Goal: Task Accomplishment & Management: Use online tool/utility

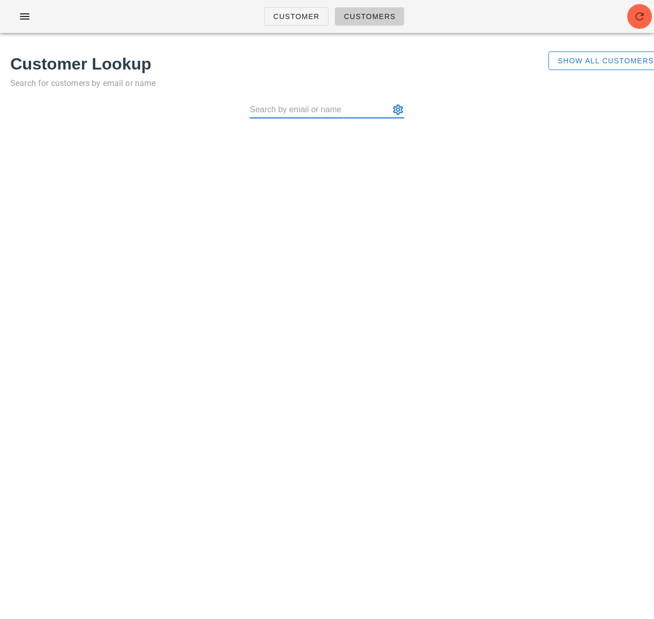
click at [258, 413] on div "Customer Customers Customer Lookup Search for customers by email or name Show A…" at bounding box center [327, 309] width 654 height 619
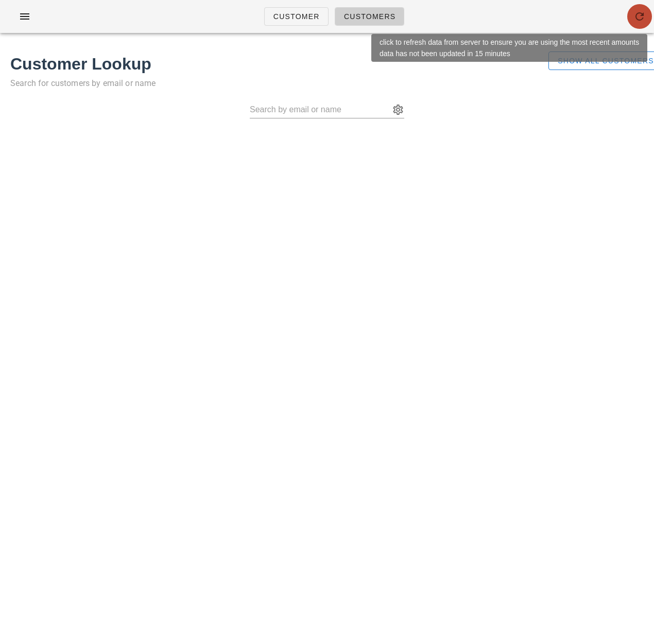
click at [636, 20] on icon "button" at bounding box center [640, 16] width 12 height 12
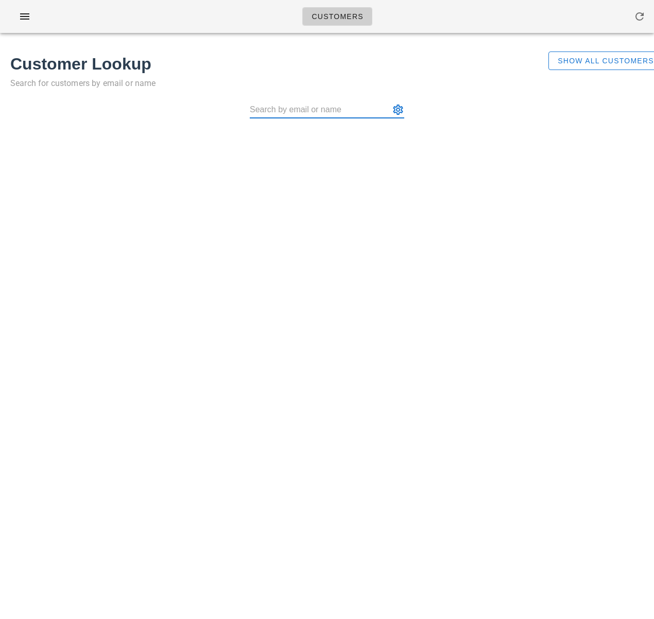
click at [289, 111] on input "text" at bounding box center [320, 109] width 140 height 16
paste input "Ilisha7_@hotmail.com"
type input "Ilisha7_@hotmail.com"
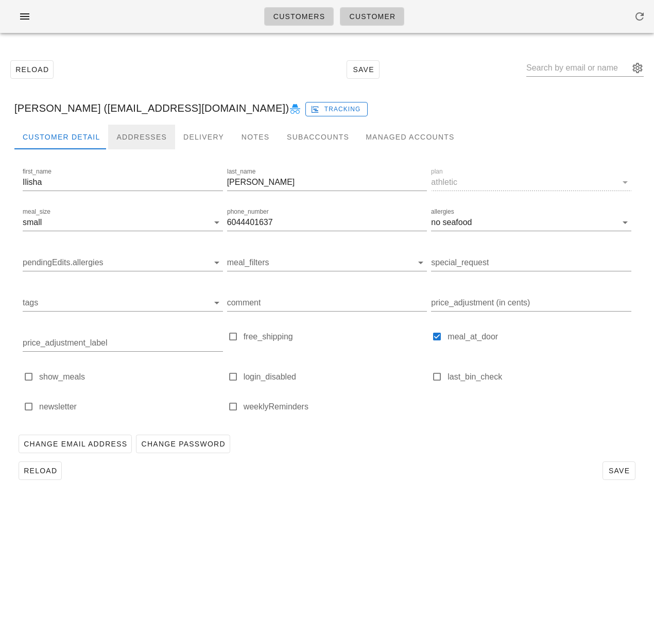
click at [142, 135] on div "Addresses" at bounding box center [141, 137] width 67 height 25
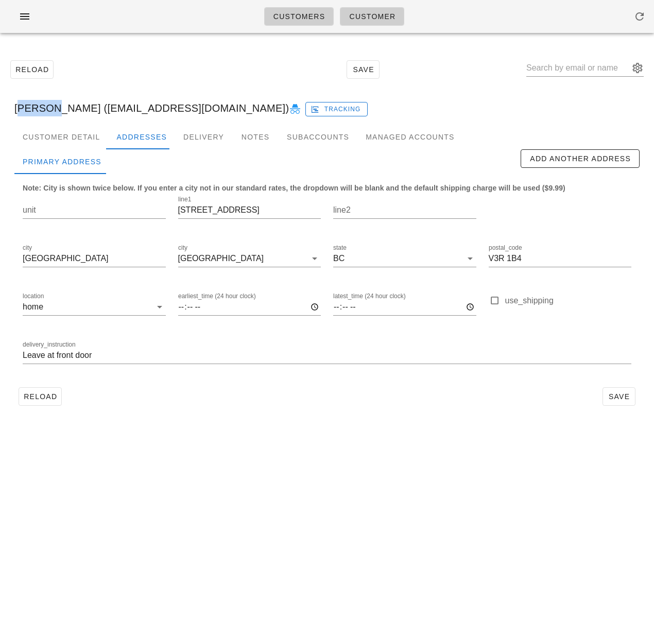
drag, startPoint x: 38, startPoint y: 110, endPoint x: -1, endPoint y: 108, distance: 39.2
click at [0, 108] on html "Customers Customer Reload Save Ilisha Aulakh (ilisha7_@hotmail.com) Tracking Cu…" at bounding box center [327, 309] width 654 height 619
drag, startPoint x: 118, startPoint y: 58, endPoint x: 51, endPoint y: 63, distance: 67.2
click at [118, 58] on div "Reload Save" at bounding box center [327, 69] width 642 height 44
click at [21, 21] on icon "button" at bounding box center [25, 16] width 12 height 12
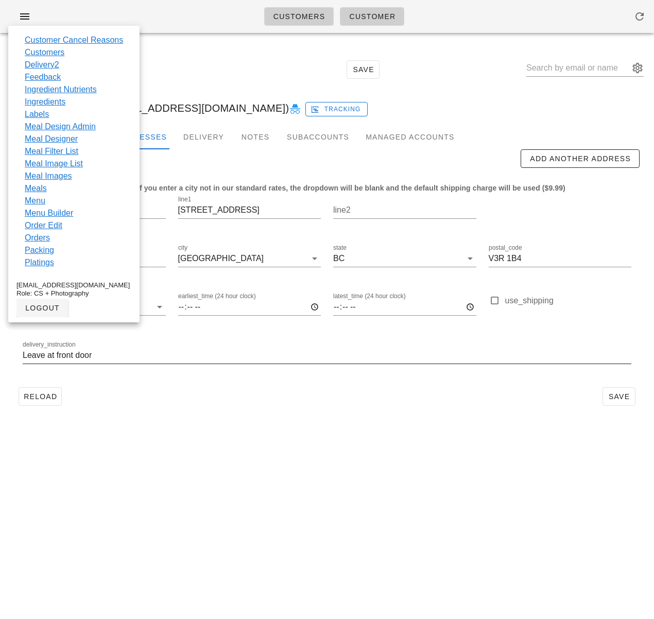
drag, startPoint x: 304, startPoint y: 471, endPoint x: 221, endPoint y: 359, distance: 139.9
click at [299, 465] on div "Customers Customer Reload Save Ilisha Aulakh (ilisha7_@hotmail.com) Tracking Cu…" at bounding box center [327, 309] width 654 height 619
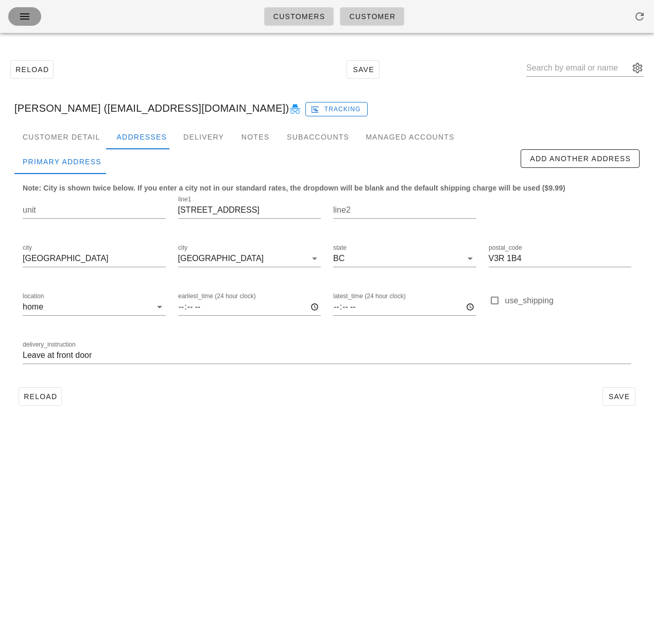
drag, startPoint x: 22, startPoint y: 15, endPoint x: 45, endPoint y: 37, distance: 31.7
click at [22, 15] on icon "button" at bounding box center [25, 16] width 12 height 12
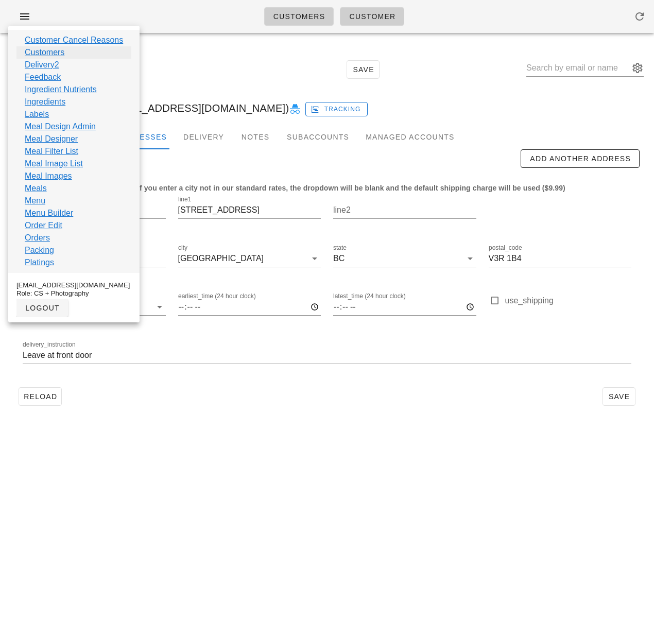
click at [57, 53] on link "Customers" at bounding box center [45, 52] width 40 height 12
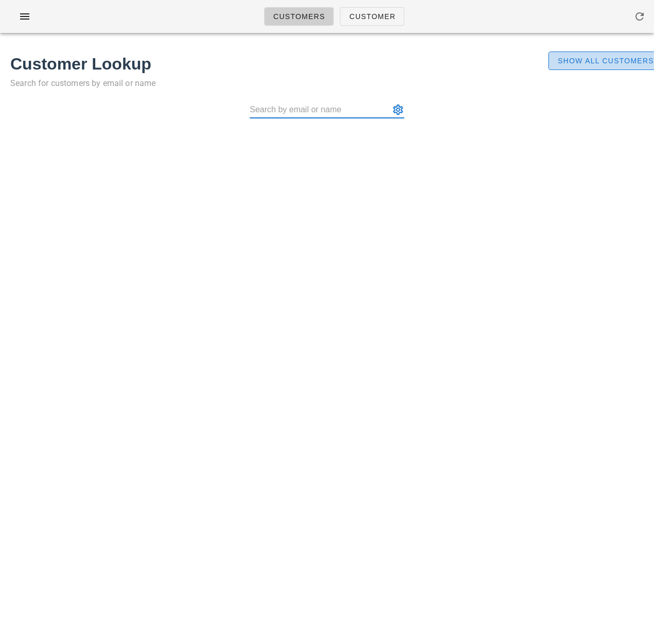
click at [620, 58] on span "Show All Customers" at bounding box center [605, 61] width 97 height 8
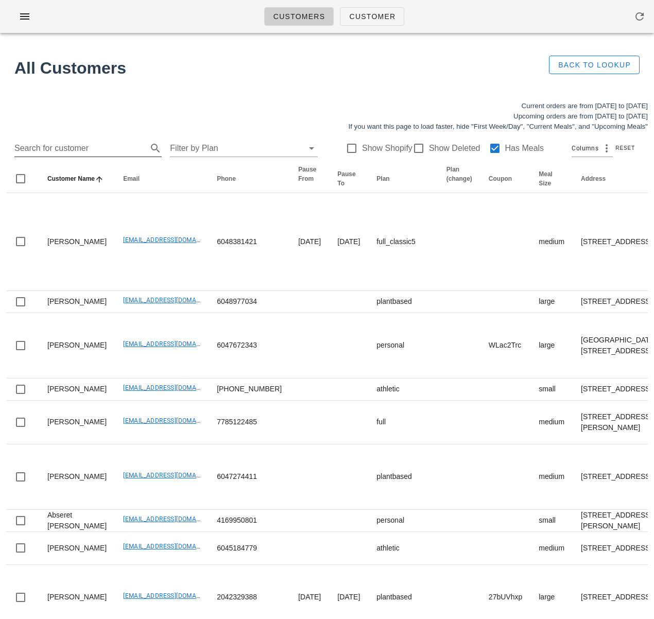
click at [75, 152] on input "Search for customer" at bounding box center [79, 148] width 131 height 16
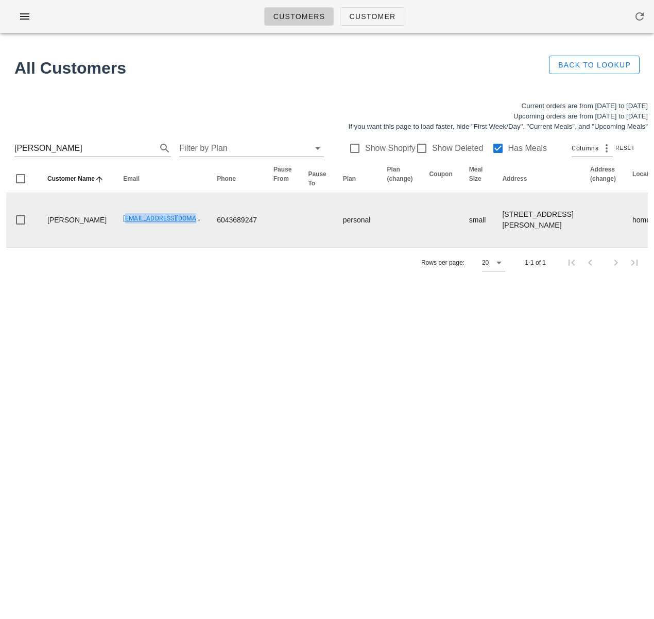
drag, startPoint x: 91, startPoint y: 265, endPoint x: 117, endPoint y: 259, distance: 27.0
click at [174, 247] on td "footnotefarm@gmail.com" at bounding box center [162, 220] width 94 height 54
copy link "footnotefarm@gmail.com"
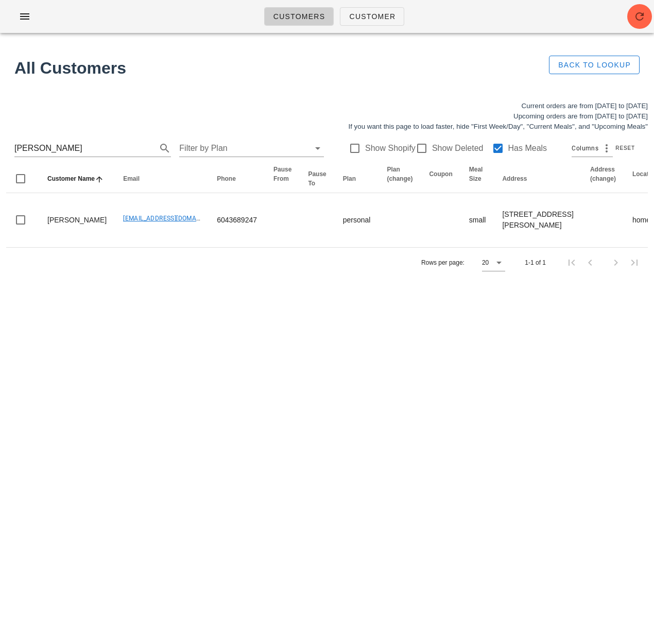
drag, startPoint x: 69, startPoint y: 152, endPoint x: -20, endPoint y: 144, distance: 89.0
click at [0, 144] on html "Customers Customer All Customers Back to Lookup Current orders are from Sunday …" at bounding box center [327, 309] width 654 height 619
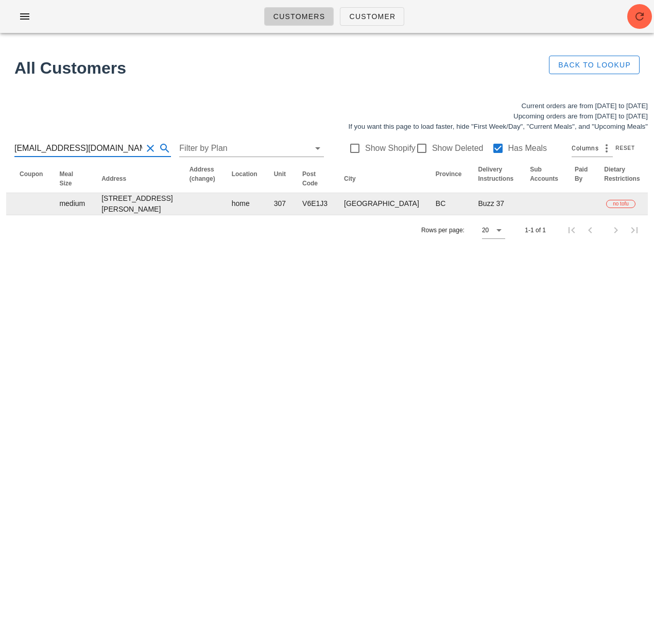
scroll to position [0, 642]
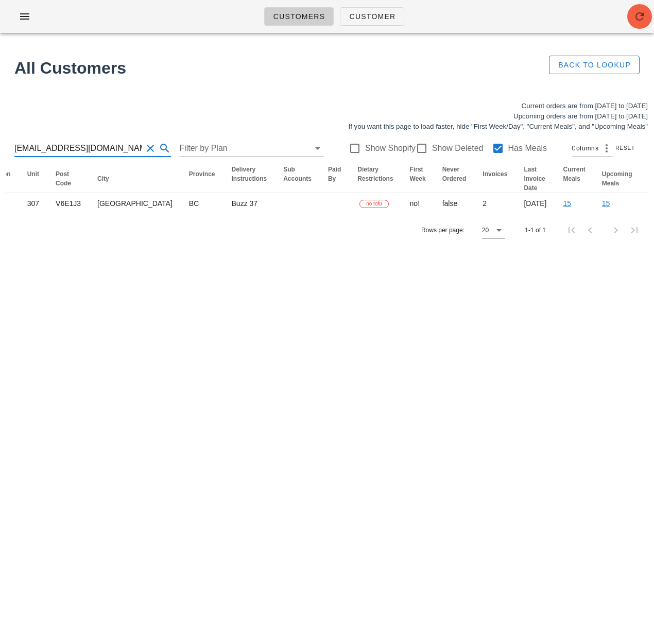
type input "cgfarnsworth@gmail.com"
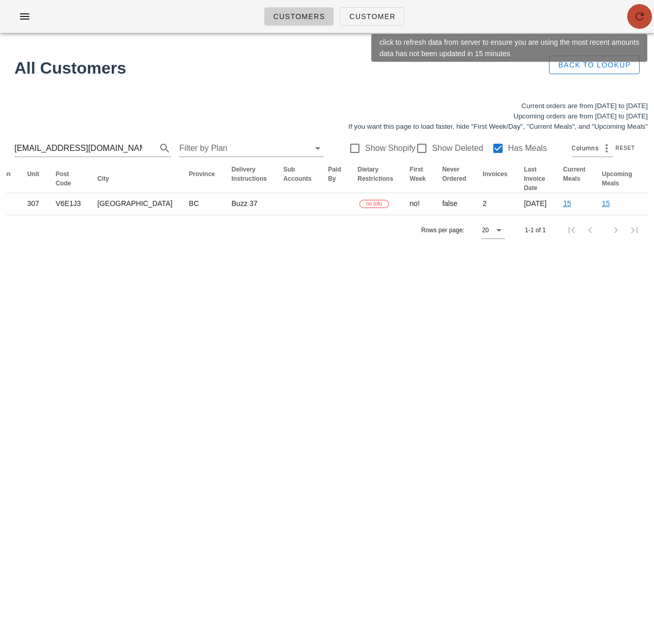
click at [633, 19] on span "button" at bounding box center [640, 16] width 25 height 12
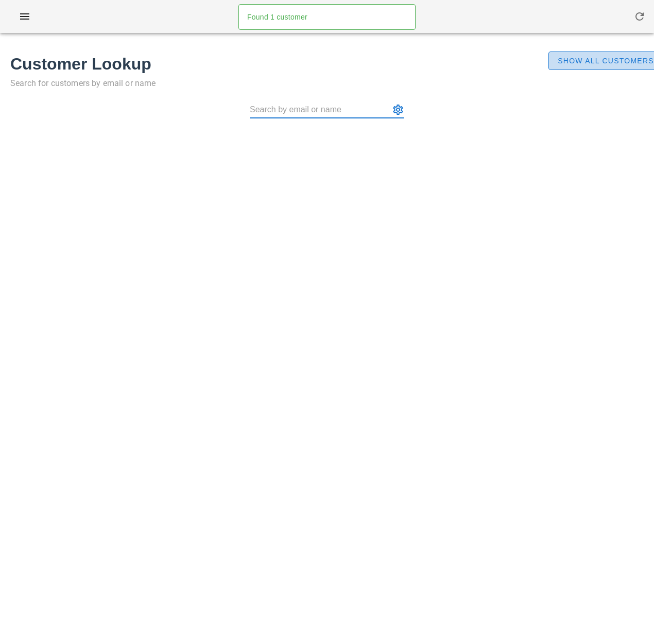
click at [564, 59] on span "Show All Customers" at bounding box center [605, 61] width 97 height 8
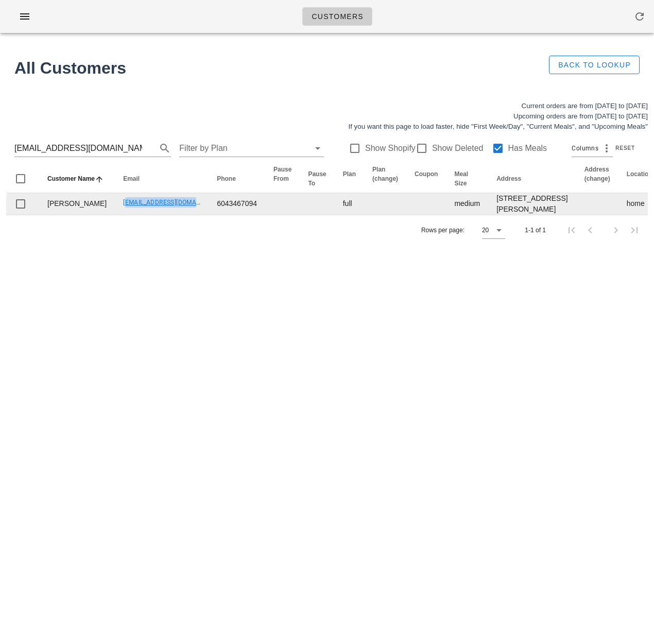
drag, startPoint x: 96, startPoint y: 229, endPoint x: 172, endPoint y: 236, distance: 76.1
click at [172, 215] on td "cgfarnsworth@gmail.com" at bounding box center [162, 204] width 94 height 22
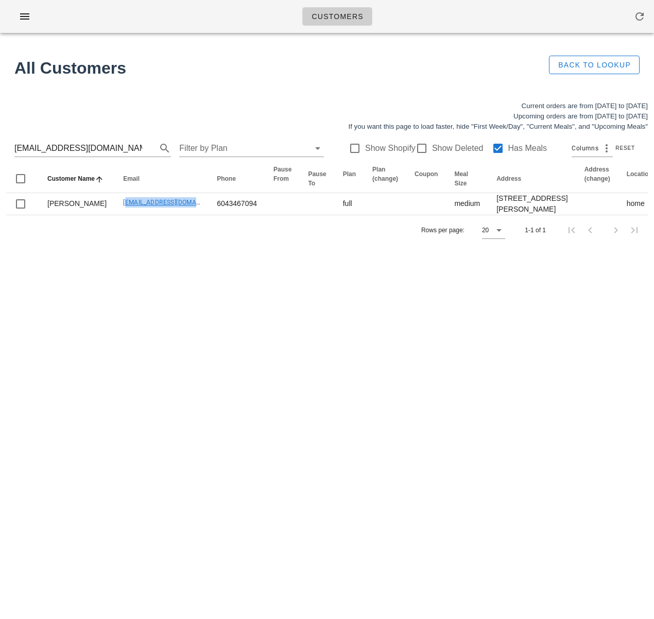
copy link "cgfarnsworth@gmail.com"
click at [309, 298] on div "Customers Found 1 customer All Customers Back to Lookup Current orders are from…" at bounding box center [327, 309] width 654 height 619
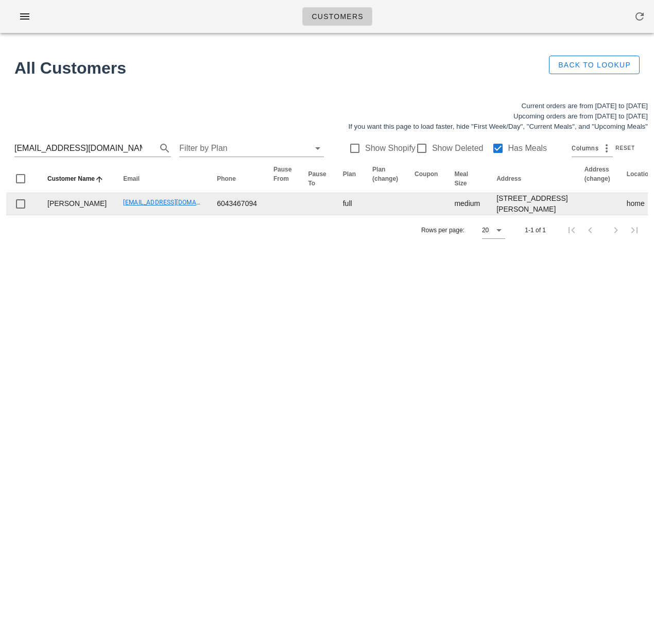
scroll to position [0, 642]
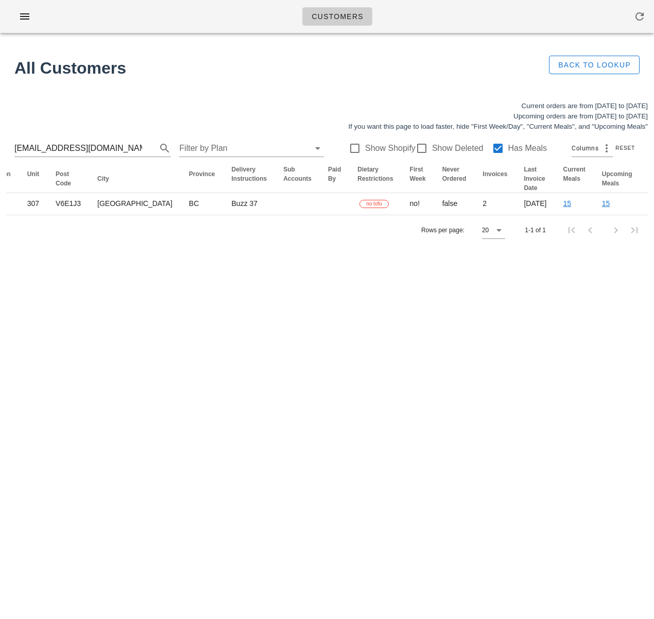
click at [323, 469] on div "Customers Found 1 customer All Customers Back to Lookup Current orders are from…" at bounding box center [327, 309] width 654 height 619
drag, startPoint x: 67, startPoint y: 149, endPoint x: -5, endPoint y: 145, distance: 72.3
click at [0, 145] on html "Customers Found 1 customer All Customers Back to Lookup Current orders are from…" at bounding box center [327, 309] width 654 height 619
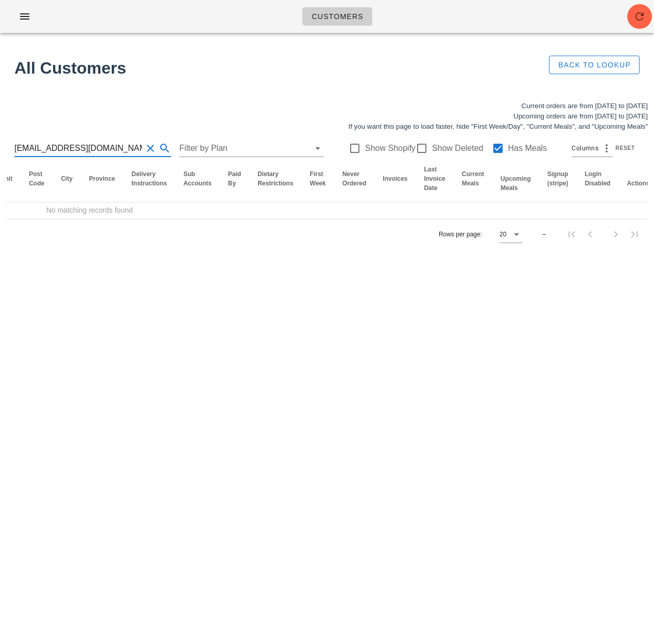
drag, startPoint x: 64, startPoint y: 149, endPoint x: -46, endPoint y: 144, distance: 109.8
click at [0, 144] on html "Customers Found 1 customer All Customers Back to Lookup Current orders are from…" at bounding box center [327, 309] width 654 height 619
type input "mritmanhas11@gmail.com"
click at [185, 273] on div "Customers Found 1 customer All Customers Back to Lookup Current orders are from…" at bounding box center [327, 309] width 654 height 619
click at [490, 149] on div at bounding box center [498, 149] width 18 height 18
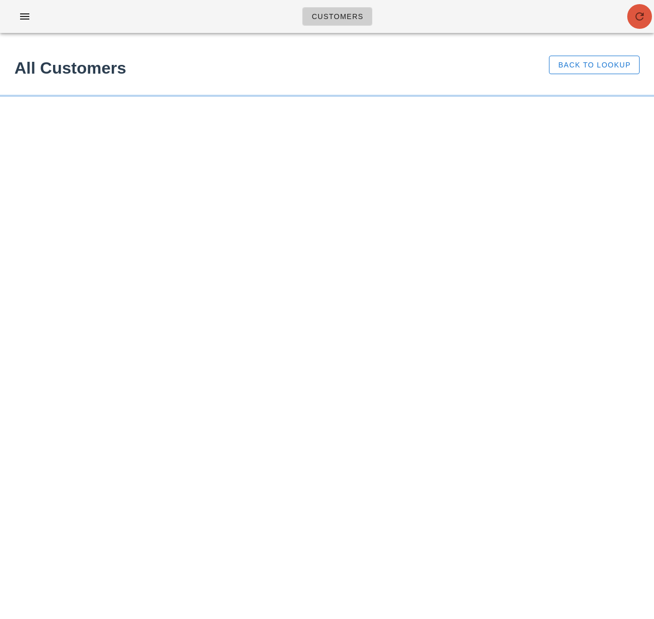
drag, startPoint x: 644, startPoint y: 16, endPoint x: 644, endPoint y: 5, distance: 11.3
click at [644, 14] on icon "button" at bounding box center [640, 16] width 12 height 12
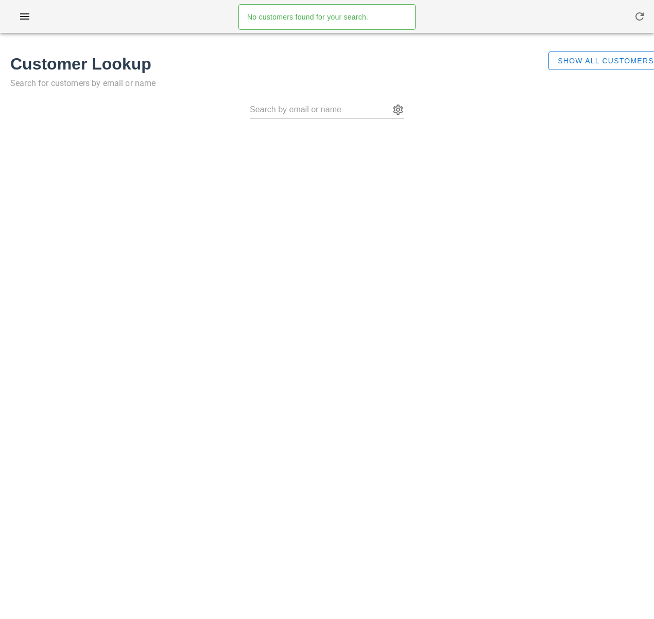
drag, startPoint x: 287, startPoint y: 201, endPoint x: 415, endPoint y: 173, distance: 130.3
click at [287, 200] on div "Customers No customers found for your search. Customer Lookup Search for custom…" at bounding box center [327, 309] width 654 height 619
click at [571, 71] on div "Show All Customers" at bounding box center [597, 75] width 108 height 60
click at [570, 61] on span "Show All Customers" at bounding box center [605, 61] width 97 height 8
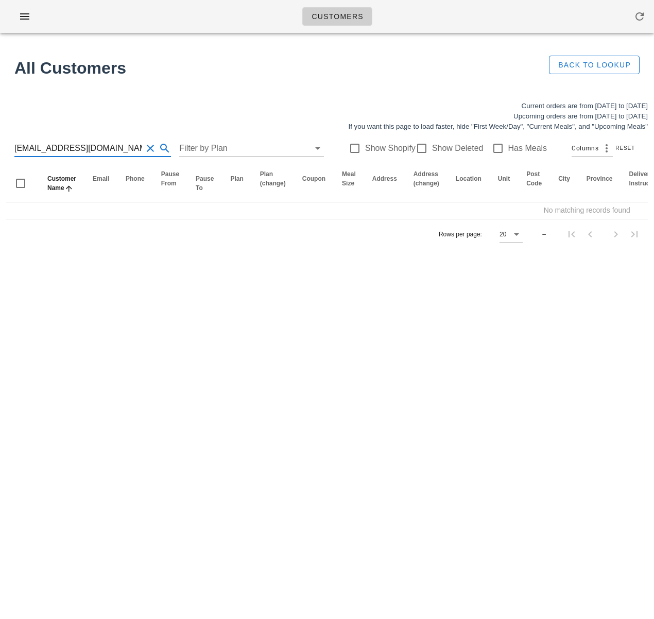
click at [99, 150] on input "mritmanhas11@gmail.com" at bounding box center [78, 148] width 128 height 16
click at [134, 269] on div "Customers No customers found for your search. All Customers Back to Lookup Curr…" at bounding box center [327, 309] width 654 height 619
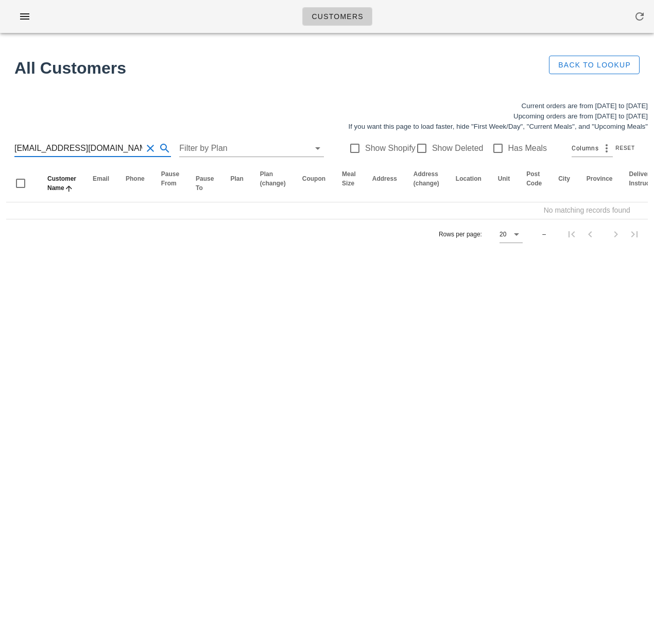
drag, startPoint x: 62, startPoint y: 151, endPoint x: -53, endPoint y: 139, distance: 115.5
click at [0, 139] on html "Customers No customers found for your search. All Customers Back to Lookup Curr…" at bounding box center [327, 309] width 654 height 619
drag, startPoint x: 159, startPoint y: 285, endPoint x: 151, endPoint y: 249, distance: 36.8
click at [159, 285] on div "Customers No customers found for your search. All Customers Back to Lookup Curr…" at bounding box center [327, 309] width 654 height 619
drag, startPoint x: 121, startPoint y: 150, endPoint x: 133, endPoint y: 149, distance: 12.0
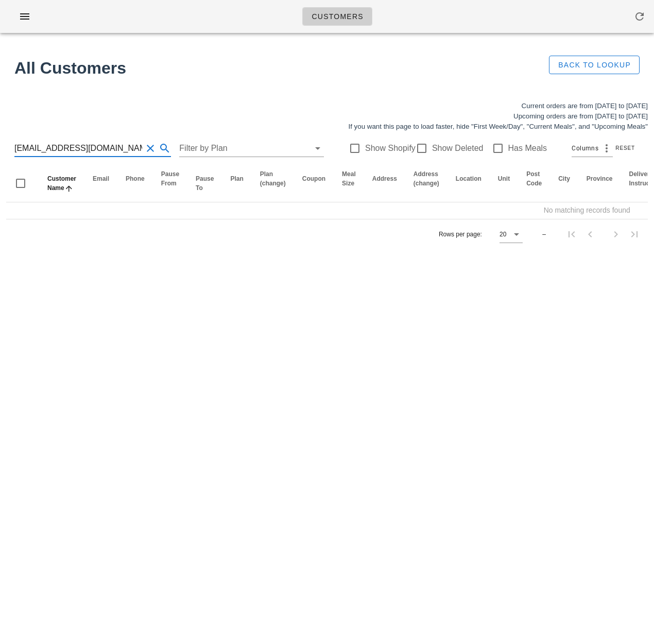
click at [133, 149] on input "amritmanhas11@gmail.com" at bounding box center [78, 148] width 128 height 16
drag, startPoint x: 117, startPoint y: 151, endPoint x: -143, endPoint y: 132, distance: 260.4
click at [0, 132] on html "Customers No customers found for your search. All Customers Back to Lookup Curr…" at bounding box center [327, 309] width 654 height 619
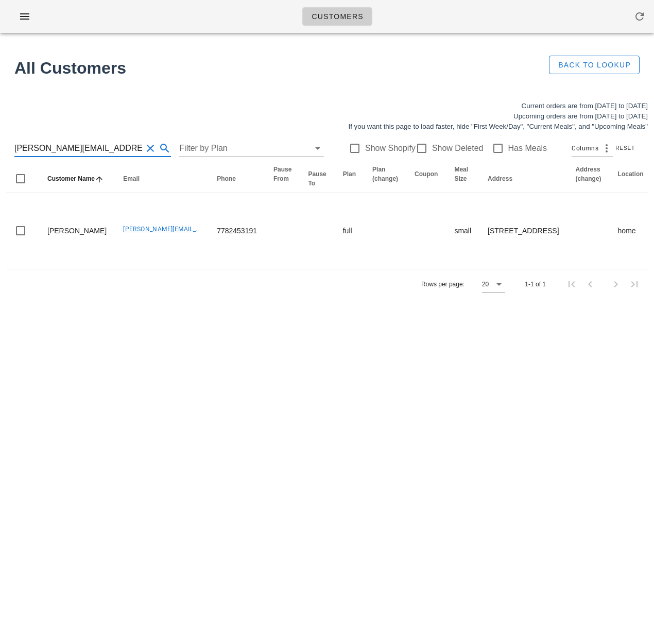
click at [264, 299] on div "Rows per page: 20 1-1 of 1" at bounding box center [327, 284] width 642 height 30
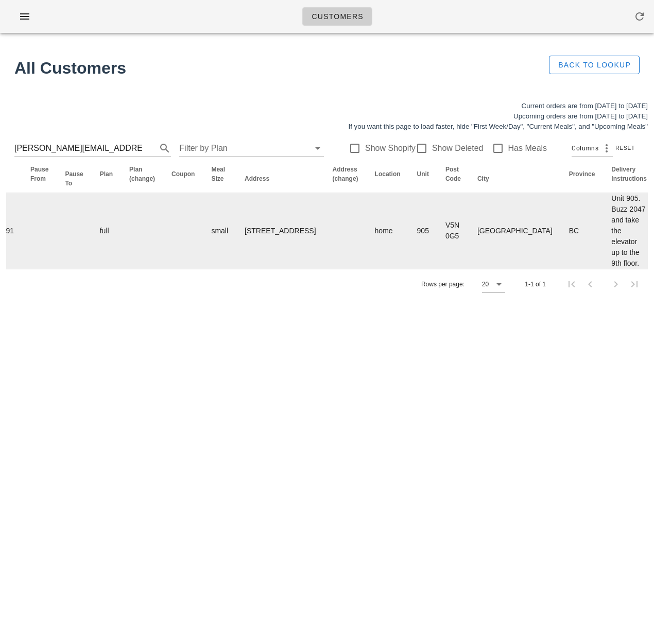
scroll to position [0, 620]
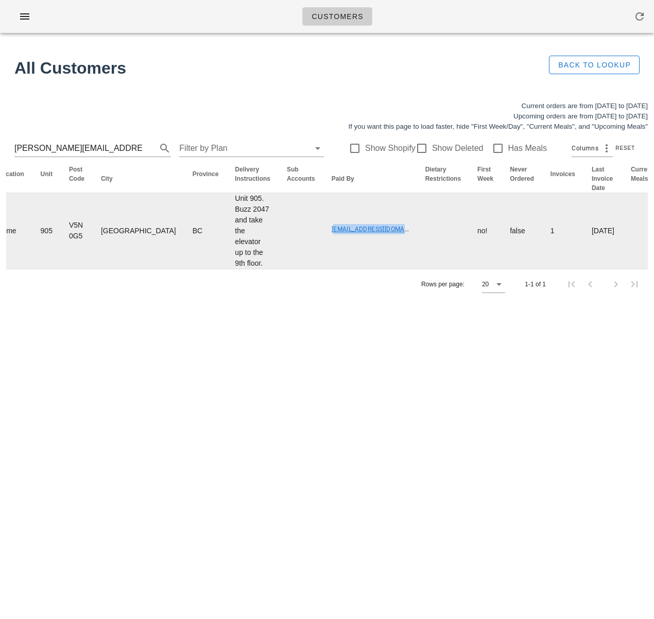
drag, startPoint x: 215, startPoint y: 238, endPoint x: 294, endPoint y: 242, distance: 78.9
click at [310, 241] on tr "Michelle Hubble michelle_hubble@hotmail.com 7782453191 full small 905-4638 Glad…" at bounding box center [113, 231] width 1455 height 76
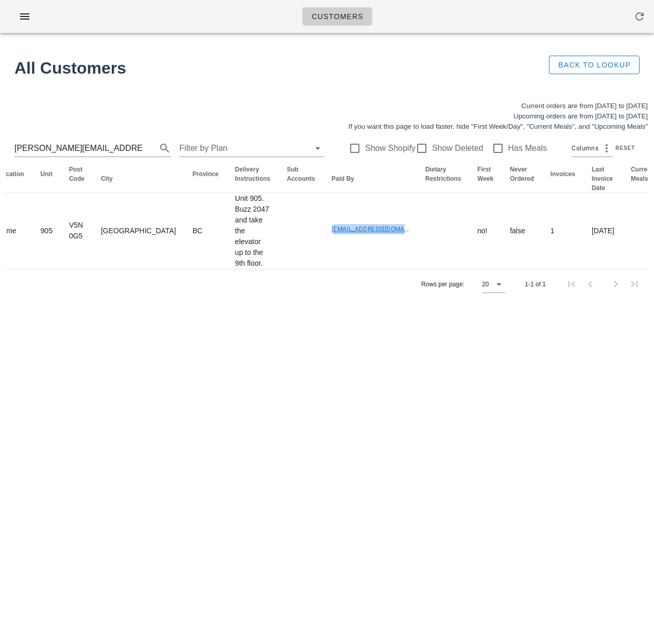
copy link "amritmanhas@hotmail.com"
click at [79, 145] on input "michelle_hubble@hotmail.com" at bounding box center [78, 148] width 128 height 16
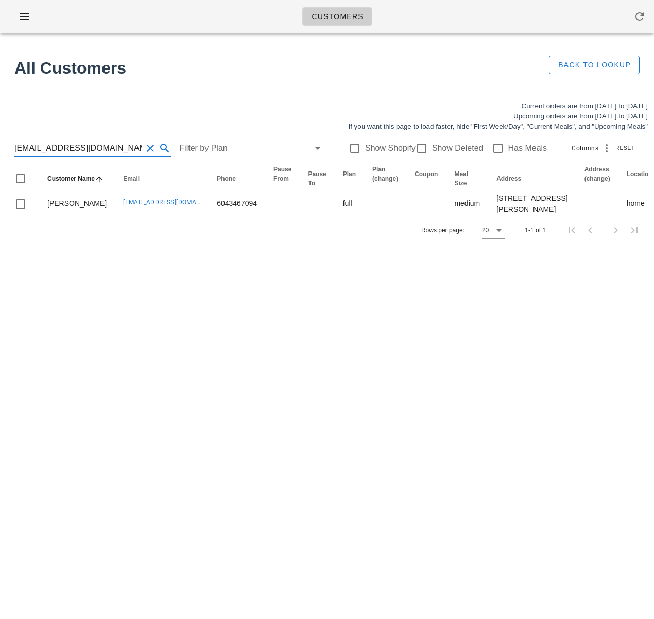
click at [84, 144] on input "cgfarnsworth@gmail.com" at bounding box center [78, 148] width 128 height 16
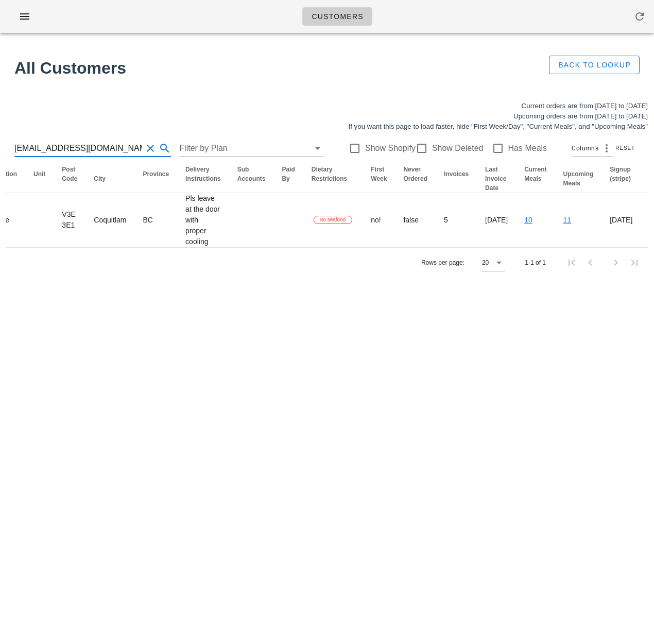
drag, startPoint x: 33, startPoint y: 148, endPoint x: -67, endPoint y: 144, distance: 100.6
click at [0, 144] on html "Customers No customers found for your search. All Customers Back to Lookup Curr…" at bounding box center [327, 309] width 654 height 619
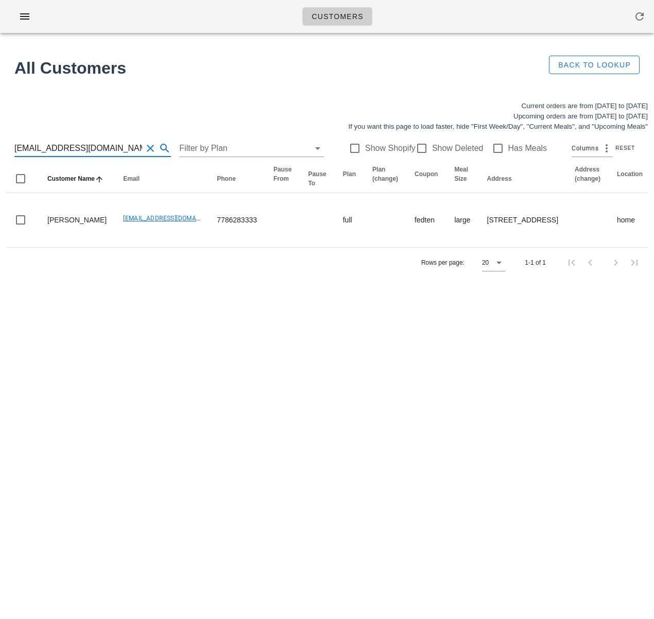
click at [72, 148] on input "sljenny33@gmail.com" at bounding box center [78, 148] width 128 height 16
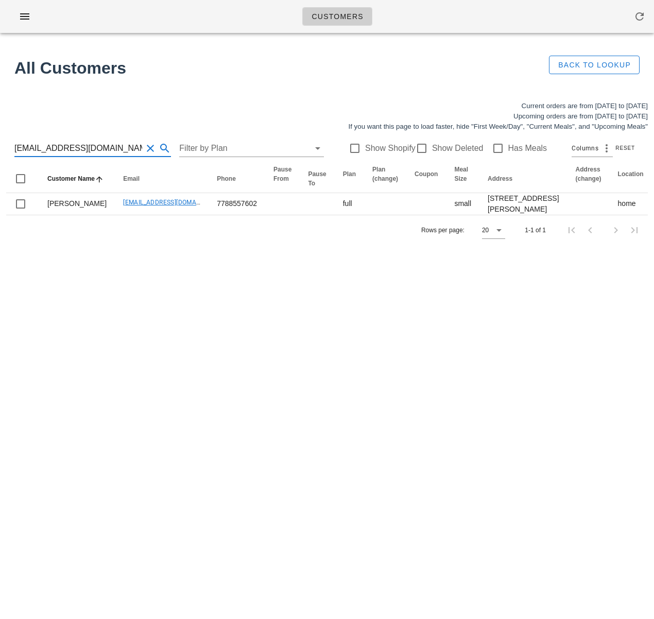
type input "[EMAIL_ADDRESS][DOMAIN_NAME]"
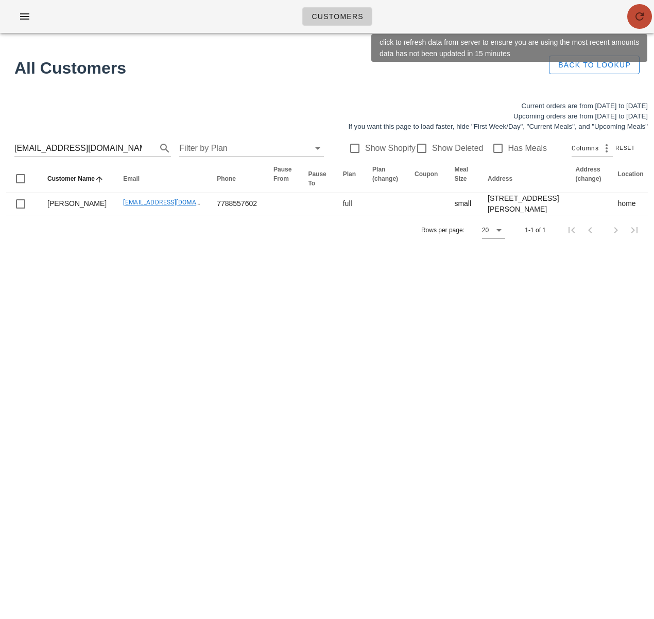
click at [642, 15] on icon "button" at bounding box center [640, 16] width 12 height 12
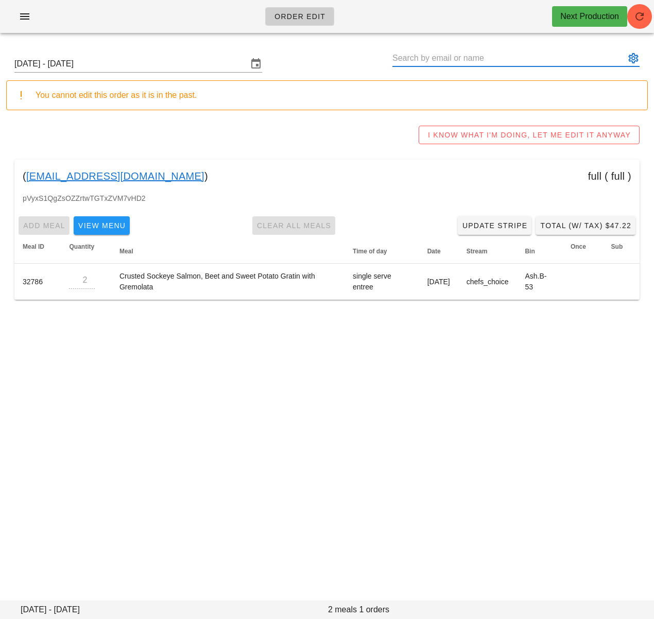
click at [424, 59] on input "text" at bounding box center [509, 58] width 233 height 16
drag, startPoint x: 125, startPoint y: 61, endPoint x: 316, endPoint y: 153, distance: 211.5
click at [125, 61] on input "[DATE] - [DATE]" at bounding box center [130, 64] width 233 height 16
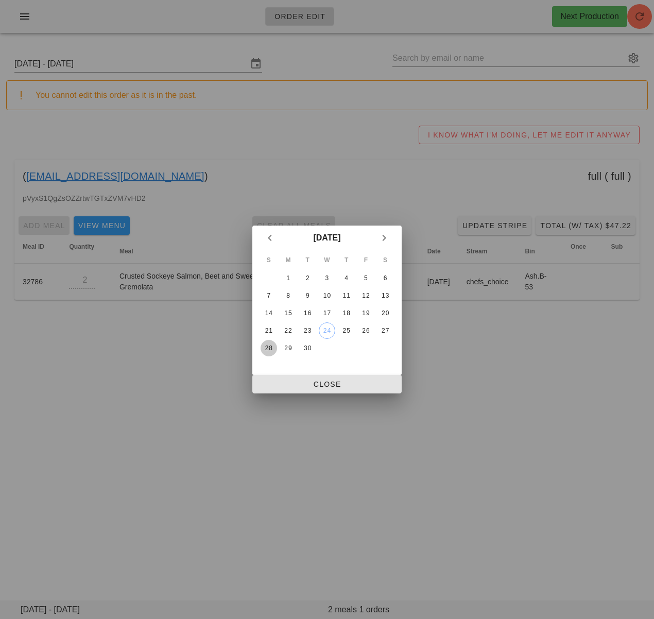
drag, startPoint x: 268, startPoint y: 347, endPoint x: 314, endPoint y: 383, distance: 58.3
click at [268, 347] on div "28" at bounding box center [269, 348] width 16 height 7
click at [320, 391] on button "Close" at bounding box center [326, 384] width 149 height 19
type input "[DATE] - [DATE]"
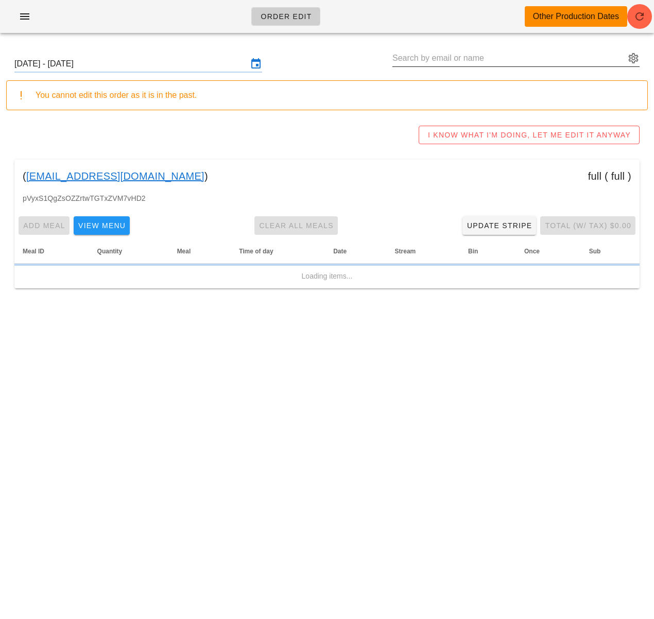
click at [444, 60] on input "text" at bounding box center [509, 58] width 233 height 16
paste input "[EMAIL_ADDRESS][DOMAIN_NAME]"
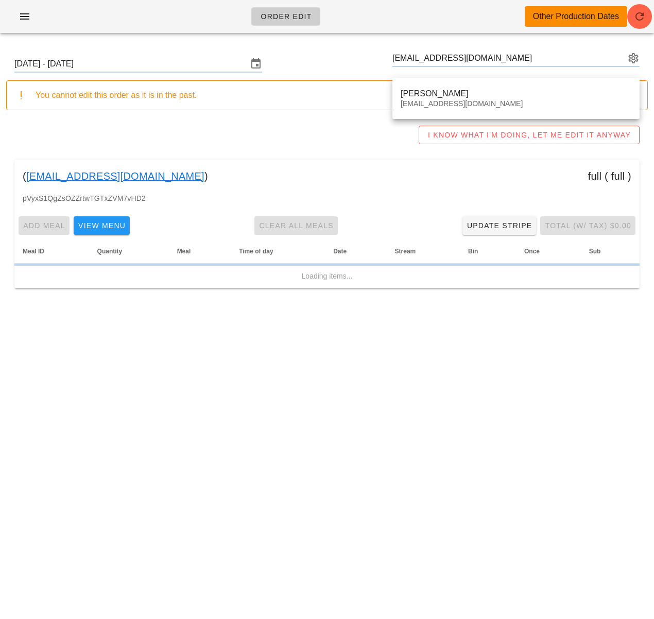
type input "[PERSON_NAME] ([EMAIL_ADDRESS][DOMAIN_NAME])"
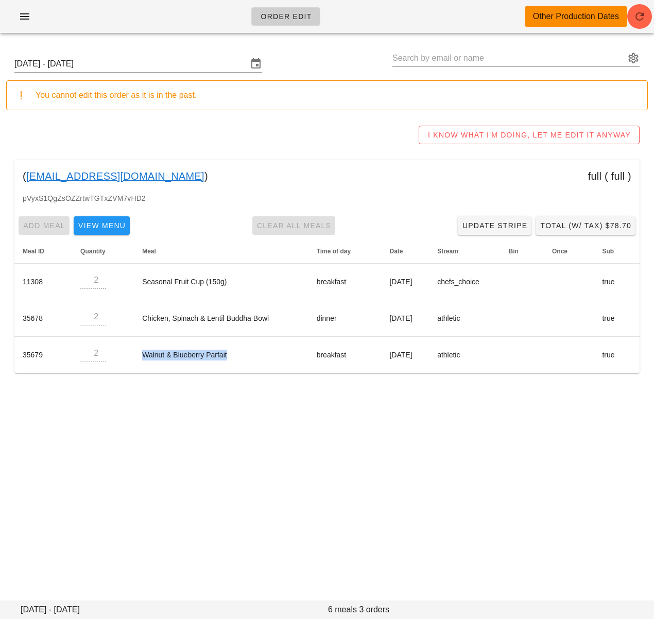
drag, startPoint x: 132, startPoint y: 354, endPoint x: 99, endPoint y: 427, distance: 80.2
click at [245, 357] on td "Walnut & Blueberry Parfait" at bounding box center [221, 355] width 174 height 36
copy td "Walnut & Blueberry Parfait"
drag, startPoint x: 171, startPoint y: 175, endPoint x: 27, endPoint y: 177, distance: 143.2
click at [27, 177] on div "( [EMAIL_ADDRESS][DOMAIN_NAME] ) full ( full )" at bounding box center [326, 176] width 625 height 33
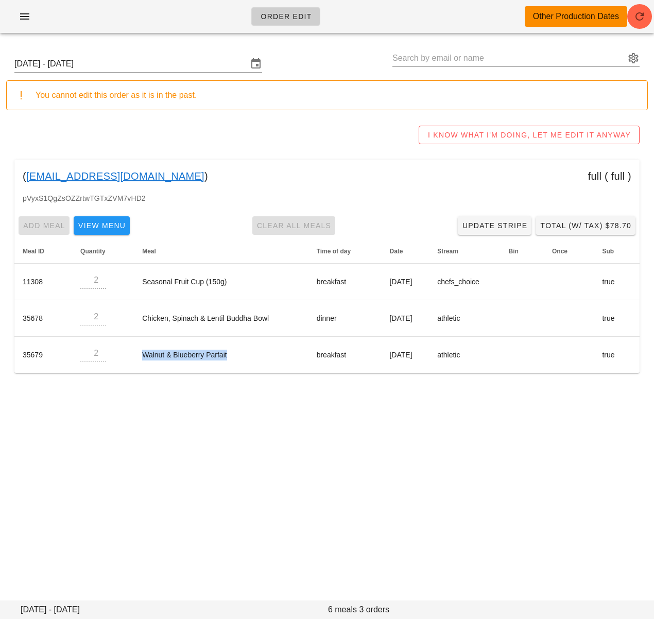
copy div "[EMAIL_ADDRESS][DOMAIN_NAME] )"
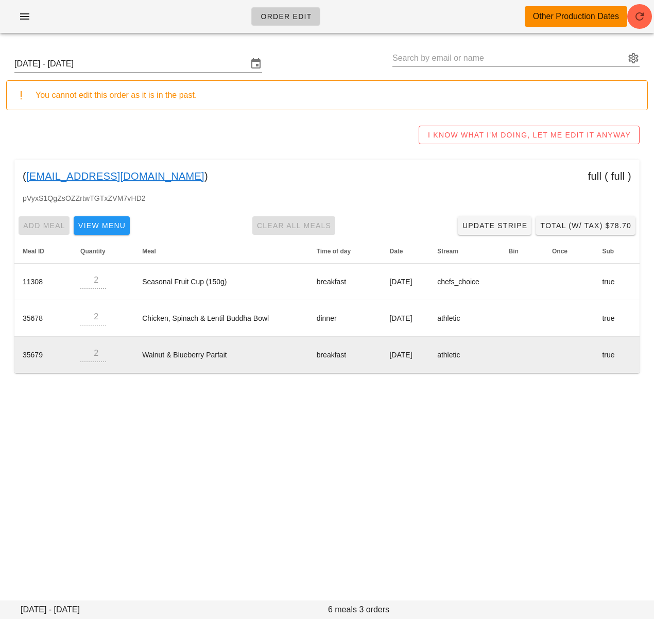
drag, startPoint x: 137, startPoint y: 355, endPoint x: 235, endPoint y: 348, distance: 99.2
click at [238, 349] on td "Walnut & Blueberry Parfait" at bounding box center [221, 355] width 174 height 36
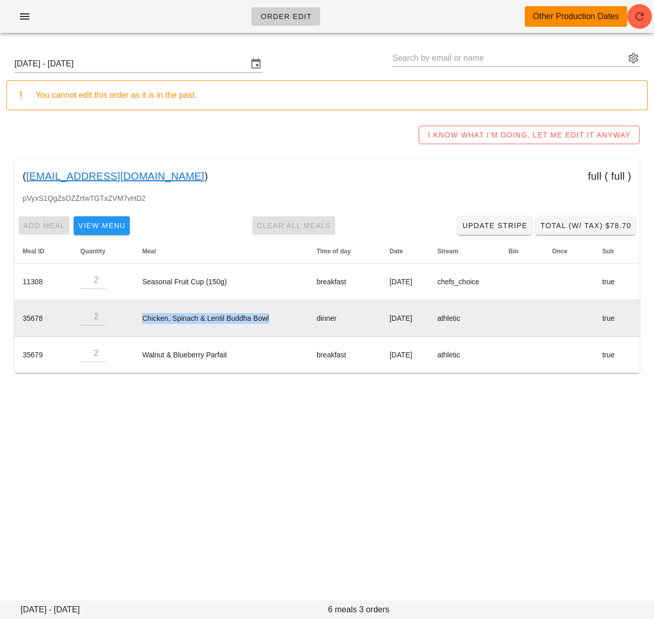
drag, startPoint x: 133, startPoint y: 318, endPoint x: 281, endPoint y: 317, distance: 147.4
click at [281, 317] on td "Chicken, Spinach & Lentil Buddha Bowl" at bounding box center [221, 318] width 174 height 37
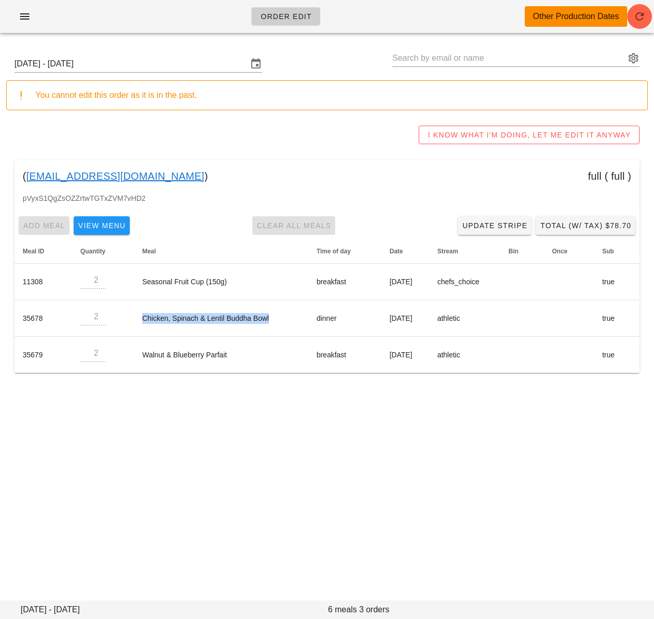
copy td "Chicken, Spinach & Lentil Buddha Bowl"
click at [175, 462] on div "Order Edit Other Production Dates [DATE] - [DATE] You cannot edit this order as…" at bounding box center [327, 309] width 654 height 619
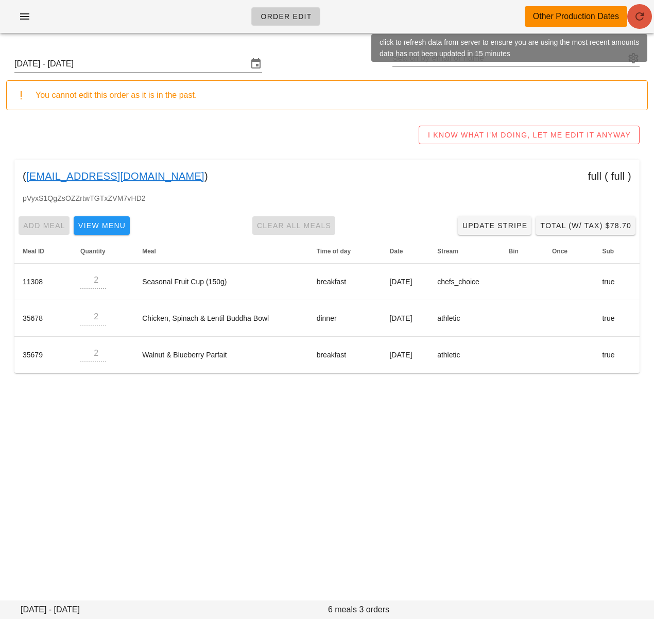
click at [635, 20] on icon "button" at bounding box center [640, 16] width 12 height 12
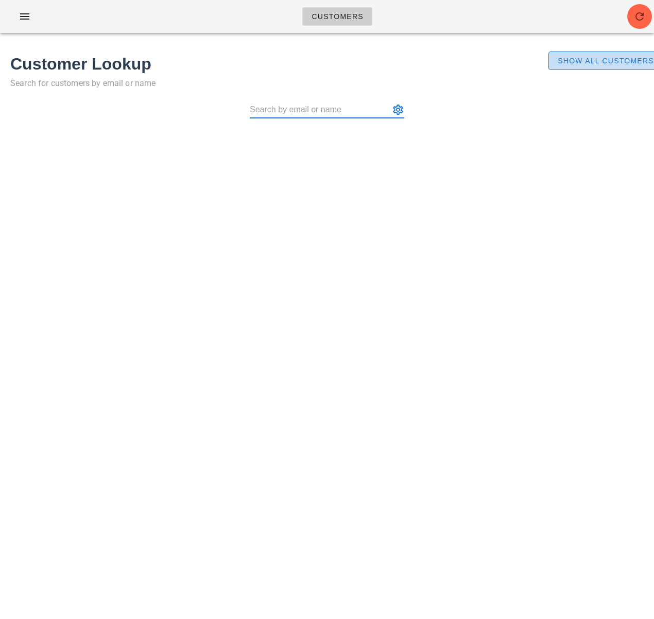
click at [564, 64] on span "Show All Customers" at bounding box center [605, 61] width 97 height 8
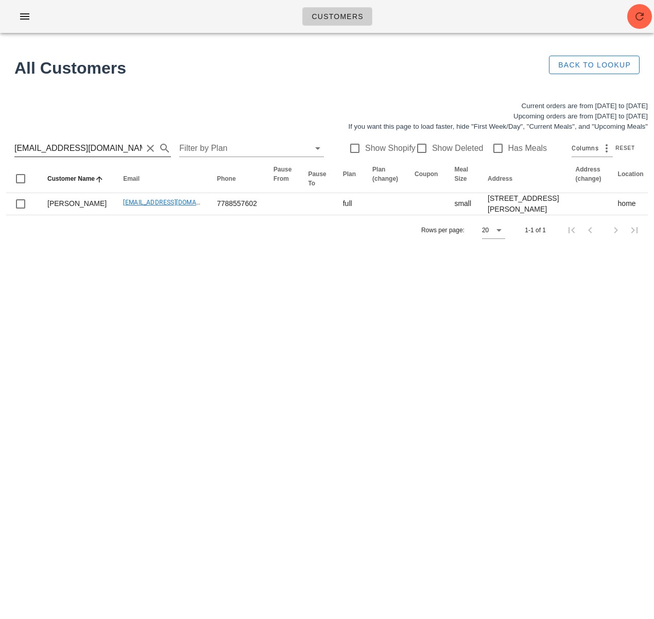
click at [62, 151] on input "[EMAIL_ADDRESS][DOMAIN_NAME]" at bounding box center [78, 148] width 128 height 16
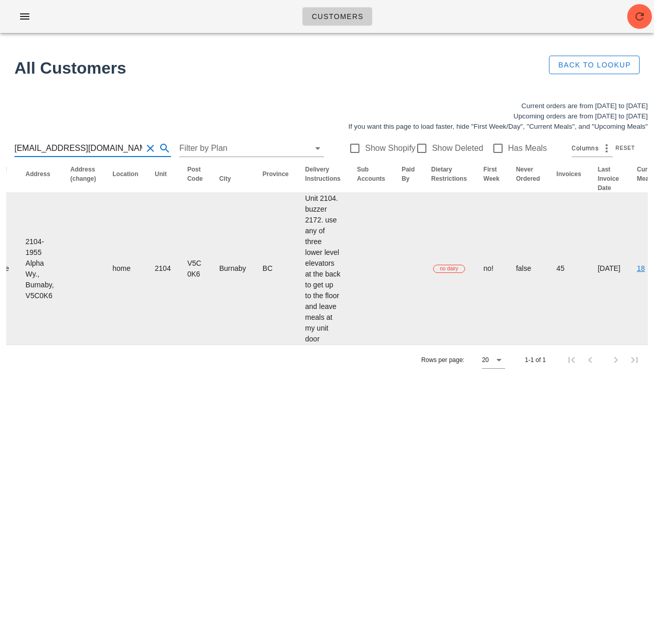
scroll to position [0, 610]
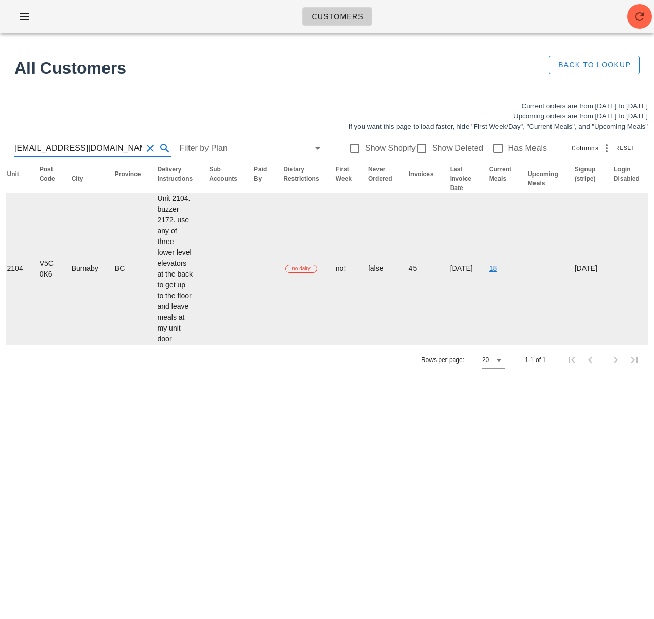
type input "[EMAIL_ADDRESS][DOMAIN_NAME]"
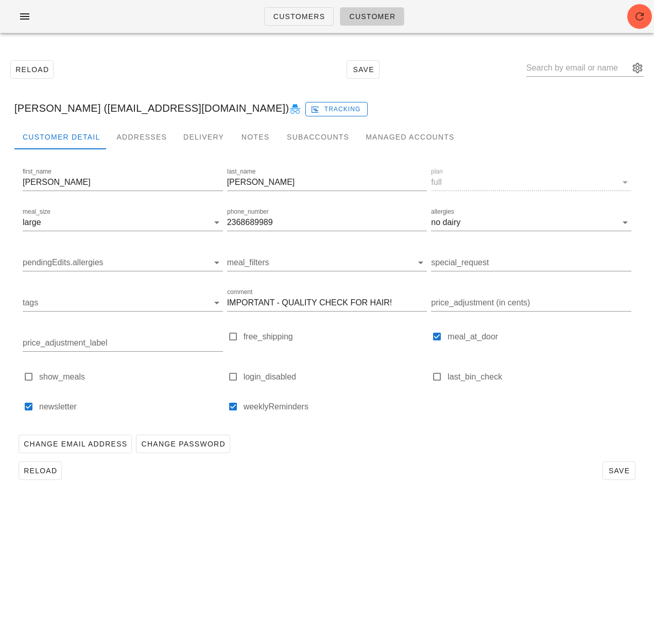
click at [368, 472] on div "Reload Save" at bounding box center [326, 471] width 625 height 27
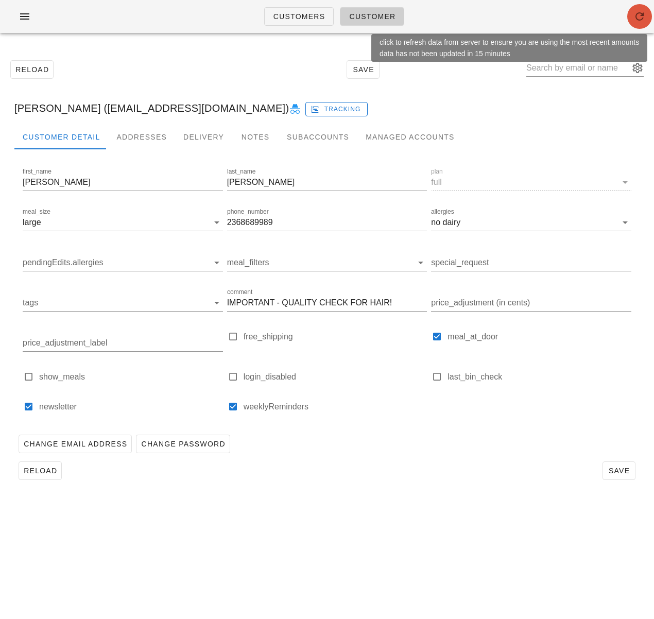
drag, startPoint x: 641, startPoint y: 16, endPoint x: 638, endPoint y: 1, distance: 16.3
click at [641, 16] on icon "button" at bounding box center [640, 16] width 12 height 12
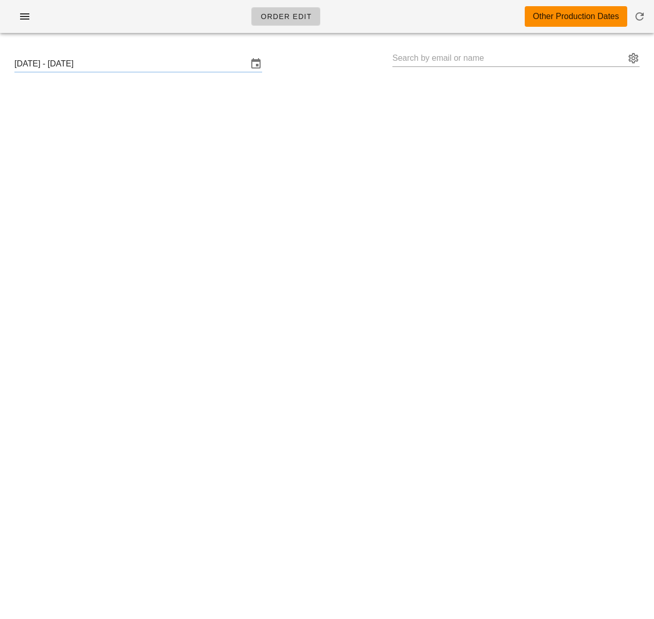
type input "Kelly Reynolds (kellyreynolds06@gmail.com)"
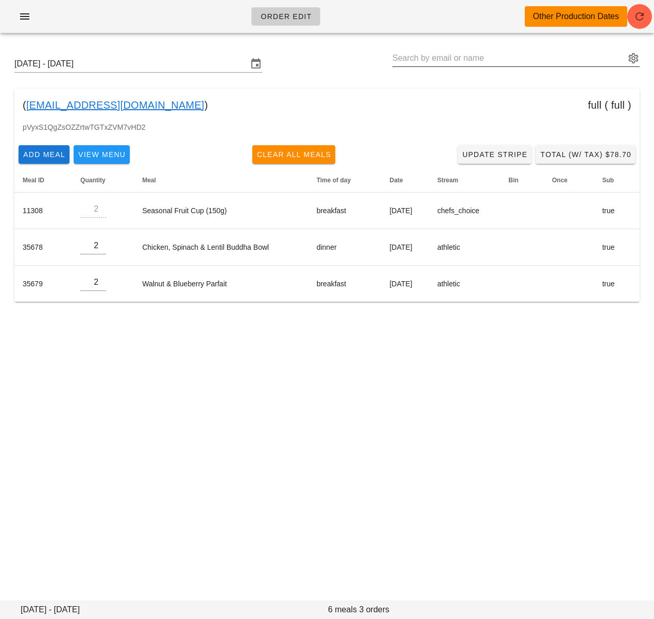
click at [500, 57] on input "text" at bounding box center [509, 58] width 233 height 16
paste input "[EMAIL_ADDRESS][DOMAIN_NAME]"
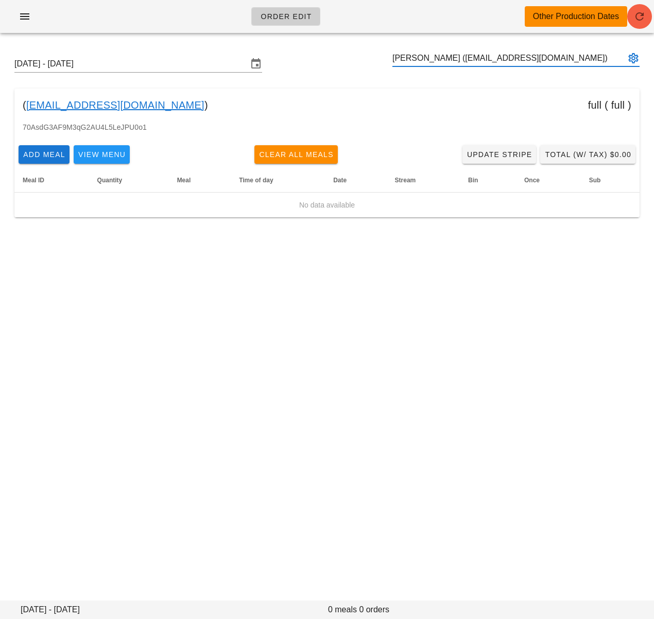
type input "[PERSON_NAME] ([EMAIL_ADDRESS][DOMAIN_NAME])"
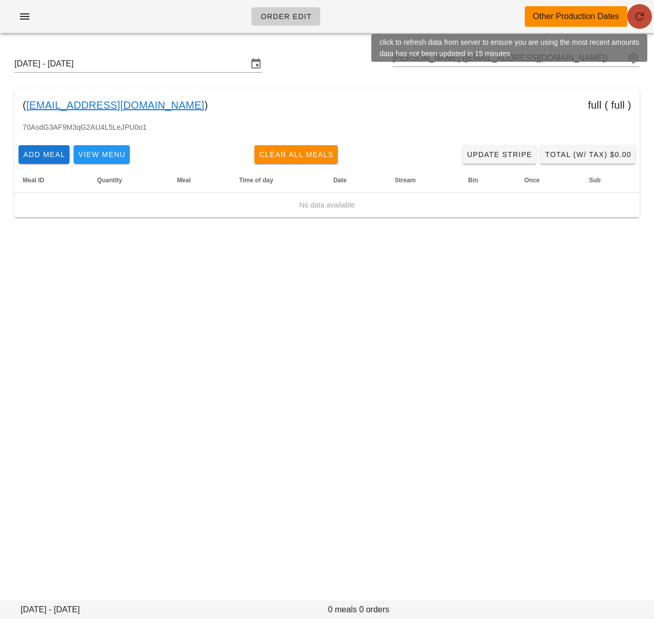
drag, startPoint x: 643, startPoint y: 21, endPoint x: 639, endPoint y: 6, distance: 15.4
click at [643, 21] on icon "button" at bounding box center [640, 16] width 12 height 12
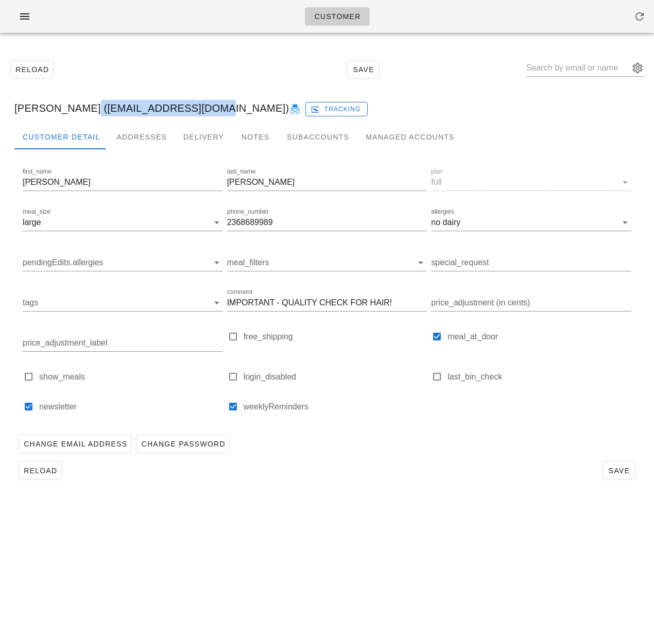
drag, startPoint x: 80, startPoint y: 110, endPoint x: 205, endPoint y: 106, distance: 124.2
click at [205, 106] on div "Shawn Deng (Shawnzpdeng@icloud.com) Tracking" at bounding box center [327, 108] width 642 height 33
copy div "Shawnzpdeng@icloud.com"
click at [138, 79] on div "Reload Save" at bounding box center [327, 69] width 642 height 44
click at [27, 12] on icon "button" at bounding box center [25, 16] width 12 height 12
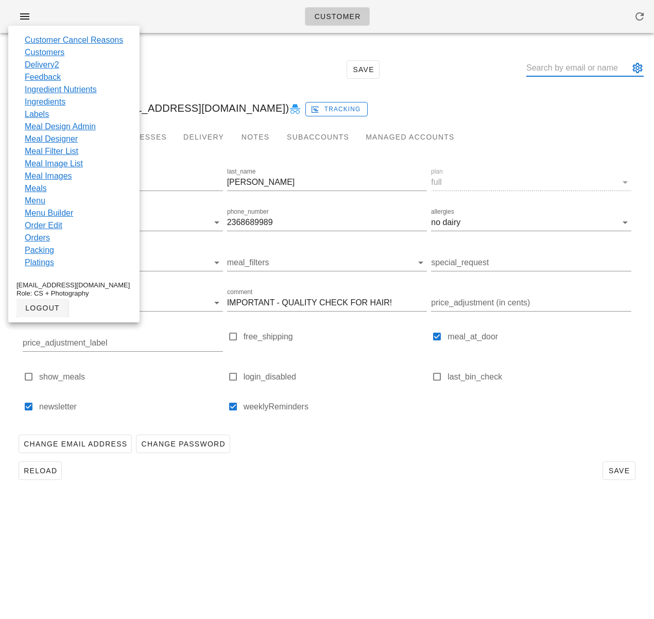
click at [573, 70] on input "text" at bounding box center [578, 68] width 103 height 16
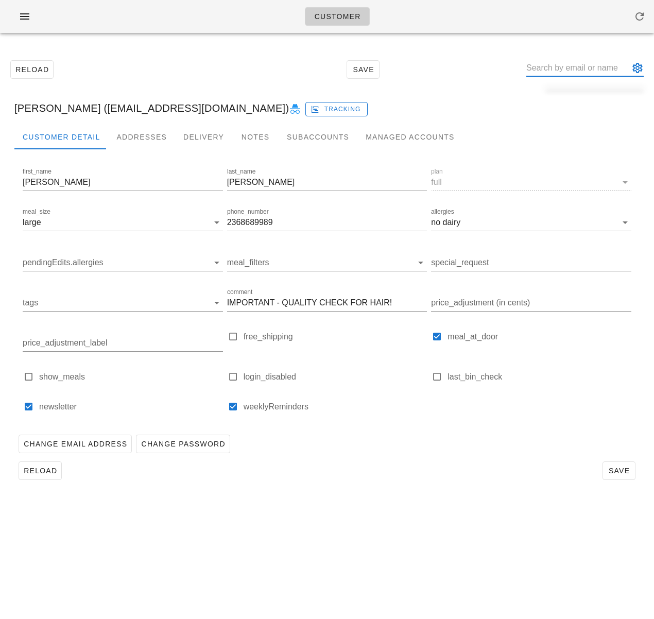
paste input "sljenny33@gmail.com"
type input "sljenny33@gmail.com"
click at [575, 71] on input "text" at bounding box center [578, 68] width 103 height 16
paste input "shawnzpdeng@icloud.com"
type input "shawnzpdeng@icloud.com"
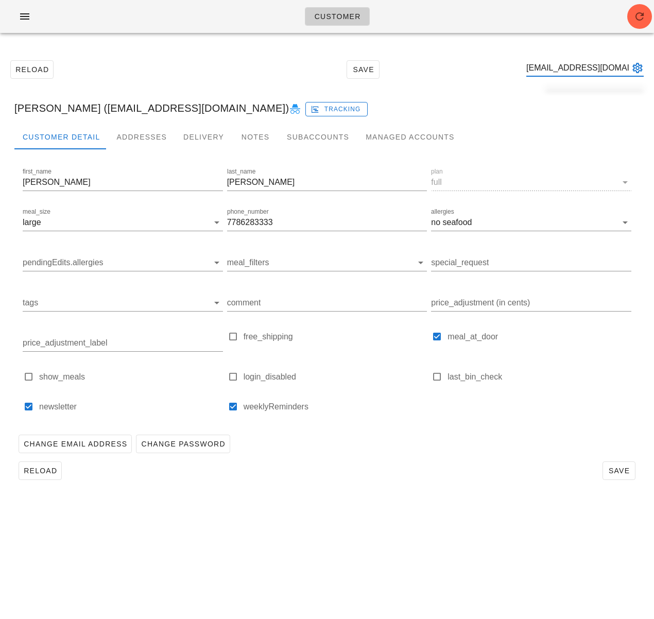
scroll to position [0, 14]
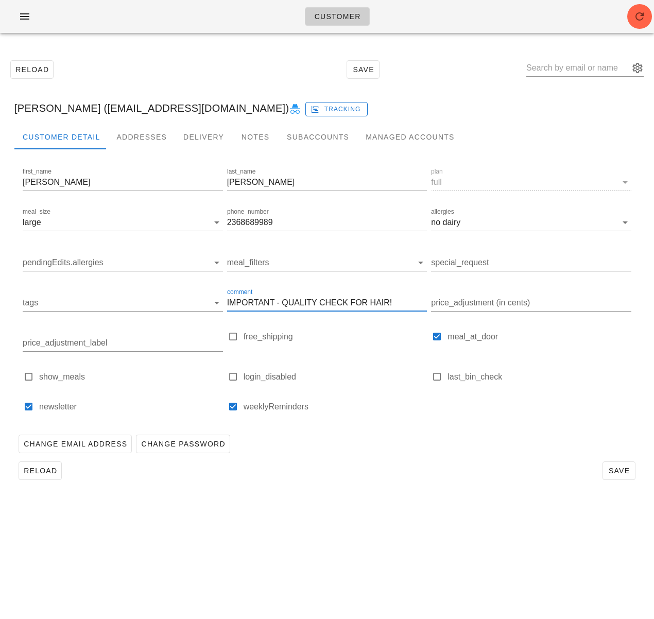
click at [269, 310] on input "IMPORTANT - QUALITY CHECK FOR HAIR!" at bounding box center [327, 303] width 200 height 16
click at [28, 17] on icon "button" at bounding box center [25, 16] width 12 height 12
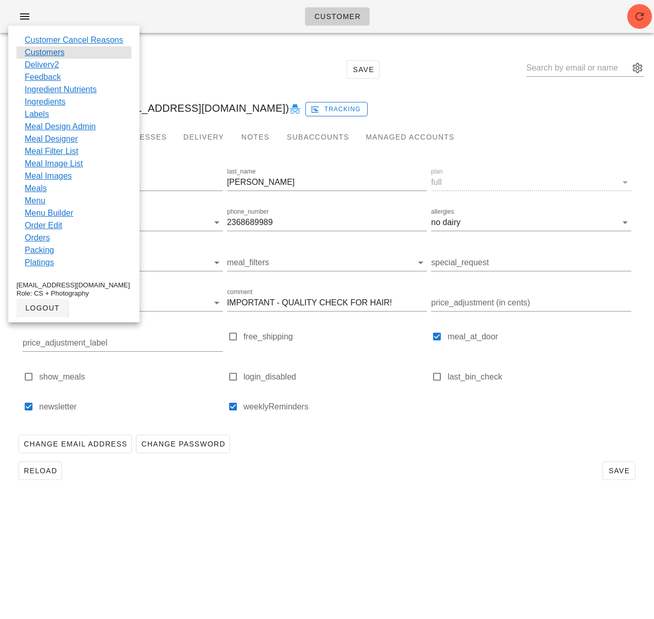
click at [65, 55] on div "Customers" at bounding box center [73, 52] width 115 height 12
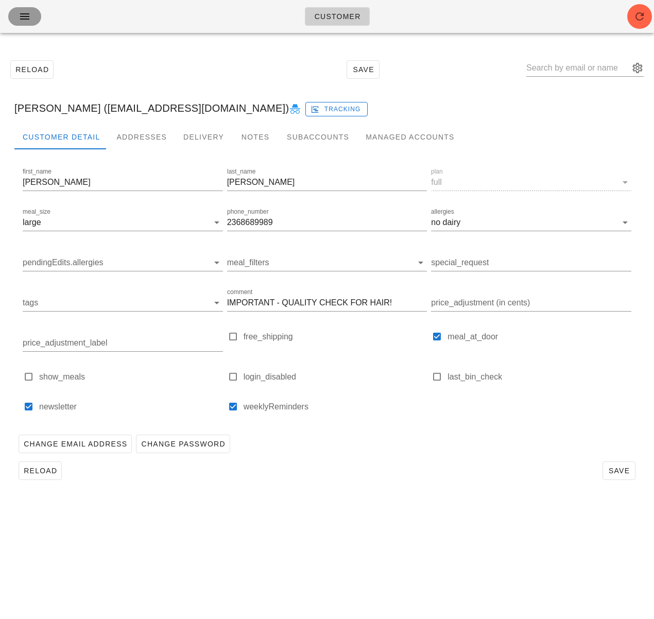
click at [20, 13] on icon "button" at bounding box center [25, 16] width 12 height 12
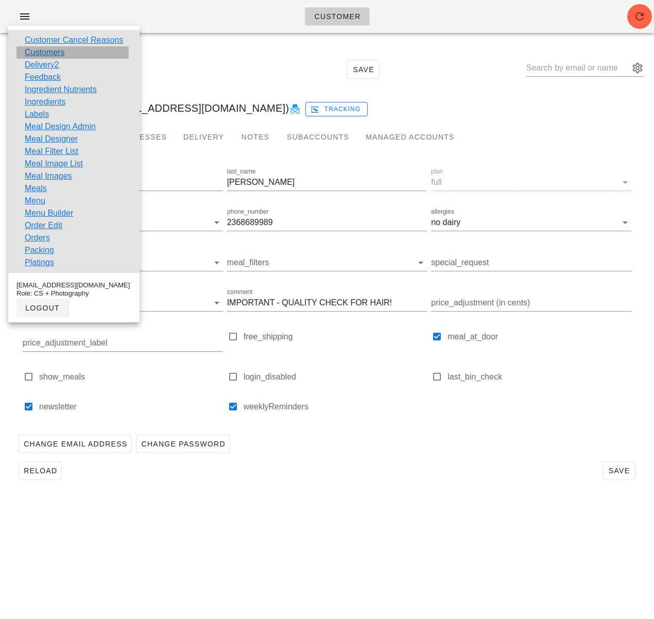
click at [37, 50] on link "Customers" at bounding box center [45, 52] width 40 height 12
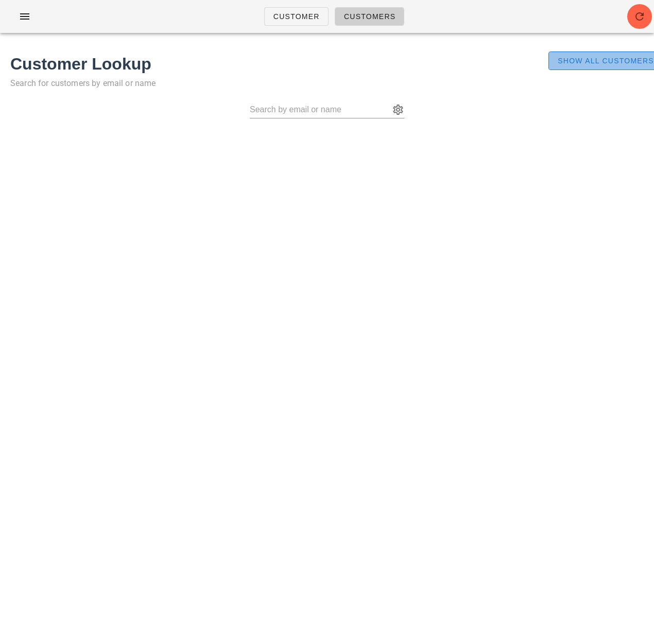
click at [560, 61] on span "Show All Customers" at bounding box center [605, 61] width 97 height 8
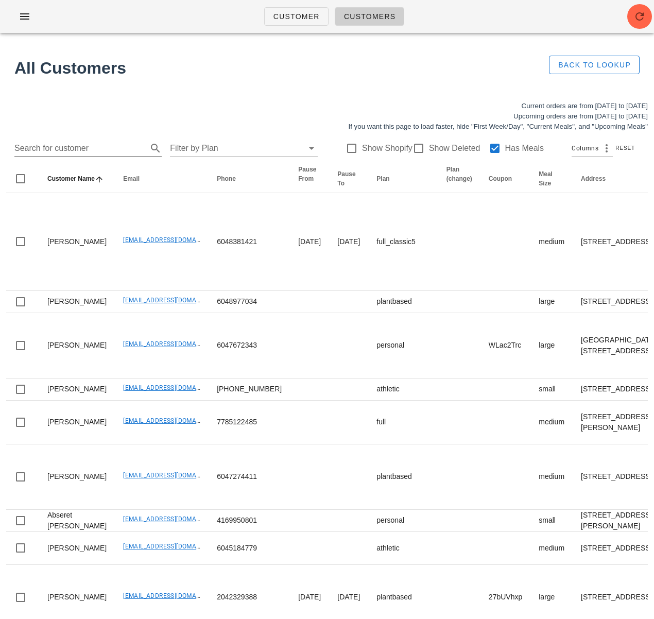
click at [98, 150] on input "Search for customer" at bounding box center [79, 148] width 131 height 16
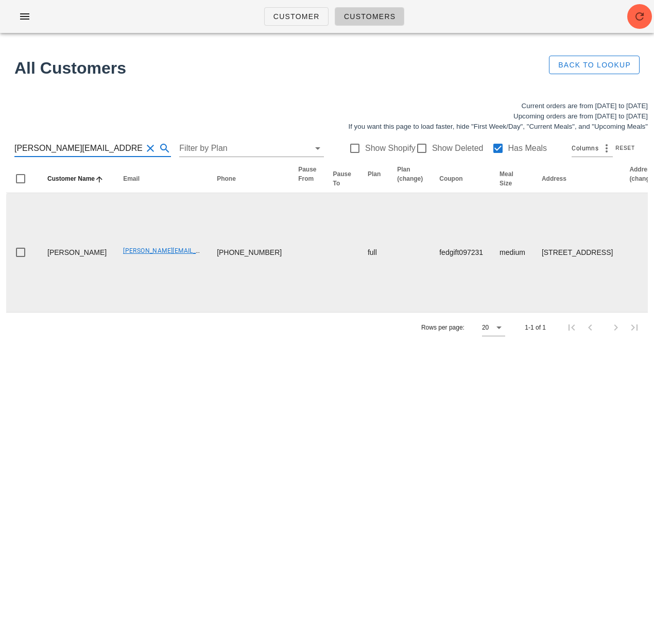
scroll to position [0, 626]
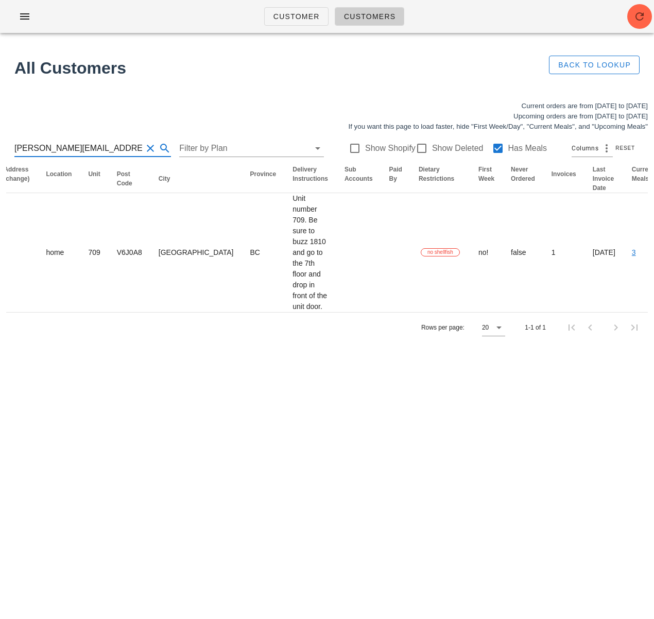
click at [108, 149] on input "daniel@shinzu.com" at bounding box center [78, 148] width 128 height 16
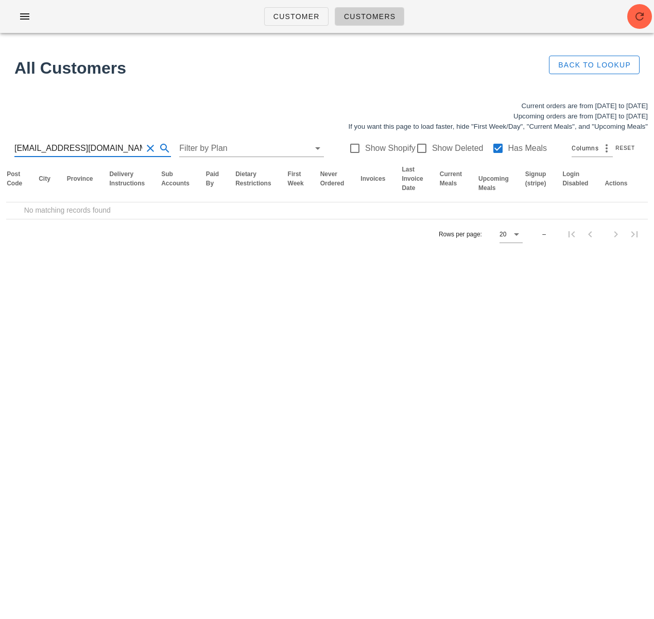
scroll to position [0, 498]
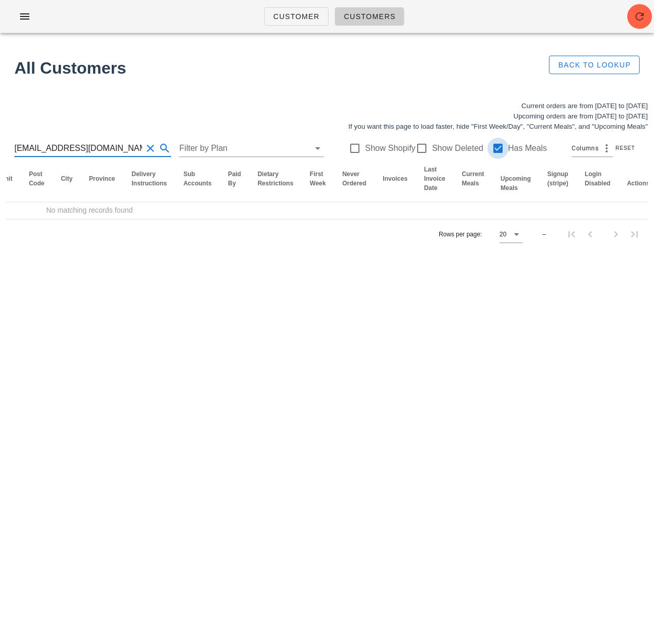
type input "amritmanhas11@gmail.com"
click at [489, 146] on div at bounding box center [498, 149] width 18 height 18
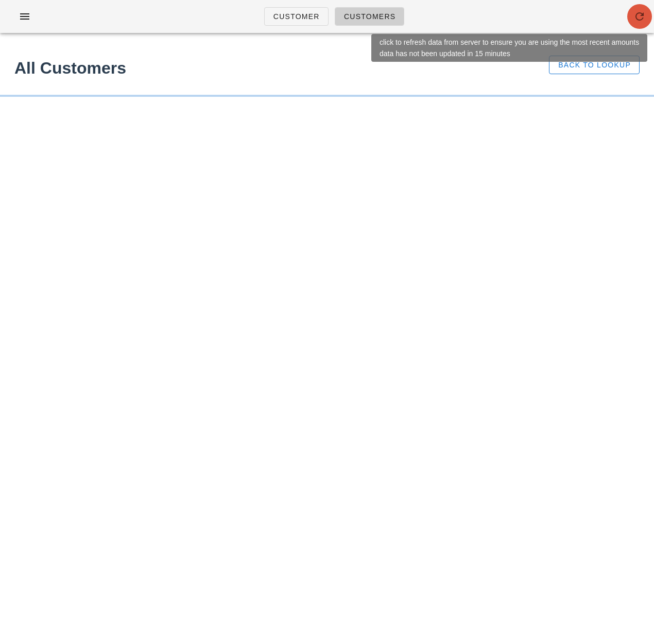
drag, startPoint x: 633, startPoint y: 21, endPoint x: 642, endPoint y: 3, distance: 20.7
click at [634, 21] on span "button" at bounding box center [640, 16] width 25 height 12
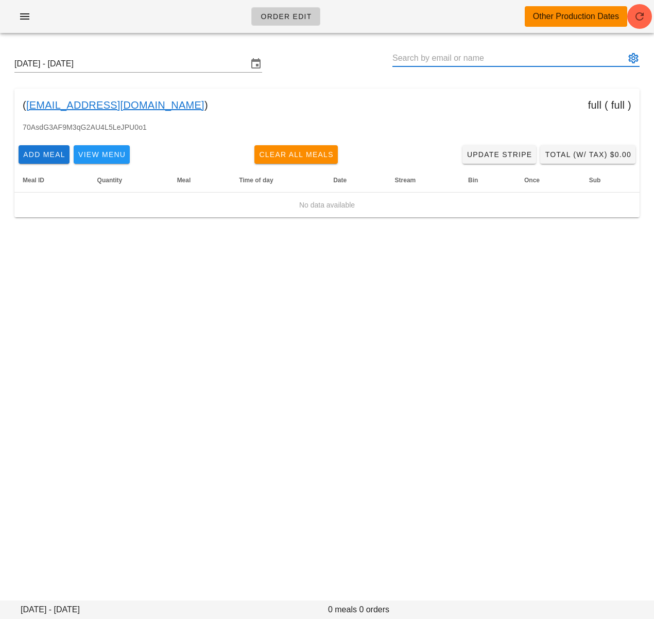
click at [481, 60] on input "text" at bounding box center [509, 58] width 233 height 16
click at [315, 55] on div "Sunday September 28 - Saturday October 4" at bounding box center [327, 63] width 642 height 33
click at [190, 64] on input "Sunday September 28 - Saturday October 4" at bounding box center [130, 64] width 233 height 16
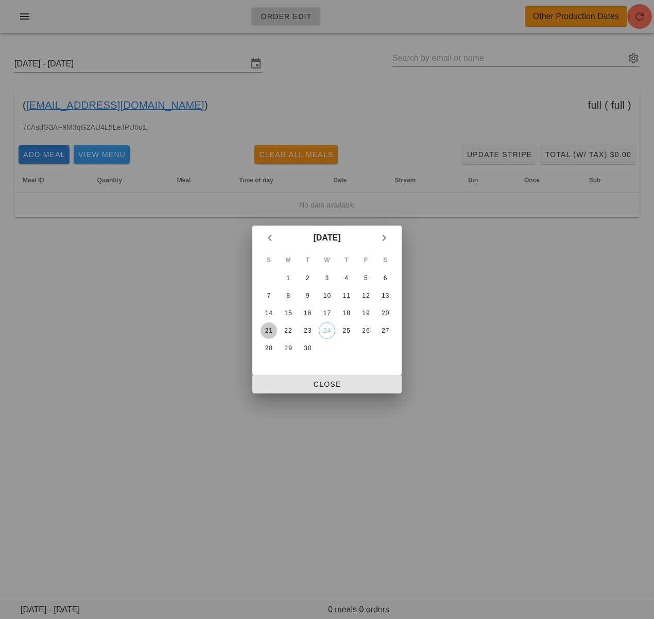
drag, startPoint x: 269, startPoint y: 331, endPoint x: 296, endPoint y: 384, distance: 59.4
click at [269, 332] on div "21" at bounding box center [269, 330] width 16 height 7
click at [298, 382] on span "Close" at bounding box center [327, 384] width 133 height 8
type input "Sunday September 21 - Saturday September 27"
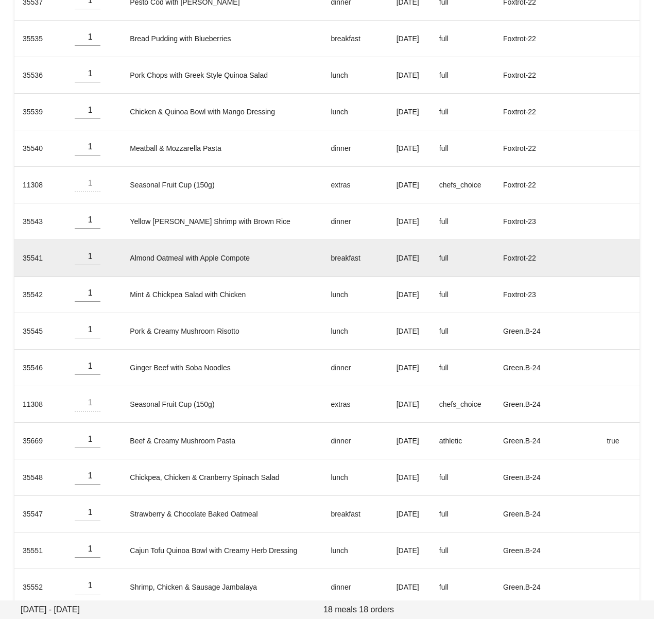
scroll to position [262, 0]
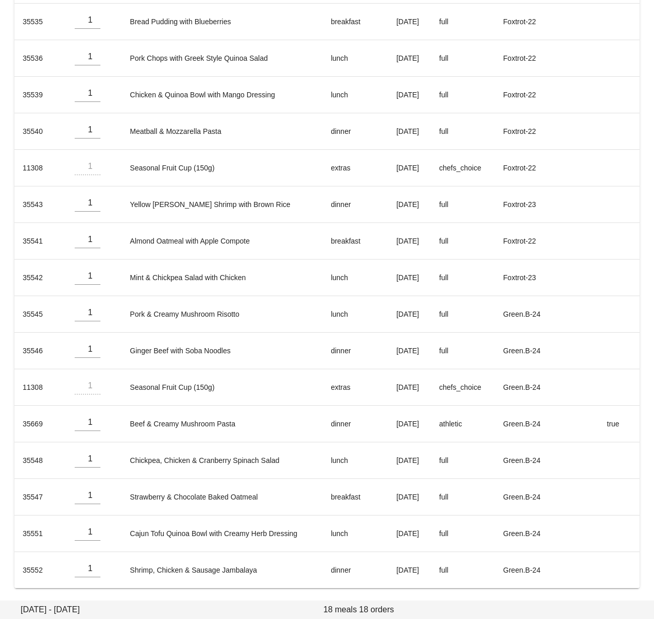
click at [645, 326] on div "Sunday September 21 - Saturday September 27 ( Shawnzpdeng@icloud.com ) full ( f…" at bounding box center [327, 191] width 654 height 824
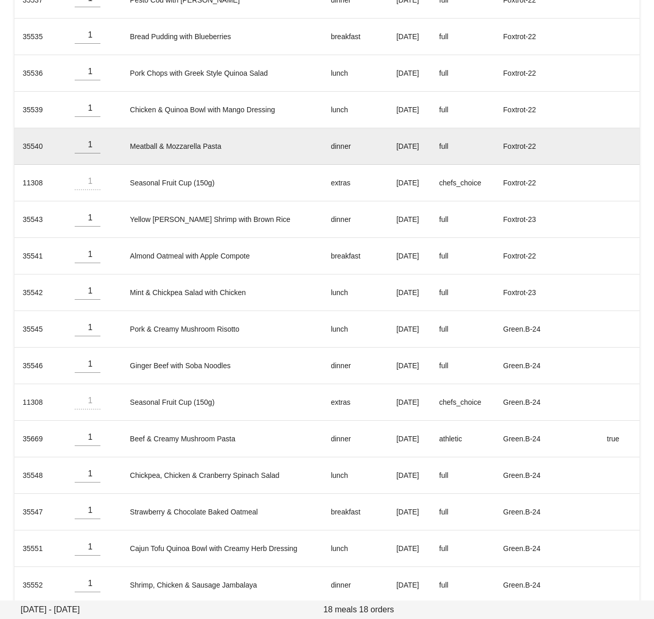
scroll to position [156, 0]
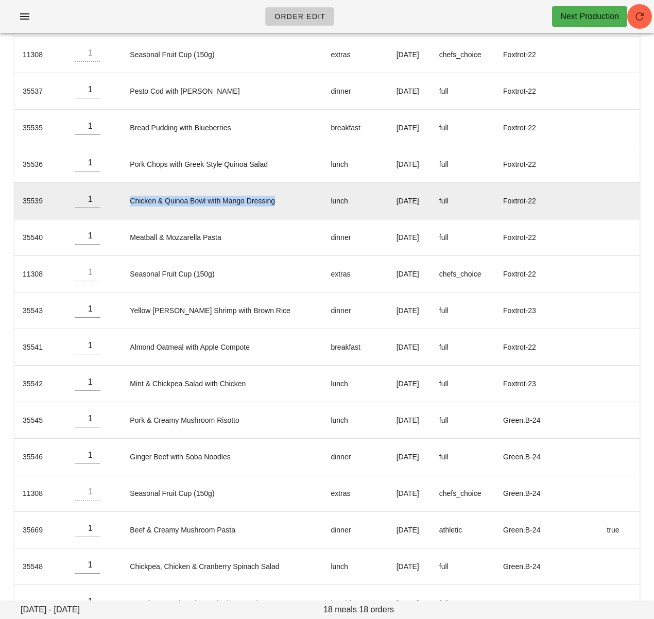
drag, startPoint x: 125, startPoint y: 201, endPoint x: 280, endPoint y: 202, distance: 155.1
click at [279, 202] on td "Chicken & Quinoa Bowl with Mango Dressing" at bounding box center [222, 201] width 201 height 37
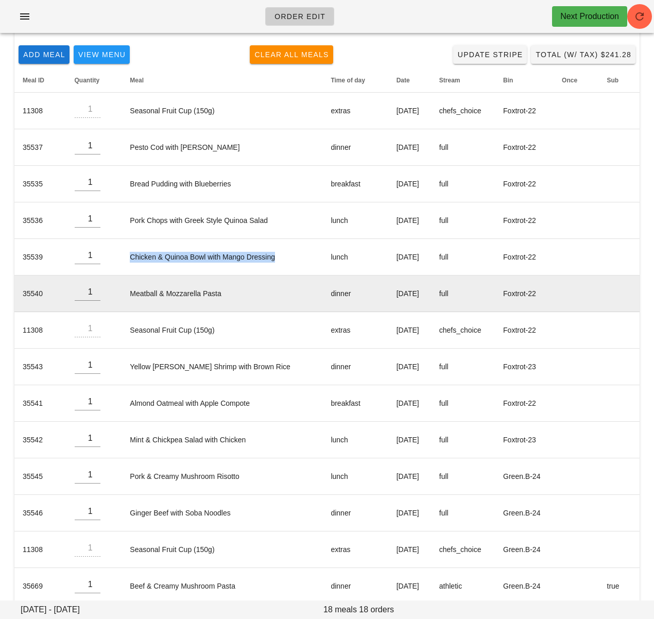
scroll to position [86, 0]
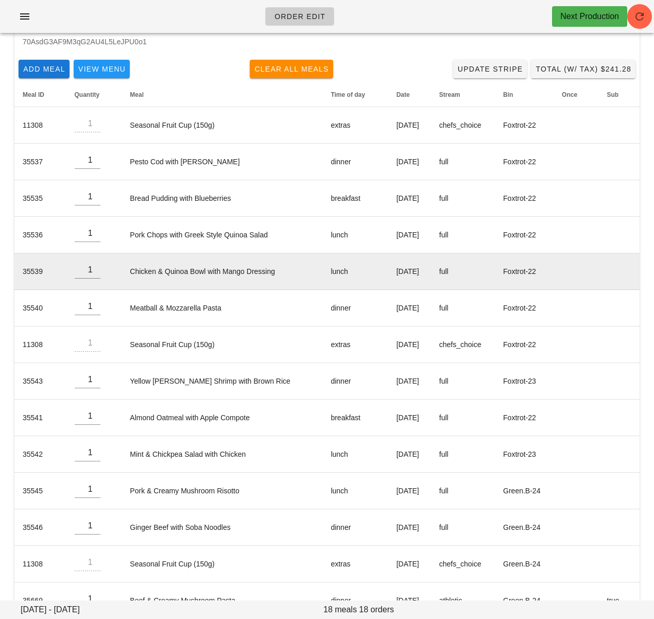
drag, startPoint x: 194, startPoint y: 285, endPoint x: 188, endPoint y: 281, distance: 7.9
click at [194, 285] on td "Chicken & Quinoa Bowl with Mango Dressing" at bounding box center [222, 271] width 201 height 37
drag, startPoint x: 373, startPoint y: 272, endPoint x: 433, endPoint y: 268, distance: 60.4
click at [431, 268] on td "Tuesday Sep 23" at bounding box center [409, 271] width 43 height 37
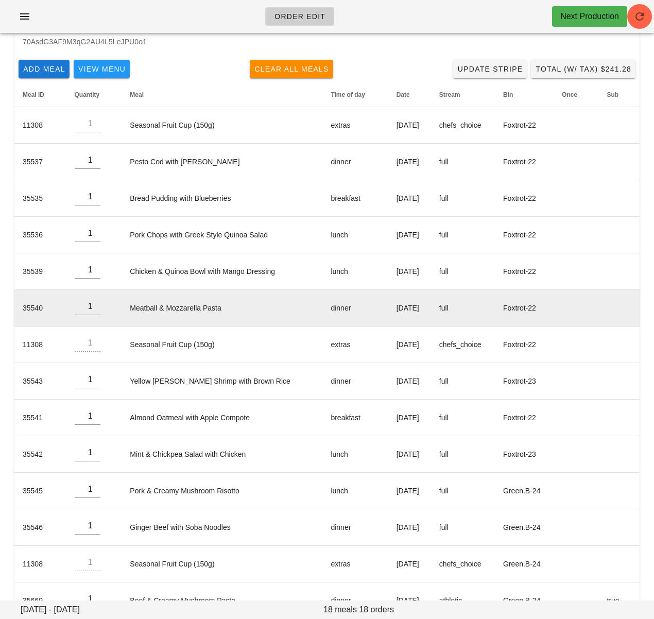
copy td "Tuesday Sep 23"
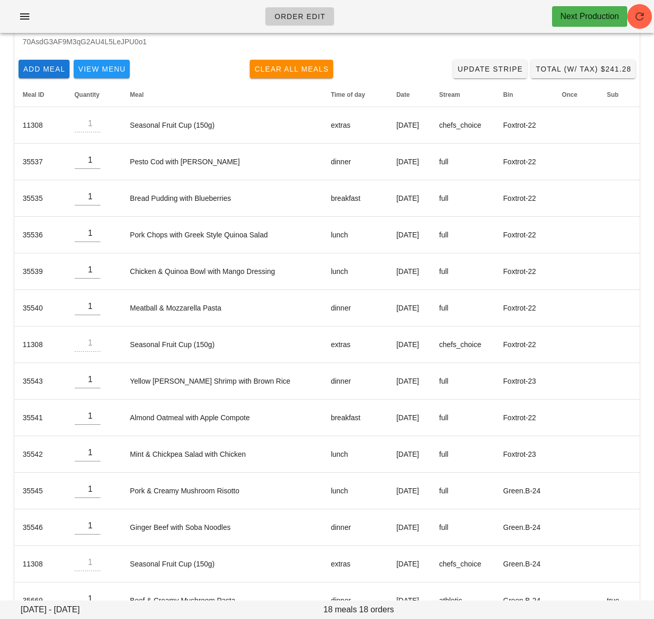
scroll to position [0, 0]
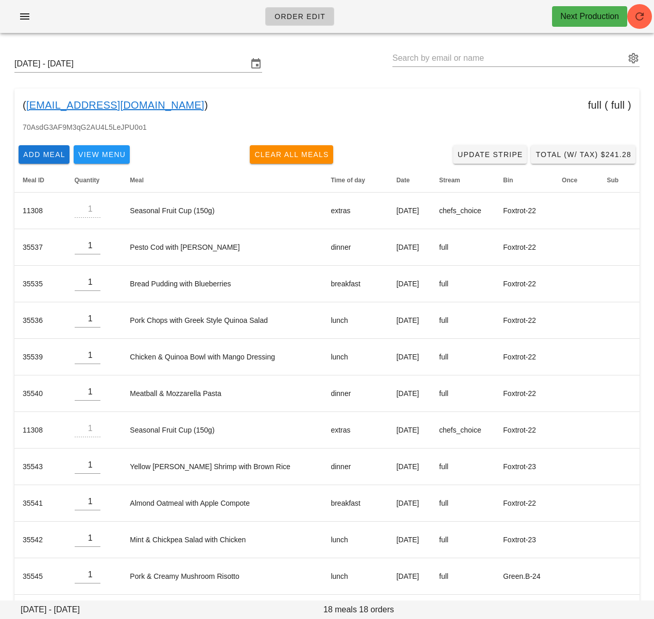
drag, startPoint x: 149, startPoint y: 105, endPoint x: 27, endPoint y: 104, distance: 122.1
click at [27, 104] on div "( Shawnzpdeng@icloud.com ) full ( full )" at bounding box center [326, 105] width 625 height 33
copy div "Shawnzpdeng@icloud.com )"
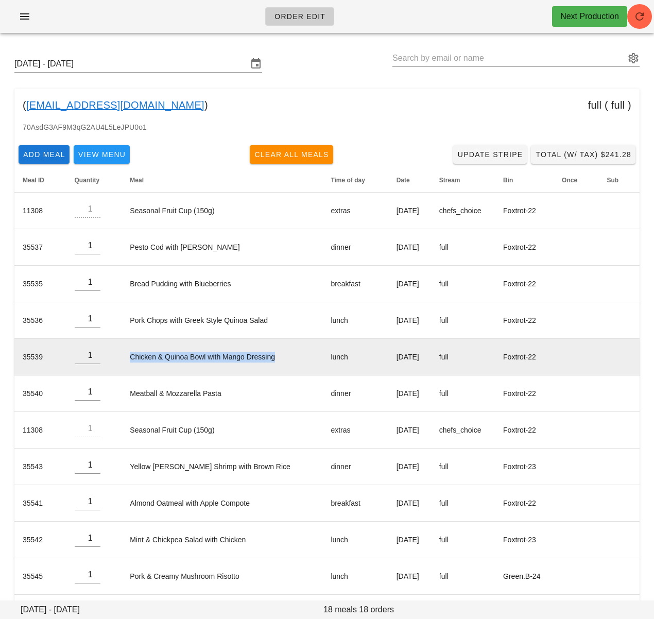
drag, startPoint x: 131, startPoint y: 360, endPoint x: 272, endPoint y: 364, distance: 141.2
click at [277, 361] on td "Chicken & Quinoa Bowl with Mango Dressing" at bounding box center [222, 357] width 201 height 37
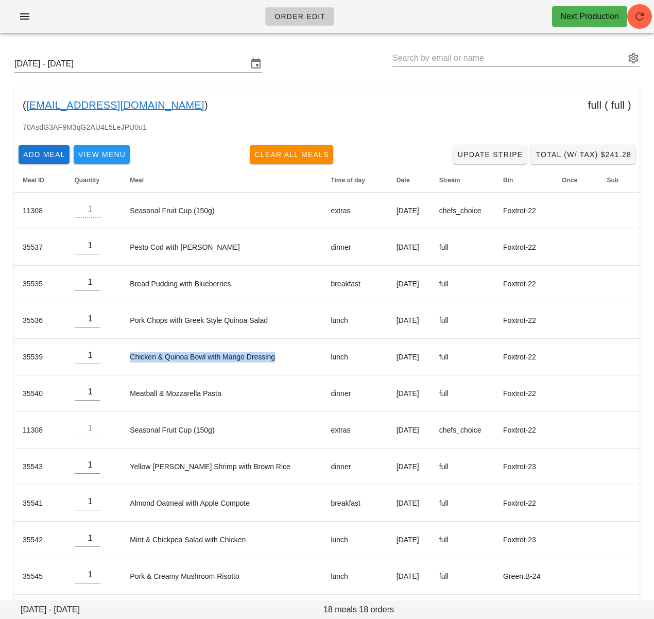
copy td "Chicken & Quinoa Bowl with Mango Dressing"
click at [297, 106] on div "( Shawnzpdeng@icloud.com ) full ( full )" at bounding box center [326, 105] width 625 height 33
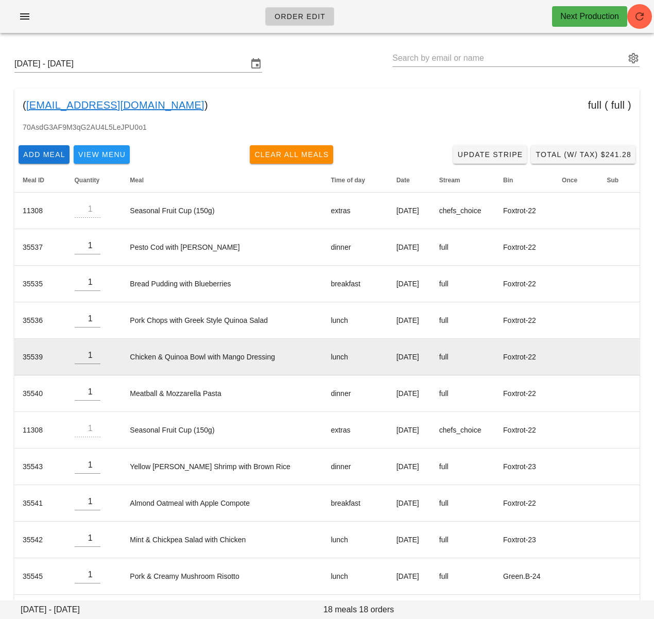
drag, startPoint x: 123, startPoint y: 355, endPoint x: 276, endPoint y: 366, distance: 153.4
click at [299, 351] on td "Chicken & Quinoa Bowl with Mango Dressing" at bounding box center [222, 357] width 201 height 37
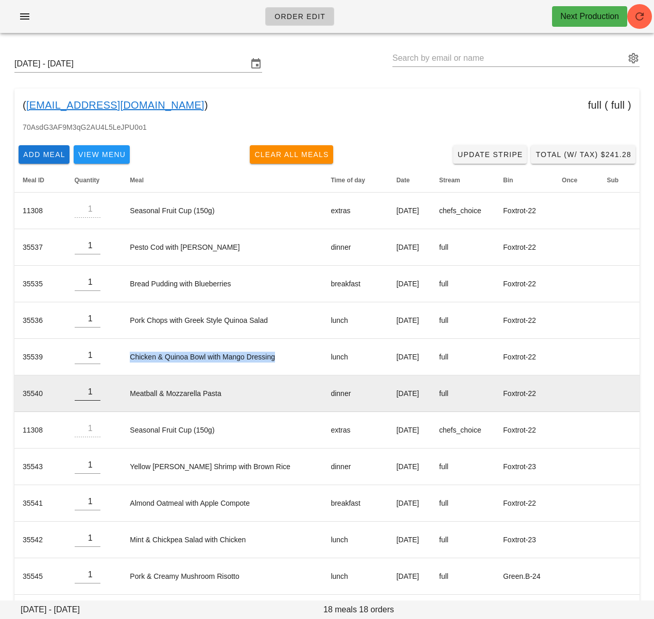
drag, startPoint x: 275, startPoint y: 361, endPoint x: 89, endPoint y: 402, distance: 190.0
click at [124, 361] on td "Chicken & Quinoa Bowl with Mango Dressing" at bounding box center [222, 357] width 201 height 37
copy td "Chicken & Quinoa Bowl with Mango Dressing"
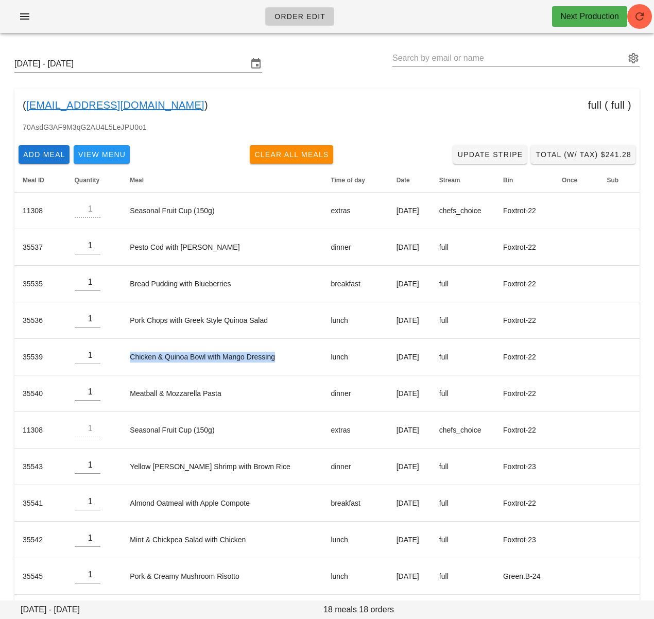
drag, startPoint x: 233, startPoint y: 122, endPoint x: 177, endPoint y: 18, distance: 118.3
click at [230, 116] on div "( Shawnzpdeng@icloud.com ) full ( full ) 70AsdG3AF9M3qG2AU4L5LeJPU0o1 Add Meal …" at bounding box center [326, 470] width 625 height 762
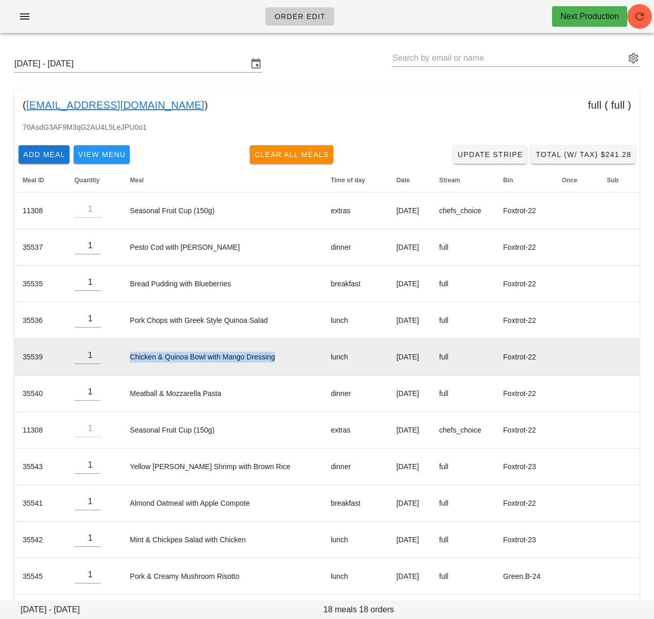
drag, startPoint x: 118, startPoint y: 360, endPoint x: 291, endPoint y: 359, distance: 173.1
click at [291, 359] on td "Chicken & Quinoa Bowl with Mango Dressing" at bounding box center [222, 357] width 201 height 37
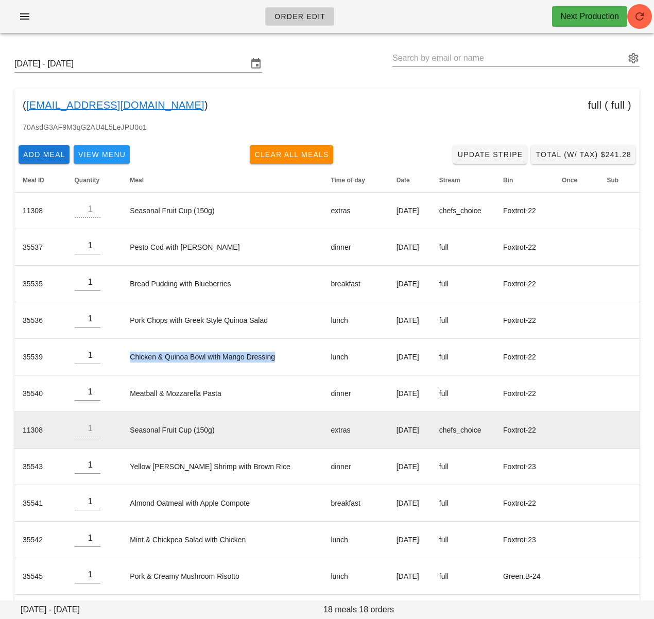
copy td "Chicken & Quinoa Bowl with Mango Dressing"
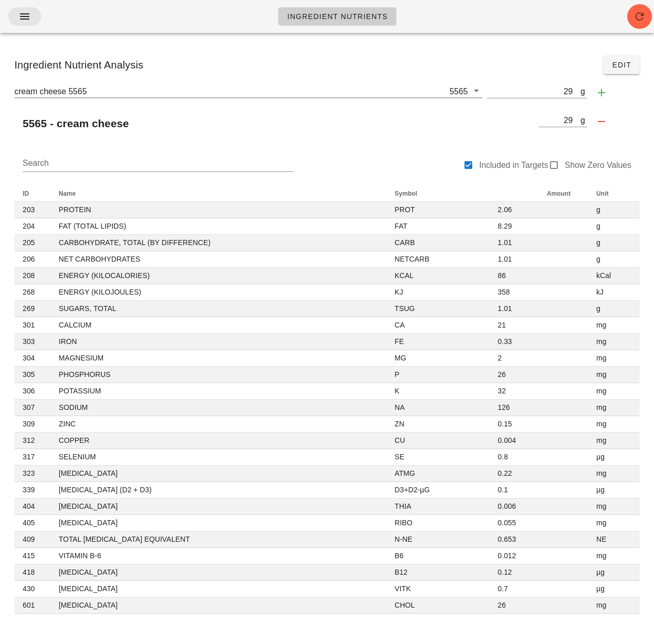
scroll to position [1, 0]
click at [27, 21] on icon "button" at bounding box center [25, 16] width 12 height 12
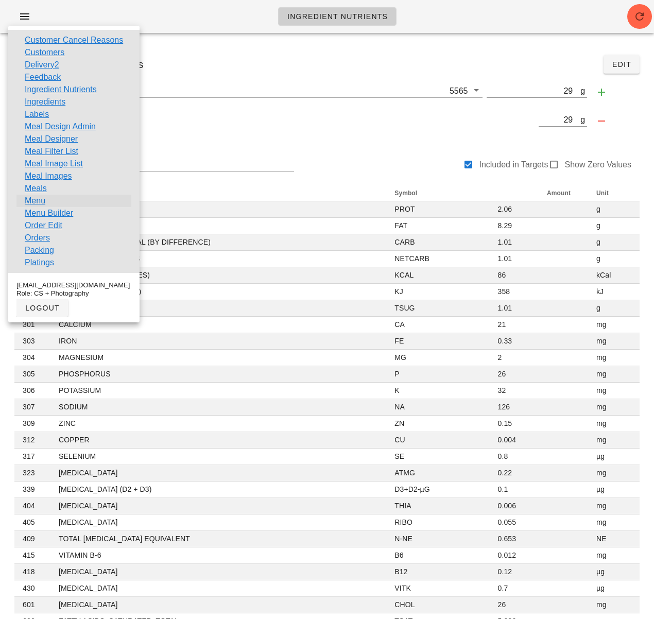
click at [35, 200] on link "Menu" at bounding box center [35, 201] width 21 height 12
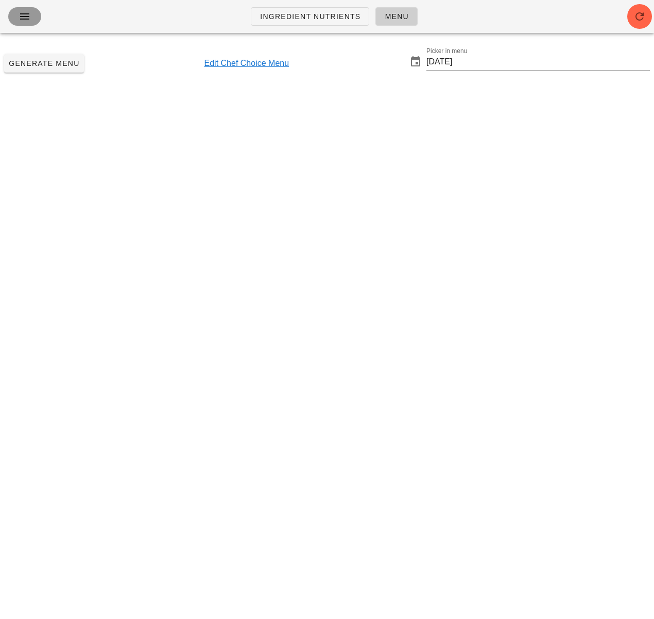
drag, startPoint x: 27, startPoint y: 15, endPoint x: 84, endPoint y: 104, distance: 105.5
click at [27, 15] on icon "button" at bounding box center [25, 16] width 12 height 12
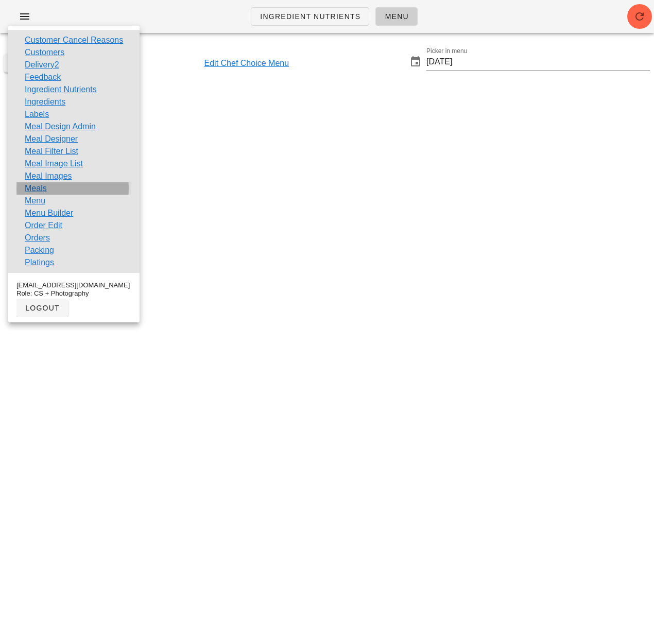
click at [36, 188] on link "Meals" at bounding box center [36, 188] width 22 height 12
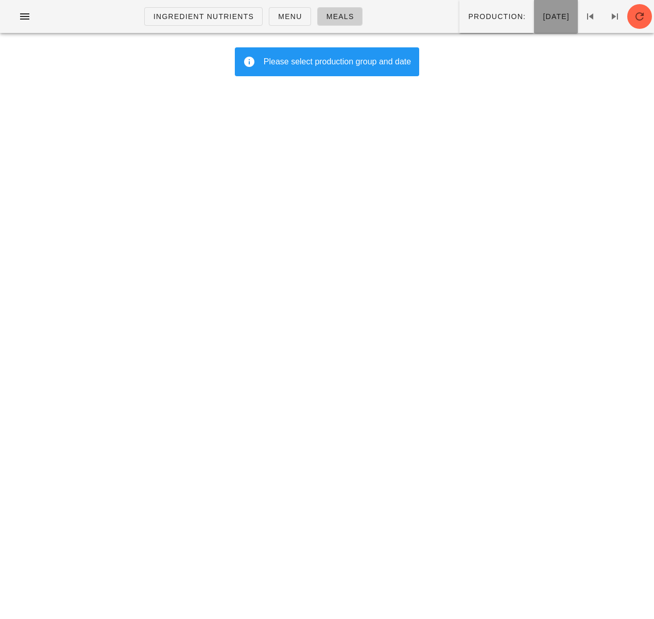
click at [543, 18] on span "Wednesday Sep 24" at bounding box center [556, 16] width 27 height 8
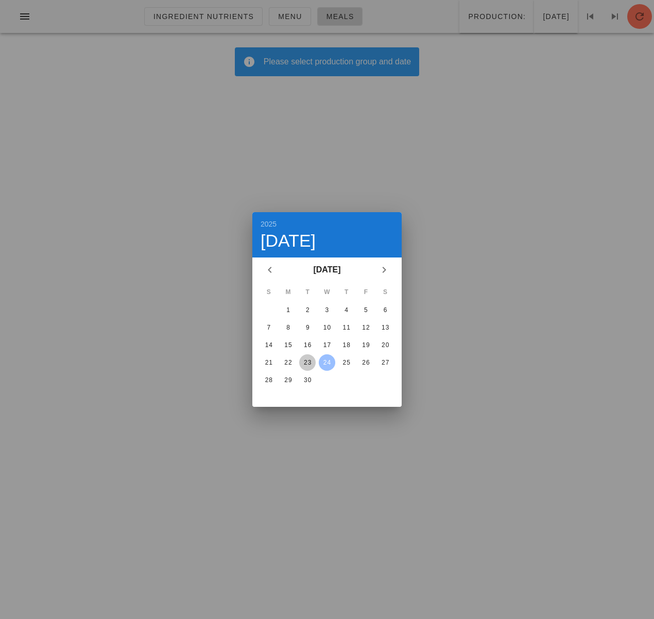
click at [310, 362] on div "23" at bounding box center [307, 362] width 16 height 7
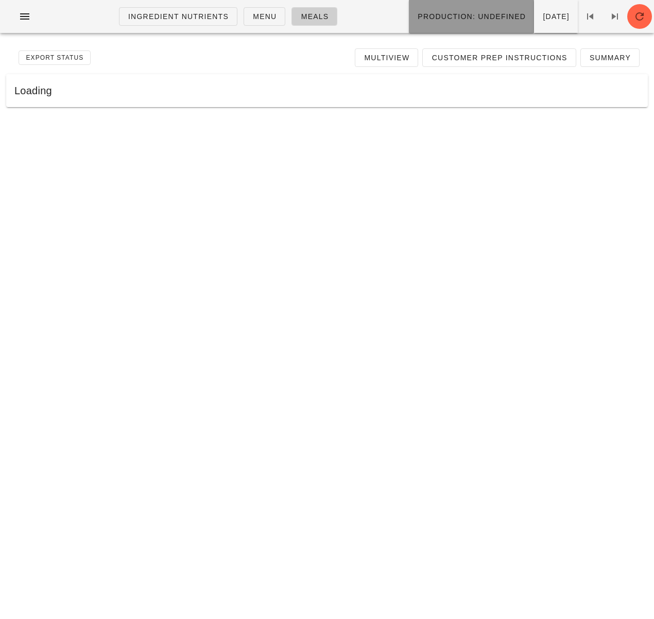
click at [461, 18] on span "Production: undefined" at bounding box center [471, 16] width 109 height 8
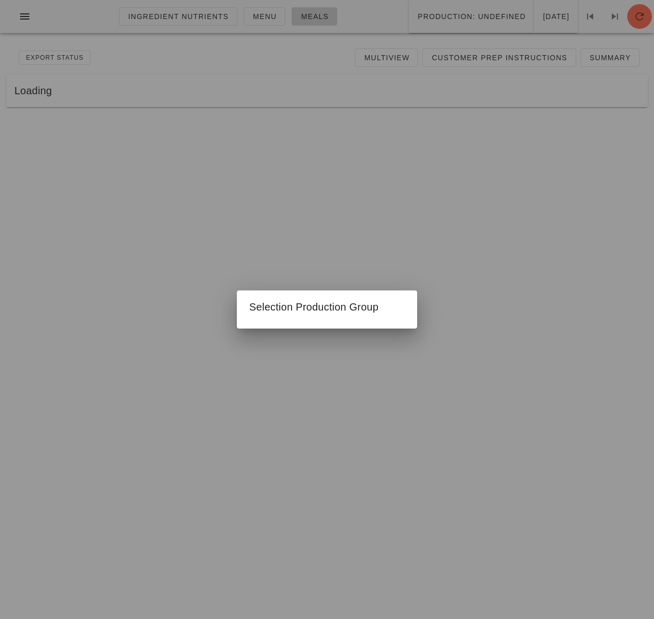
drag, startPoint x: 268, startPoint y: 53, endPoint x: 299, endPoint y: 49, distance: 31.6
click at [268, 53] on div at bounding box center [327, 309] width 654 height 619
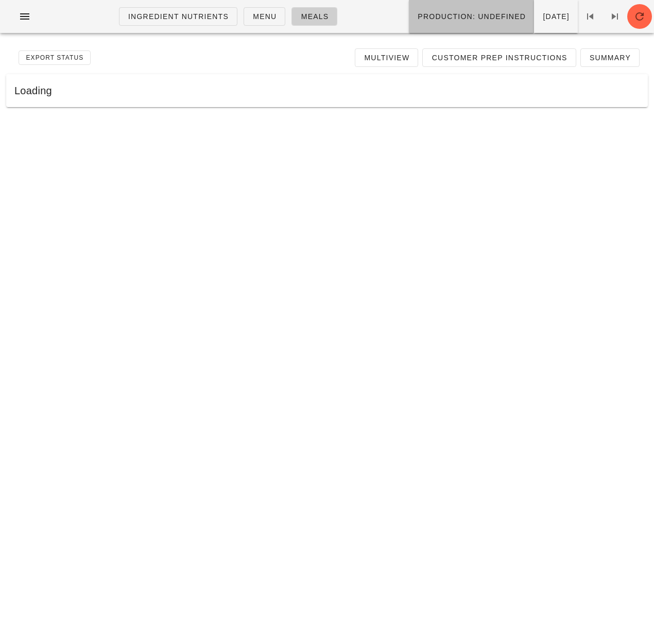
click at [436, 23] on button "Production: undefined" at bounding box center [471, 16] width 125 height 33
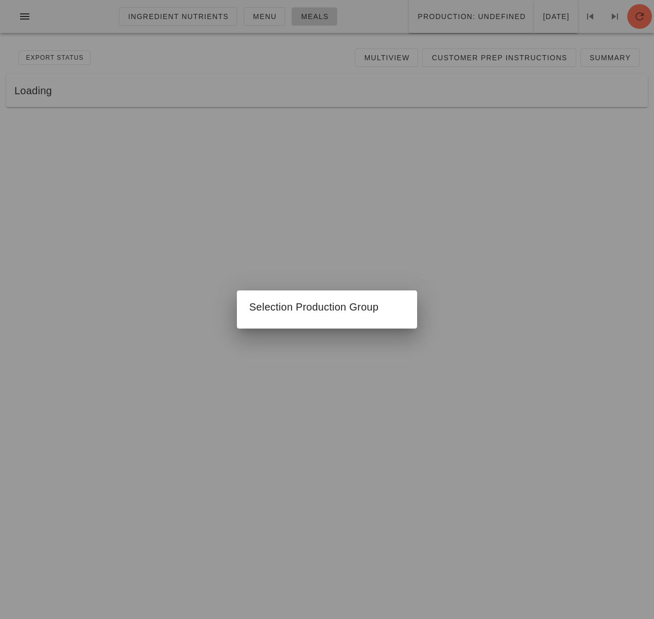
drag, startPoint x: 252, startPoint y: 224, endPoint x: 259, endPoint y: 223, distance: 7.3
click at [252, 224] on div at bounding box center [327, 309] width 654 height 619
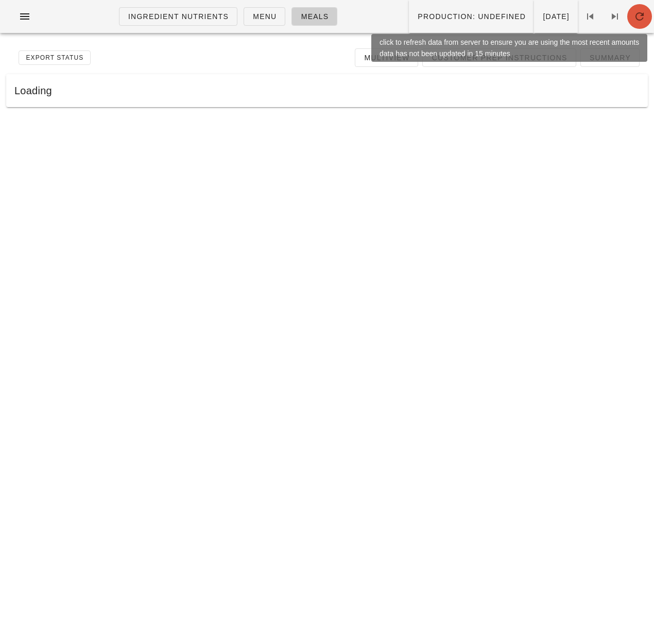
click at [636, 17] on icon "button" at bounding box center [640, 16] width 12 height 12
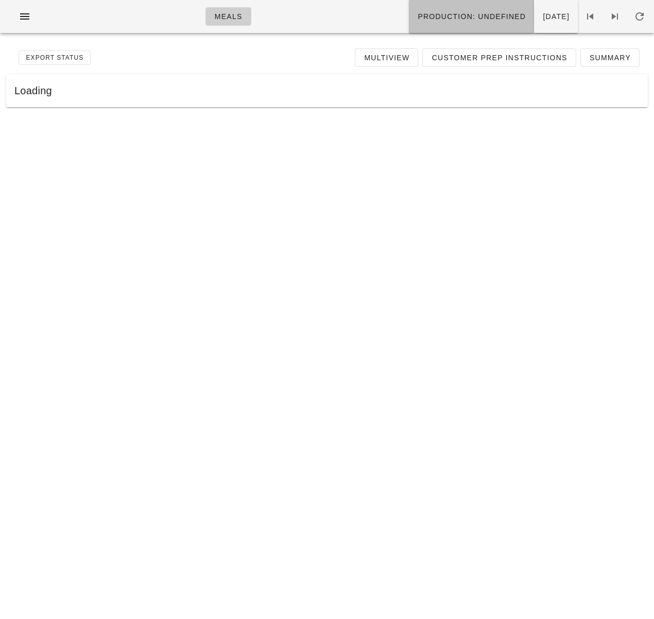
click at [435, 20] on span "Production: undefined" at bounding box center [471, 16] width 109 height 8
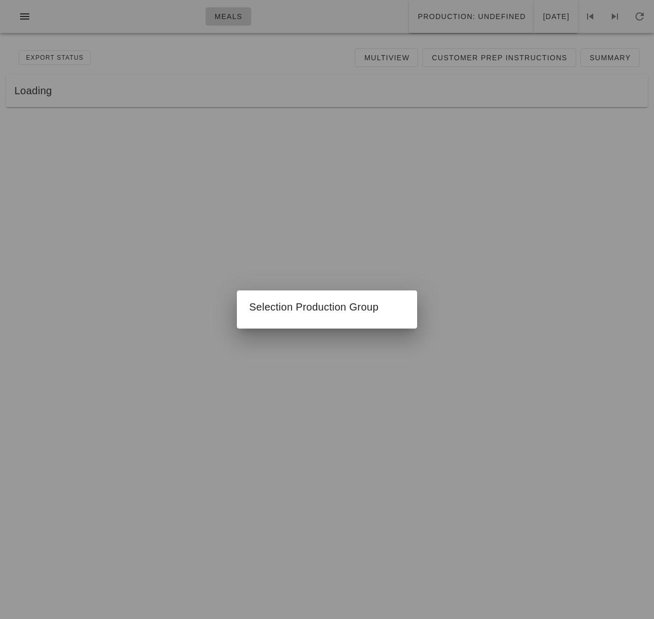
click at [300, 222] on div at bounding box center [327, 309] width 654 height 619
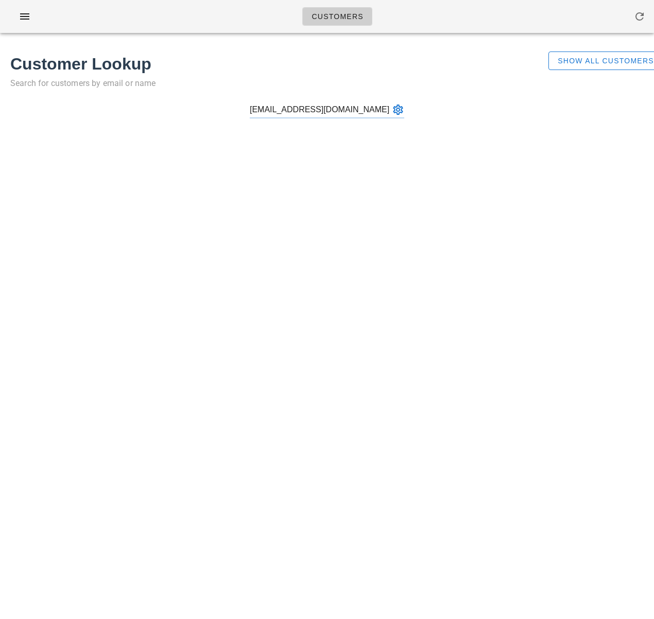
type input "[EMAIL_ADDRESS][DOMAIN_NAME]"
click at [573, 61] on span "Show All Customers" at bounding box center [605, 61] width 97 height 8
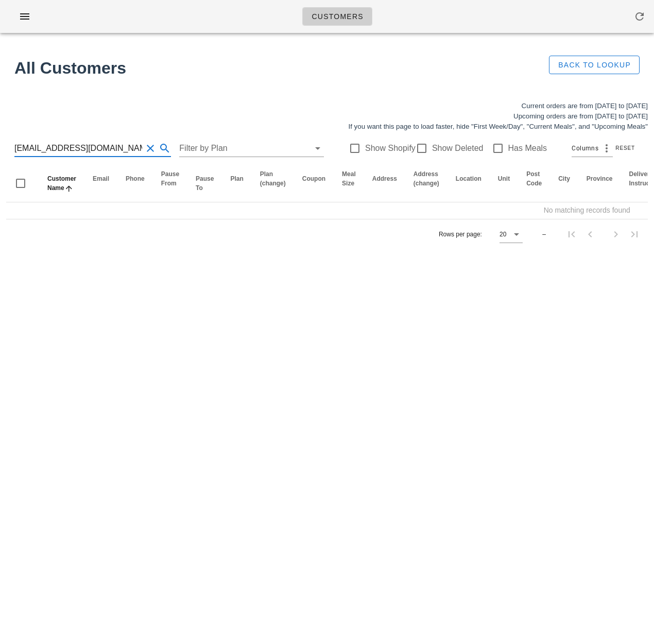
scroll to position [1, 0]
drag, startPoint x: 124, startPoint y: 150, endPoint x: 73, endPoint y: 149, distance: 51.5
click at [73, 149] on input "[EMAIL_ADDRESS][DOMAIN_NAME]" at bounding box center [78, 148] width 128 height 16
click at [33, 147] on input "amritmanhas11" at bounding box center [78, 148] width 128 height 16
click at [78, 145] on input "amrit manhas11" at bounding box center [78, 148] width 128 height 16
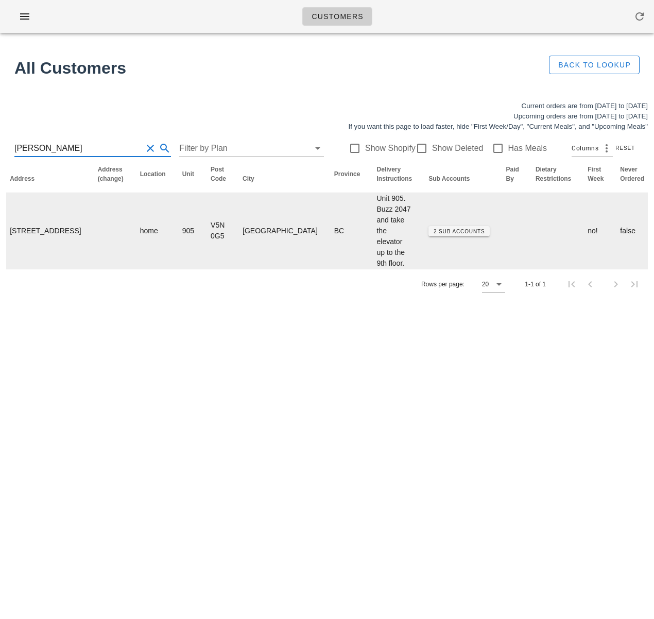
scroll to position [0, 661]
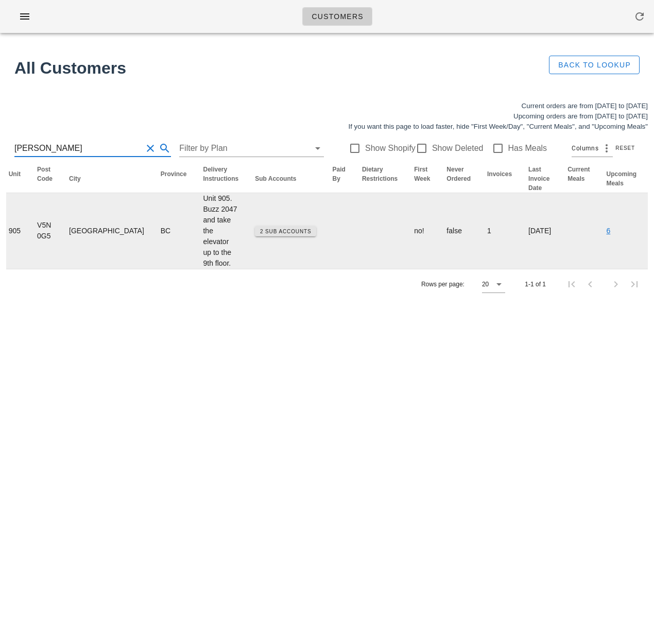
type input "[PERSON_NAME]"
click at [260, 234] on span "2 Sub Accounts" at bounding box center [286, 232] width 52 height 6
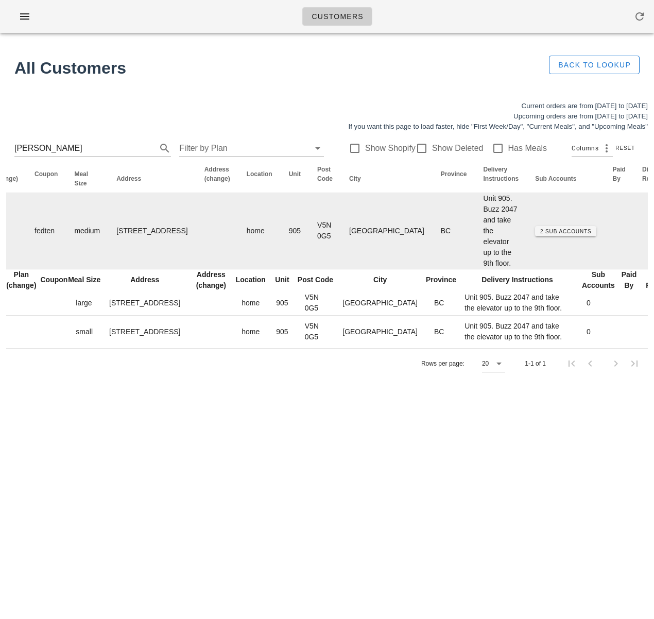
scroll to position [0, 0]
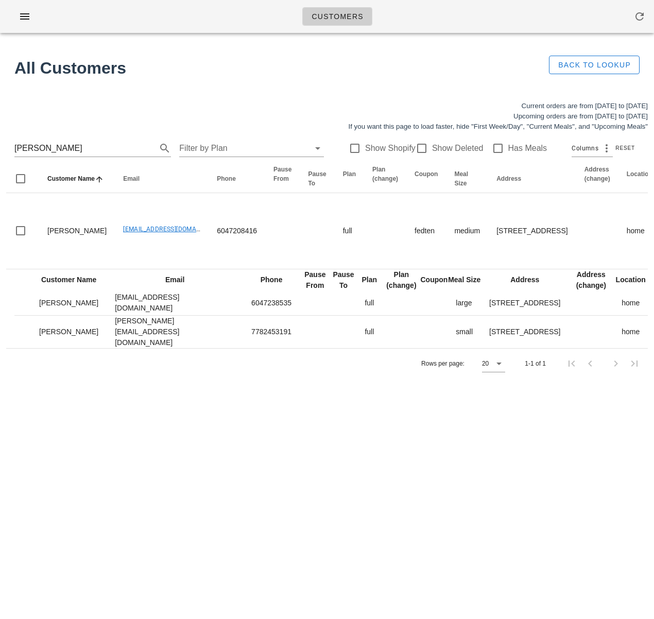
click at [399, 443] on div "Customers No customers found for your search. All Customers Back to Lookup Curr…" at bounding box center [327, 309] width 654 height 619
click at [573, 529] on div "Customers No customers found for your search. All Customers Back to Lookup Curr…" at bounding box center [327, 309] width 654 height 619
click at [184, 472] on div "Customers No customers found for your search. All Customers Back to Lookup Curr…" at bounding box center [327, 309] width 654 height 619
drag, startPoint x: 215, startPoint y: 84, endPoint x: 203, endPoint y: 42, distance: 44.0
click at [215, 82] on div "All Customers" at bounding box center [274, 67] width 532 height 37
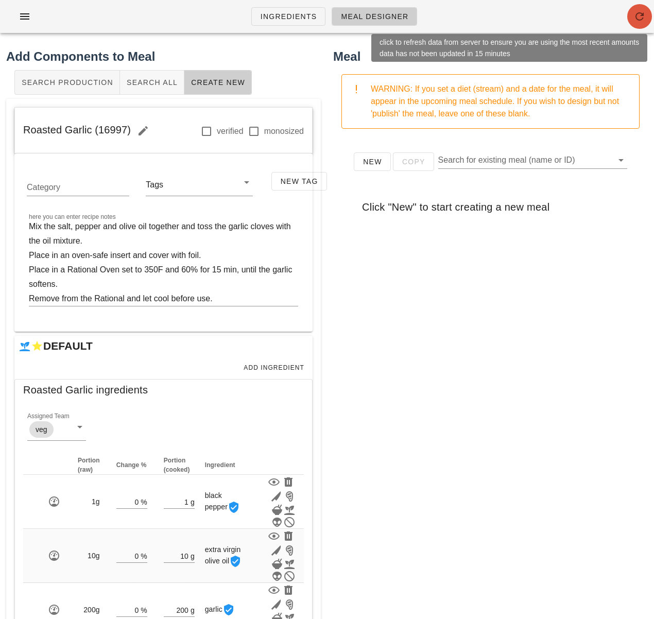
drag, startPoint x: 635, startPoint y: 15, endPoint x: 635, endPoint y: 1, distance: 15.0
click at [635, 15] on icon "button" at bounding box center [640, 16] width 12 height 12
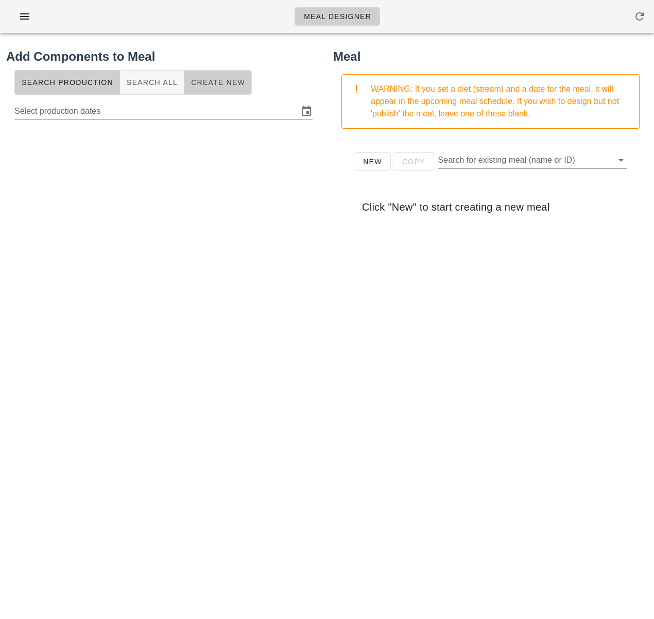
click at [199, 73] on button "Create New" at bounding box center [217, 82] width 67 height 25
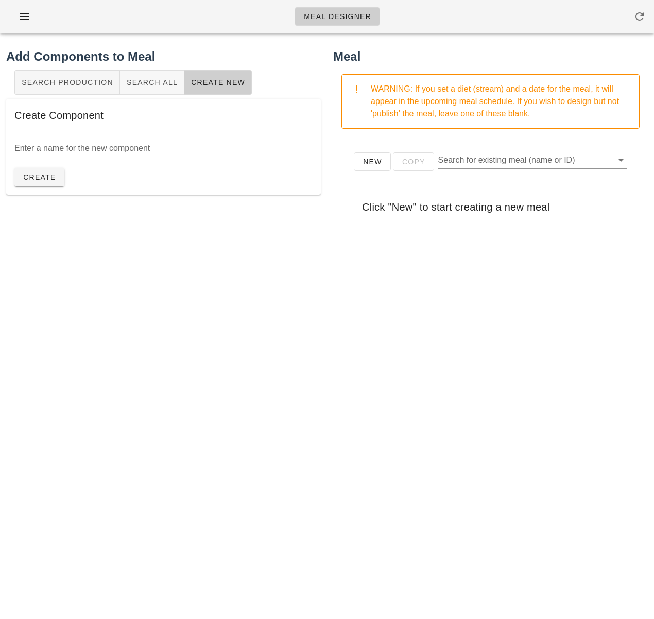
click at [95, 149] on input "Enter a name for the new component" at bounding box center [163, 148] width 298 height 16
type input "Sundried Tomato and Roasted Garlic Aioli"
click at [43, 175] on span "Create" at bounding box center [39, 177] width 33 height 8
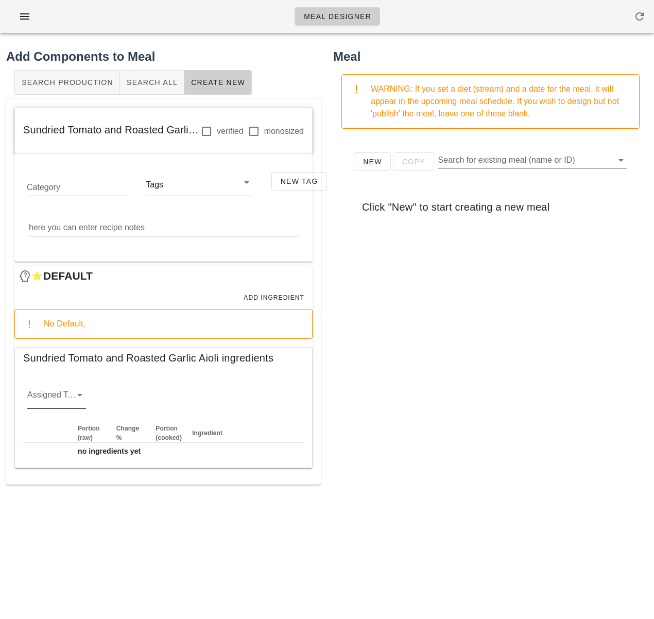
click at [79, 395] on icon at bounding box center [80, 395] width 12 height 12
click at [64, 399] on div "sauciers" at bounding box center [57, 403] width 42 height 10
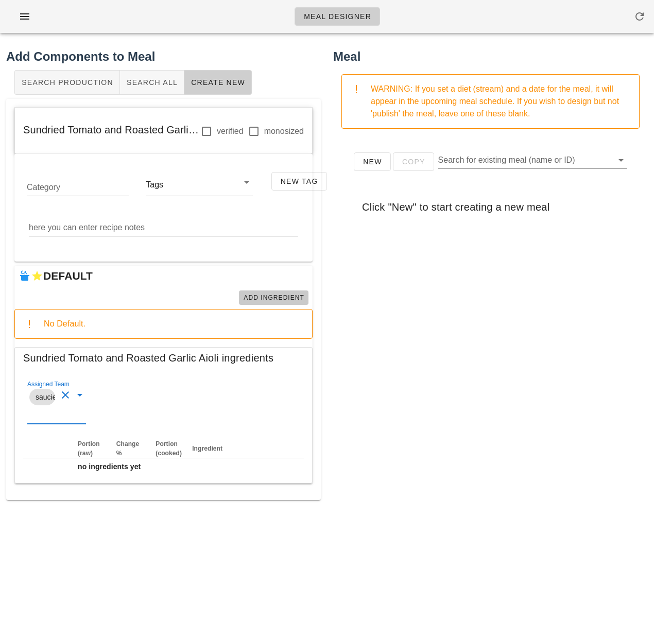
click at [256, 301] on span "Add Ingredient" at bounding box center [273, 297] width 61 height 7
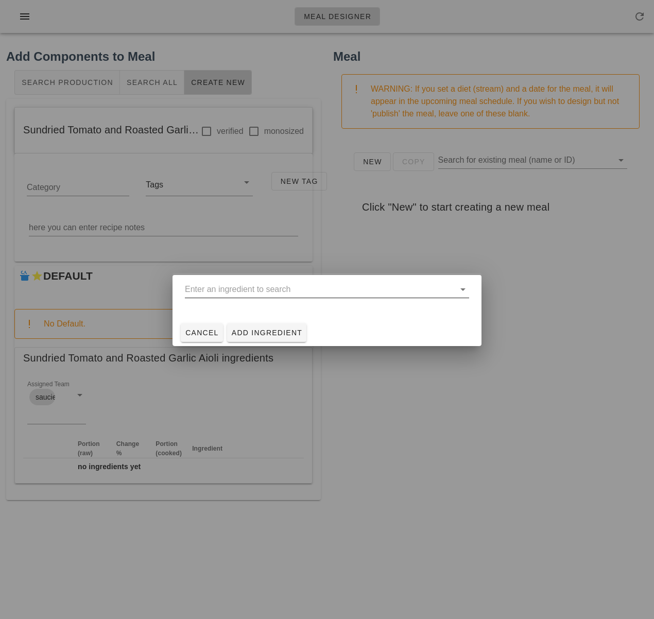
click at [241, 296] on input "text" at bounding box center [320, 289] width 270 height 16
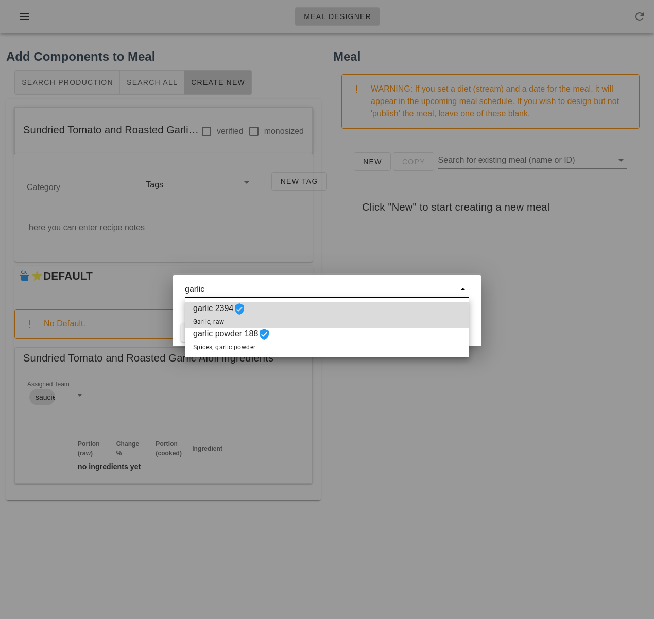
click at [293, 313] on div "garlic 2394 Garlic, raw" at bounding box center [327, 314] width 284 height 25
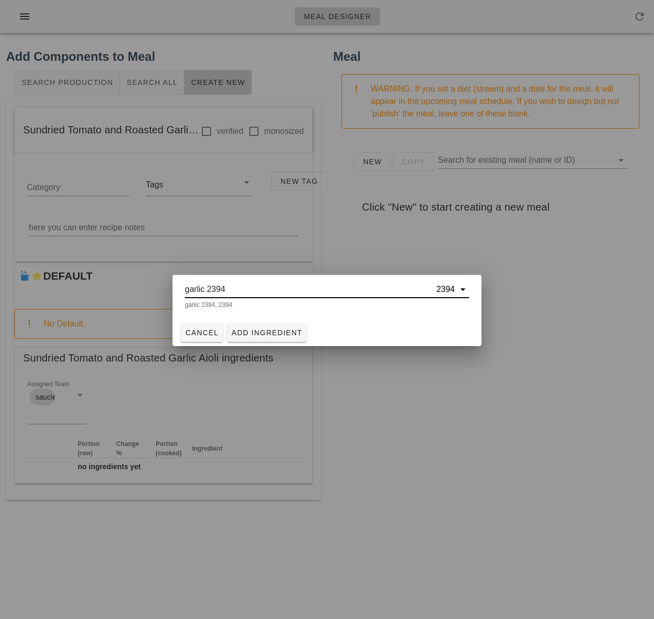
type input "garlic 2394"
click at [283, 331] on span "Add Ingredient" at bounding box center [267, 333] width 72 height 8
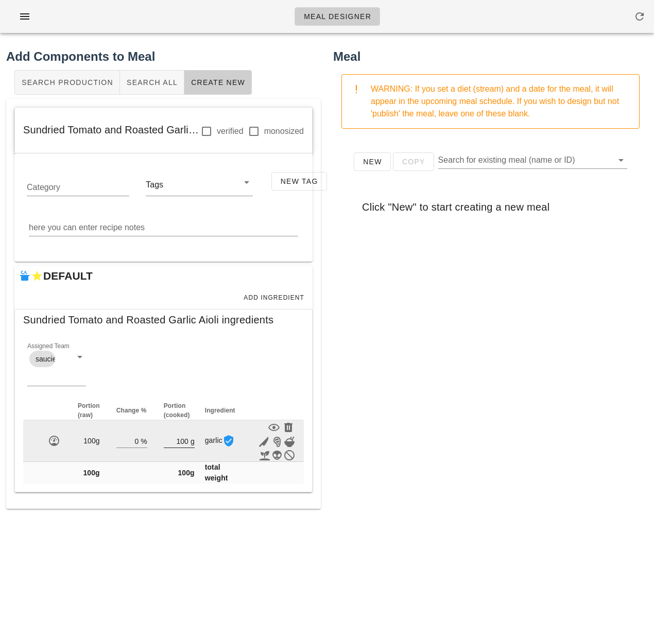
click at [184, 441] on input "100" at bounding box center [176, 440] width 25 height 13
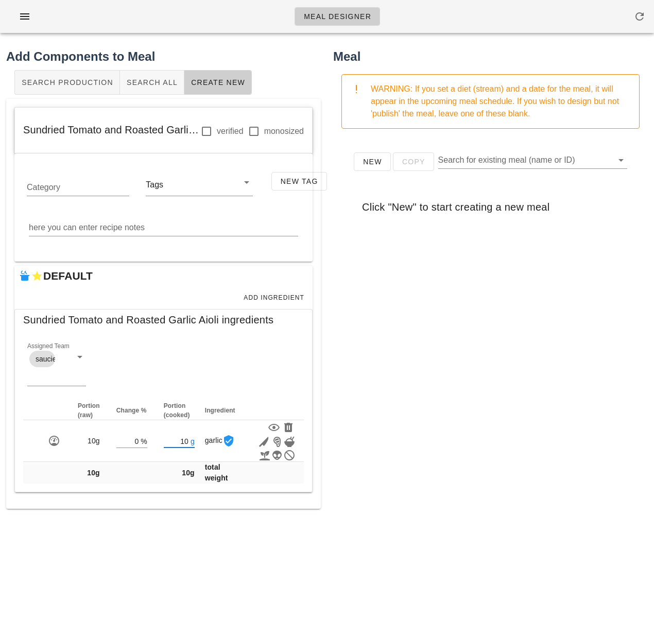
type input "10"
click at [410, 412] on div "New Copy Search for existing meal (name or ID) Click "New" to start creating a …" at bounding box center [490, 343] width 315 height 412
click at [276, 295] on span "Add Ingredient" at bounding box center [273, 297] width 61 height 7
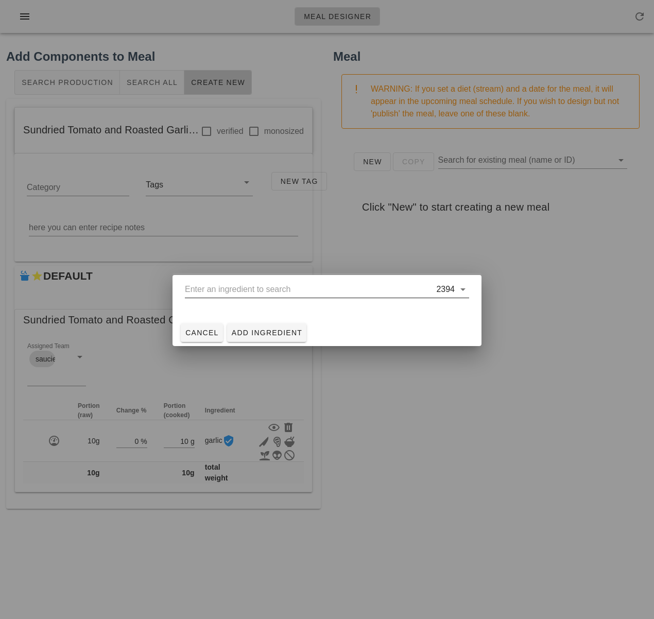
click at [262, 294] on input "text" at bounding box center [309, 289] width 249 height 16
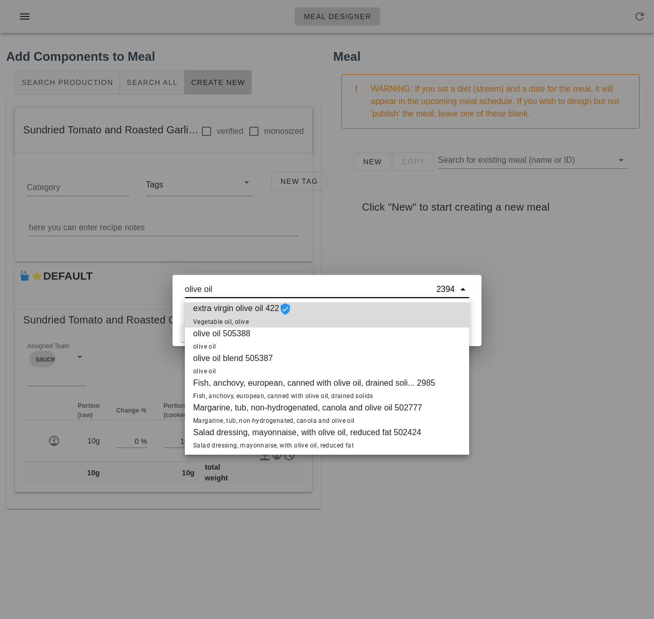
scroll to position [1, 0]
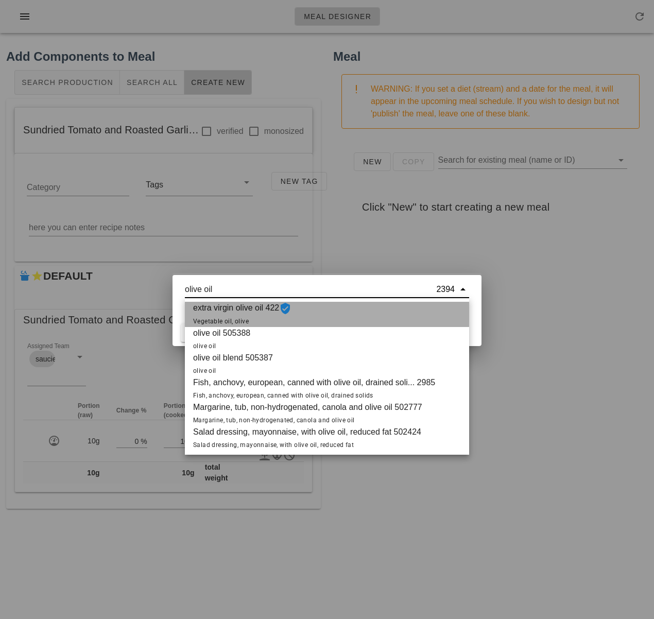
click at [259, 309] on span "extra virgin olive oil 422 Vegetable oil, olive" at bounding box center [242, 314] width 98 height 25
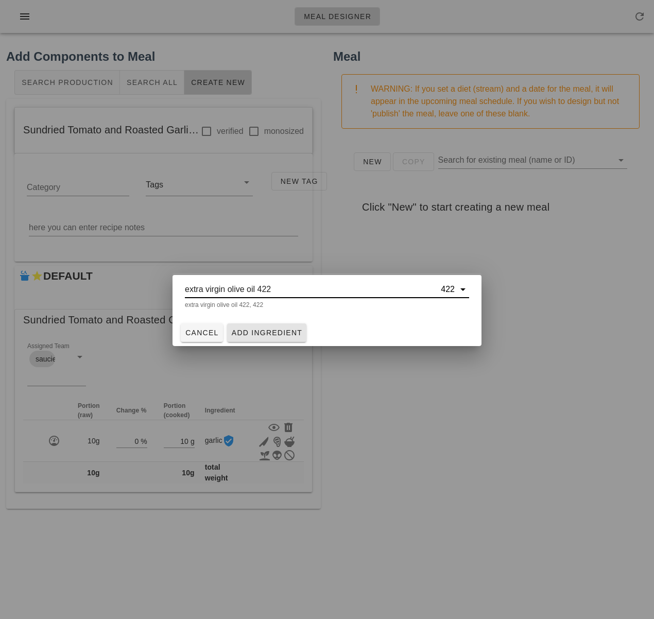
type input "extra virgin olive oil 422"
drag, startPoint x: 268, startPoint y: 329, endPoint x: 274, endPoint y: 330, distance: 6.3
click at [268, 329] on span "Add Ingredient" at bounding box center [267, 333] width 72 height 8
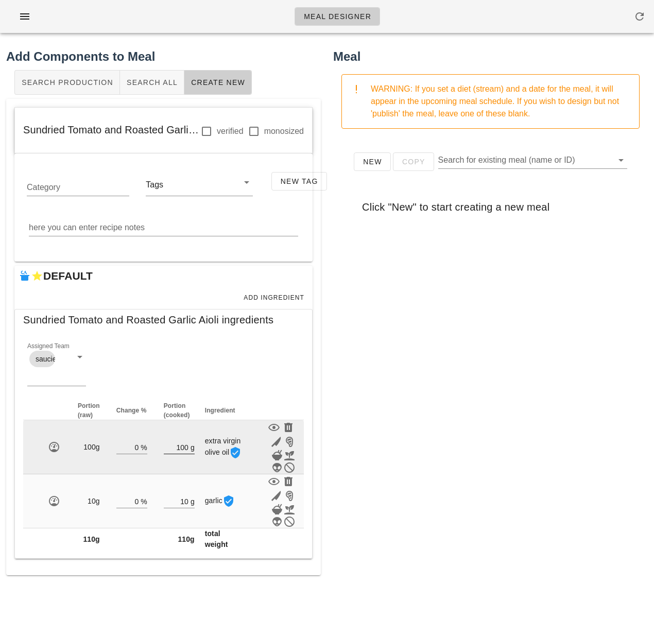
click at [184, 446] on input "100" at bounding box center [176, 447] width 25 height 13
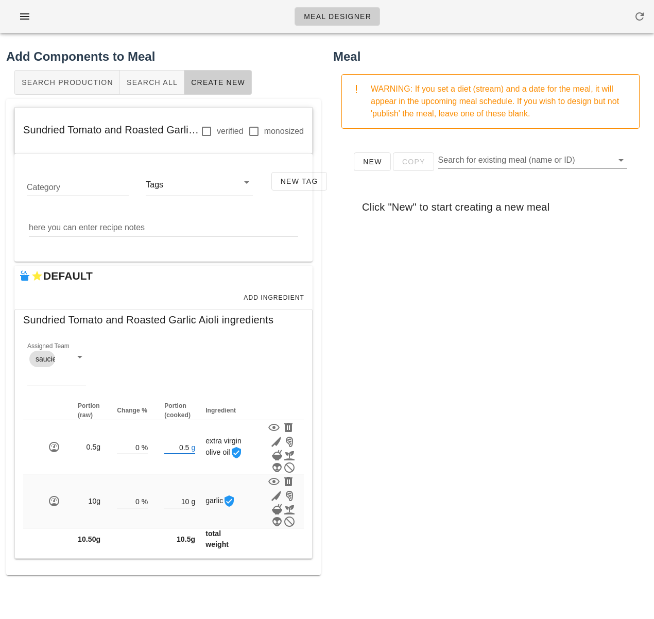
type input "0.50"
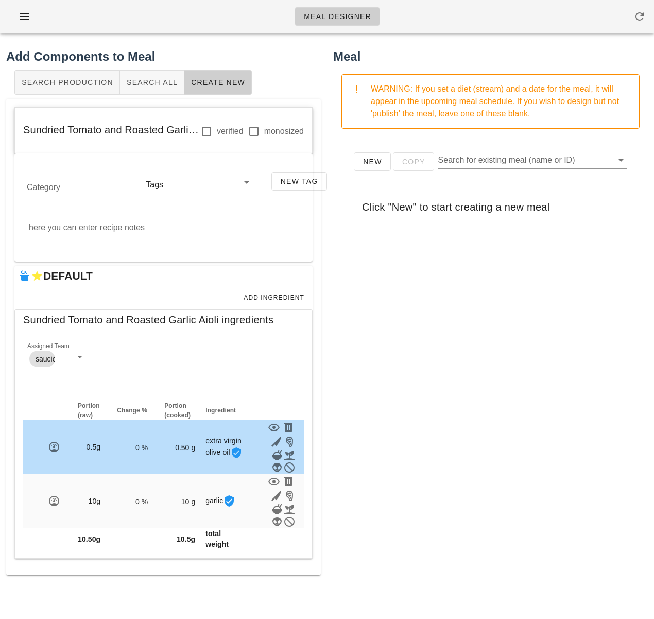
click at [475, 429] on div "New Copy Search for existing meal (name or ID) Click "New" to start creating a …" at bounding box center [490, 343] width 315 height 412
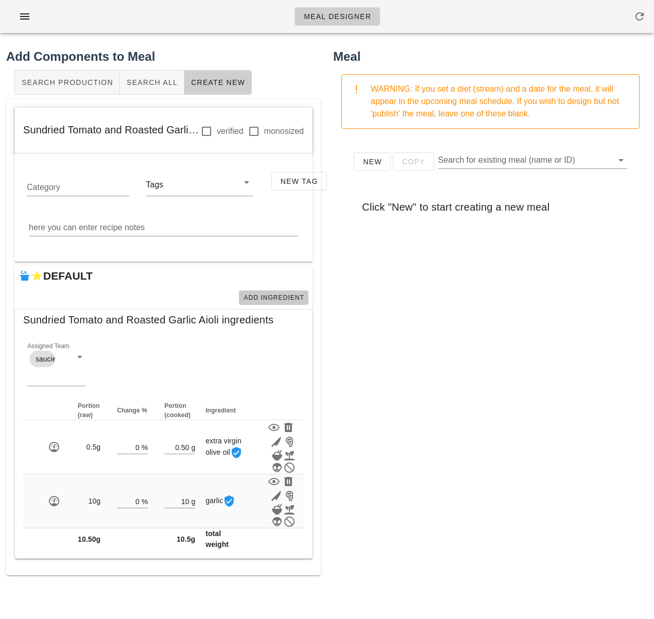
click at [271, 298] on span "Add Ingredient" at bounding box center [273, 297] width 61 height 7
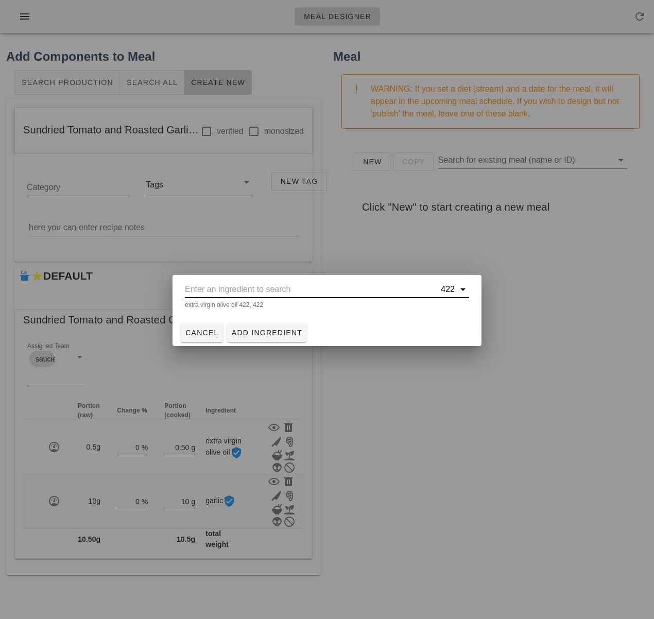
click at [251, 295] on input "text" at bounding box center [312, 289] width 254 height 16
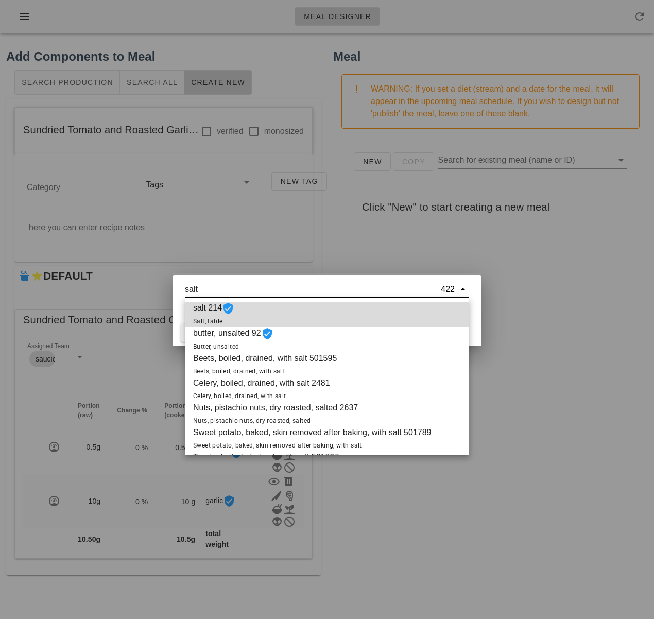
click at [256, 307] on div "salt 214 Salt, table" at bounding box center [327, 314] width 284 height 25
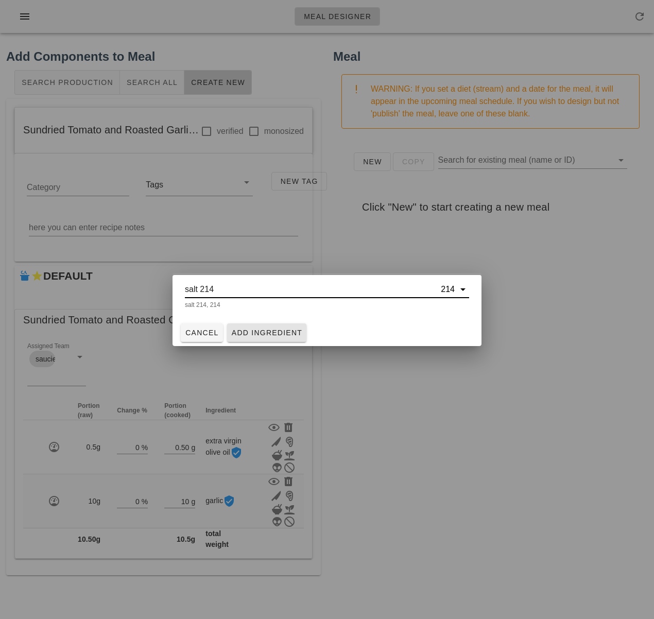
type input "salt 214"
click at [257, 329] on span "Add Ingredient" at bounding box center [267, 333] width 72 height 8
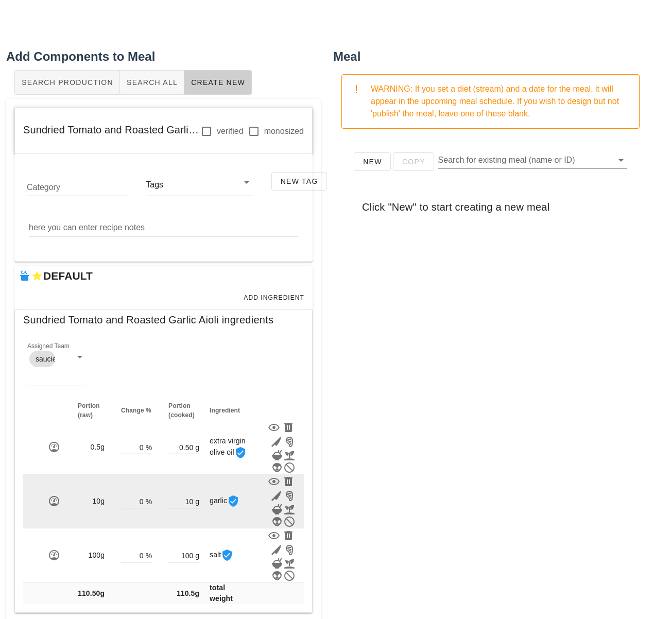
scroll to position [16, 0]
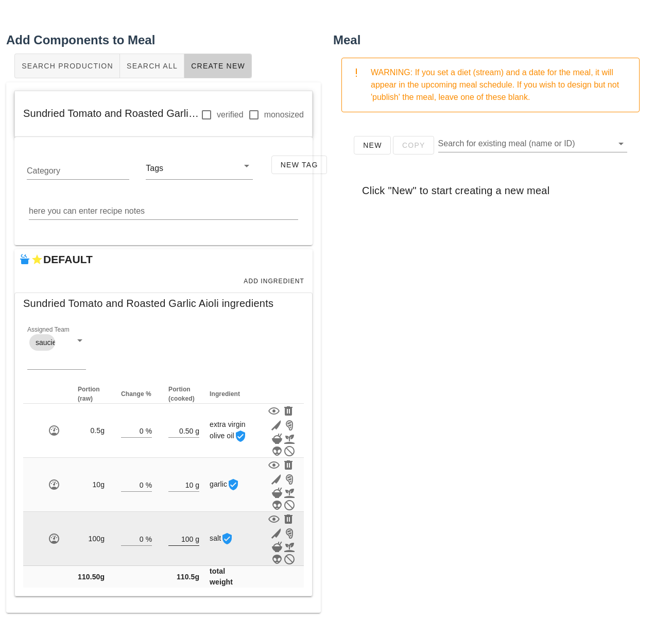
click at [190, 539] on input "100" at bounding box center [180, 538] width 25 height 13
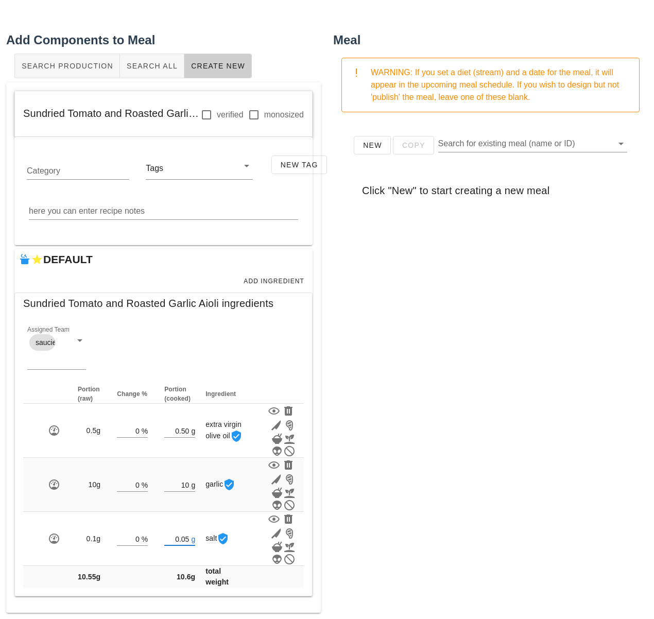
type input "0.05"
click at [422, 536] on div "Meal WARNING: If you set a diet (stream) and a date for the meal, it will appea…" at bounding box center [490, 322] width 327 height 595
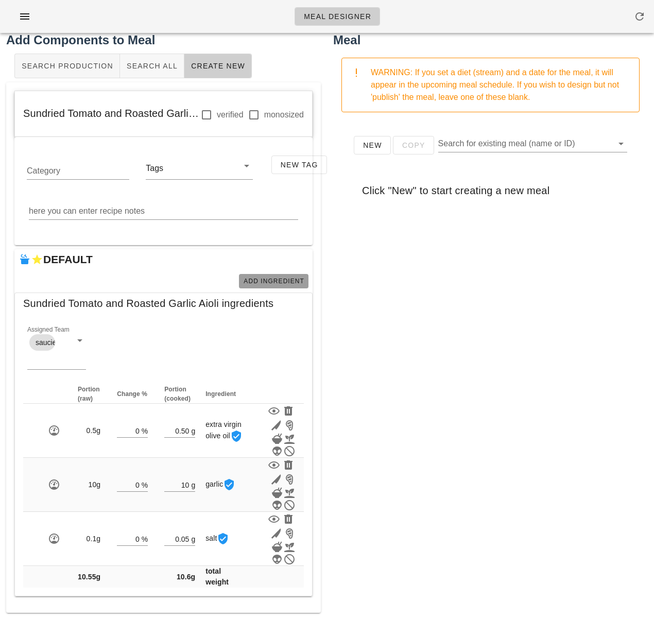
click at [267, 275] on button "Add Ingredient" at bounding box center [274, 281] width 70 height 14
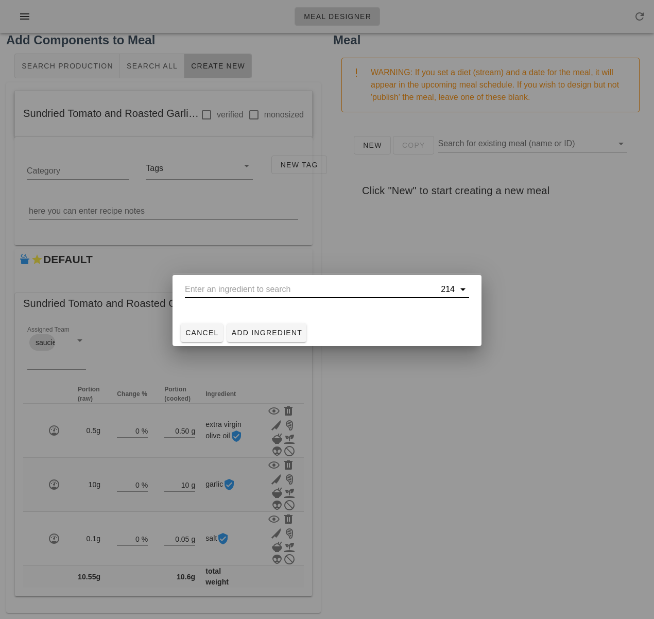
click at [277, 282] on input "text" at bounding box center [312, 289] width 254 height 16
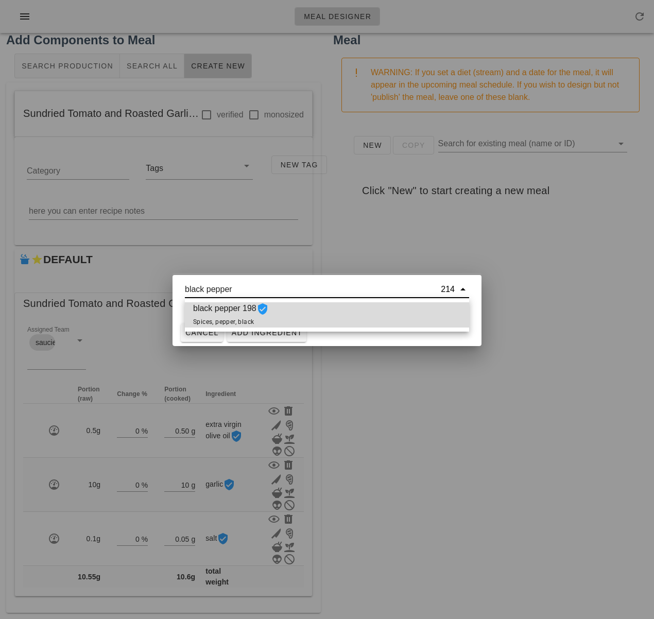
click at [274, 310] on div "black pepper 198 Spices, pepper, black" at bounding box center [327, 314] width 284 height 25
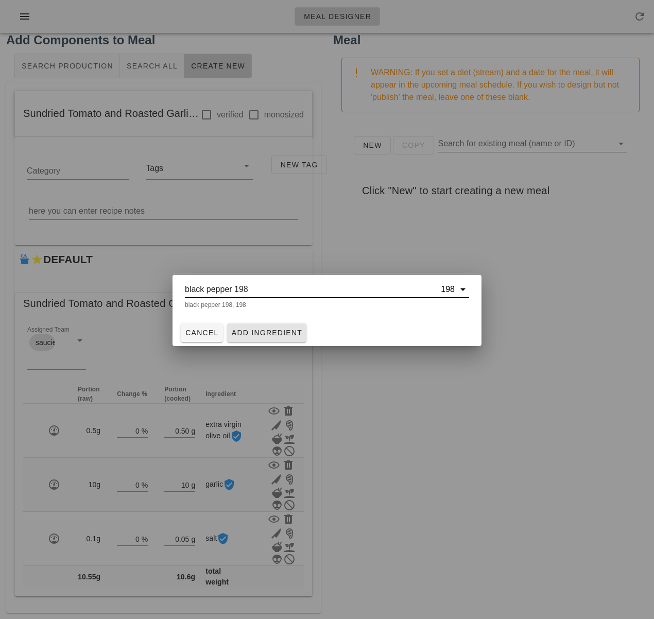
type input "black pepper 198"
drag, startPoint x: 262, startPoint y: 332, endPoint x: 261, endPoint y: 340, distance: 7.3
click at [262, 332] on span "Add Ingredient" at bounding box center [267, 333] width 72 height 8
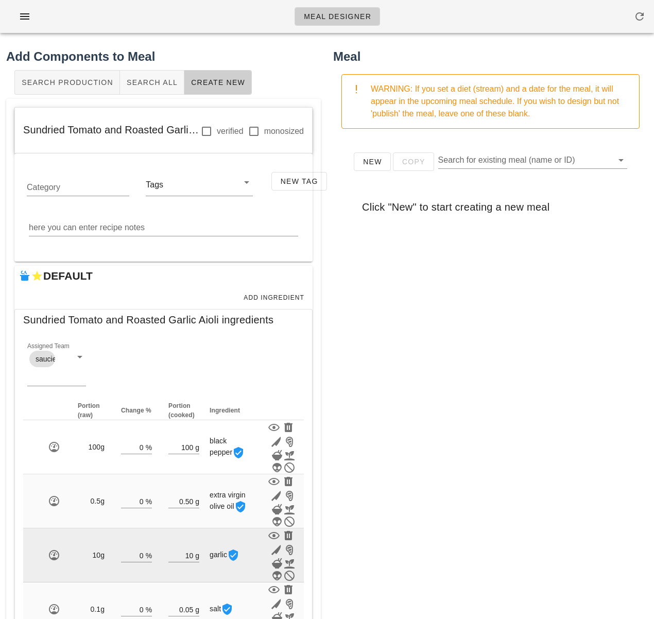
scroll to position [71, 0]
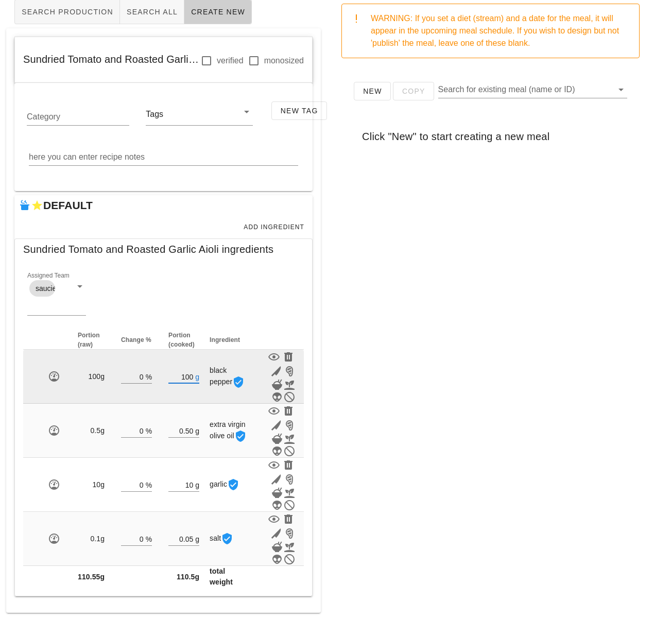
click at [192, 375] on input "100" at bounding box center [180, 376] width 25 height 13
type input "1"
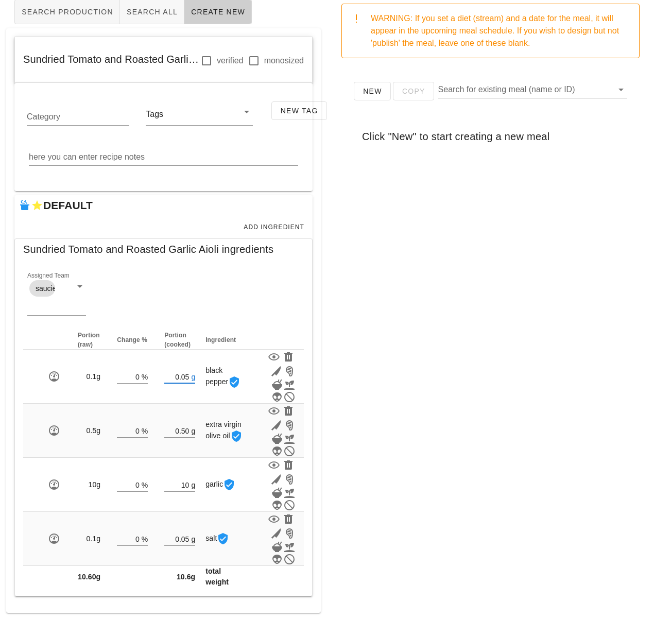
type input "0.05"
click at [446, 364] on div "New Copy Search for existing meal (name or ID) Click "New" to start creating a …" at bounding box center [490, 272] width 315 height 412
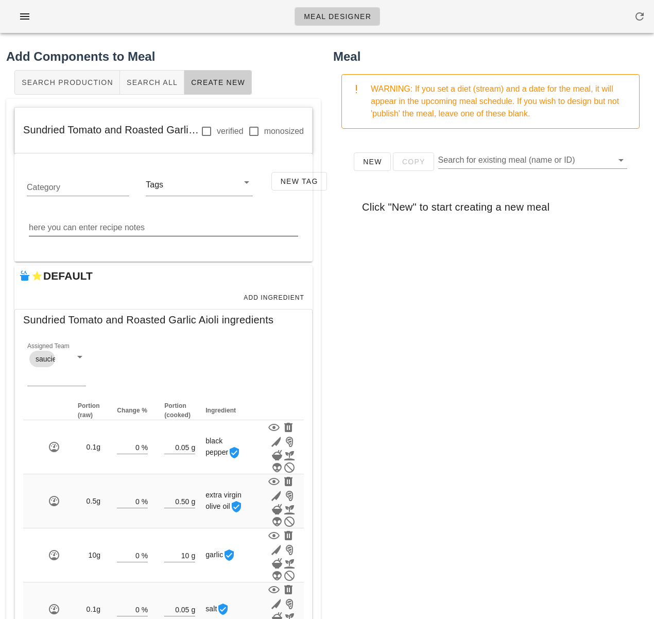
click at [91, 227] on textarea "here you can enter recipe notes" at bounding box center [163, 227] width 269 height 16
type textarea "R"
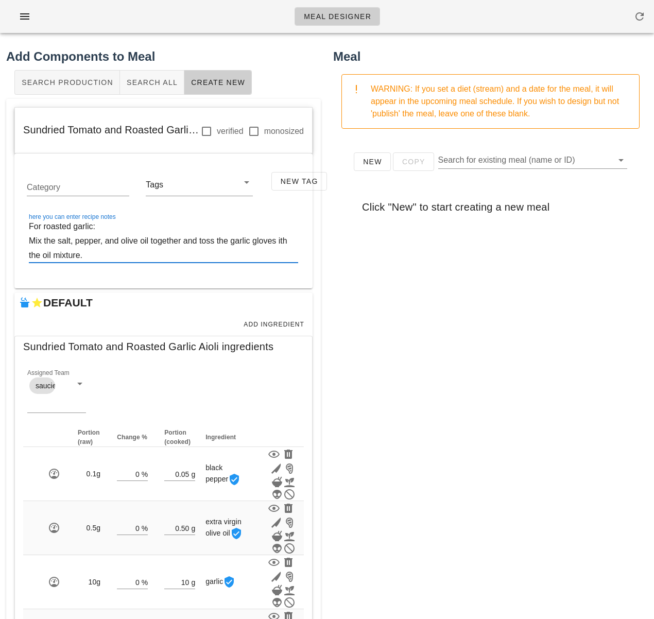
click at [284, 242] on textarea "For roasted garlic: Mix the salt, pepper, and olive oil together and toss the g…" at bounding box center [163, 240] width 269 height 43
paste textarea "w"
click at [267, 256] on textarea "For roasted garlic: Mix the salt, pepper, and olive oil together and toss the g…" at bounding box center [163, 240] width 269 height 43
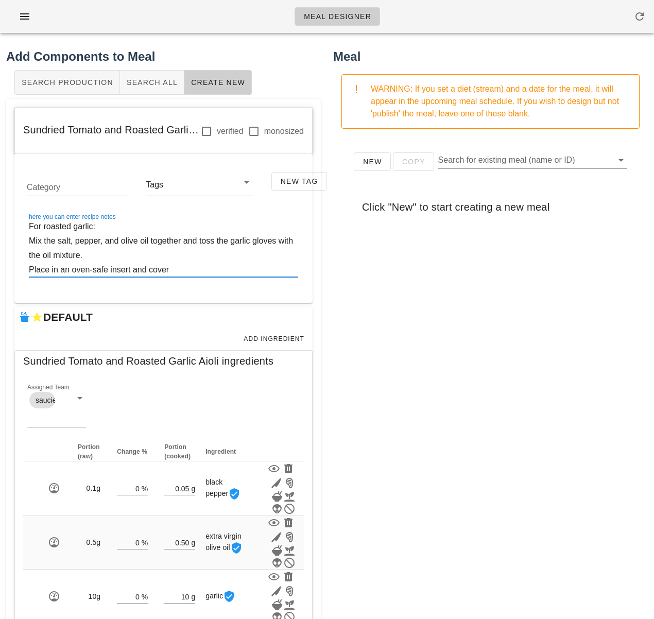
paste textarea "w"
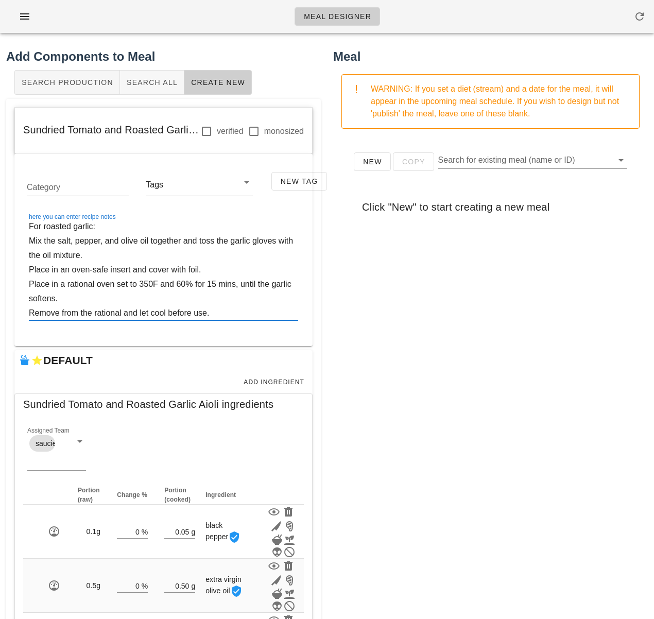
click at [69, 281] on textarea "For roasted garlic: Mix the salt, pepper, and olive oil together and toss the g…" at bounding box center [163, 269] width 269 height 101
click at [97, 314] on textarea "For roasted garlic: Mix the salt, pepper, and olive oil together and toss the g…" at bounding box center [163, 269] width 269 height 101
click at [231, 309] on textarea "For roasted garlic: Mix the salt, pepper, and olive oil together and toss the g…" at bounding box center [163, 269] width 269 height 101
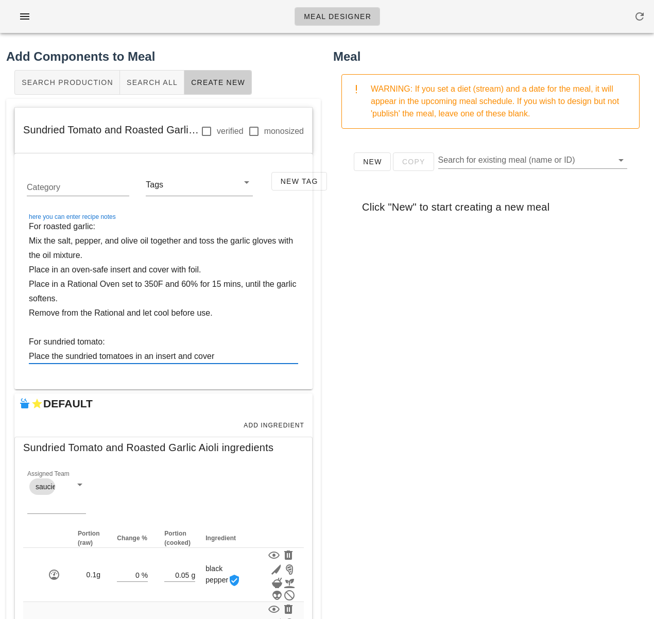
paste textarea "w"
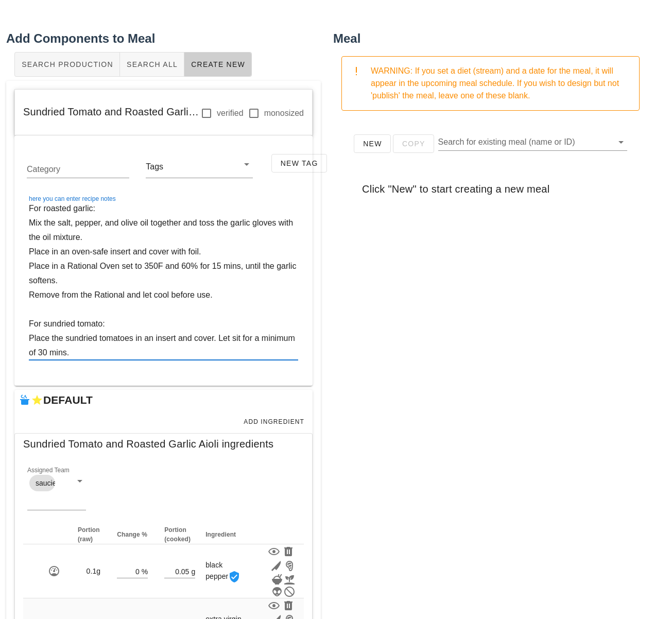
scroll to position [16, 0]
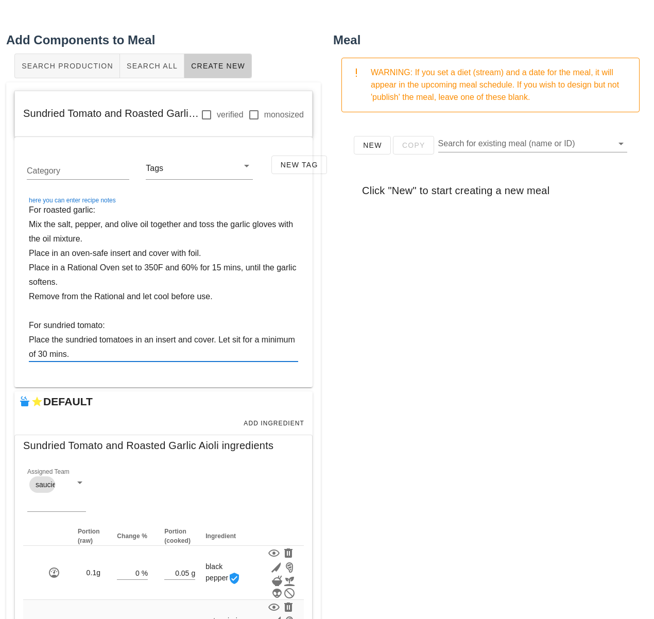
click at [219, 340] on textarea "For roasted garlic: Mix the salt, pepper, and olive oil together and toss the g…" at bounding box center [163, 282] width 269 height 159
click at [207, 349] on textarea "For roasted garlic: Mix the salt, pepper, and olive oil together and toss the g…" at bounding box center [163, 282] width 269 height 159
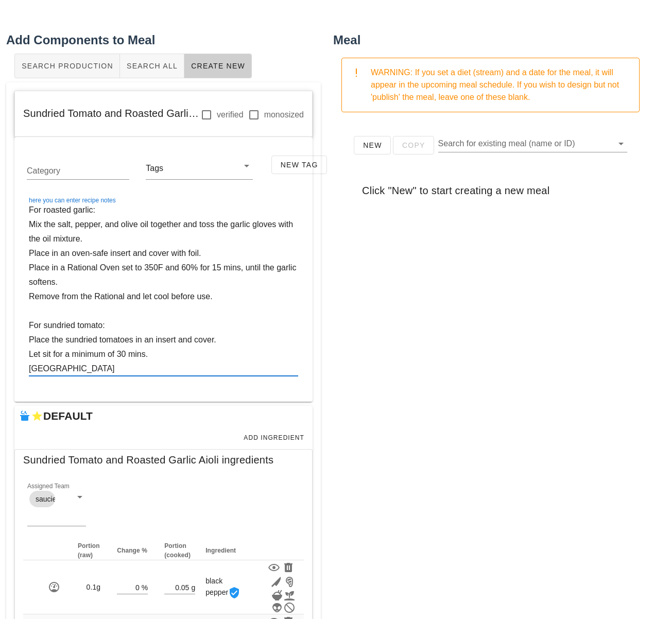
paste textarea "w"
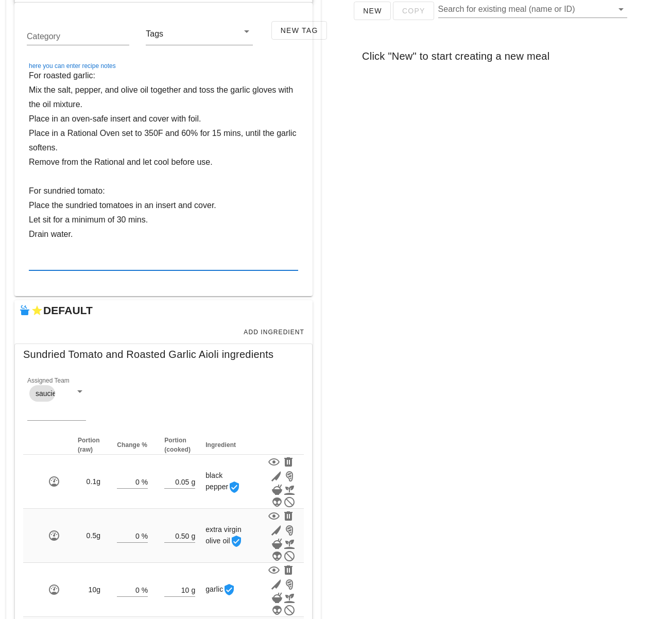
scroll to position [163, 0]
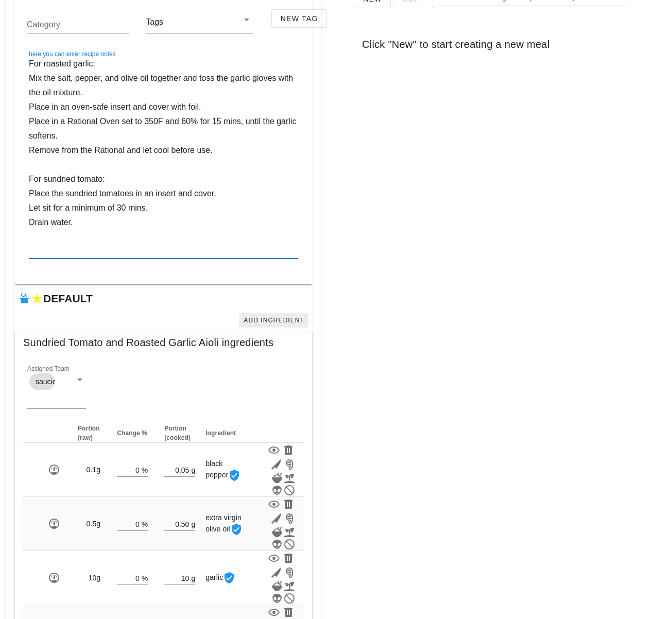
type textarea "For roasted garlic: Mix the salt, pepper, and olive oil together and toss the g…"
click at [269, 318] on span "Add Ingredient" at bounding box center [273, 320] width 61 height 7
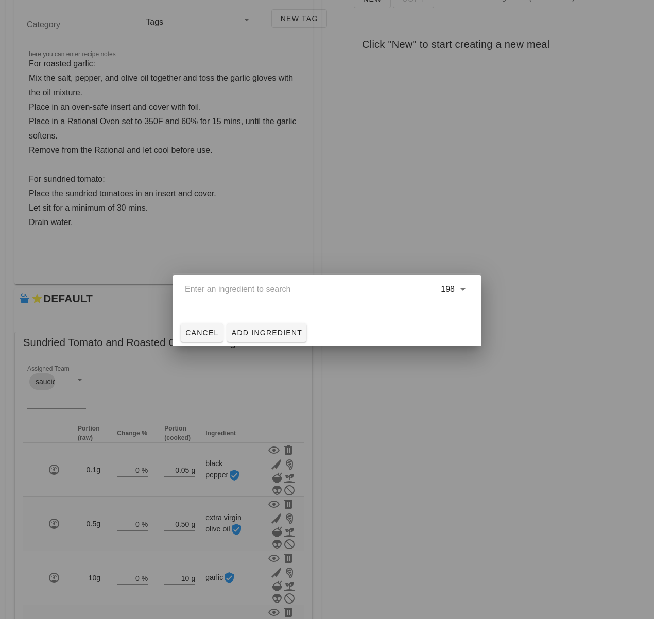
click at [249, 294] on input "text" at bounding box center [312, 289] width 254 height 16
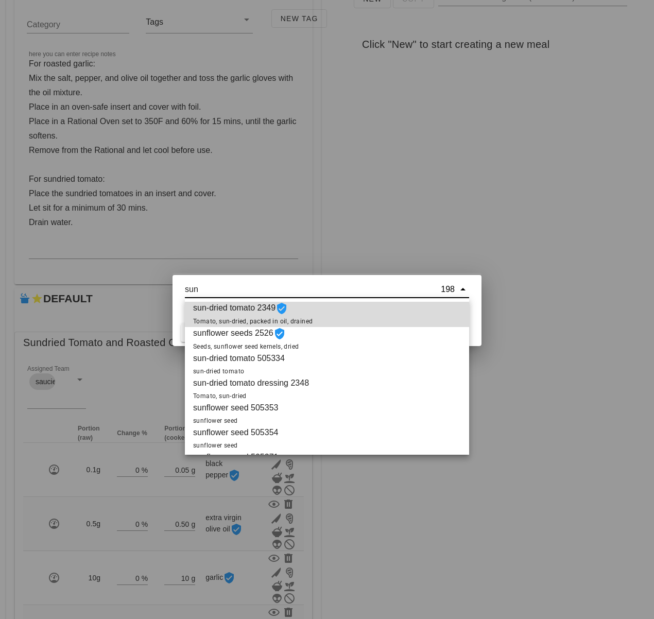
click at [243, 310] on span "sun-dried tomato 2349 Tomato, sun-dried, packed in oil, drained" at bounding box center [253, 314] width 120 height 25
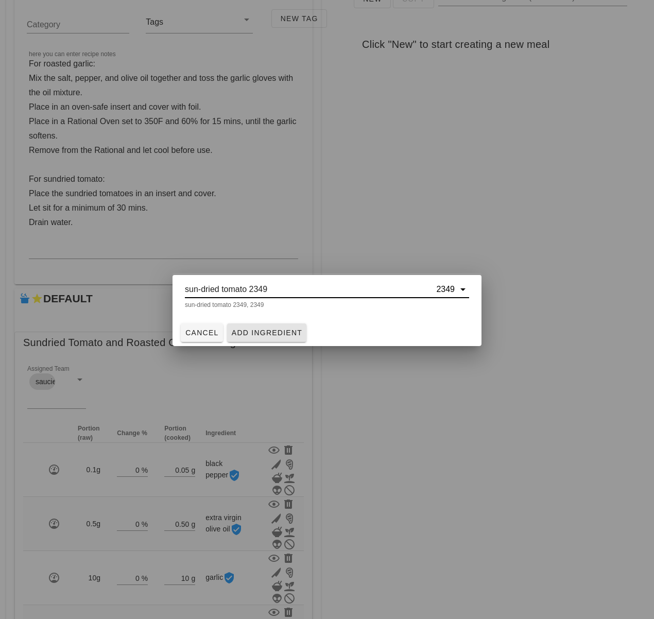
type input "sun-dried tomato 2349"
click at [277, 334] on span "Add Ingredient" at bounding box center [267, 333] width 72 height 8
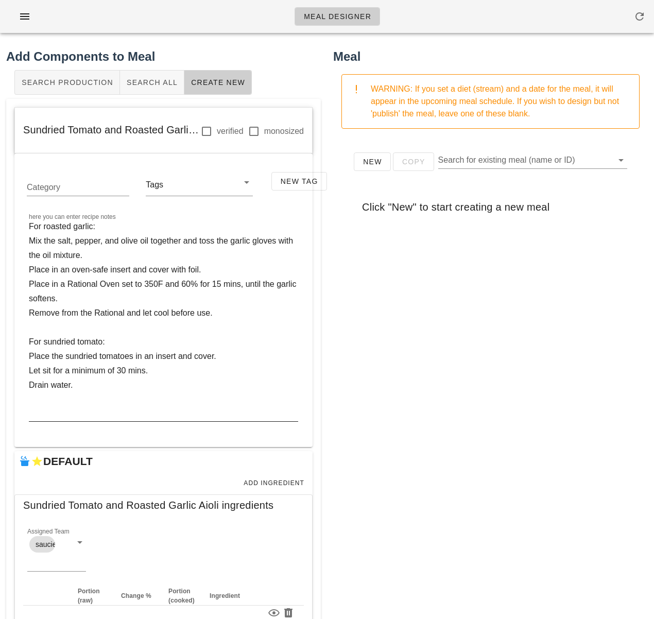
scroll to position [3, 0]
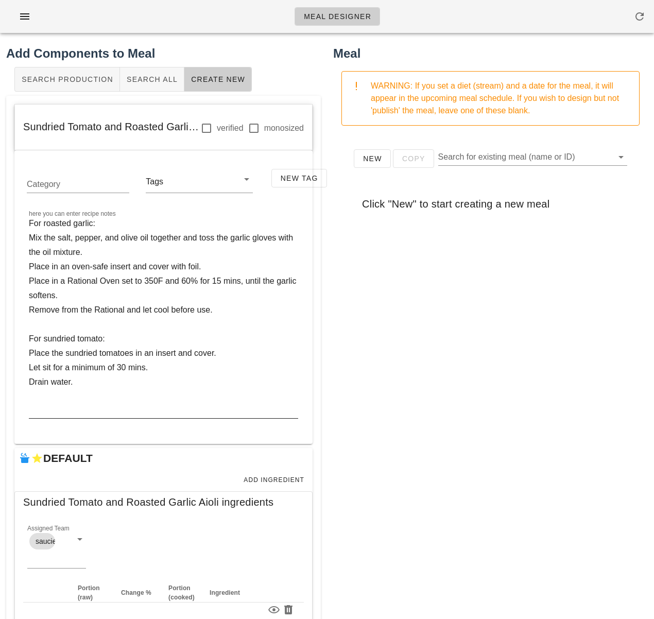
click at [57, 342] on textarea "For roasted garlic: Mix the salt, pepper, and olive oil together and toss the g…" at bounding box center [163, 317] width 269 height 202
click at [101, 389] on textarea "For roasted garlic: Mix the salt, pepper, and olive oil together and toss the g…" at bounding box center [163, 317] width 269 height 202
click at [78, 356] on textarea "For roasted garlic: Mix the salt, pepper, and olive oil together and toss the g…" at bounding box center [163, 317] width 269 height 202
click at [94, 386] on textarea "For roasted garlic: Mix the salt, pepper, and olive oil together and toss the g…" at bounding box center [163, 317] width 269 height 202
click at [77, 393] on textarea "For roasted garlic: Mix the salt, pepper, and olive oil together and toss the g…" at bounding box center [163, 317] width 269 height 202
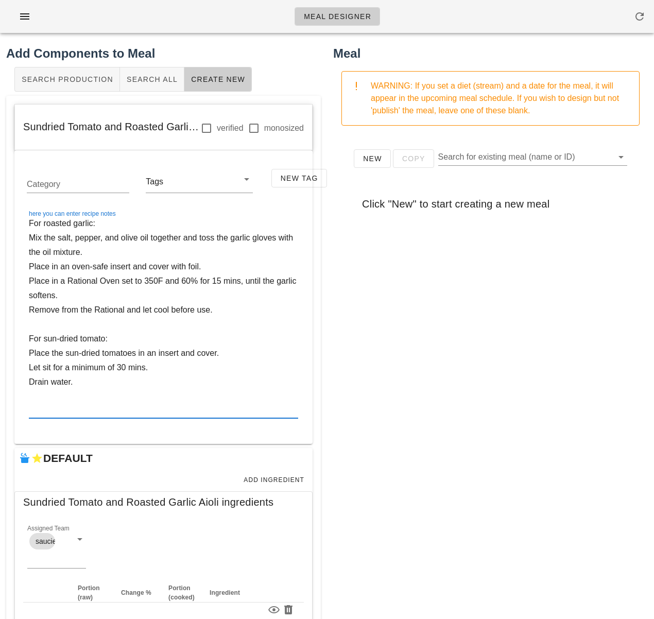
click at [77, 398] on textarea "For roasted garlic: Mix the salt, pepper, and olive oil together and toss the g…" at bounding box center [163, 317] width 269 height 202
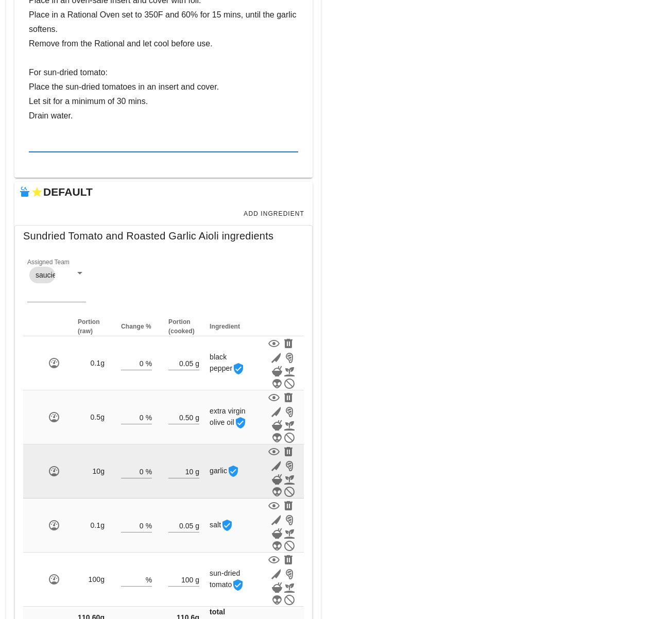
scroll to position [310, 0]
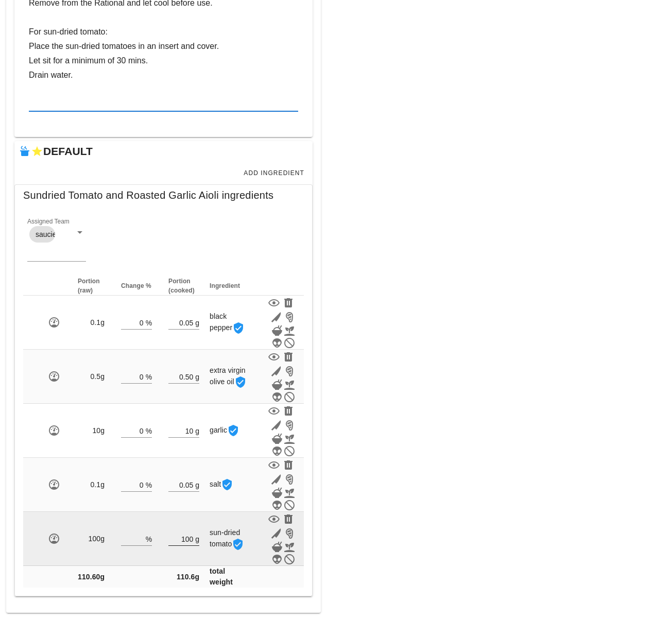
type textarea "For roasted garlic: Mix the salt, pepper, and olive oil together and toss the g…"
click at [191, 540] on input "100" at bounding box center [180, 538] width 25 height 13
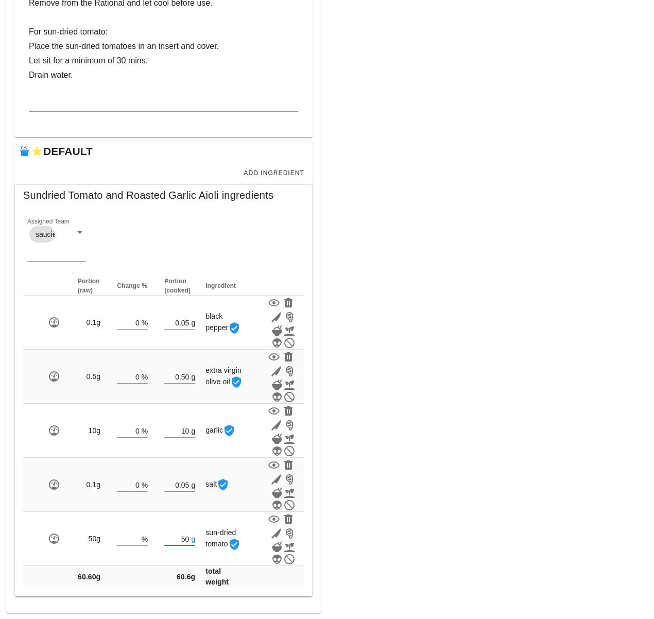
type input "50"
click at [415, 377] on div "Meal WARNING: If you set a diet (stream) and a date for the meal, it will appea…" at bounding box center [490, 175] width 327 height 888
click at [262, 173] on span "Add Ingredient" at bounding box center [273, 173] width 61 height 7
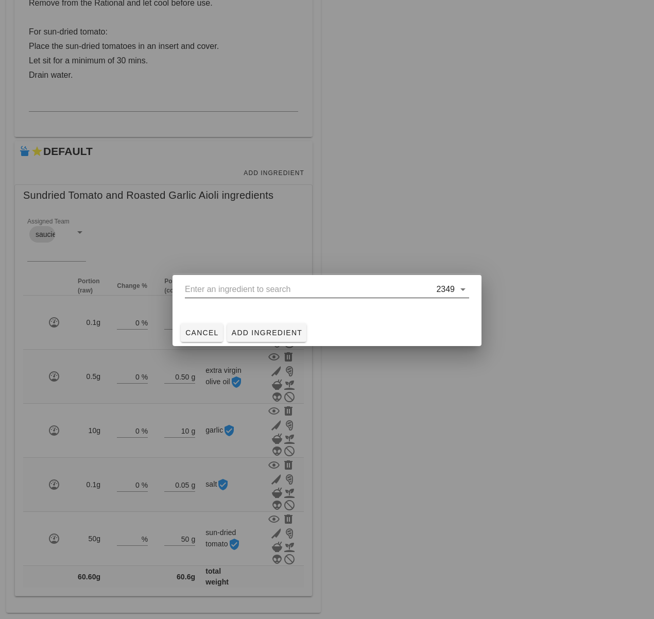
click at [269, 292] on input "text" at bounding box center [309, 289] width 249 height 16
paste input "w"
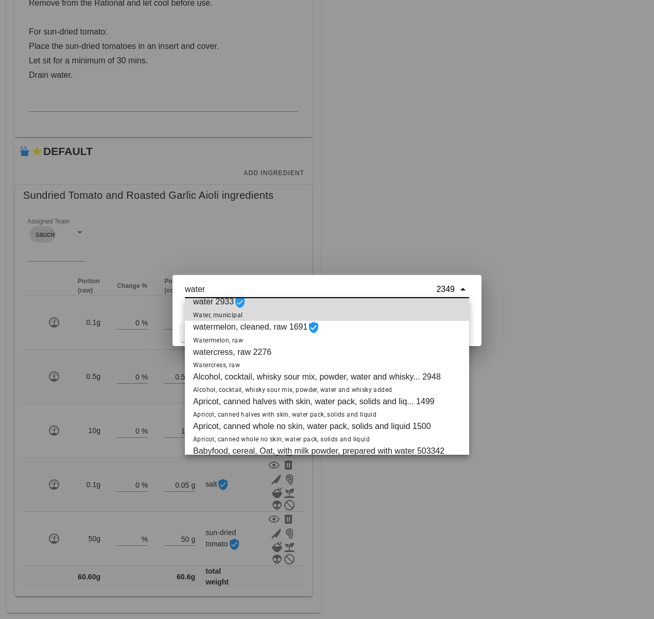
scroll to position [0, 0]
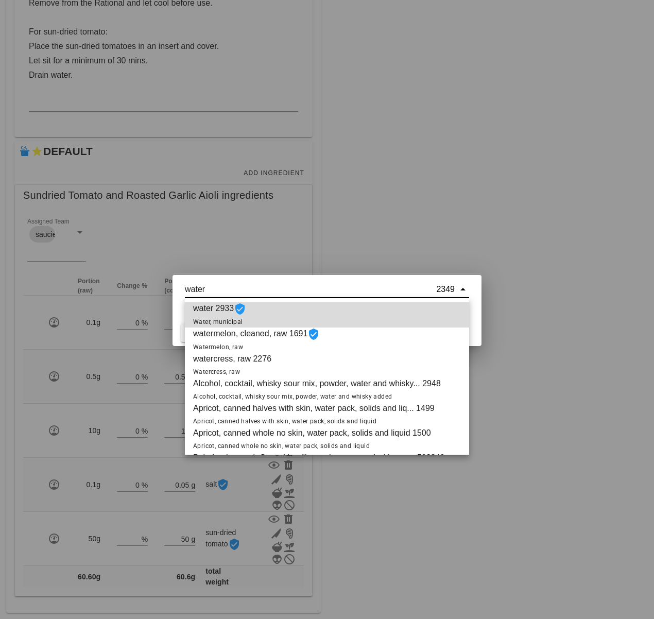
click at [276, 316] on div "water 2933 Water, municipal" at bounding box center [327, 314] width 284 height 25
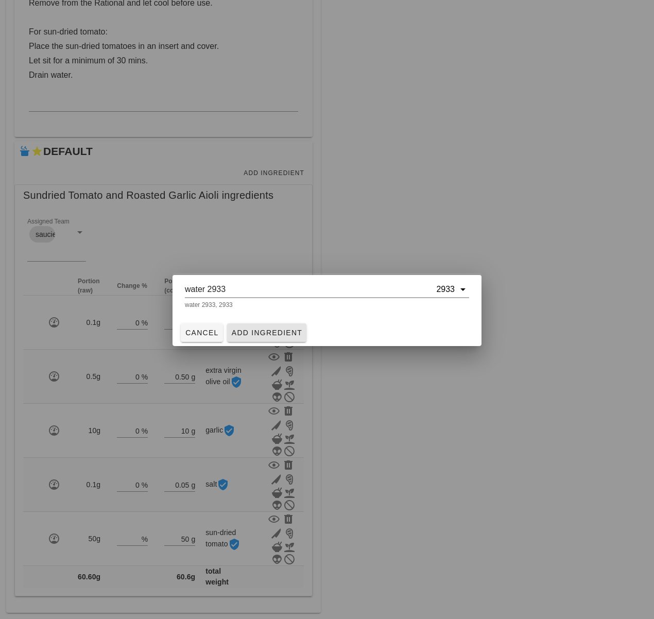
type input "water 2933"
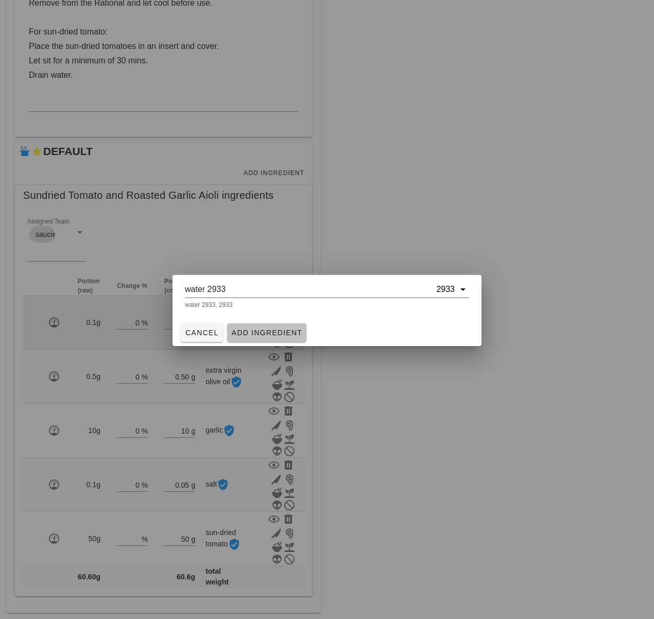
drag, startPoint x: 273, startPoint y: 331, endPoint x: 270, endPoint y: 327, distance: 5.3
click at [275, 329] on span "Add Ingredient" at bounding box center [267, 333] width 72 height 8
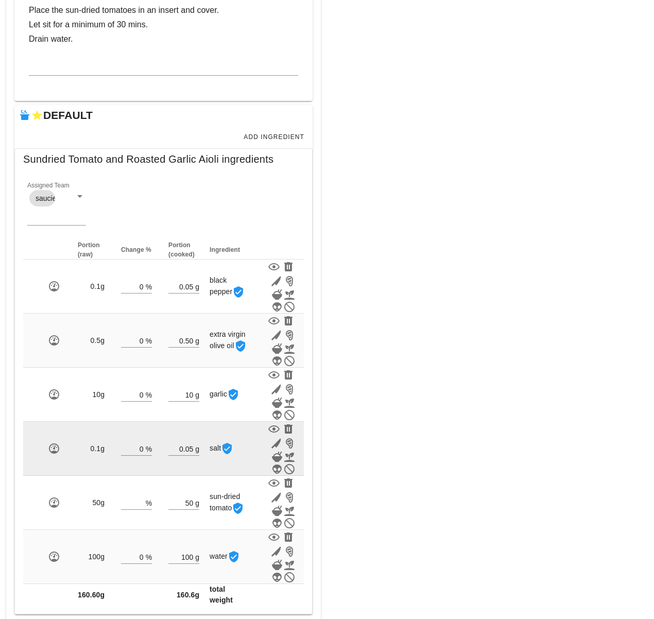
scroll to position [364, 0]
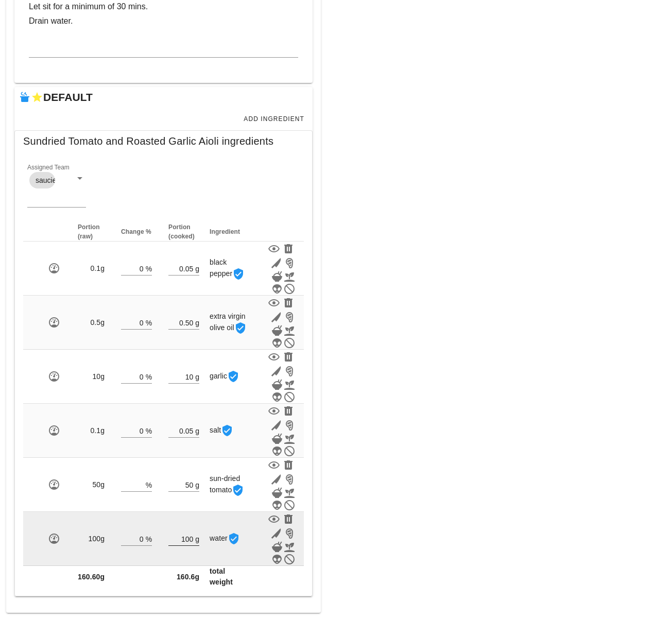
click at [187, 538] on input "100" at bounding box center [180, 538] width 25 height 13
click at [190, 538] on input "100" at bounding box center [180, 538] width 25 height 13
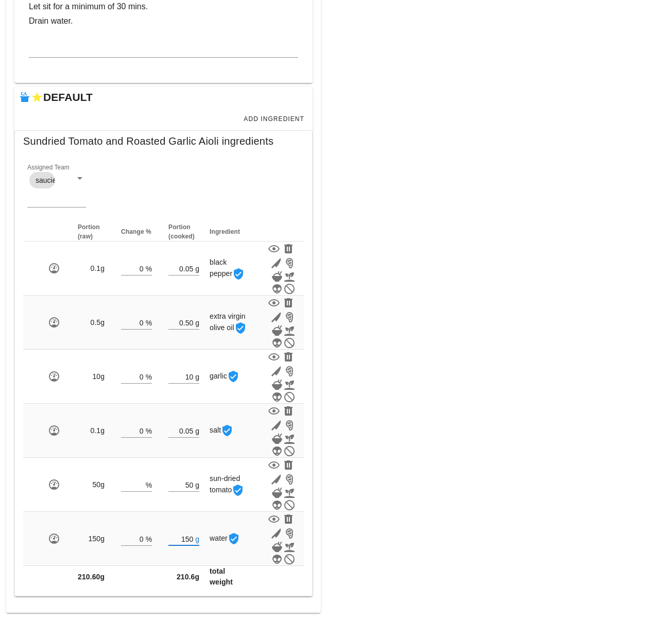
type input "150"
click at [374, 531] on div "Meal WARNING: If you set a diet (stream) and a date for the meal, it will appea…" at bounding box center [490, 148] width 327 height 942
click at [396, 503] on div "Meal WARNING: If you set a diet (stream) and a date for the meal, it will appea…" at bounding box center [490, 148] width 327 height 942
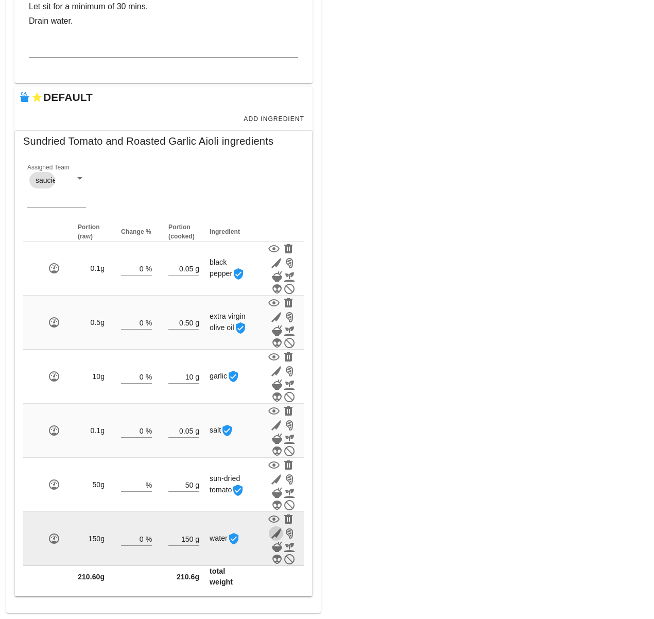
click at [277, 533] on icon "button" at bounding box center [276, 534] width 12 height 12
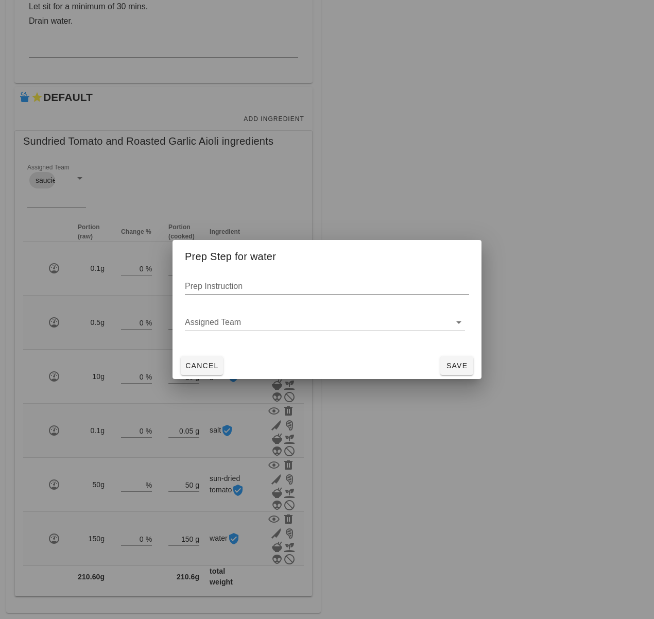
click at [210, 290] on input "Prep Instruction" at bounding box center [327, 286] width 284 height 16
type input "hot"
click at [459, 363] on span "Save" at bounding box center [457, 366] width 25 height 8
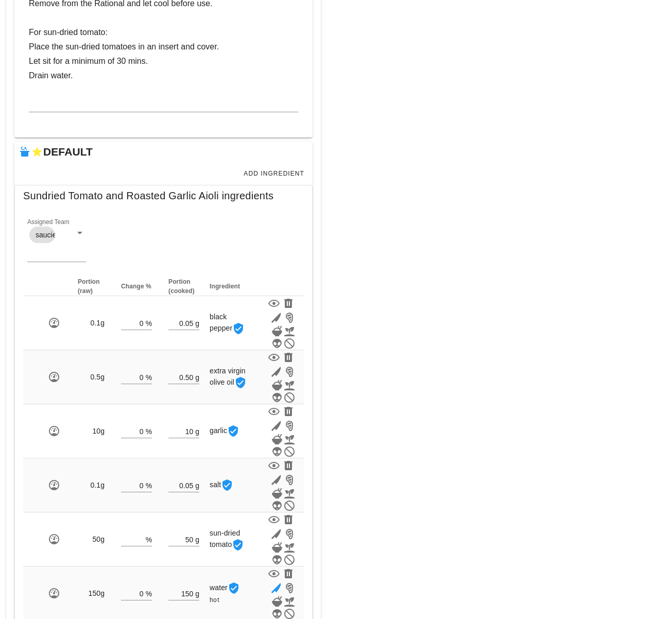
scroll to position [218, 0]
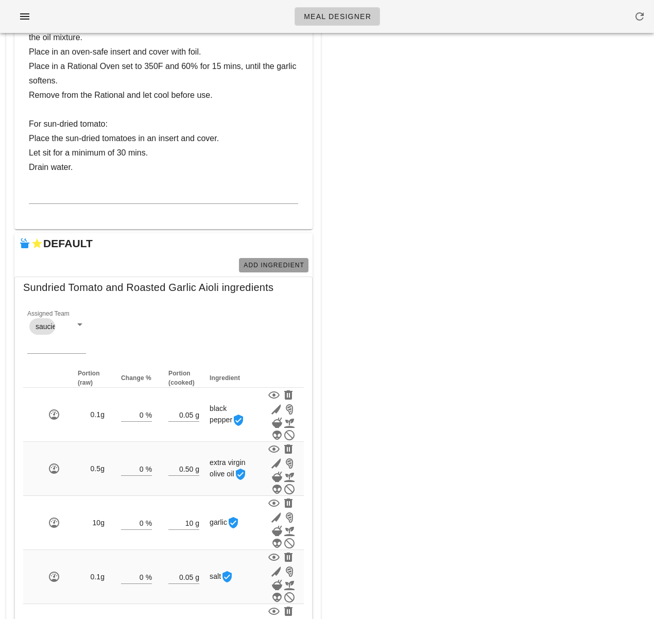
click at [250, 265] on span "Add Ingredient" at bounding box center [273, 265] width 61 height 7
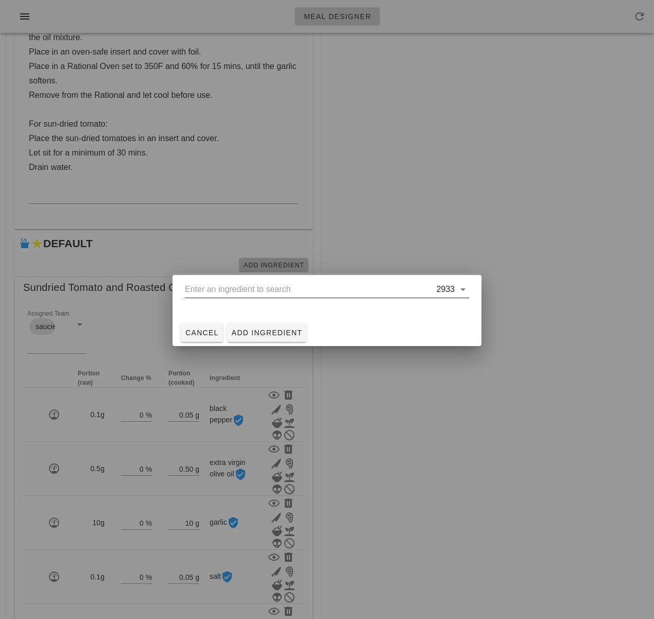
click at [253, 284] on input "text" at bounding box center [309, 289] width 249 height 16
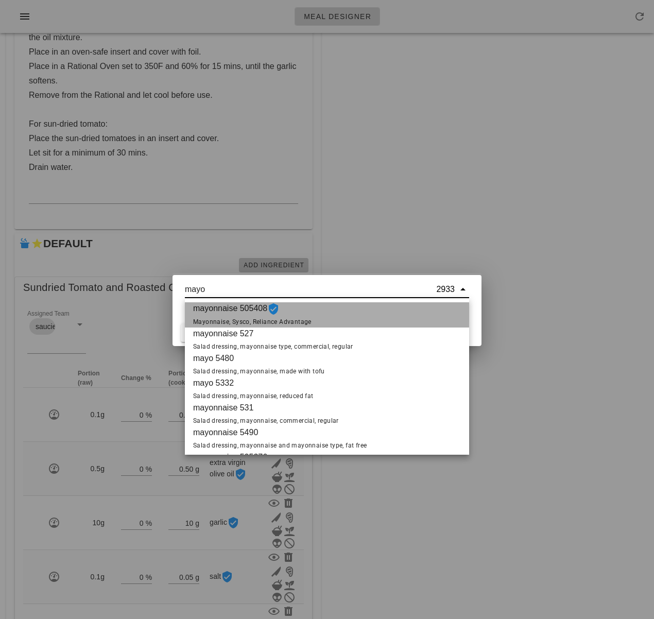
click at [213, 314] on span "mayonnaise 505408 Mayonnaise, Sysco, Reliance Advantage" at bounding box center [252, 314] width 119 height 25
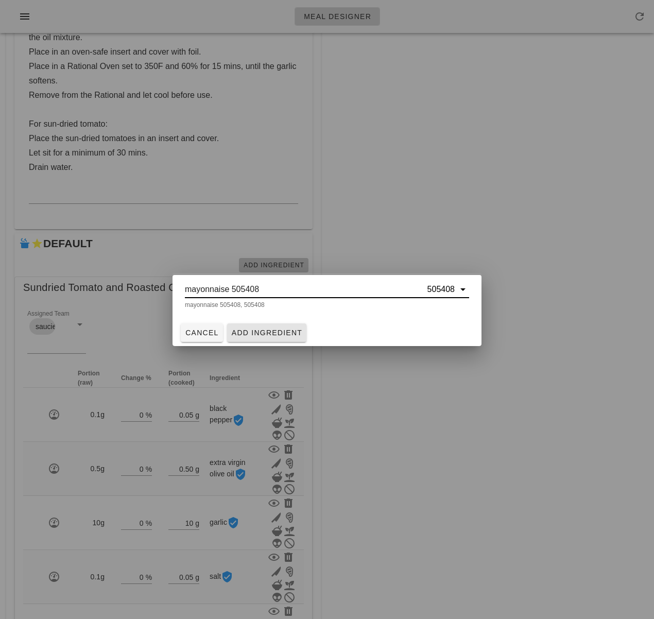
type input "mayonnaise 505408"
click at [256, 329] on span "Add Ingredient" at bounding box center [267, 333] width 72 height 8
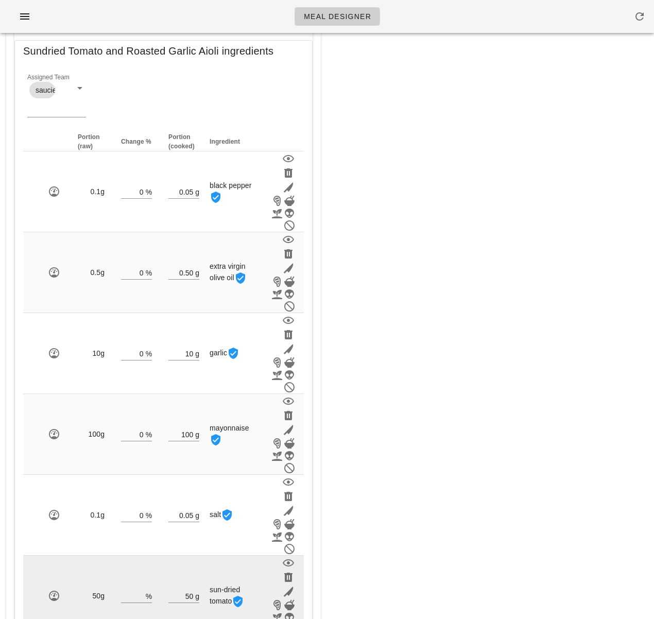
scroll to position [416, 0]
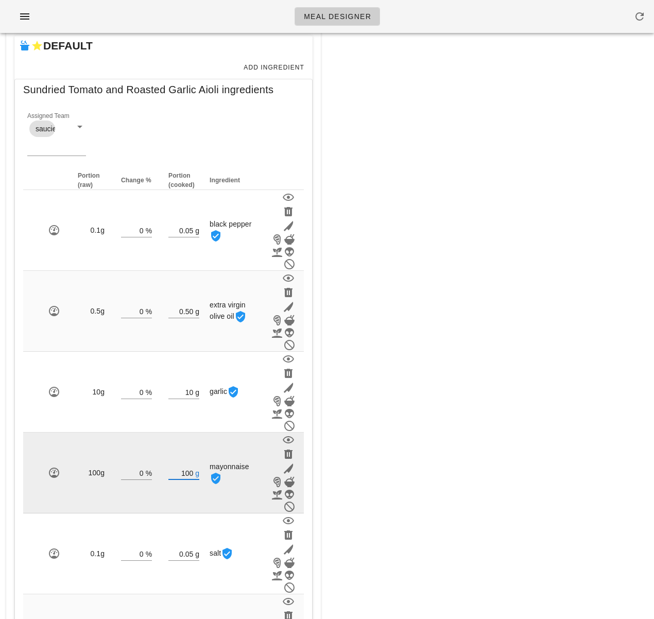
click at [190, 473] on input "100" at bounding box center [180, 472] width 25 height 13
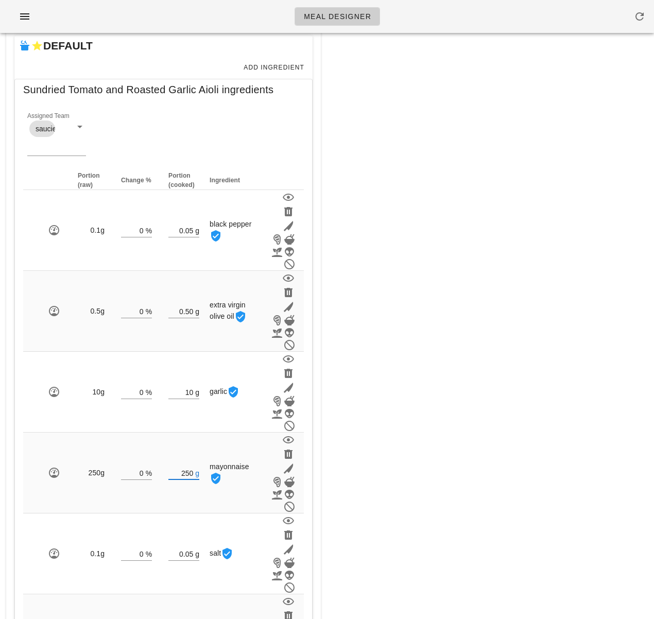
type input "250"
click at [449, 434] on div "Meal WARNING: If you set a diet (stream) and a date for the meal, it will appea…" at bounding box center [490, 214] width 327 height 1179
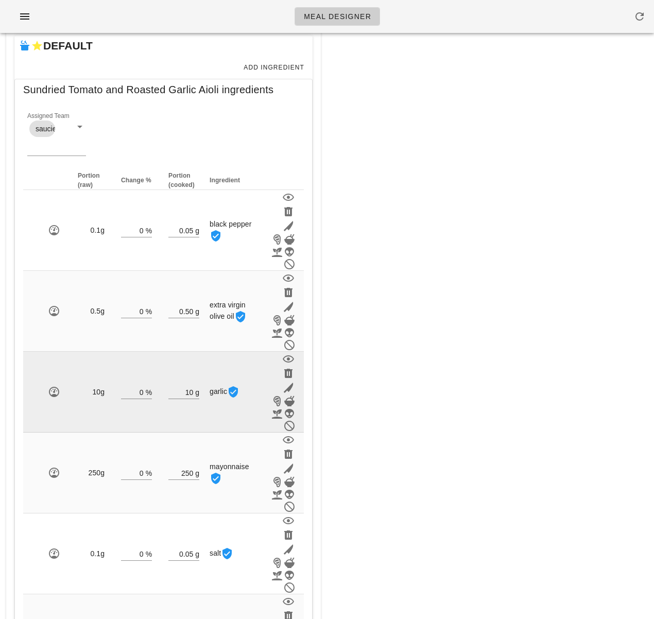
scroll to position [0, 0]
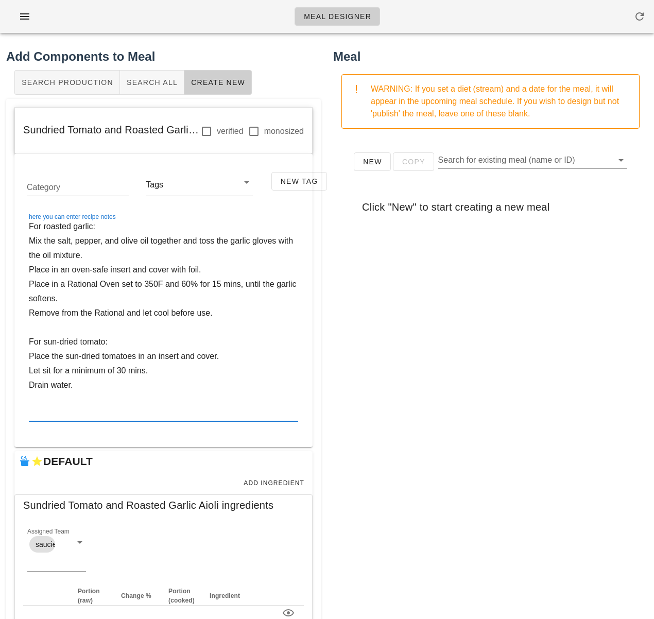
click at [51, 410] on textarea "For roasted garlic: Mix the salt, pepper, and olive oil together and toss the g…" at bounding box center [163, 320] width 269 height 202
click at [48, 230] on textarea "For roasted garlic: Mix the salt, pepper, and olive oil together and toss the g…" at bounding box center [163, 320] width 269 height 202
click at [46, 342] on textarea "For Roasted Garlic: Mix the salt, pepper, and olive oil together and toss the g…" at bounding box center [163, 320] width 269 height 202
click at [84, 344] on textarea "For Roasted Garlic: Mix the salt, pepper, and olive oil together and toss the g…" at bounding box center [163, 320] width 269 height 202
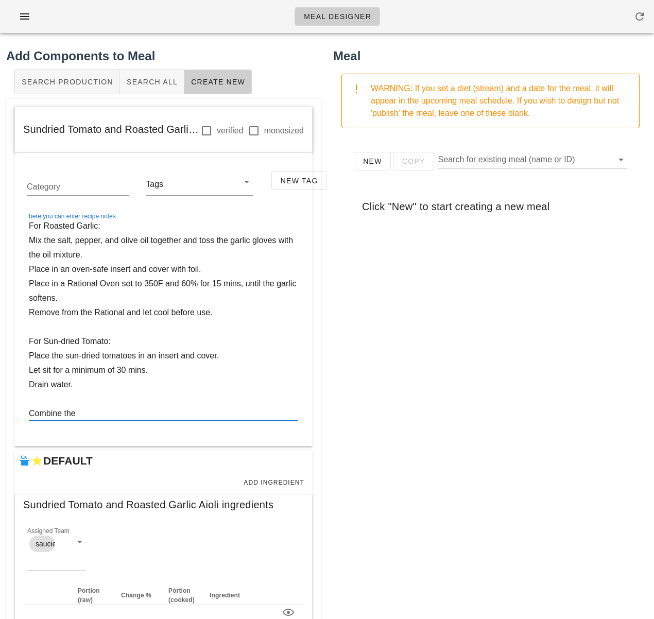
scroll to position [0, 0]
click at [105, 414] on textarea "For Roasted Garlic: Mix the salt, pepper, and olive oil together and toss the g…" at bounding box center [163, 320] width 269 height 202
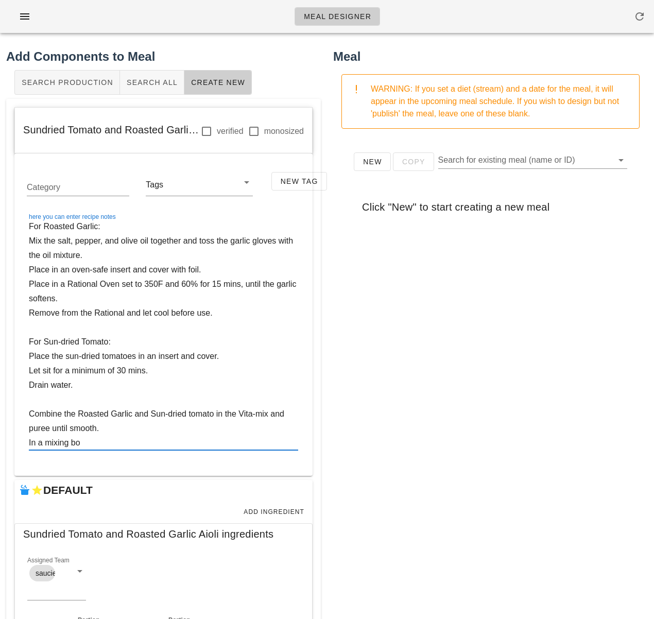
paste textarea "w"
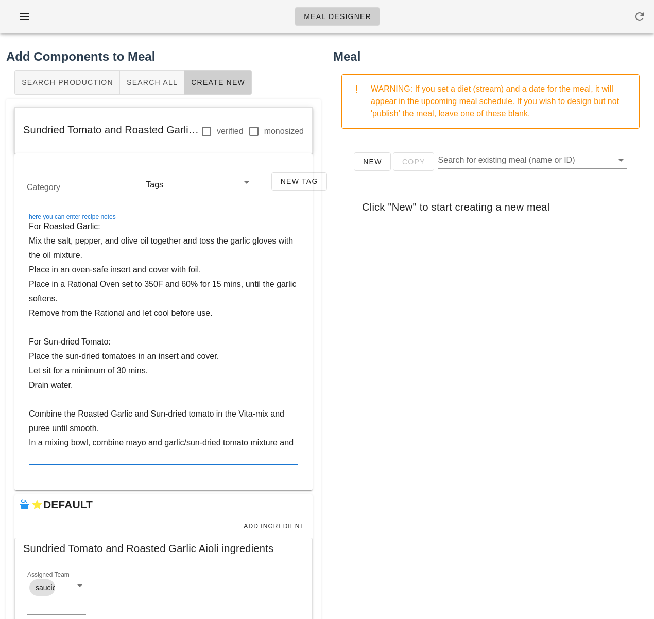
paste textarea "w"
type textarea "For Roasted Garlic: Mix the salt, pepper, and olive oil together and toss the g…"
click at [473, 310] on div "New Copy Search for existing meal (name or ID) Click "New" to start creating a …" at bounding box center [490, 343] width 315 height 412
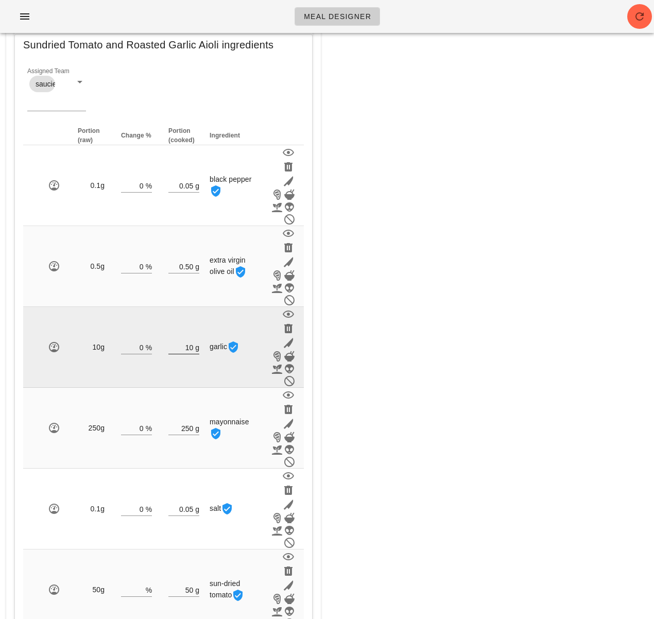
scroll to position [492, 0]
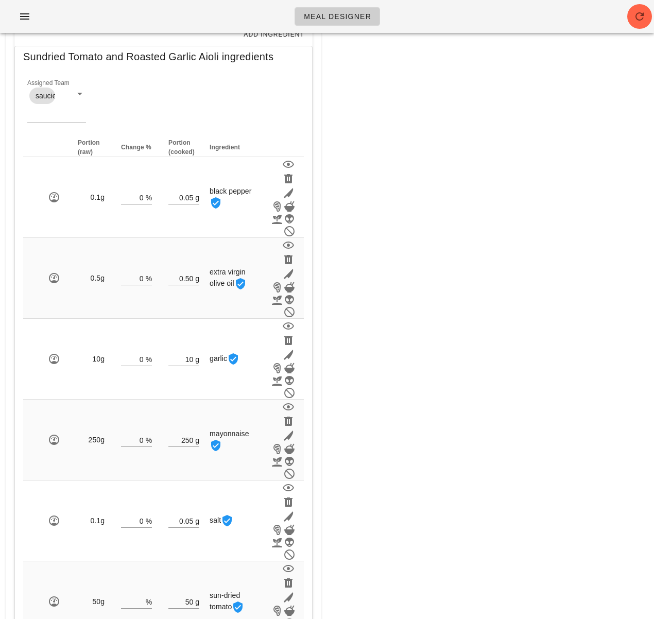
click at [480, 278] on div "Meal WARNING: If you set a diet (stream) and a date for the meal, it will appea…" at bounding box center [490, 160] width 327 height 1222
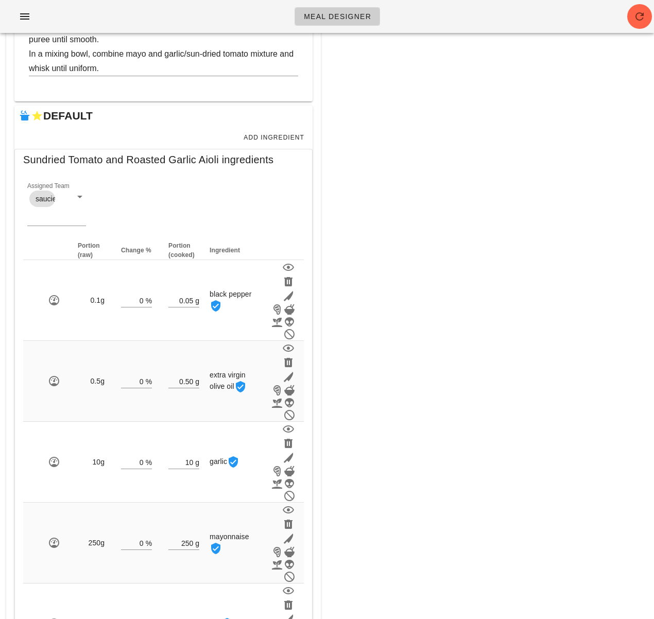
scroll to position [0, 0]
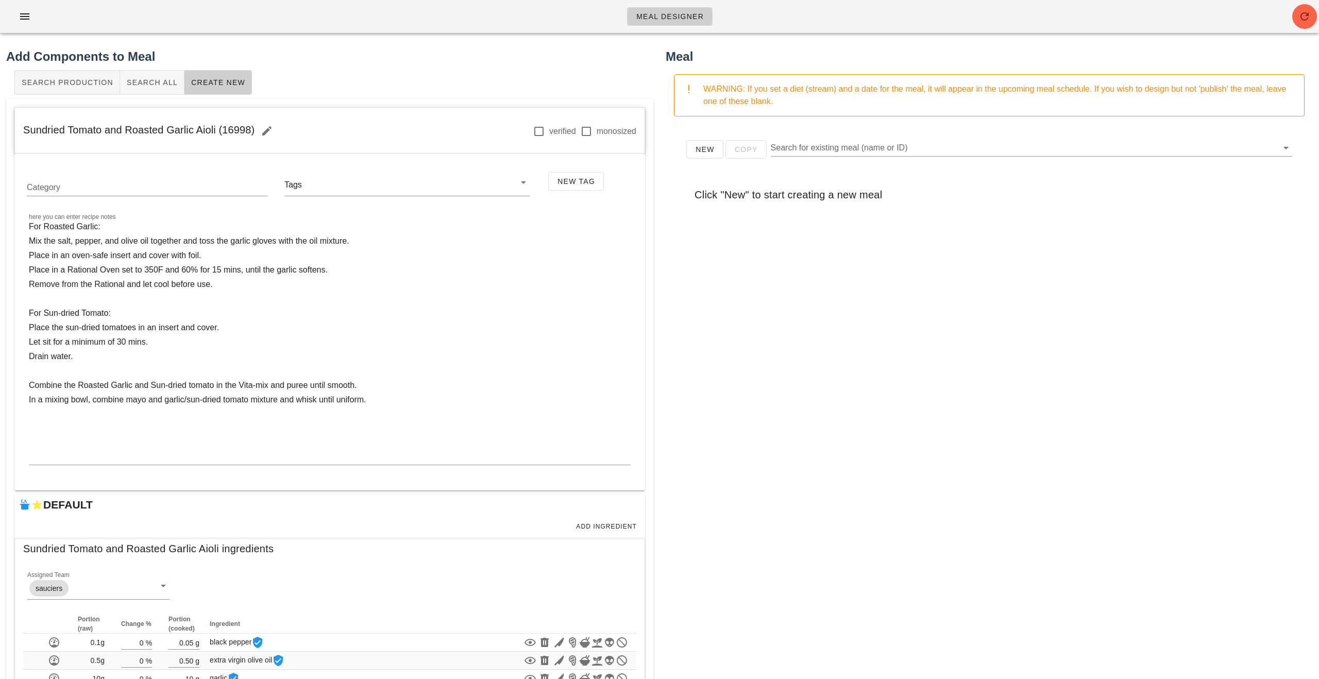
drag, startPoint x: 24, startPoint y: 131, endPoint x: 253, endPoint y: 128, distance: 229.3
click at [253, 128] on div "Sundried Tomato and Roasted Garlic Aioli (16998) verified monosized" at bounding box center [330, 131] width 630 height 46
copy span "Sundried Tomato and Roasted Garlic Aioli (16998)"
click at [279, 130] on span "button" at bounding box center [267, 131] width 25 height 12
click at [44, 127] on input "Sundried Tomato and Roasted Garlic Aioli" at bounding box center [147, 125] width 237 height 16
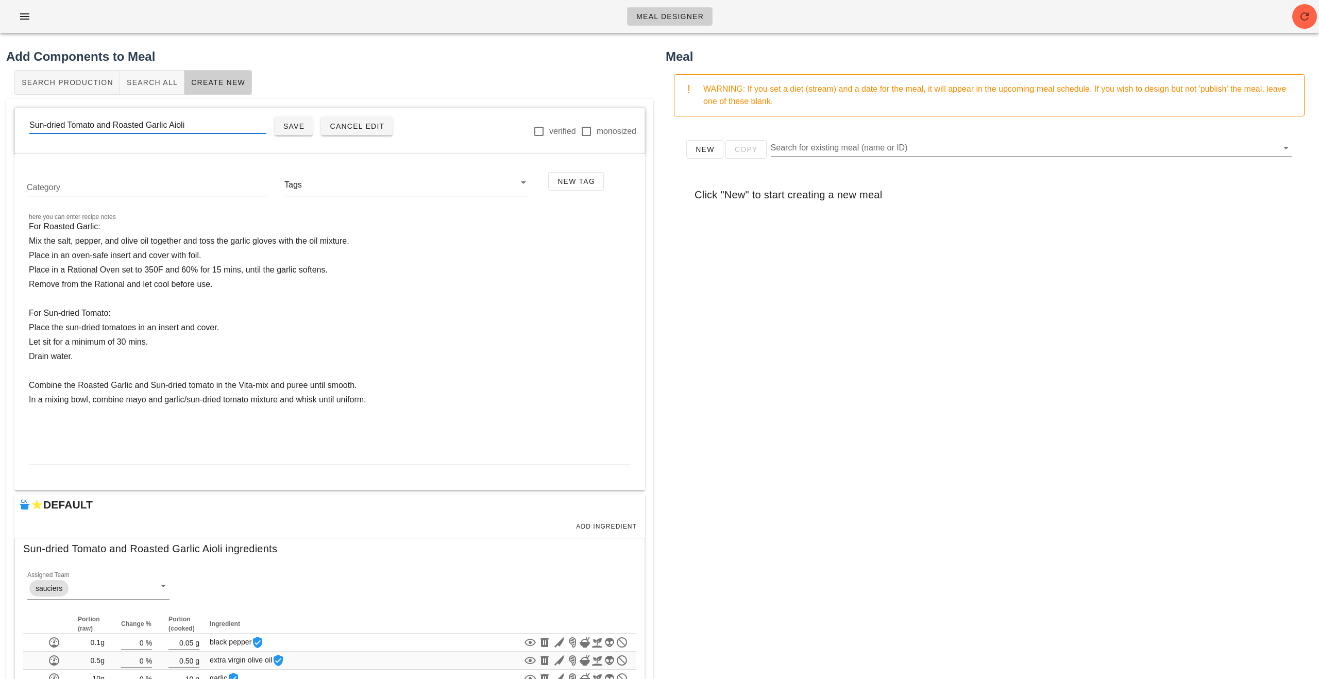
drag, startPoint x: 199, startPoint y: 126, endPoint x: 79, endPoint y: 157, distance: 124.0
click at [17, 122] on div "Sun-dried Tomato and Roasted Garlic Aioli Save Cancel Edit verified monosized" at bounding box center [330, 131] width 630 height 46
type input "Sun-dried Tomato and Roasted Garlic Aioli"
click at [581, 306] on textarea "For Roasted Garlic: Mix the salt, pepper, and olive oil together and toss the g…" at bounding box center [330, 341] width 602 height 245
click at [654, 348] on div "New Copy Search for existing meal (name or ID) Click "New" to start creating a …" at bounding box center [989, 331] width 647 height 412
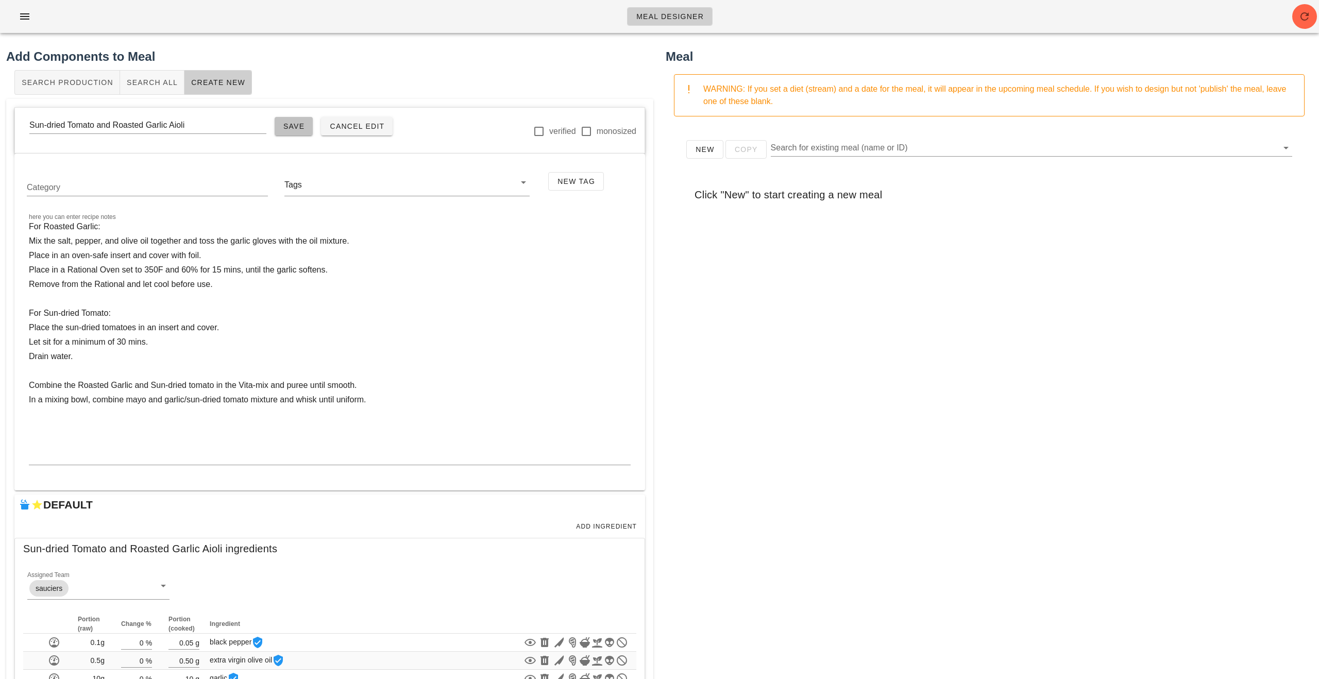
click at [277, 131] on button "Save" at bounding box center [294, 126] width 39 height 19
drag, startPoint x: 258, startPoint y: 132, endPoint x: 0, endPoint y: 132, distance: 257.6
click at [0, 132] on div "Add Components to Meal Search Production Search All Create New Sun-dried Tomato…" at bounding box center [329, 427] width 659 height 772
copy span "Sun-dried Tomato and Roasted Garlic Aioli (16998)"
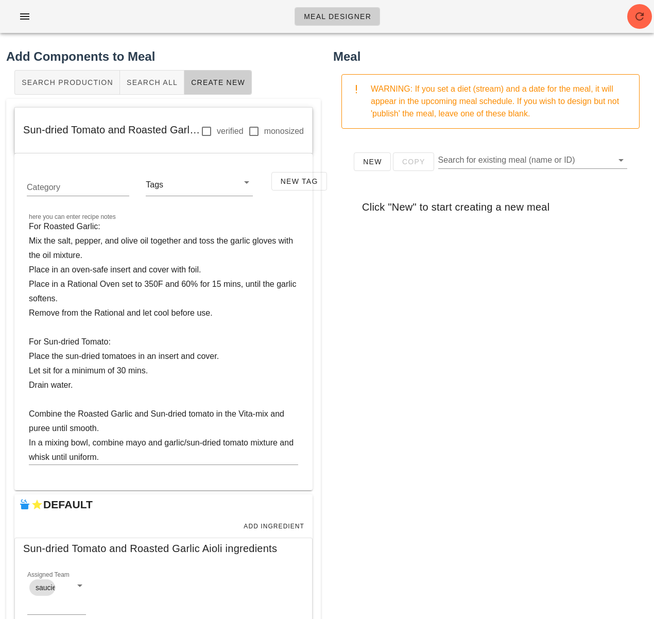
click at [428, 328] on div "New Copy Search for existing meal (name or ID) Click "New" to start creating a …" at bounding box center [490, 343] width 315 height 412
click at [150, 92] on button "Search All" at bounding box center [152, 82] width 64 height 25
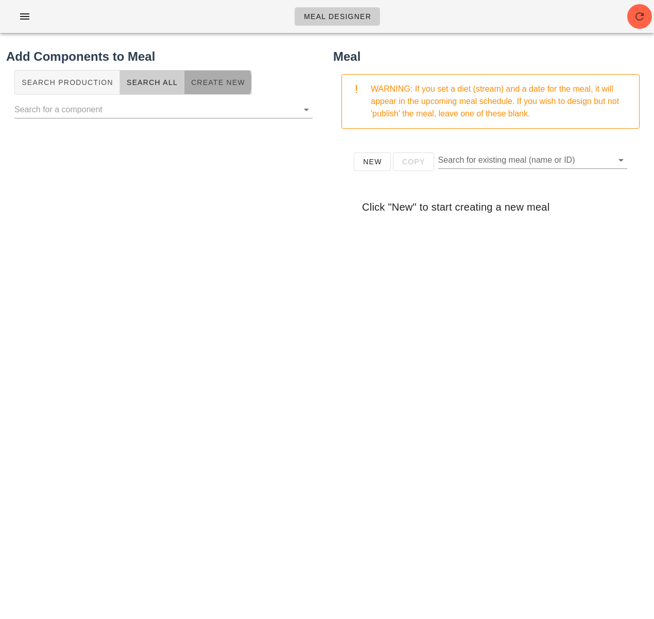
click at [227, 88] on button "Create New" at bounding box center [217, 82] width 67 height 25
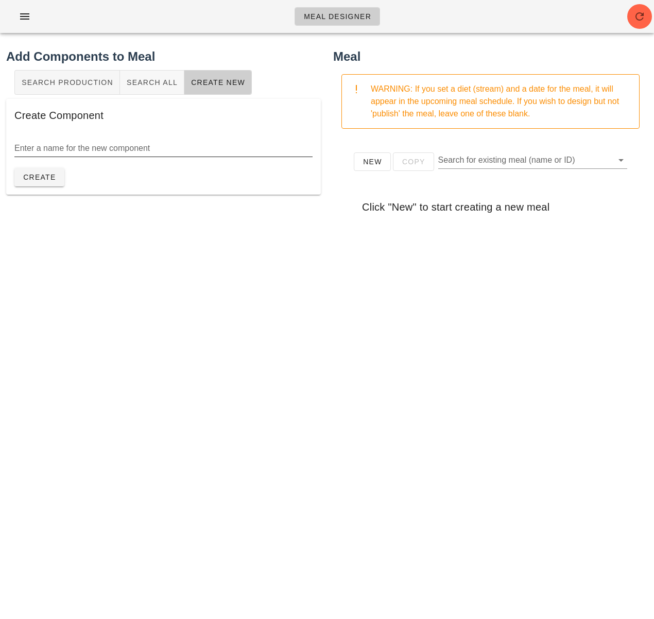
click at [178, 142] on input "Enter a name for the new component" at bounding box center [163, 148] width 298 height 16
type input "Roasted Red Pepper"
click at [97, 140] on label "Enter a name for the new component" at bounding box center [64, 138] width 101 height 8
click at [97, 140] on input "Roasted Red Pepper" at bounding box center [163, 148] width 298 height 16
drag, startPoint x: 94, startPoint y: 147, endPoint x: -82, endPoint y: 142, distance: 176.8
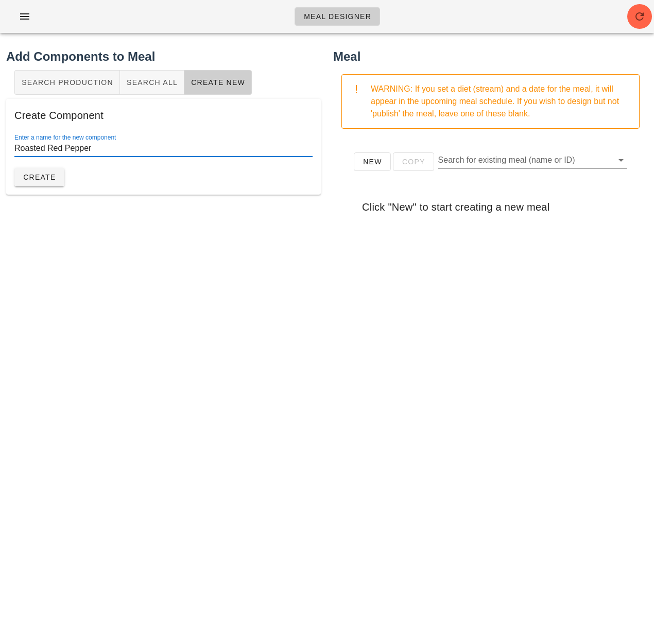
click at [0, 142] on html "Meal Designer Add Components to Meal Search Production Search All Create New Cr…" at bounding box center [327, 309] width 654 height 619
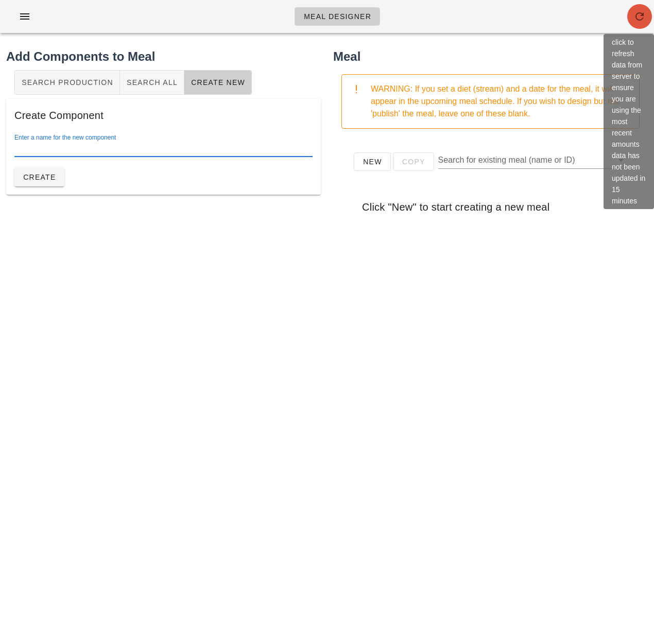
click at [642, 23] on button "button" at bounding box center [640, 16] width 25 height 25
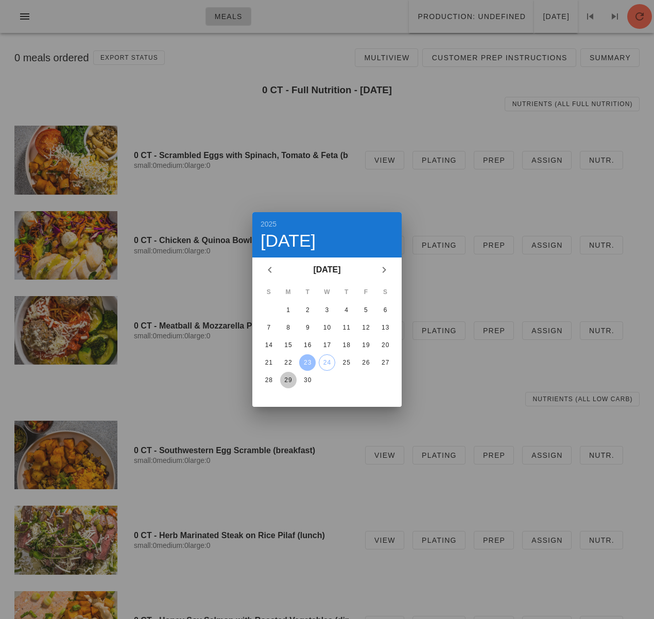
click at [288, 380] on div "29" at bounding box center [288, 380] width 16 height 7
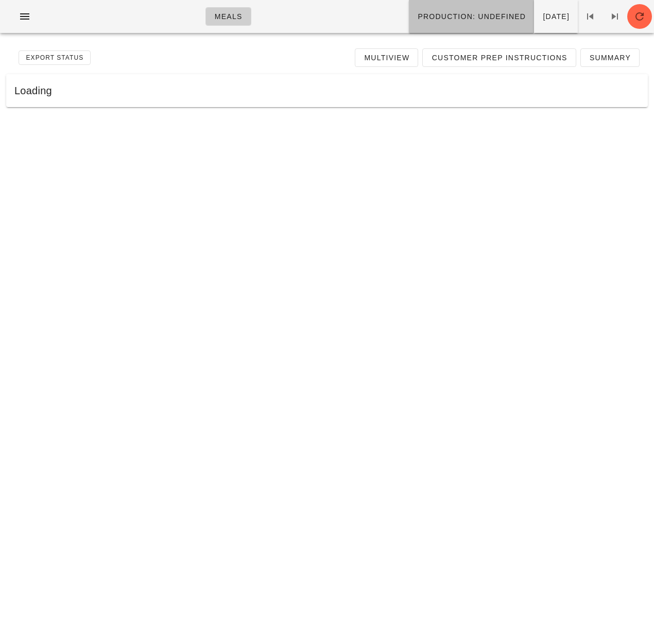
click at [421, 19] on span "Production: undefined" at bounding box center [471, 16] width 109 height 8
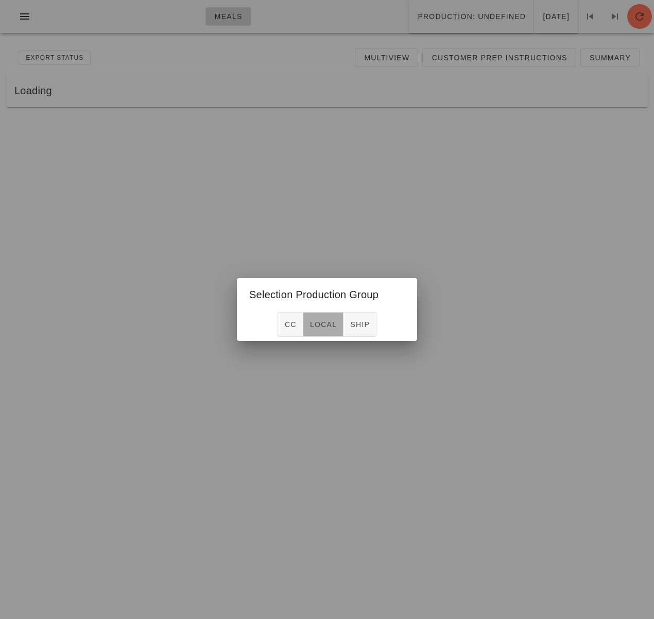
click at [318, 327] on span "local" at bounding box center [323, 324] width 27 height 8
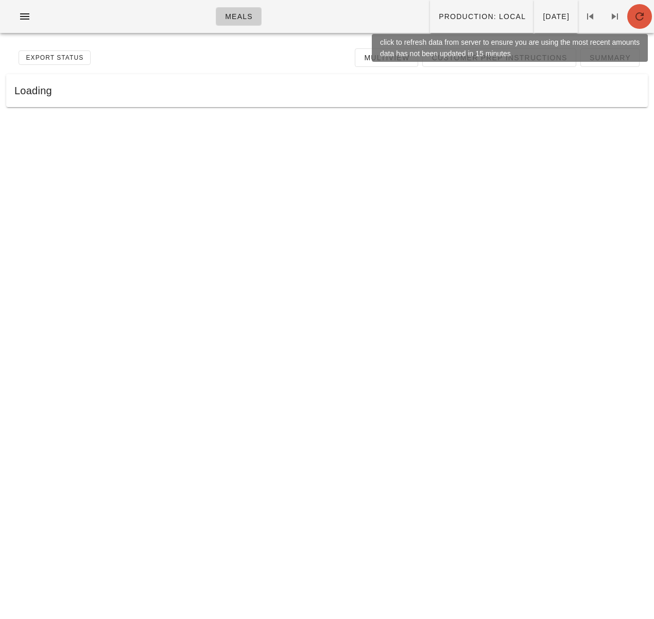
click at [640, 17] on icon "button" at bounding box center [640, 16] width 12 height 12
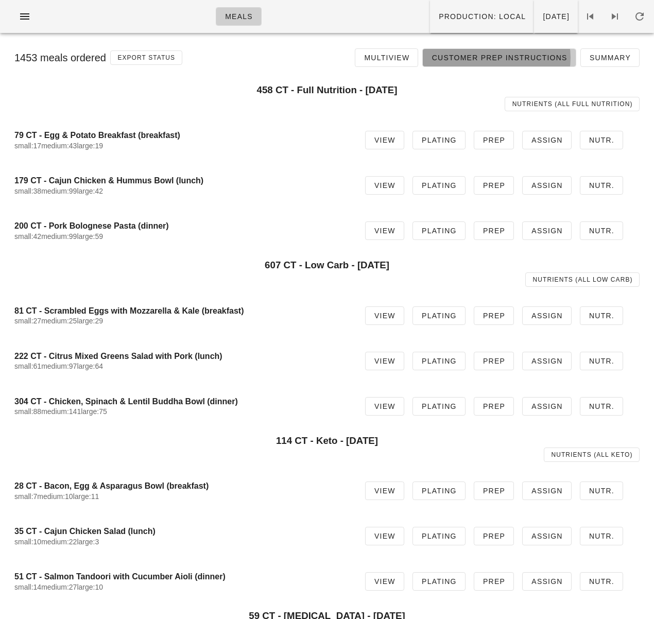
drag, startPoint x: 532, startPoint y: 63, endPoint x: 432, endPoint y: 126, distance: 117.6
click at [532, 63] on link "Customer Prep Instructions" at bounding box center [499, 57] width 154 height 19
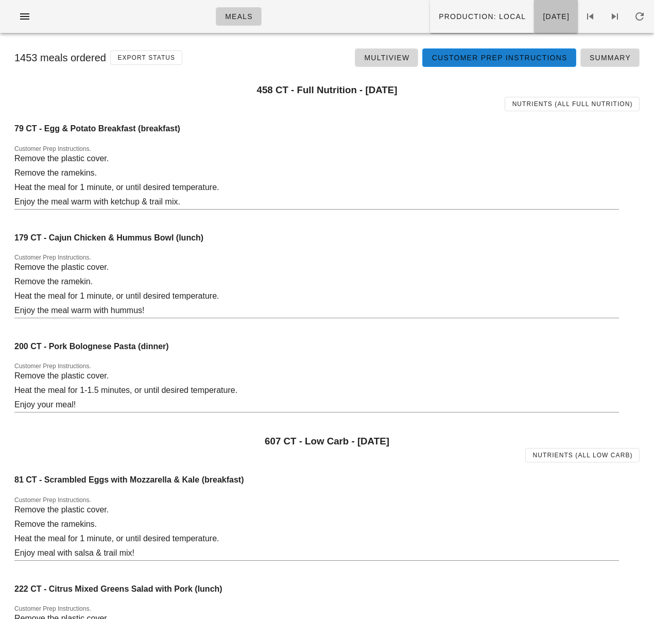
click at [543, 18] on span "[DATE]" at bounding box center [556, 16] width 27 height 8
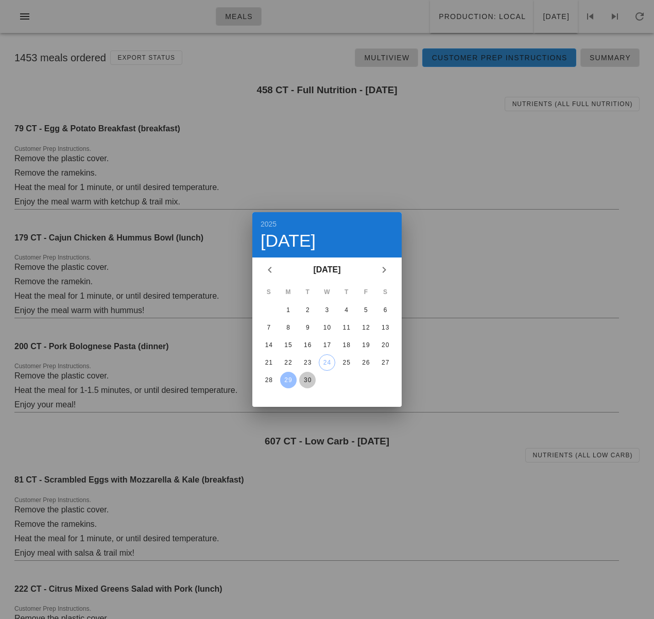
click at [308, 378] on div "30" at bounding box center [307, 380] width 16 height 7
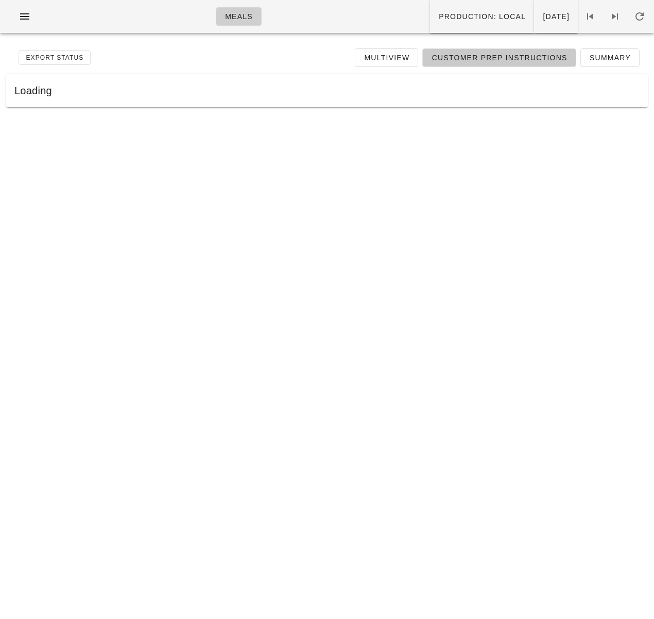
click at [451, 59] on span "Customer Prep Instructions" at bounding box center [499, 58] width 136 height 8
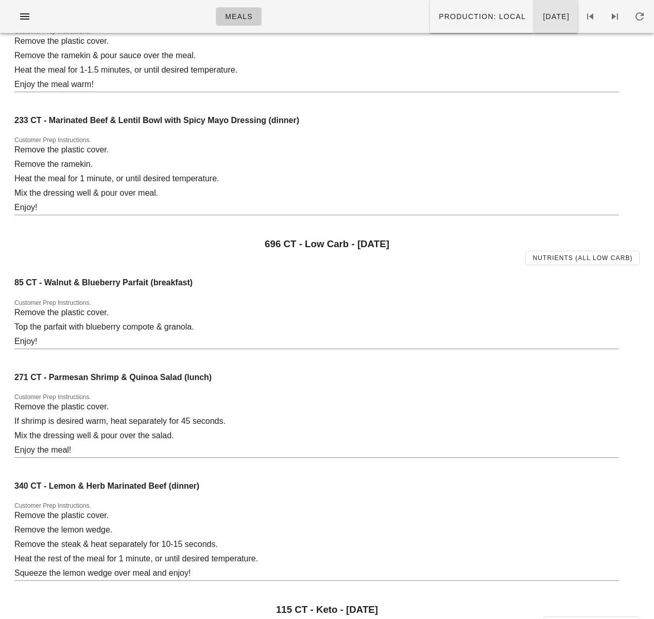
scroll to position [215, 0]
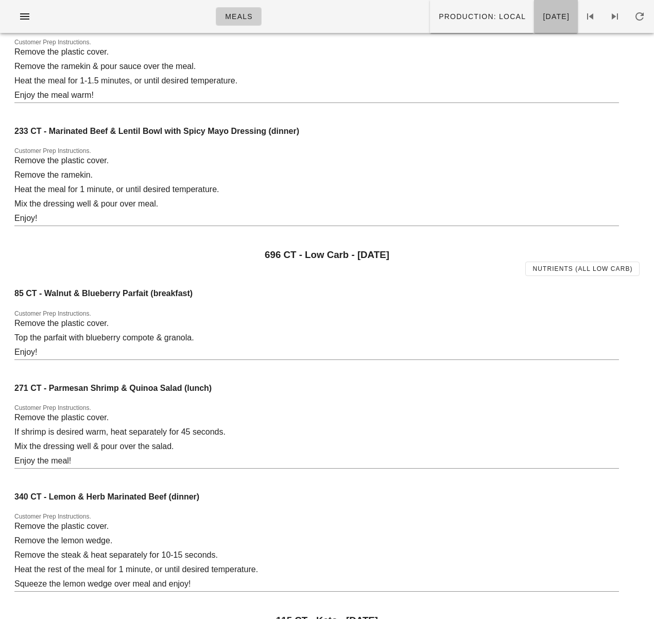
click at [543, 15] on span "[DATE]" at bounding box center [556, 16] width 27 height 8
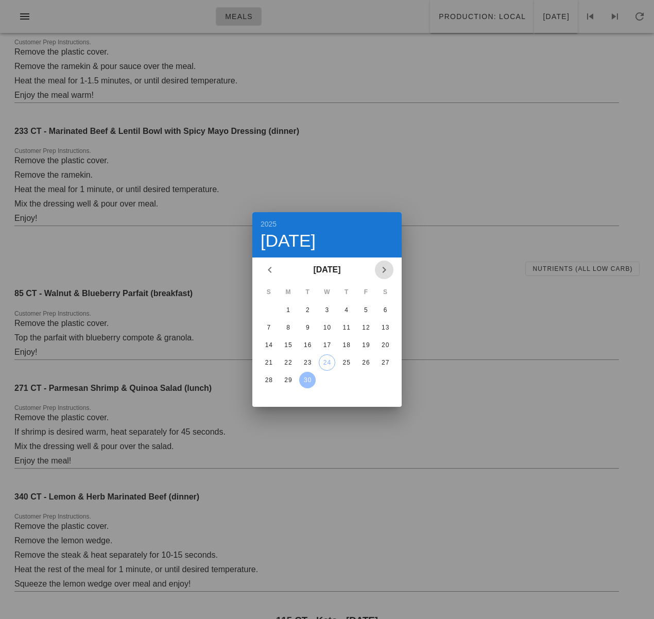
click at [386, 267] on icon "Next month" at bounding box center [384, 270] width 12 height 12
click at [328, 311] on div "1" at bounding box center [327, 310] width 16 height 7
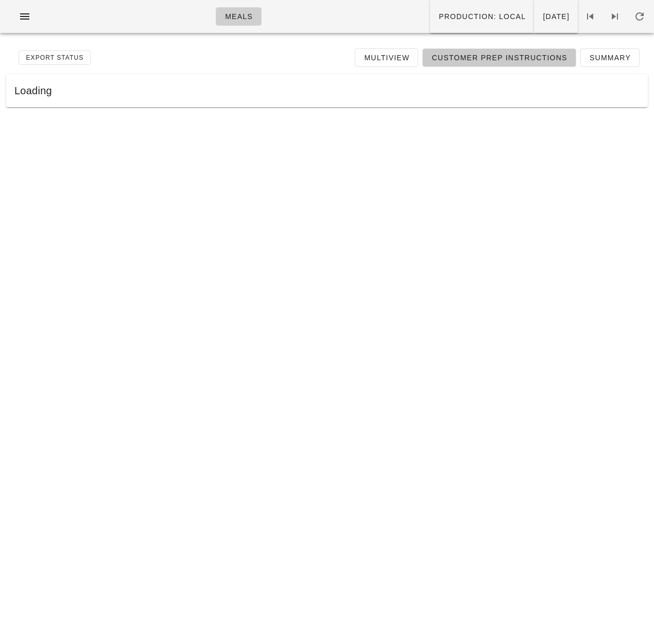
click at [496, 58] on span "Customer Prep Instructions" at bounding box center [499, 58] width 136 height 8
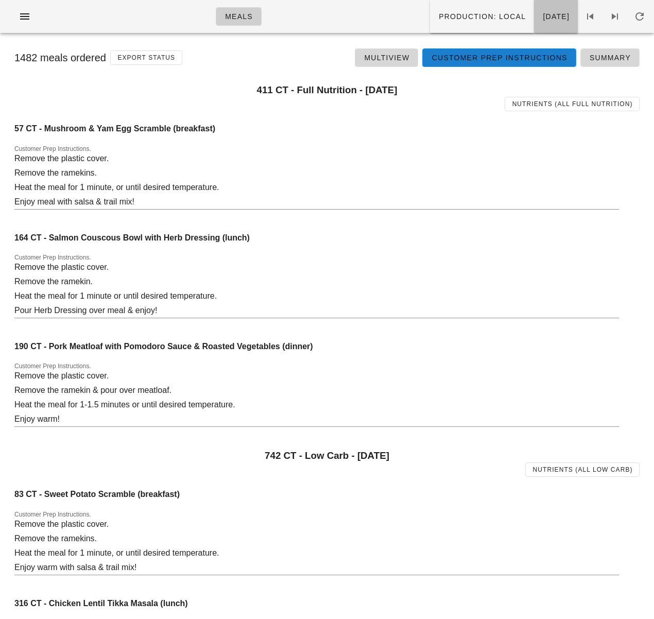
click at [543, 19] on span "[DATE]" at bounding box center [556, 16] width 27 height 8
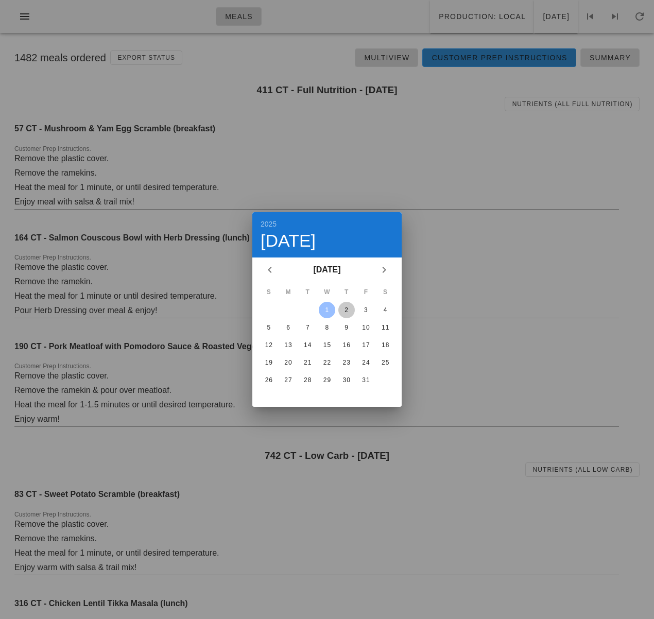
click at [348, 312] on div "2" at bounding box center [346, 310] width 16 height 7
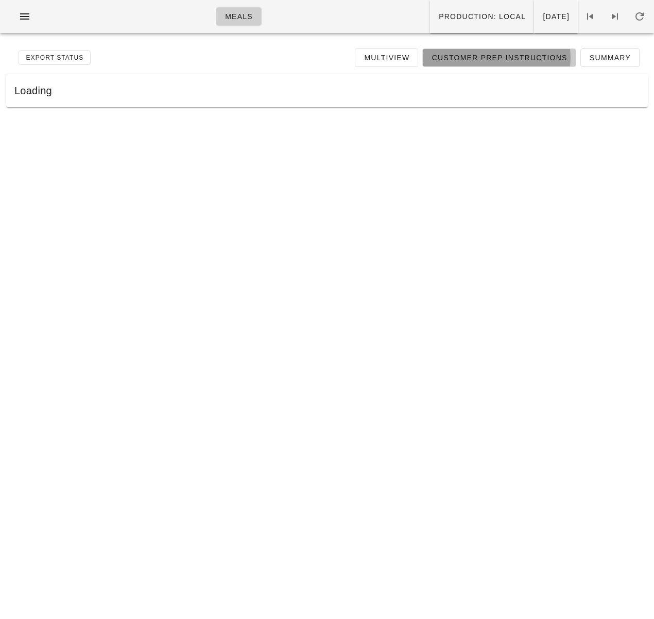
click at [472, 54] on span "Customer Prep Instructions" at bounding box center [499, 58] width 136 height 8
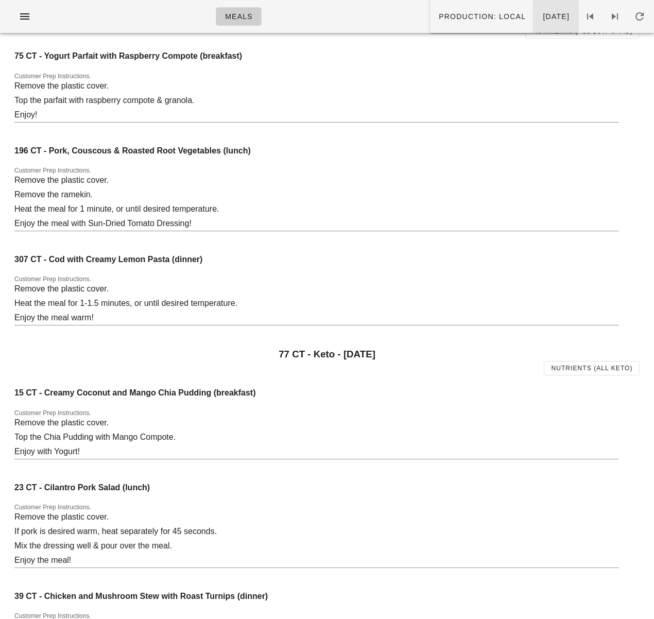
scroll to position [357, 0]
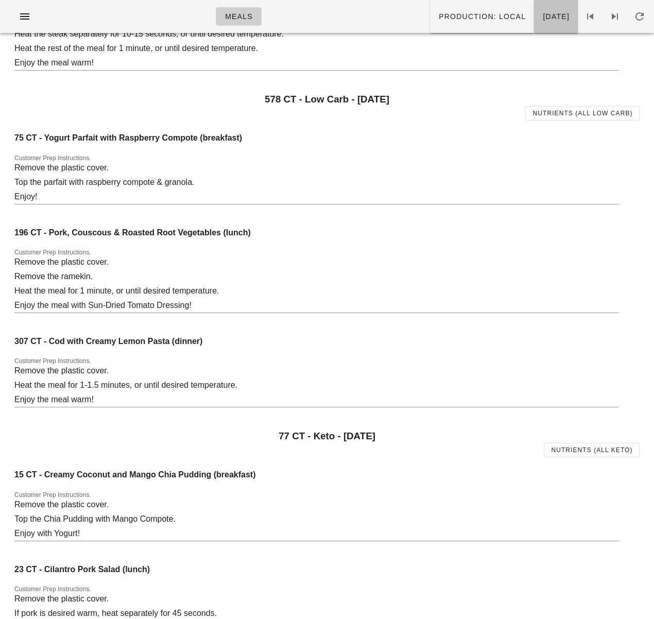
click at [543, 16] on span "[DATE]" at bounding box center [556, 16] width 27 height 8
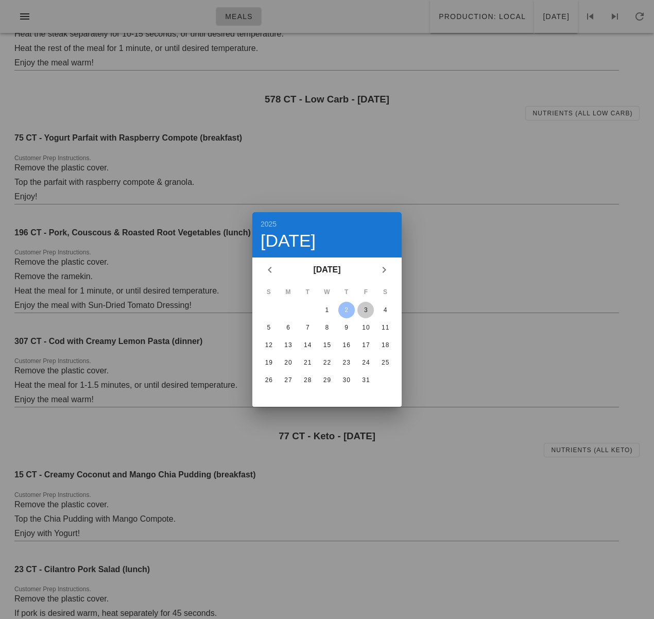
click at [360, 305] on button "3" at bounding box center [366, 310] width 16 height 16
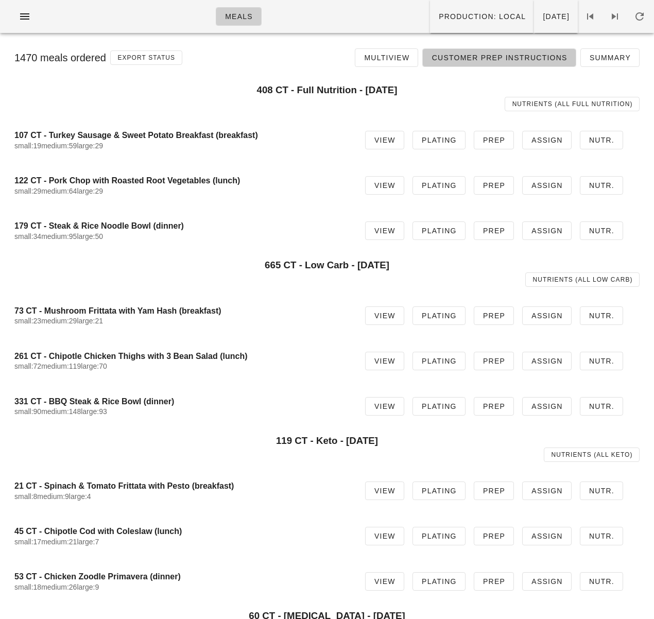
click at [455, 63] on link "Customer Prep Instructions" at bounding box center [499, 57] width 154 height 19
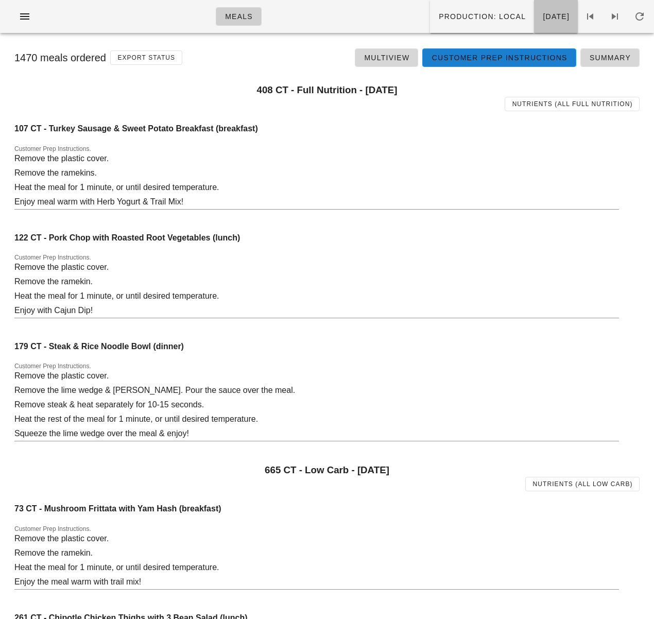
click at [534, 21] on button "[DATE]" at bounding box center [556, 16] width 44 height 33
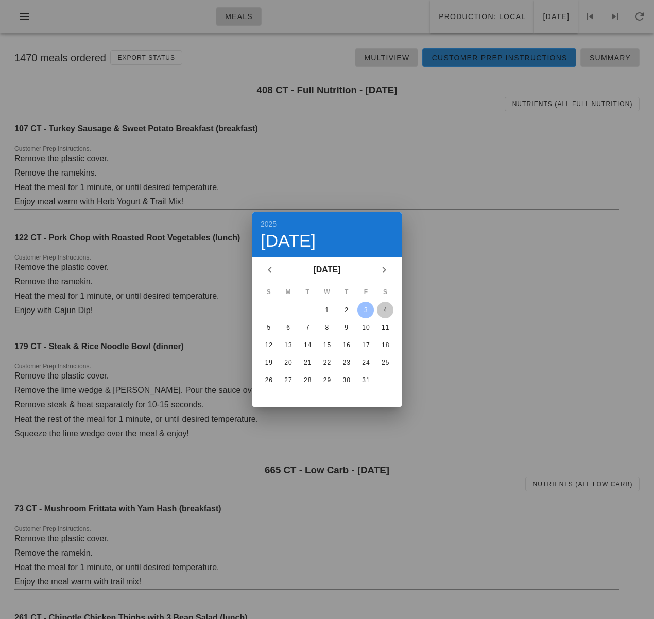
click at [381, 308] on div "4" at bounding box center [385, 310] width 16 height 7
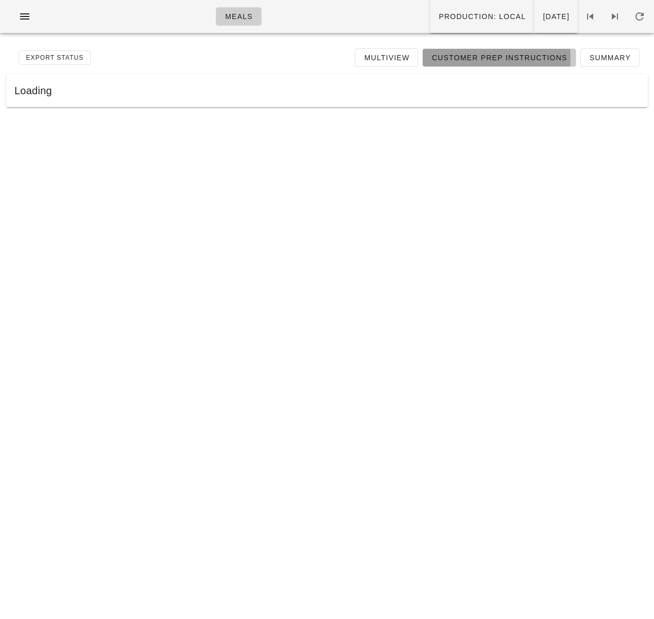
click at [462, 60] on span "Customer Prep Instructions" at bounding box center [499, 58] width 136 height 8
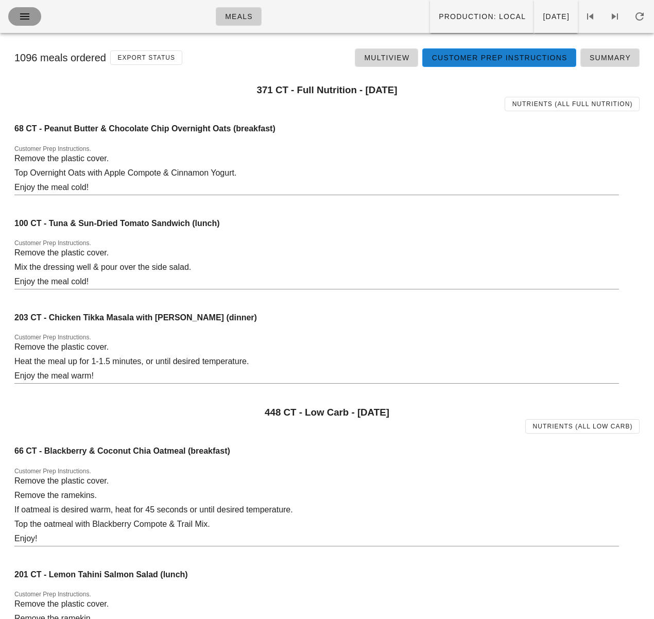
click at [27, 16] on icon "button" at bounding box center [25, 16] width 12 height 12
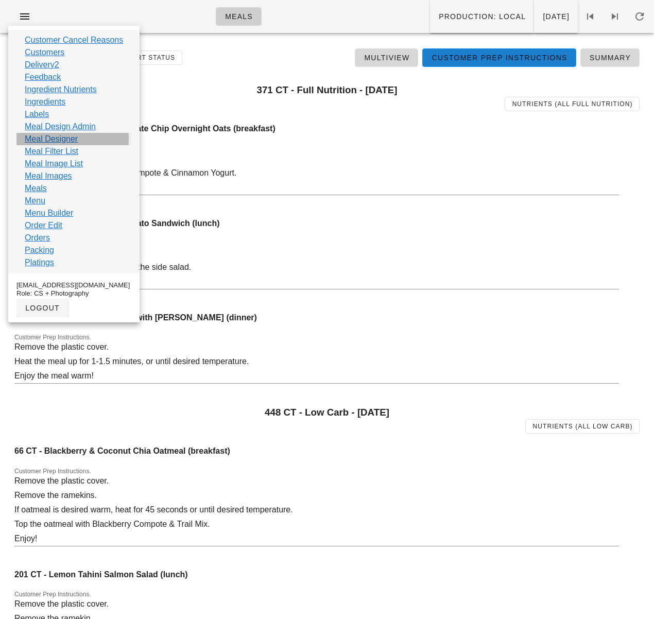
click at [58, 138] on link "Meal Designer" at bounding box center [51, 139] width 53 height 12
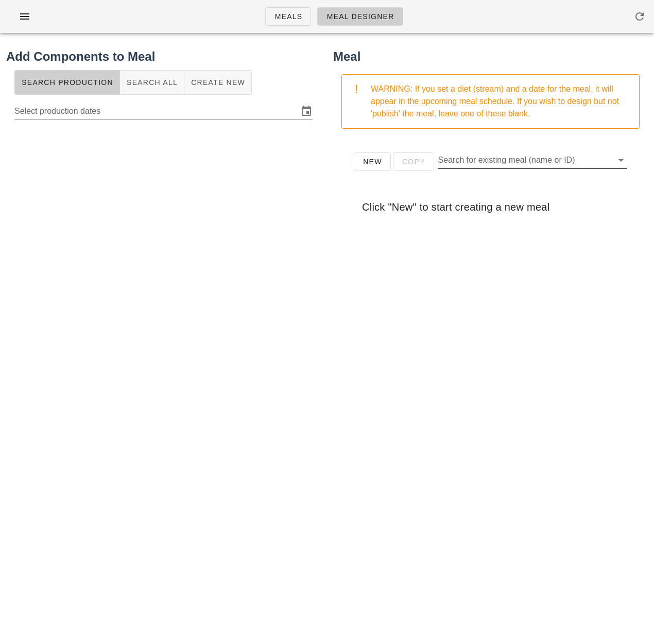
click at [475, 161] on input "Search for existing meal (name or ID)" at bounding box center [524, 160] width 173 height 16
click at [373, 162] on span "New" at bounding box center [373, 162] width 20 height 8
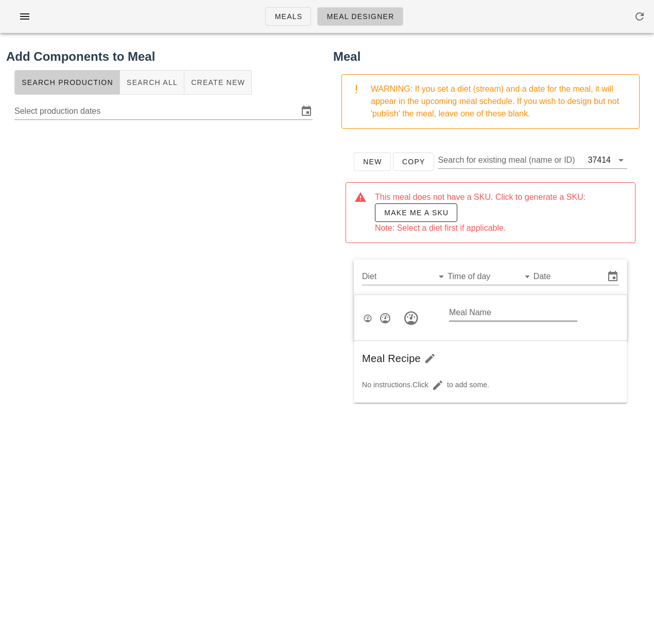
click at [478, 318] on input "Meal Name" at bounding box center [513, 312] width 128 height 16
type input "Cash"
drag, startPoint x: 508, startPoint y: 316, endPoint x: 489, endPoint y: 316, distance: 18.6
click at [508, 316] on icon "button" at bounding box center [508, 313] width 12 height 12
click at [509, 313] on icon "button" at bounding box center [508, 313] width 12 height 12
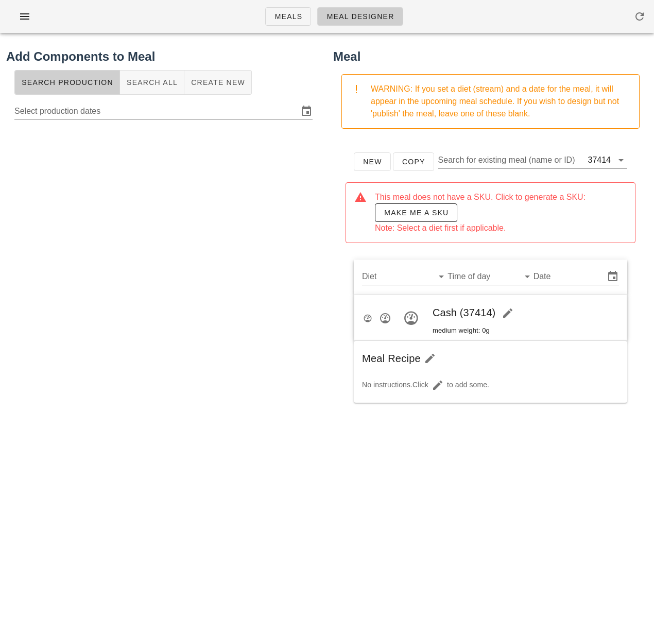
drag, startPoint x: 139, startPoint y: 338, endPoint x: 169, endPoint y: 343, distance: 30.3
click at [139, 338] on div at bounding box center [163, 330] width 315 height 412
click at [509, 312] on icon "button" at bounding box center [508, 313] width 12 height 12
click at [139, 362] on div at bounding box center [163, 330] width 315 height 412
click at [168, 377] on div at bounding box center [163, 330] width 315 height 412
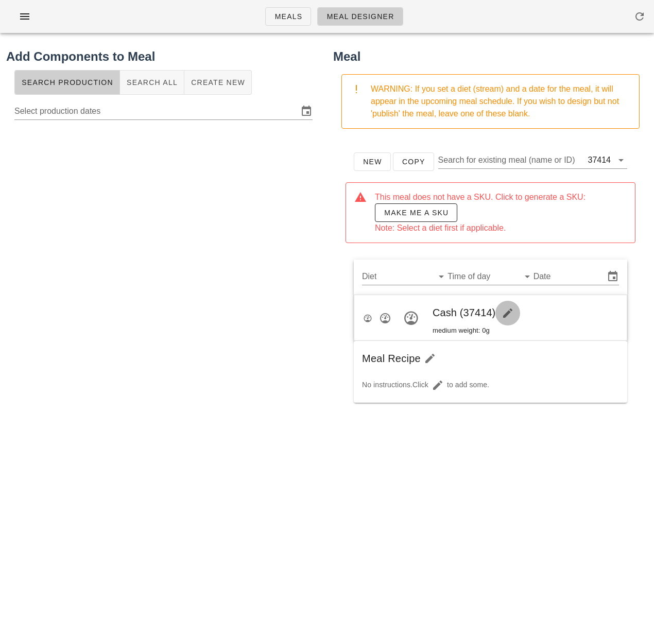
click at [503, 311] on icon "button" at bounding box center [508, 313] width 12 height 12
click at [442, 310] on span "Cash (37414)" at bounding box center [477, 312] width 88 height 11
click at [408, 216] on span "Make me a SKU" at bounding box center [416, 213] width 65 height 8
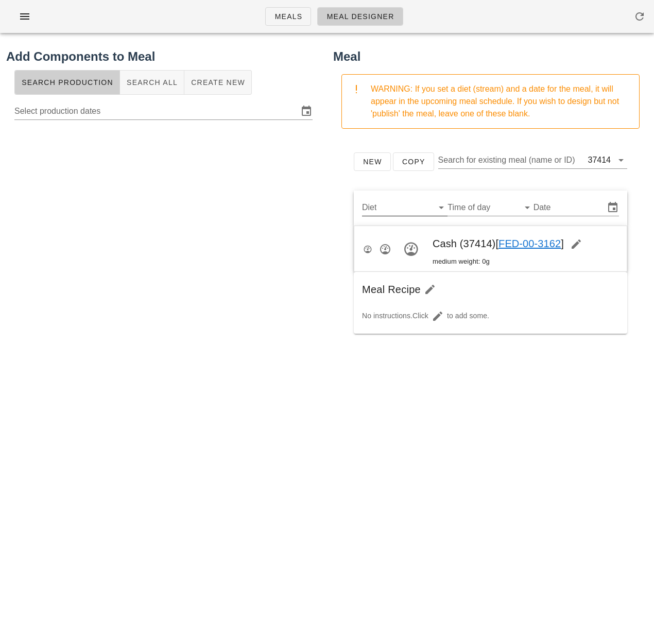
click at [434, 213] on div at bounding box center [440, 207] width 14 height 12
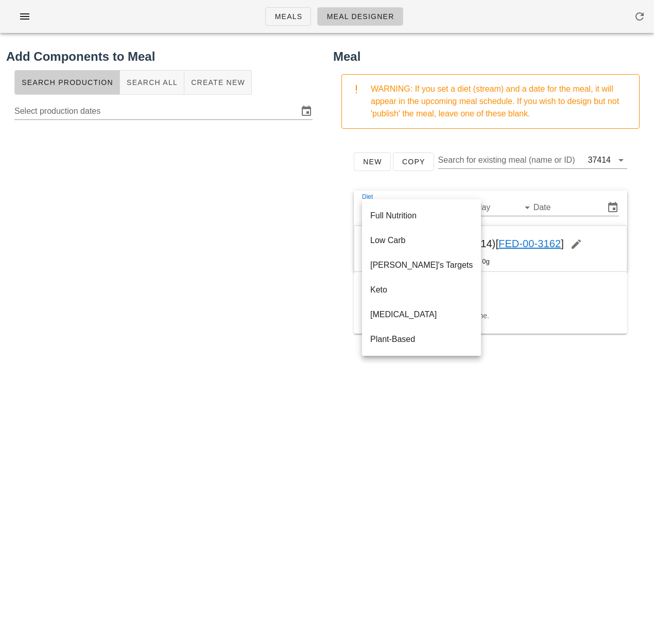
click at [295, 245] on div at bounding box center [163, 330] width 315 height 412
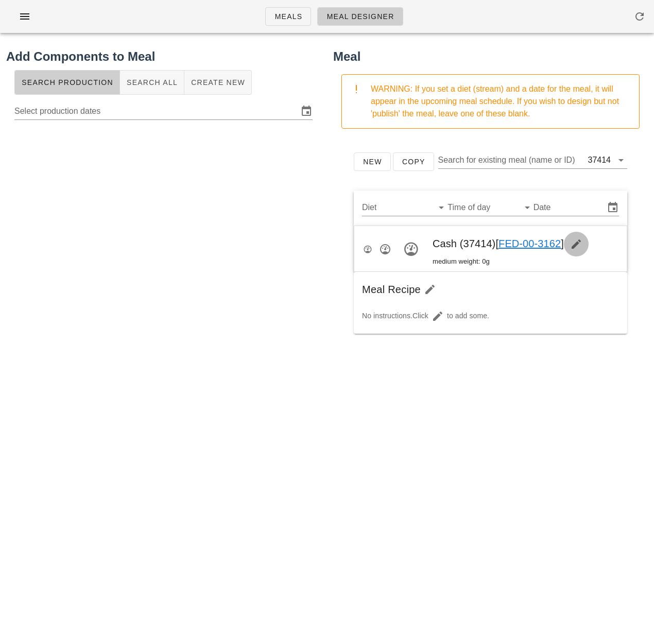
click at [578, 243] on icon "button" at bounding box center [576, 244] width 12 height 12
click at [475, 248] on input "Cash" at bounding box center [513, 243] width 128 height 16
paste input "w"
type input "Cashew Apricot Pumpkin Cookies"
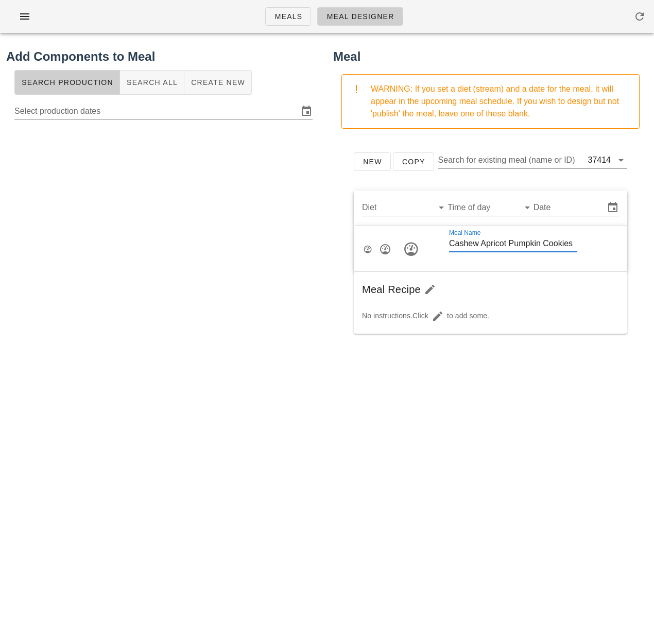
scroll to position [0, 0]
drag, startPoint x: 182, startPoint y: 300, endPoint x: 249, endPoint y: 300, distance: 67.5
click at [182, 300] on div at bounding box center [163, 330] width 315 height 412
click at [403, 206] on input "Diet" at bounding box center [396, 207] width 69 height 16
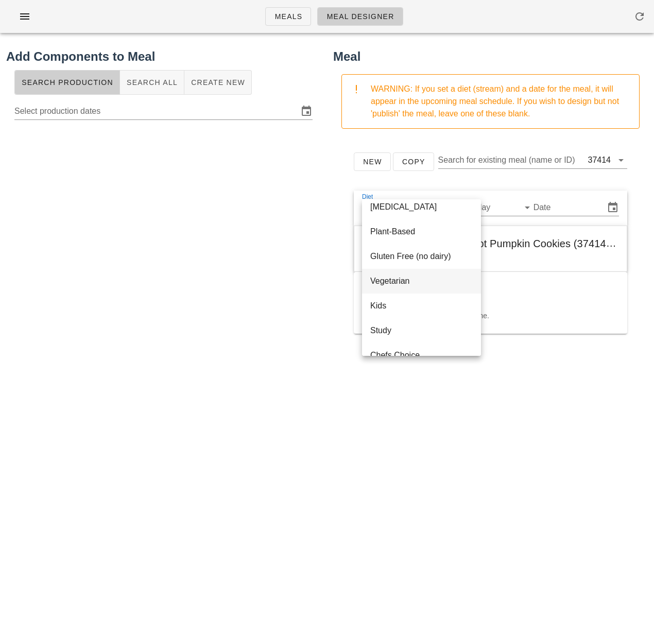
scroll to position [166, 0]
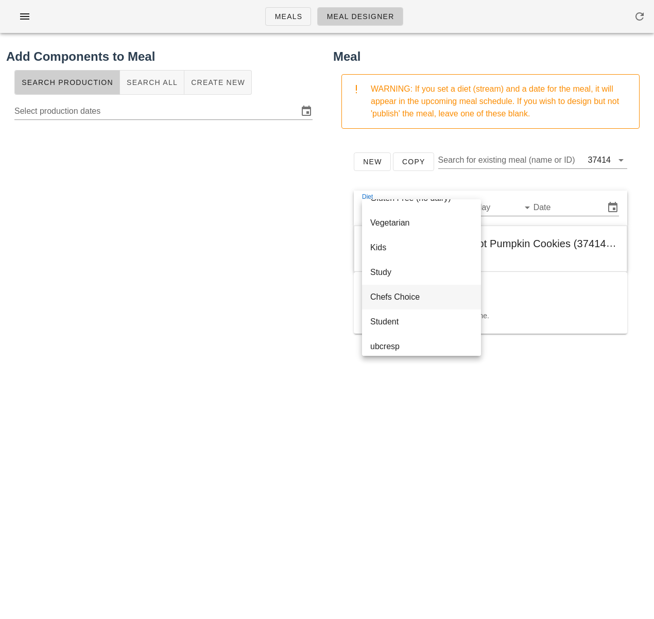
click at [403, 300] on div "Chefs Choice" at bounding box center [421, 297] width 103 height 10
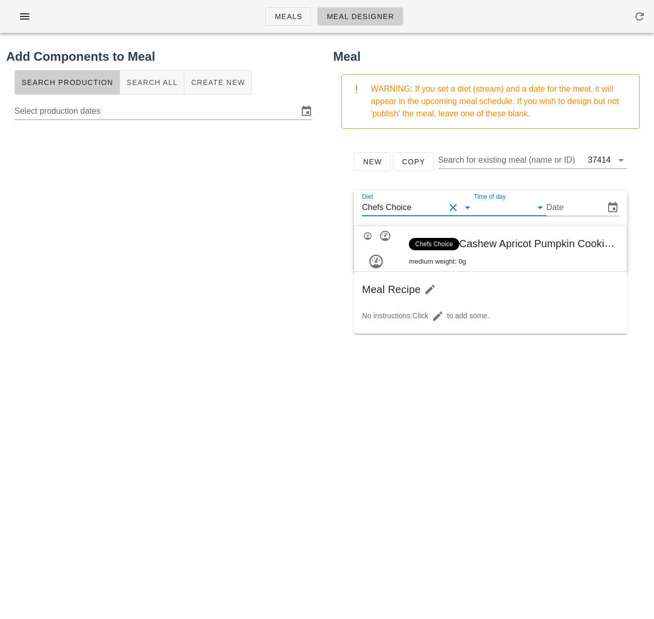
click at [482, 203] on input "Time of day" at bounding box center [502, 207] width 56 height 16
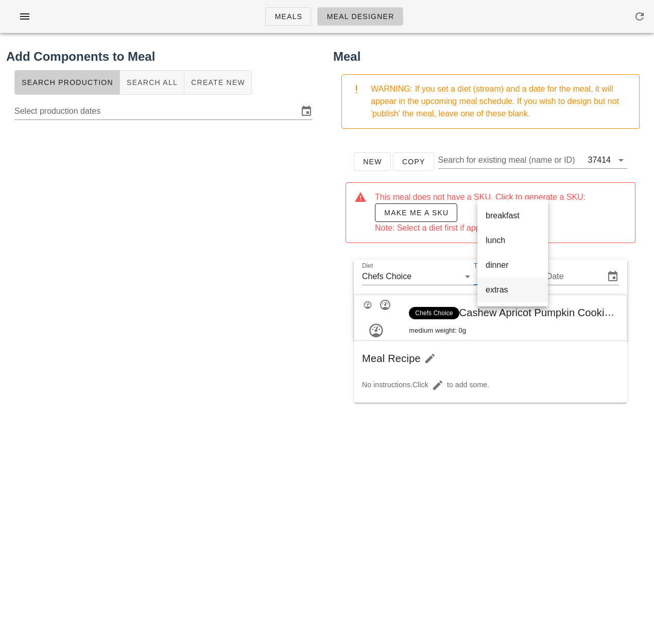
click at [508, 291] on div "extras" at bounding box center [513, 290] width 54 height 10
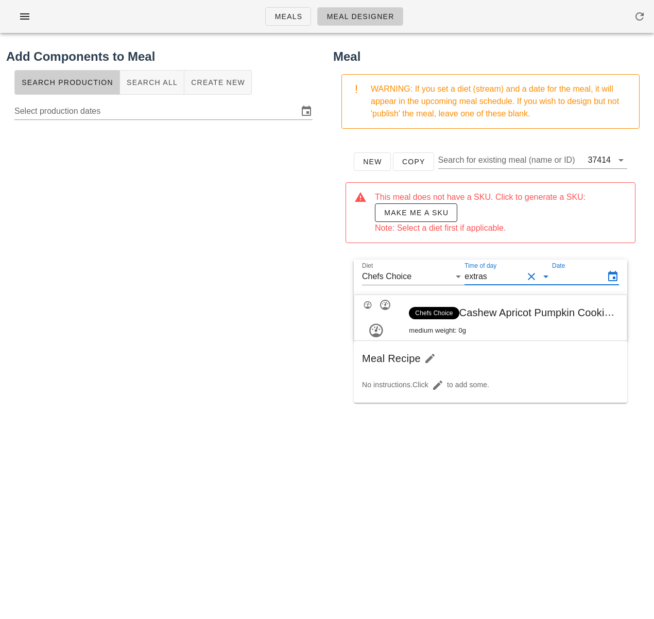
click at [570, 281] on input "Date" at bounding box center [577, 276] width 50 height 16
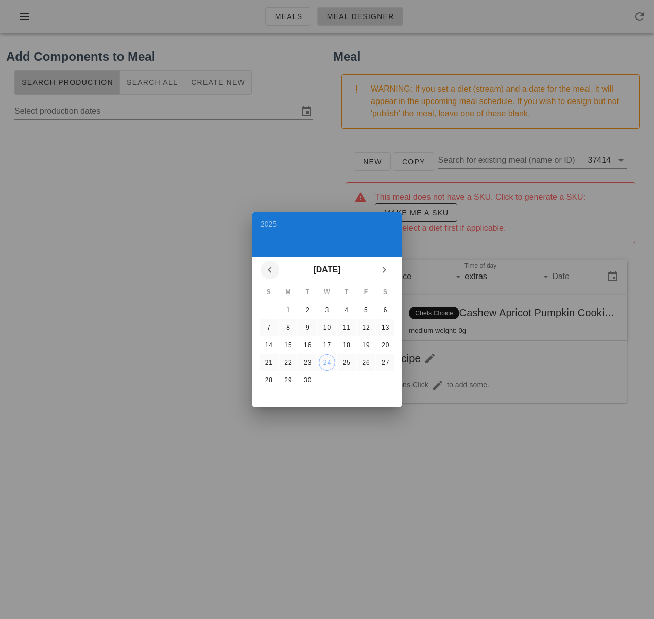
click at [268, 265] on icon "Previous month" at bounding box center [270, 270] width 12 height 12
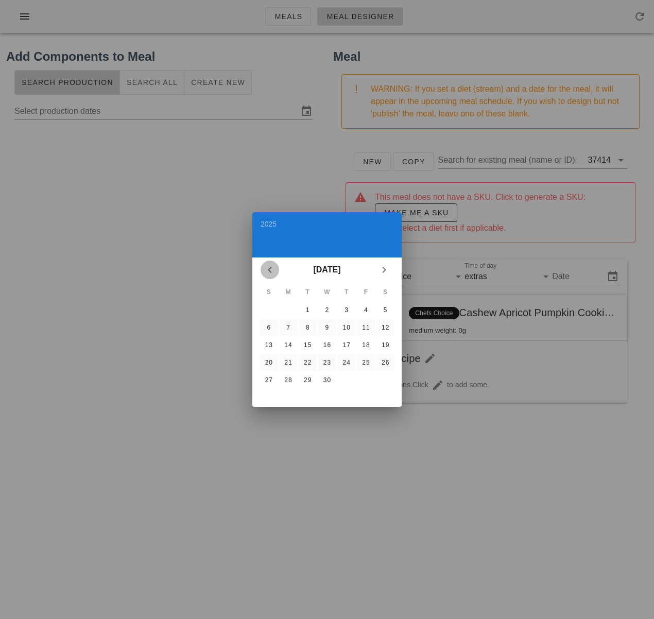
click at [268, 265] on icon "Previous month" at bounding box center [270, 270] width 12 height 12
click at [268, 324] on div "5" at bounding box center [269, 327] width 16 height 7
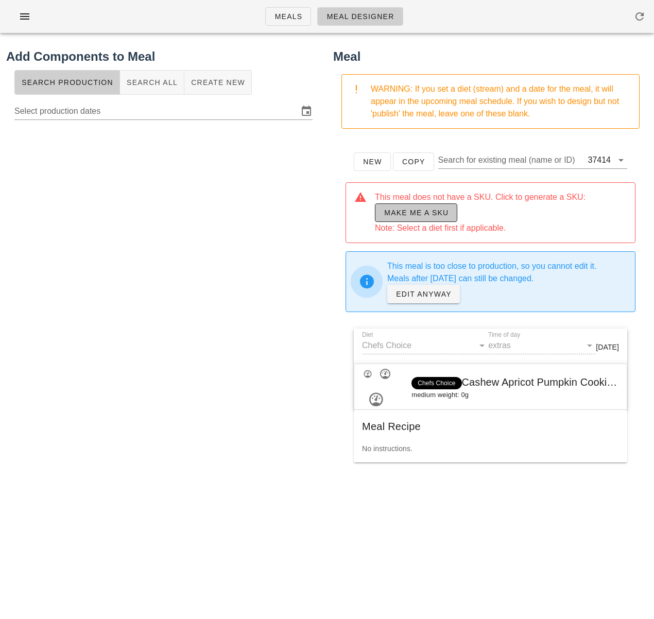
click at [423, 214] on span "Make me a SKU" at bounding box center [416, 213] width 65 height 8
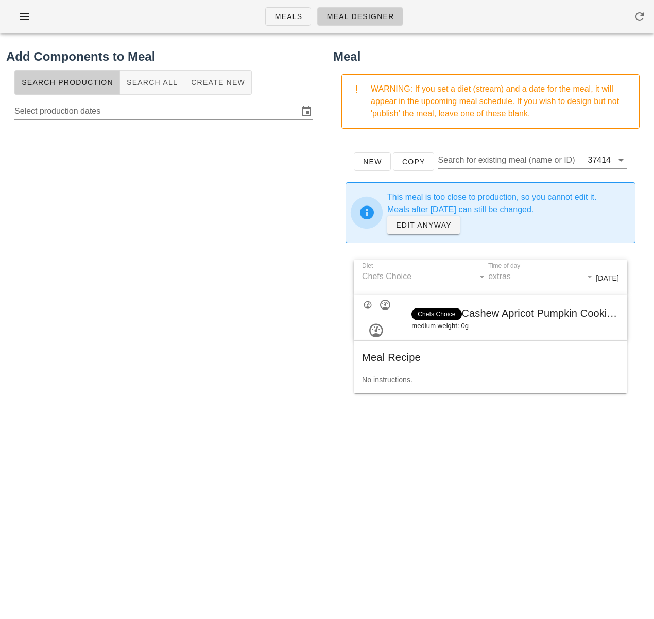
click at [174, 226] on div at bounding box center [163, 330] width 315 height 412
click at [188, 90] on button "Create New" at bounding box center [217, 82] width 67 height 25
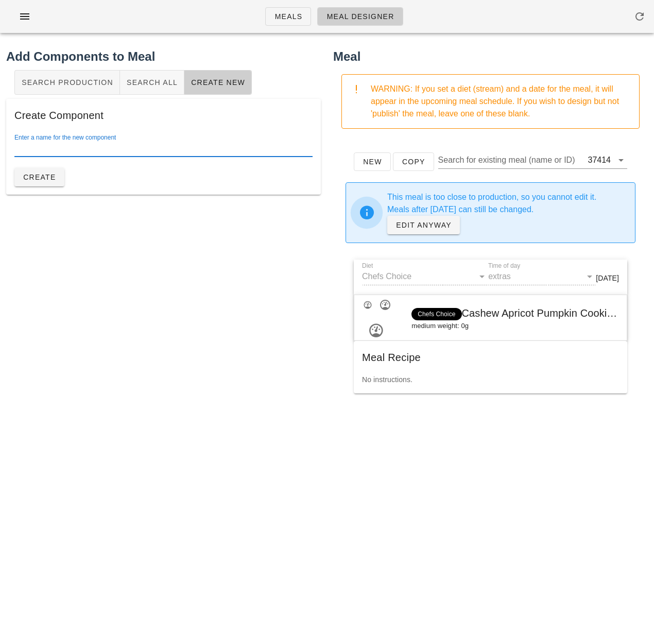
click at [84, 153] on input "Enter a name for the new component" at bounding box center [163, 148] width 298 height 16
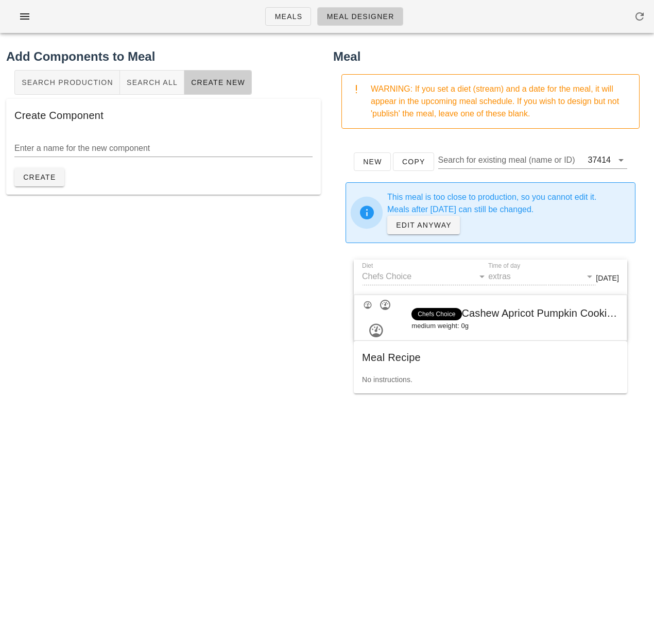
click at [495, 312] on span "Chefs Choice Cashew Apricot Pumpkin Cookies (37414) [ FED-23-3456 ]" at bounding box center [568, 313] width 313 height 11
drag, startPoint x: 465, startPoint y: 314, endPoint x: 644, endPoint y: 316, distance: 178.8
click at [644, 316] on div "New Copy Search for existing meal (name or ID) 37414 This meal is too close to …" at bounding box center [490, 343] width 315 height 412
copy span "Cashew Apricot Pumpkin Cookies (374"
click at [98, 148] on input "Enter a name for the new component" at bounding box center [163, 148] width 298 height 16
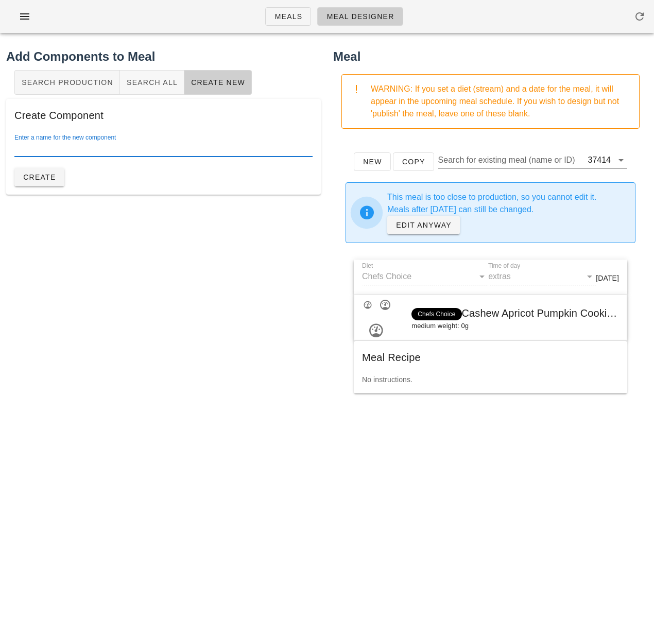
paste input "Cashew Apricot Pumpkin Cookies (374"
type input "Cashew Apricot Pumpkin Cookies"
click at [50, 179] on span "Create" at bounding box center [39, 177] width 33 height 8
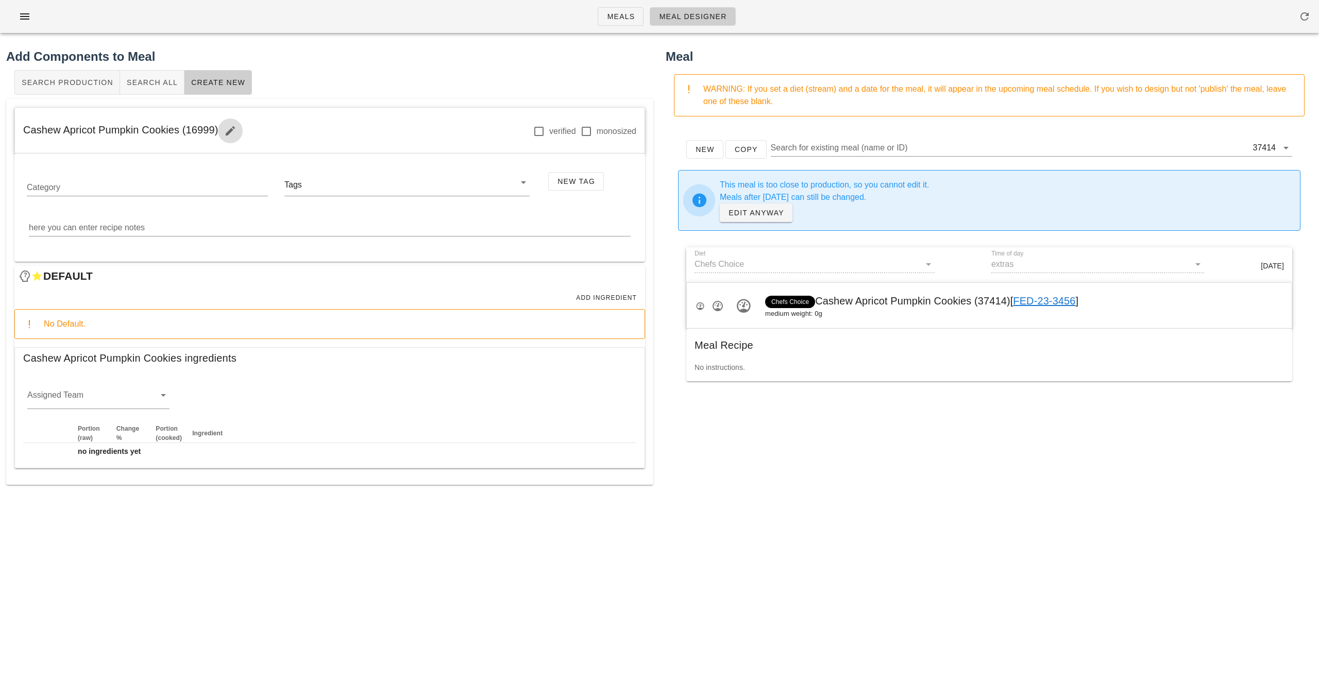
click at [231, 129] on icon "button" at bounding box center [230, 131] width 12 height 12
click at [196, 124] on input "Cashew Apricot Pumpkin Cookies" at bounding box center [147, 125] width 237 height 16
type input "Cashew Apricot Pumpkin Cookie"
click at [287, 131] on button "Save" at bounding box center [294, 126] width 39 height 19
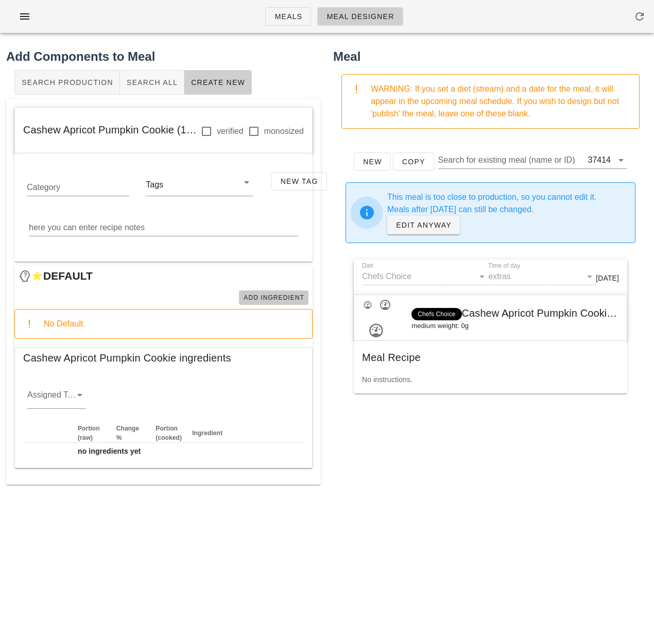
click at [268, 294] on span "Add Ingredient" at bounding box center [273, 297] width 61 height 7
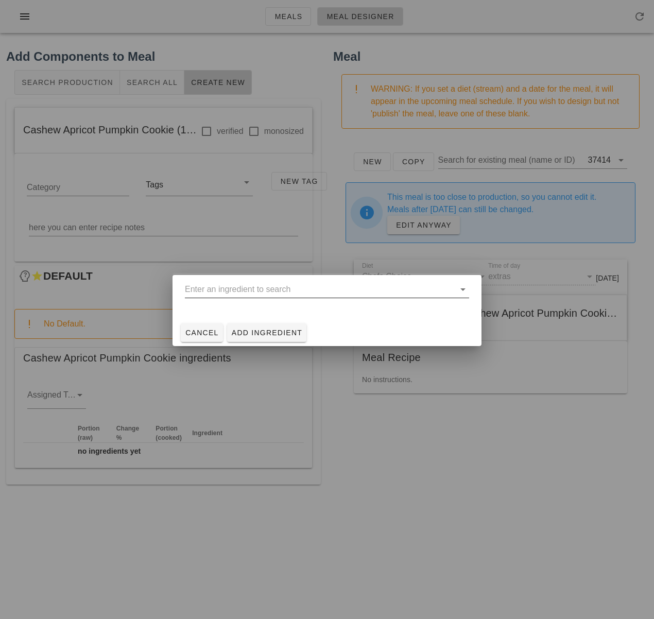
click at [241, 291] on input "text" at bounding box center [320, 289] width 270 height 16
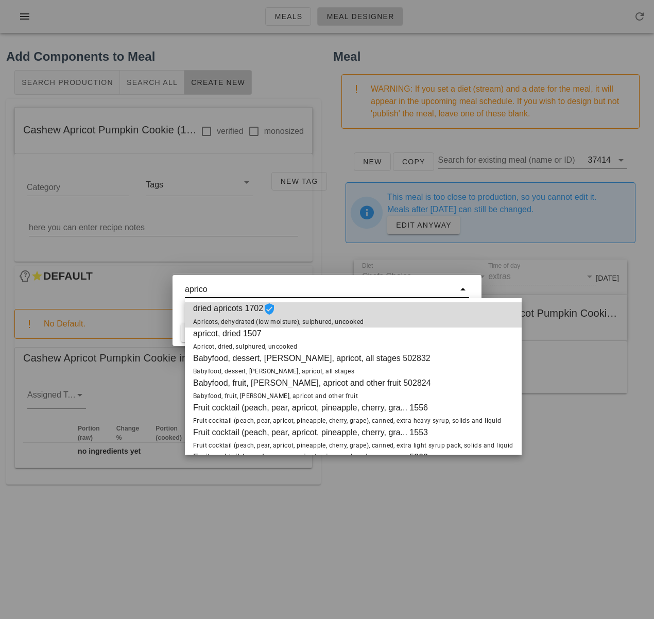
click at [235, 312] on span "dried apricots 1702 Apricots, dehydrated (low moisture), sulphured, uncooked" at bounding box center [278, 314] width 171 height 25
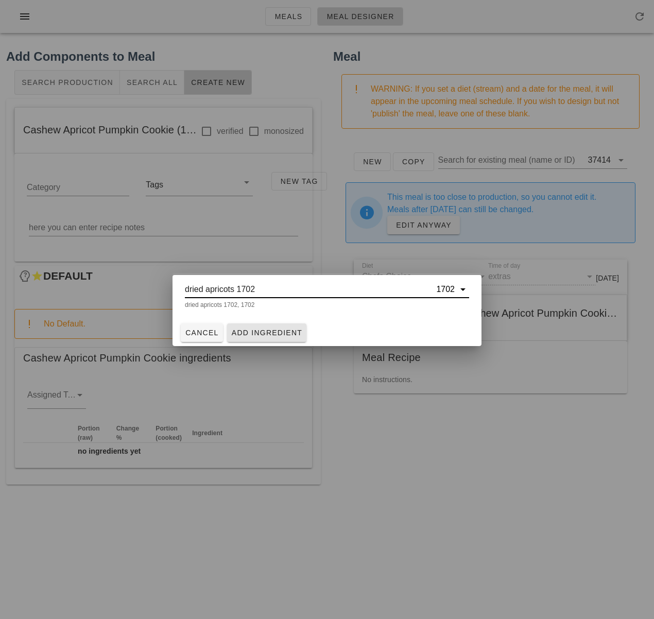
type input "dried apricots 1702"
click at [269, 335] on span "Add Ingredient" at bounding box center [267, 333] width 72 height 8
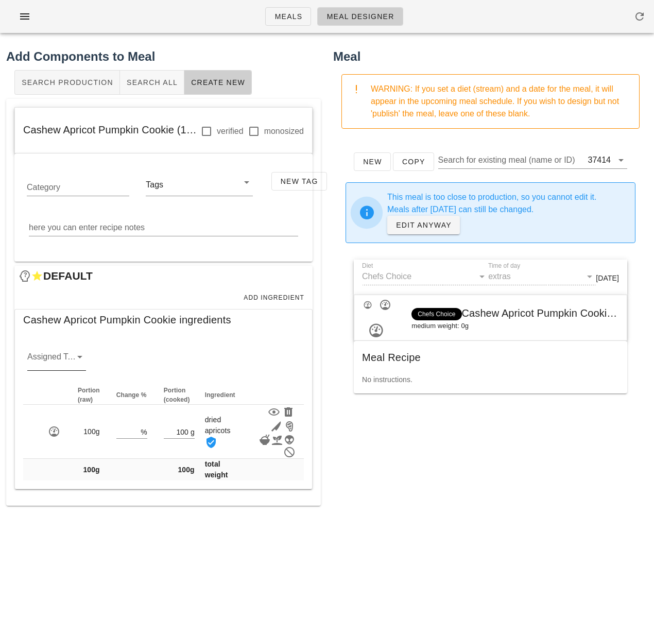
click at [76, 353] on icon at bounding box center [80, 357] width 12 height 12
click at [67, 462] on div "misc" at bounding box center [57, 464] width 42 height 10
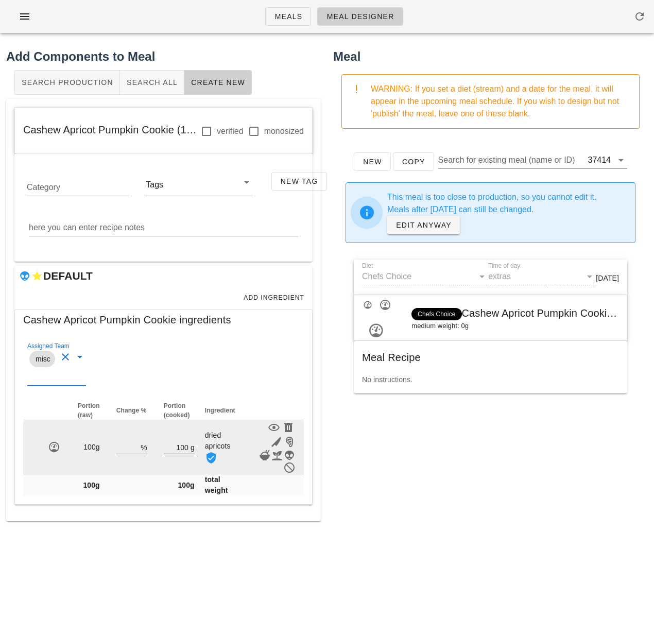
click at [180, 448] on input "100" at bounding box center [176, 447] width 25 height 13
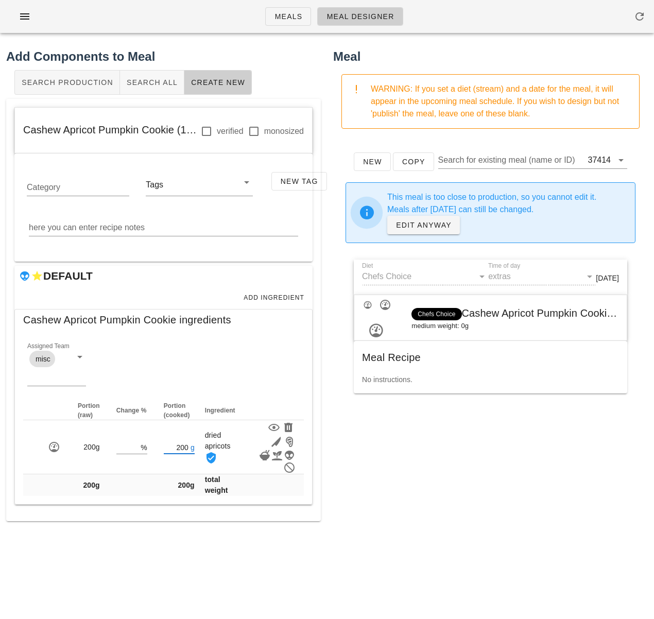
type input "200"
click at [578, 531] on div "New Copy Search for existing meal (name or ID) 37414 This meal is too close to …" at bounding box center [490, 343] width 315 height 412
drag, startPoint x: 24, startPoint y: 319, endPoint x: 178, endPoint y: 317, distance: 154.1
click at [178, 317] on span "Cashew Apricot Pumpkin Cookie ingredients" at bounding box center [127, 320] width 208 height 16
copy span "Cashew Apricot Pumpkin Cookie"
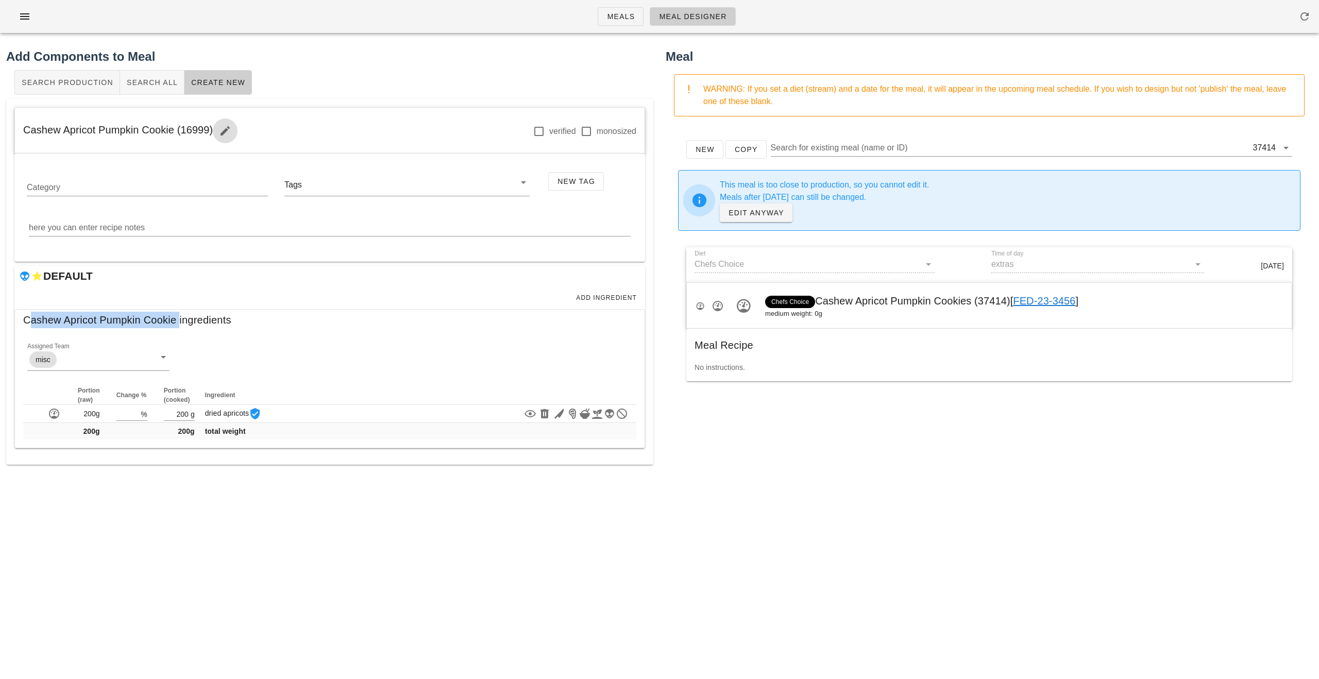
click at [227, 130] on icon "button" at bounding box center [225, 131] width 12 height 12
click at [191, 130] on input "Cashew Apricot Pumpkin Cookie" at bounding box center [147, 125] width 237 height 16
type input "Cashew Apricot Pumpkin Cookies"
click at [283, 123] on span "Save" at bounding box center [294, 126] width 22 height 8
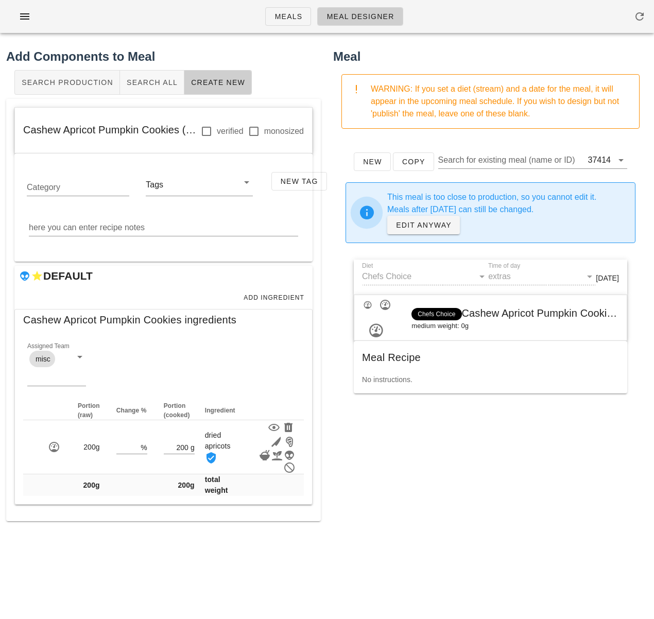
click at [398, 462] on div "New Copy Search for existing meal (name or ID) 37414 This meal is too close to …" at bounding box center [490, 343] width 315 height 412
click at [289, 298] on span "Add Ingredient" at bounding box center [273, 297] width 61 height 7
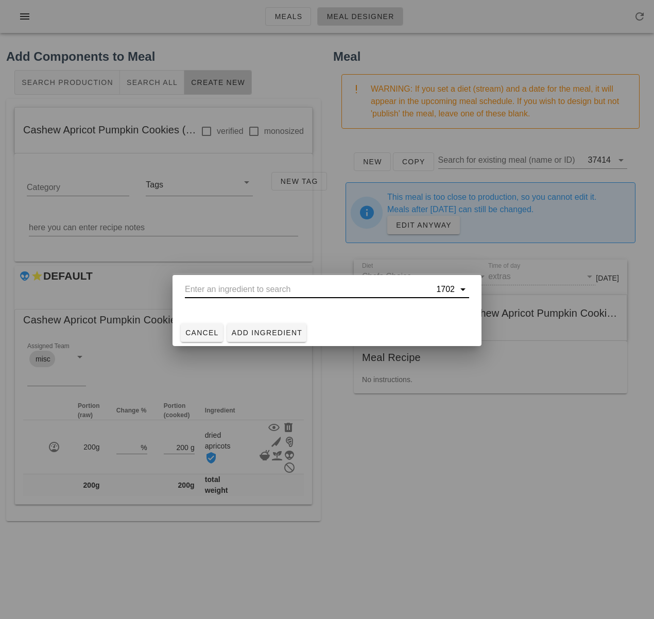
drag, startPoint x: 246, startPoint y: 285, endPoint x: 251, endPoint y: 282, distance: 5.3
click at [246, 285] on input "text" at bounding box center [309, 289] width 249 height 16
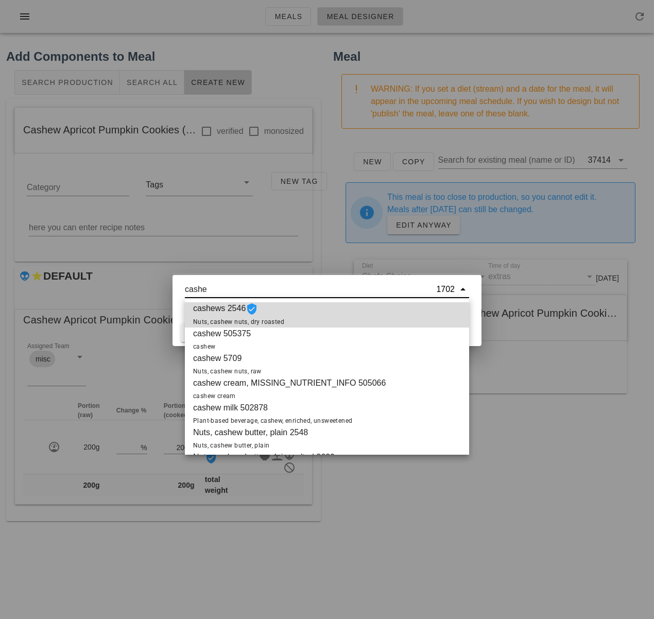
click at [292, 314] on div "cashews 2546 Nuts, cashew nuts, dry roasted" at bounding box center [327, 314] width 284 height 25
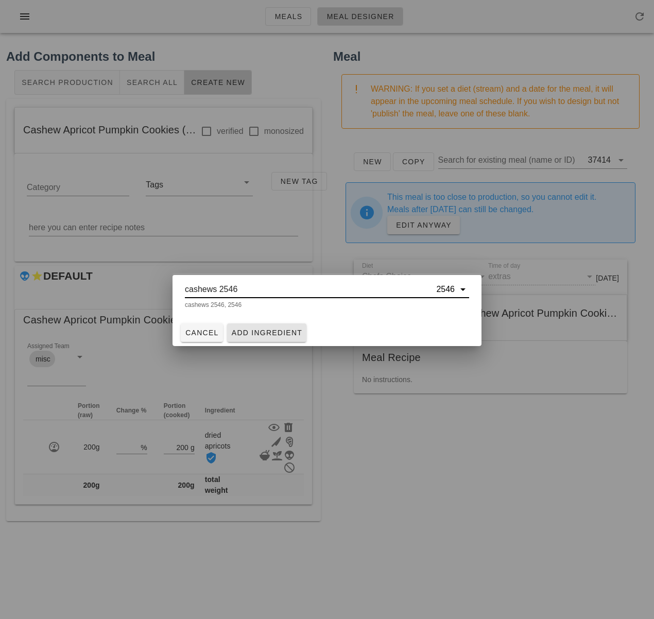
type input "cashews 2546"
click at [281, 338] on button "Add Ingredient" at bounding box center [267, 333] width 80 height 19
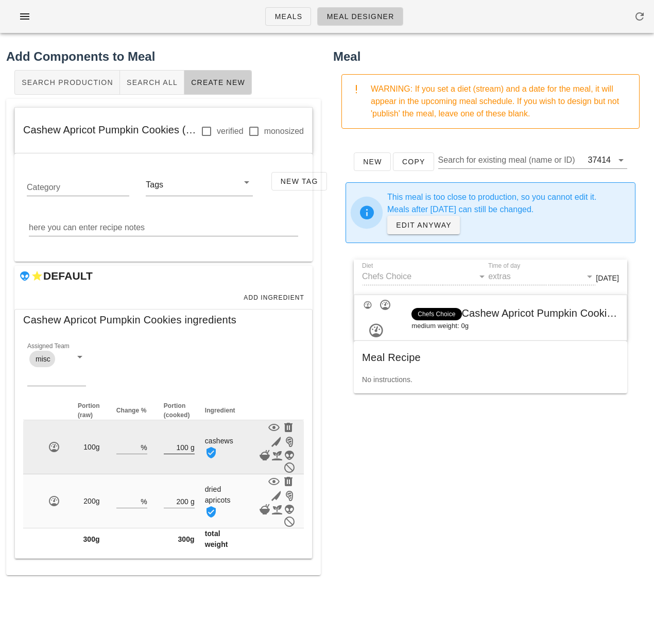
click at [182, 445] on input "100" at bounding box center [176, 447] width 25 height 13
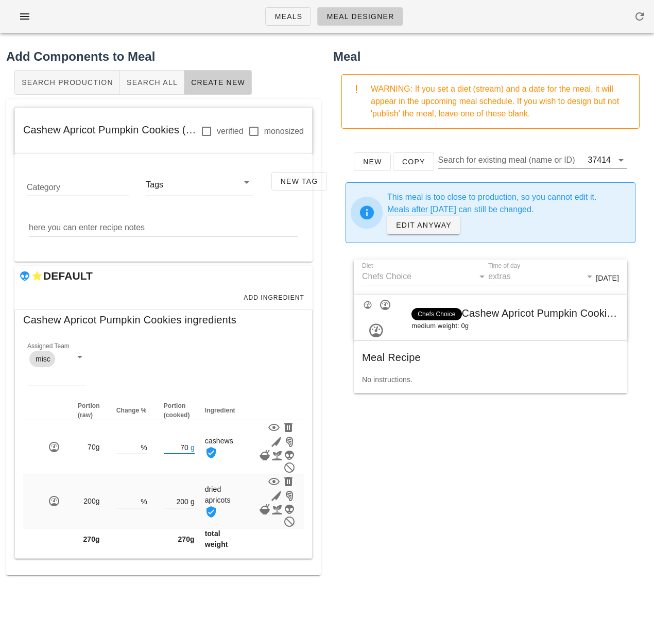
type input "70"
drag, startPoint x: 374, startPoint y: 469, endPoint x: 379, endPoint y: 469, distance: 5.7
click at [374, 469] on div "New Copy Search for existing meal (name or ID) 37414 This meal is too close to …" at bounding box center [490, 343] width 315 height 412
click at [285, 296] on span "Add Ingredient" at bounding box center [273, 297] width 61 height 7
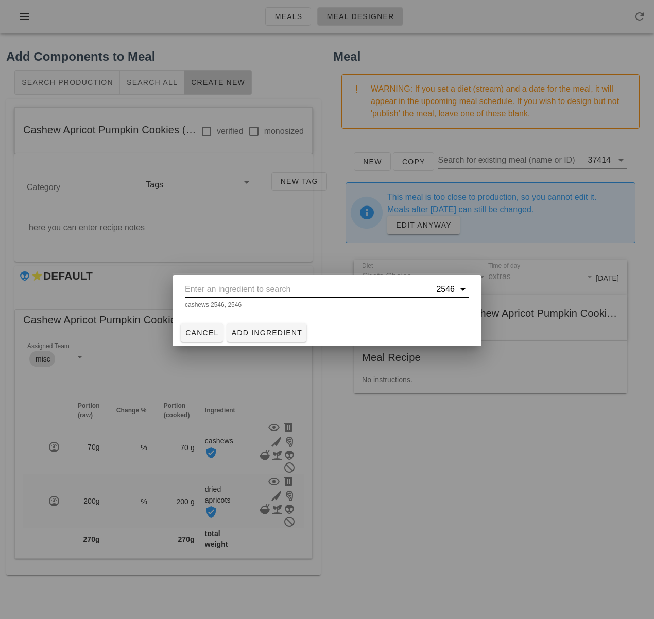
click at [273, 291] on input "text" at bounding box center [309, 289] width 249 height 16
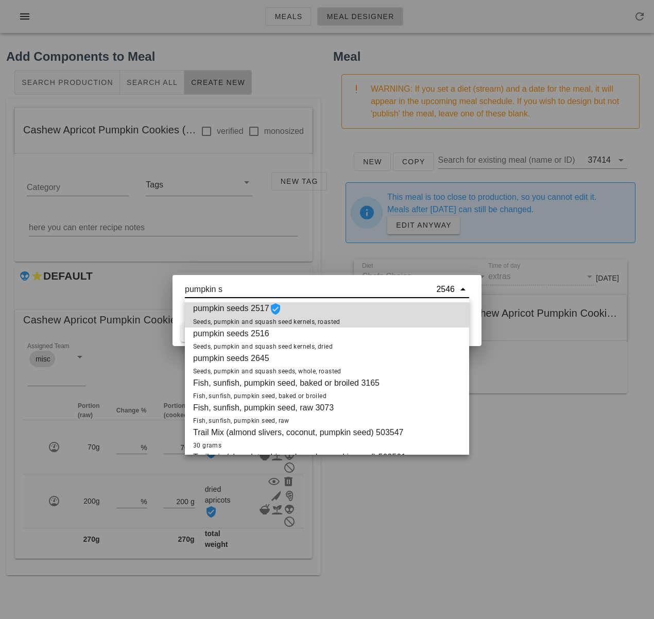
click at [314, 311] on span "pumpkin seeds 2517 Seeds, pumpkin and squash seed kernels, roasted" at bounding box center [266, 314] width 147 height 25
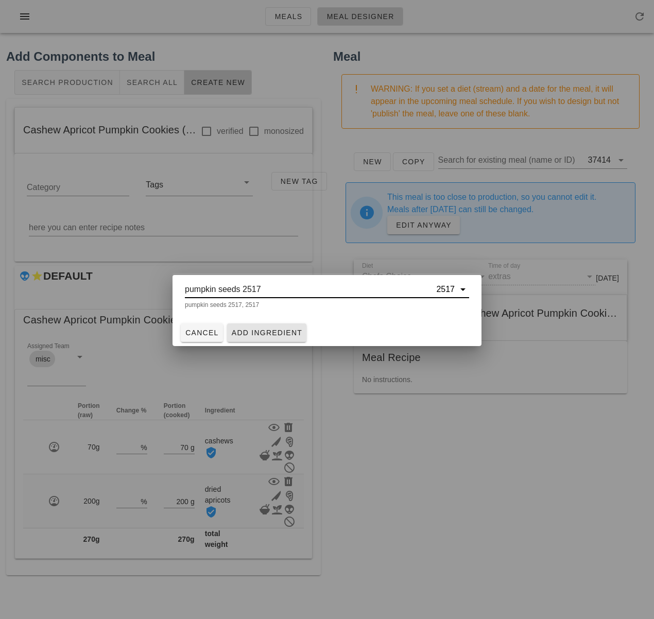
type input "pumpkin seeds 2517"
click at [291, 332] on span "Add Ingredient" at bounding box center [267, 333] width 72 height 8
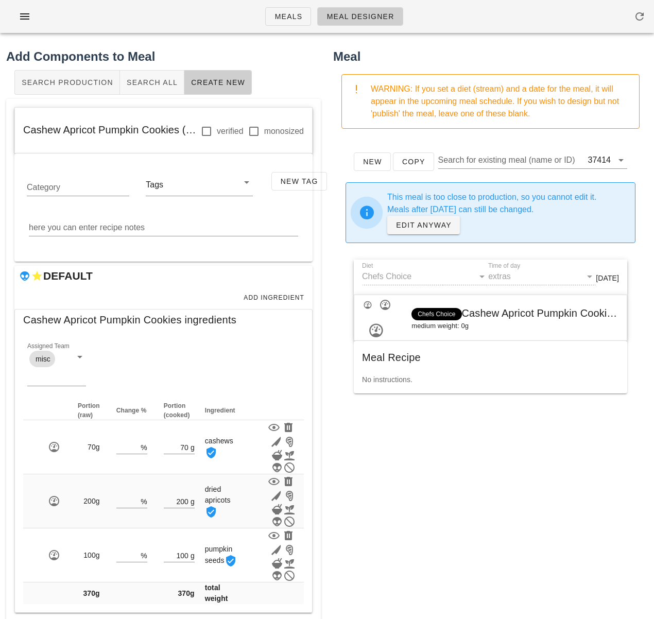
scroll to position [16, 0]
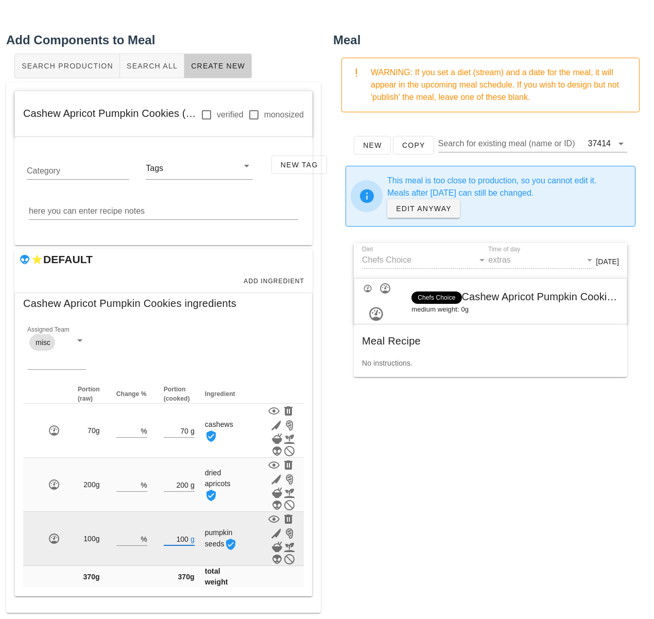
click at [183, 539] on input "100" at bounding box center [176, 538] width 25 height 13
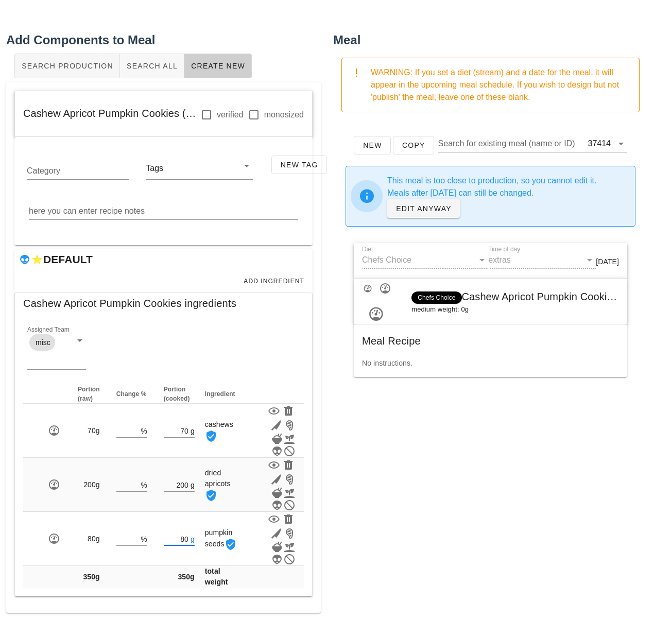
type input "80"
click at [425, 536] on div "Meal WARNING: If you set a diet (stream) and a date for the meal, it will appea…" at bounding box center [490, 322] width 327 height 595
click at [366, 484] on div "New Copy Search for existing meal (name or ID) 37414 This meal is too close to …" at bounding box center [490, 327] width 315 height 412
click at [204, 268] on div "DEFAULT" at bounding box center [163, 259] width 298 height 21
click at [265, 279] on span "Add Ingredient" at bounding box center [273, 281] width 61 height 7
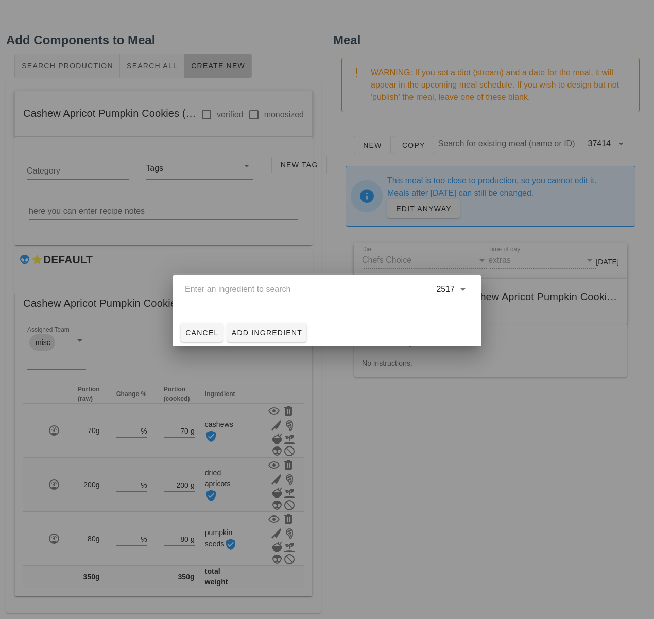
click at [253, 285] on input "text" at bounding box center [309, 289] width 249 height 16
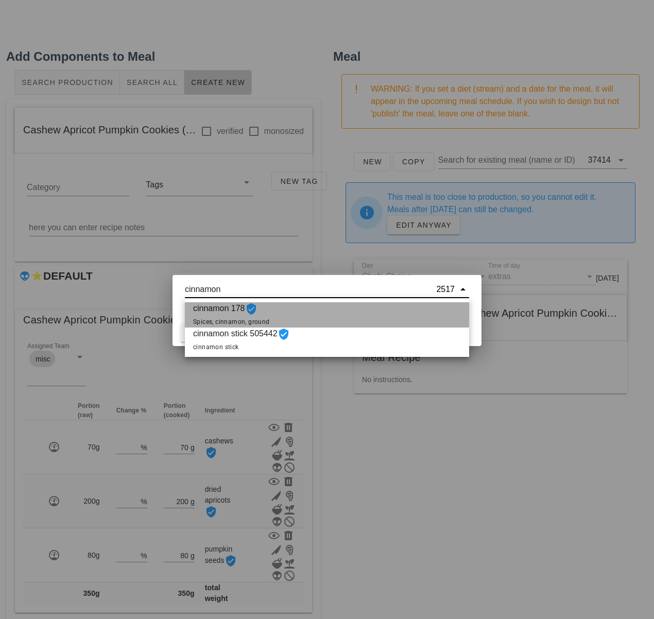
click at [316, 312] on div "cinnamon 178 Spices, cinnamon, ground" at bounding box center [327, 314] width 284 height 25
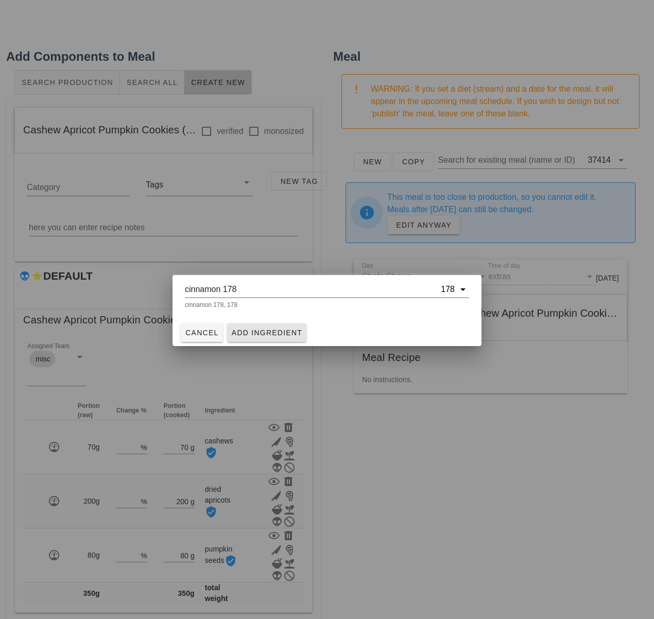
type input "cinnamon 178"
click at [281, 329] on span "Add Ingredient" at bounding box center [267, 333] width 72 height 8
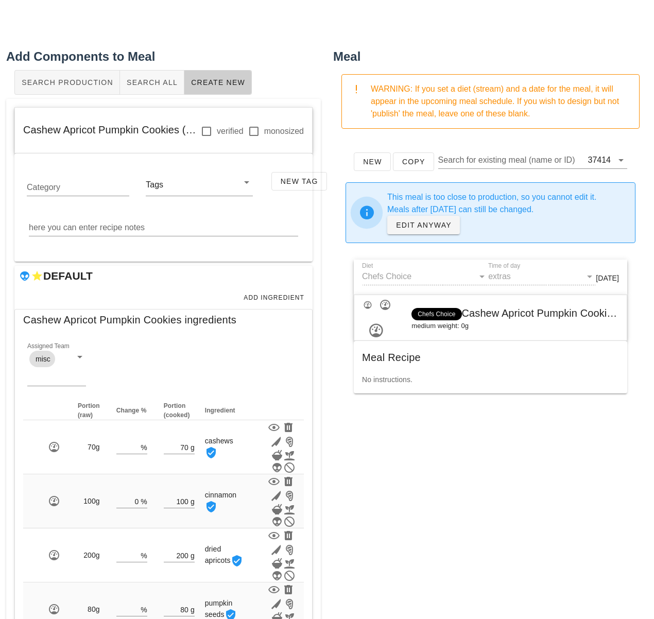
scroll to position [71, 0]
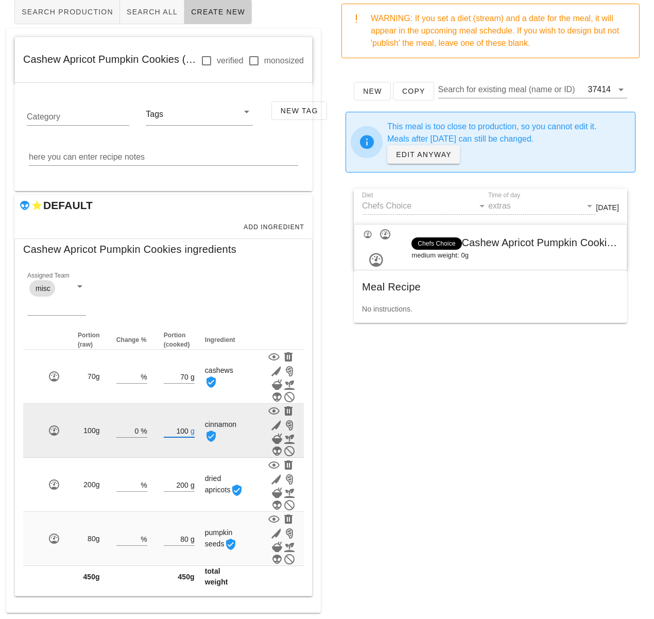
click at [185, 432] on input "100" at bounding box center [176, 430] width 25 height 13
type input "0"
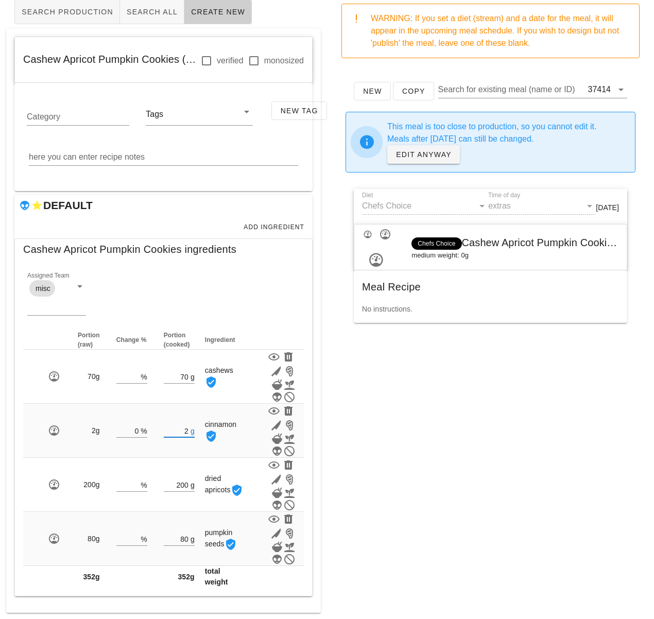
type input "2"
click at [473, 482] on div "Meal WARNING: If you set a diet (stream) and a date for the meal, it will appea…" at bounding box center [490, 295] width 327 height 649
click at [382, 394] on div "New Copy Search for existing meal (name or ID) 37414 This meal is too close to …" at bounding box center [490, 272] width 315 height 412
click at [391, 413] on div "New Copy Search for existing meal (name or ID) 37414 This meal is too close to …" at bounding box center [490, 272] width 315 height 412
click at [260, 221] on button "Add Ingredient" at bounding box center [274, 227] width 70 height 14
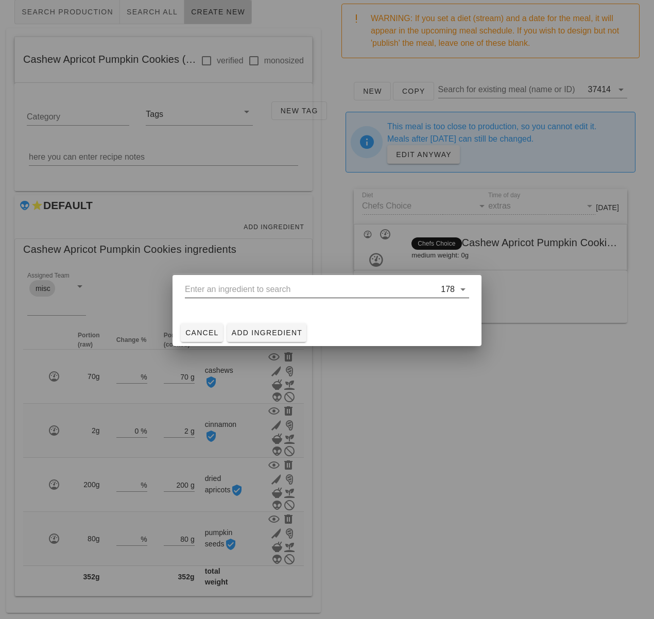
click at [254, 290] on input "text" at bounding box center [312, 289] width 254 height 16
paste input "Cashew Apricot Pumpkin Cookie"
type input "Cashew Apricot Pumpkin Cookie"
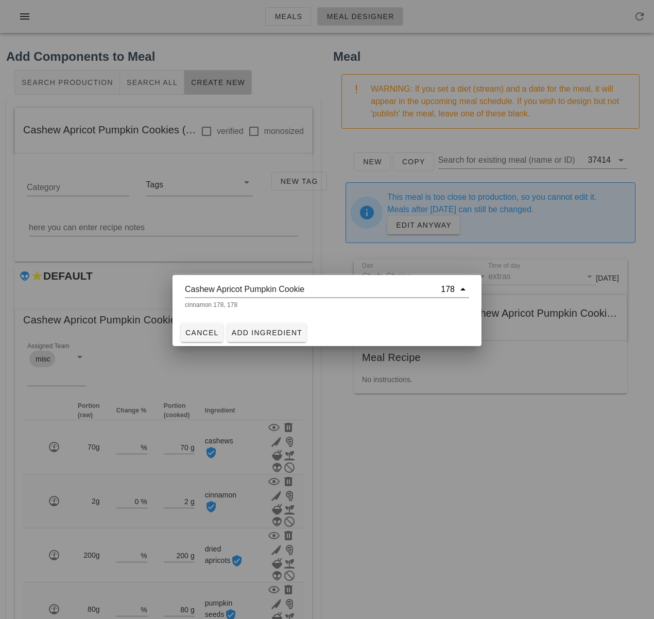
scroll to position [0, 0]
drag, startPoint x: 314, startPoint y: 291, endPoint x: 138, endPoint y: 288, distance: 176.2
click at [138, 288] on div "Meals Meal Designer Add Components to Meal Search Production Search All Create …" at bounding box center [327, 345] width 654 height 690
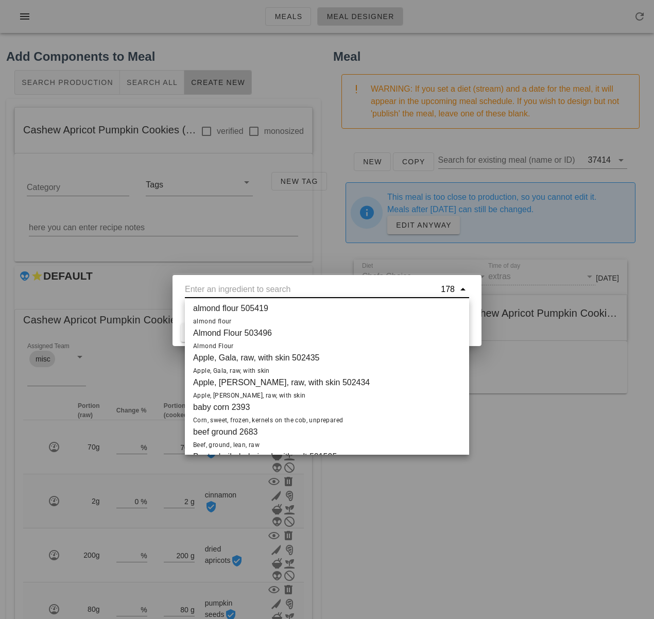
paste input "w"
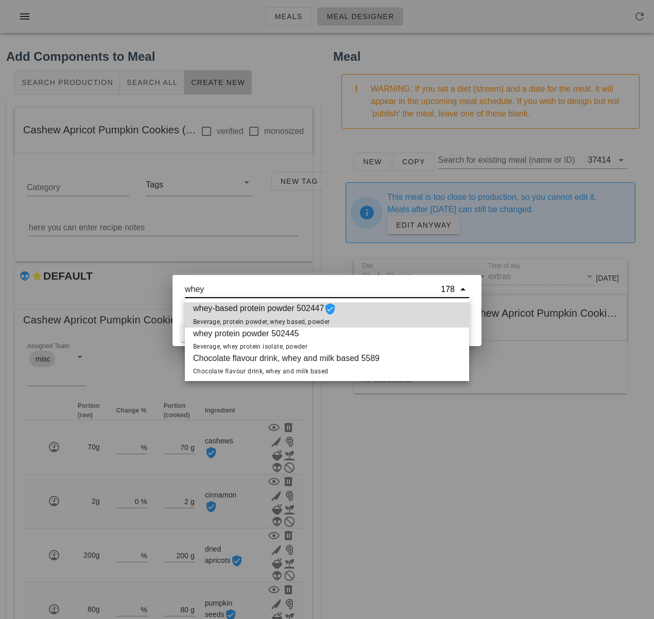
click at [293, 320] on span "Beverage, protein powder, whey based, powder" at bounding box center [261, 321] width 137 height 7
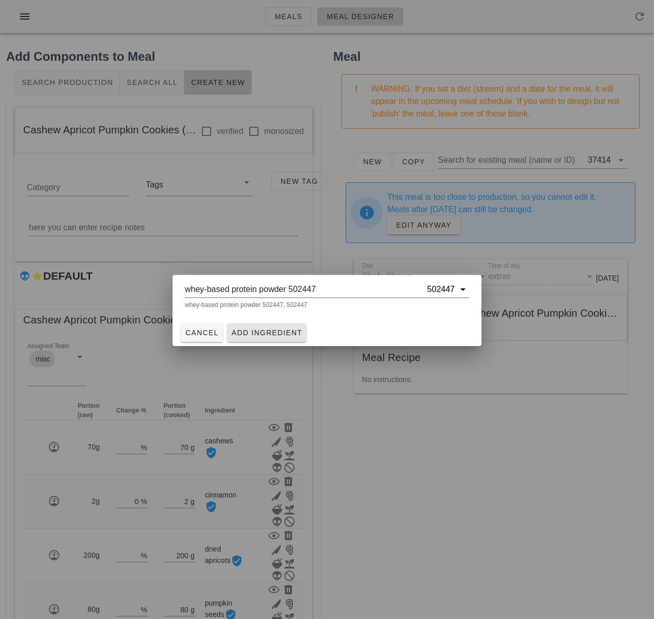
type input "whey-based protein powder 502447"
click at [289, 330] on span "Add Ingredient" at bounding box center [267, 333] width 72 height 8
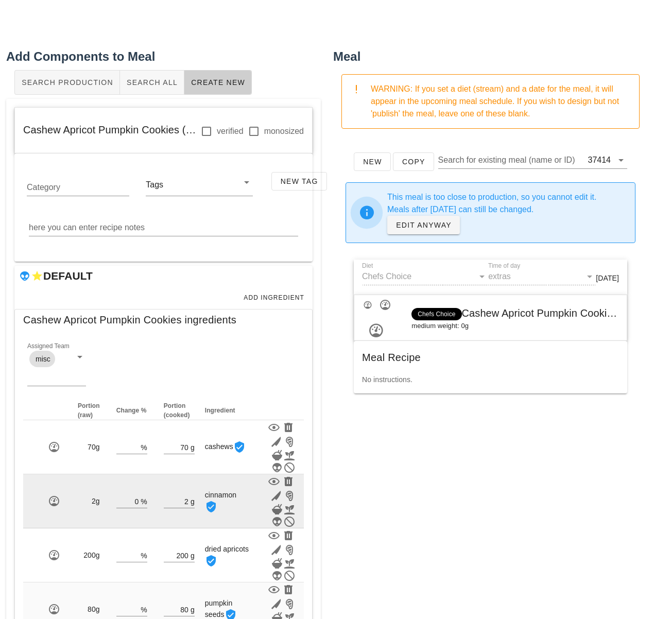
scroll to position [120, 0]
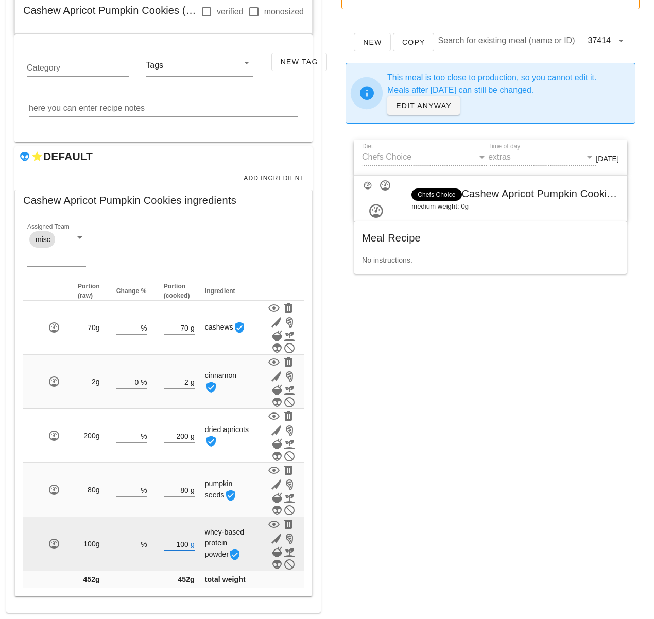
click at [183, 543] on input "100" at bounding box center [176, 543] width 25 height 13
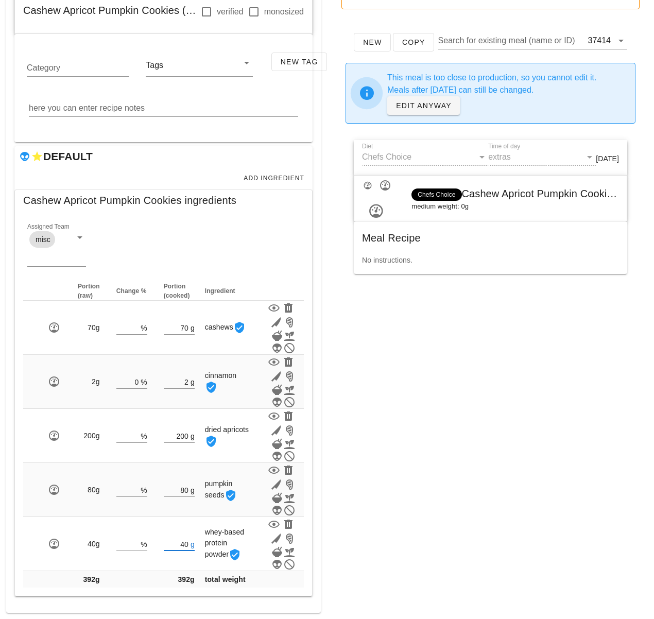
type input "40"
click at [408, 530] on div "Meal WARNING: If you set a diet (stream) and a date for the meal, it will appea…" at bounding box center [490, 271] width 327 height 698
click at [275, 179] on span "Add Ingredient" at bounding box center [273, 178] width 61 height 7
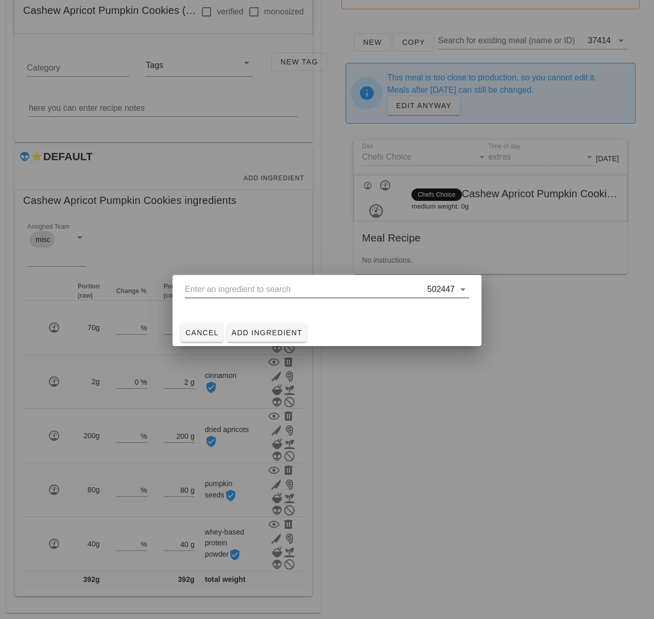
click at [246, 292] on input "text" at bounding box center [305, 289] width 241 height 16
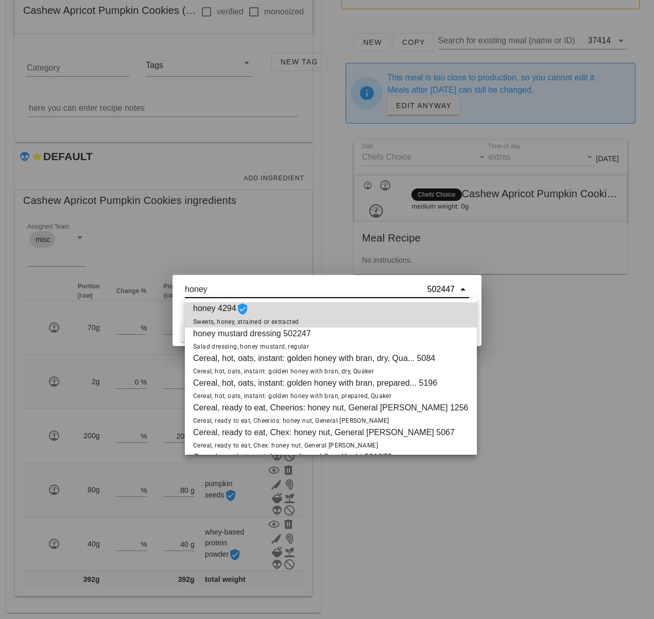
click at [259, 310] on span "honey 4294 Sweets, honey, strained or extracted" at bounding box center [246, 314] width 106 height 25
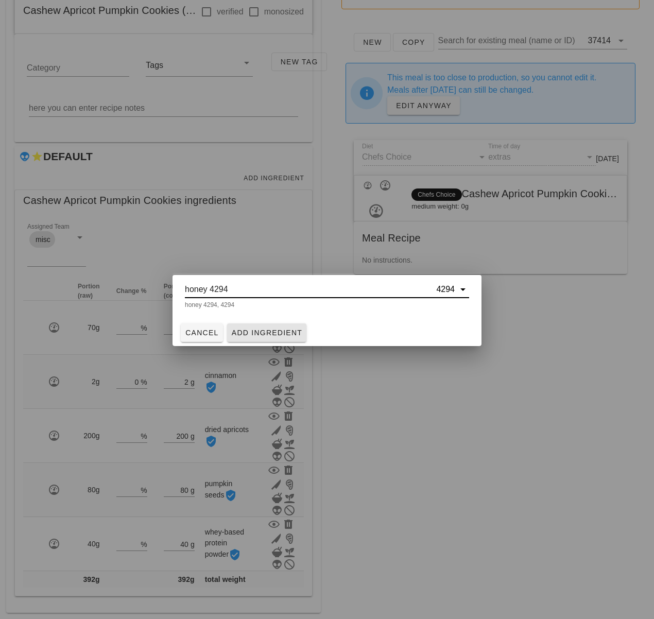
type input "honey 4294"
click at [260, 330] on span "Add Ingredient" at bounding box center [267, 333] width 72 height 8
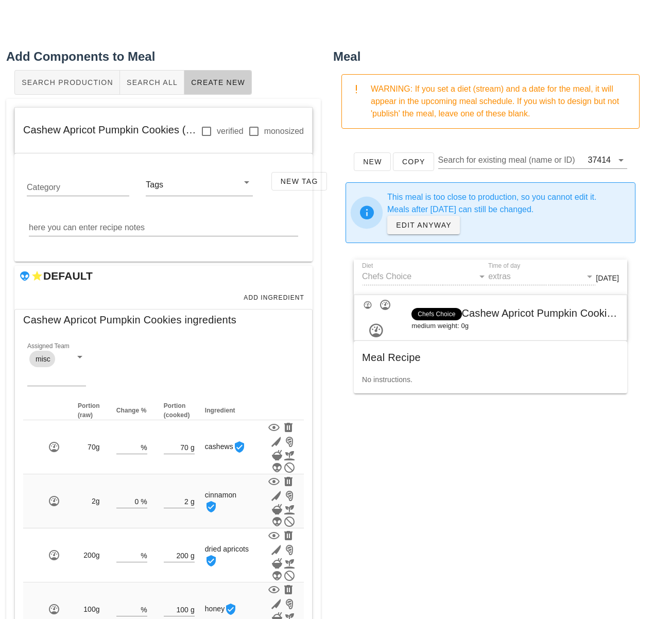
scroll to position [174, 0]
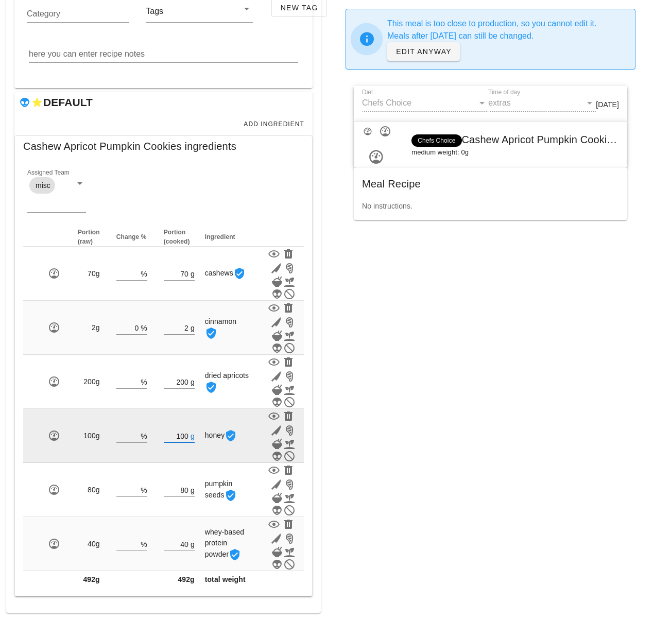
click at [183, 434] on input "100" at bounding box center [176, 435] width 25 height 13
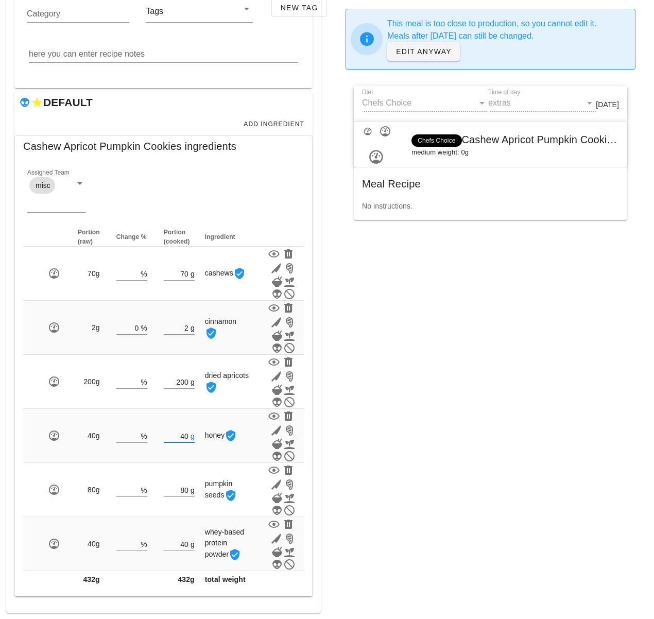
type input "40"
click at [499, 446] on div "Meal WARNING: If you set a diet (stream) and a date for the meal, it will appea…" at bounding box center [490, 244] width 327 height 752
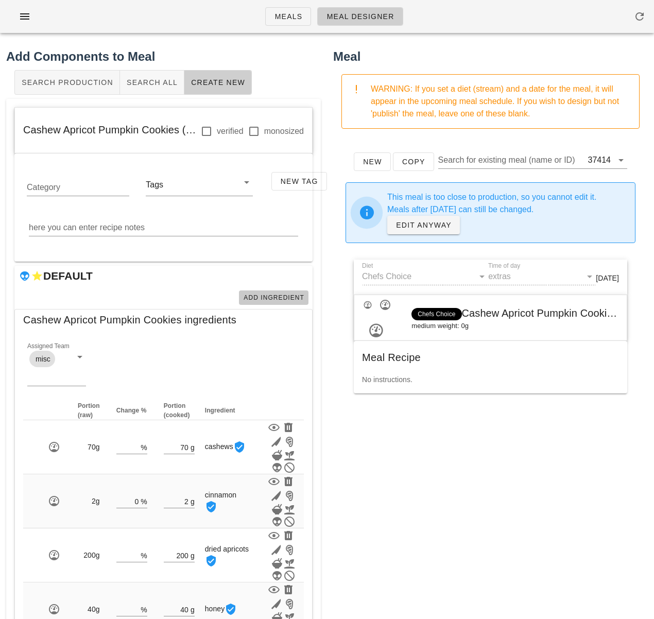
click at [275, 302] on button "Add Ingredient" at bounding box center [274, 298] width 70 height 14
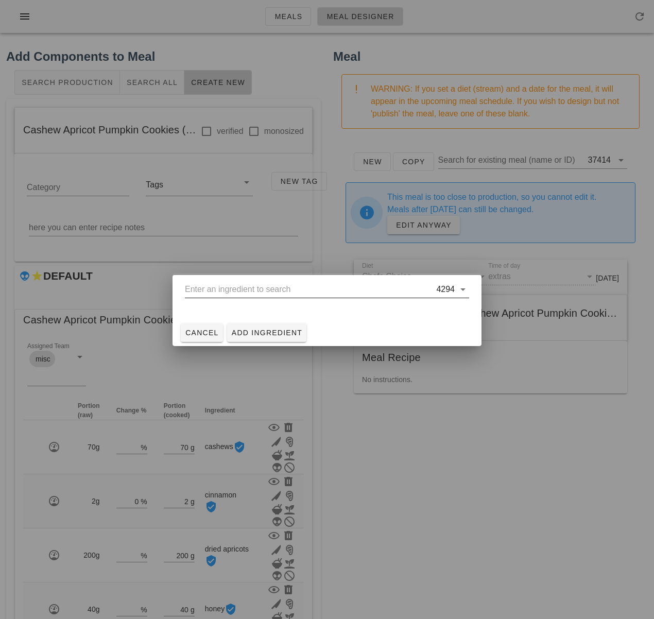
click at [269, 292] on input "text" at bounding box center [309, 289] width 249 height 16
paste input "w"
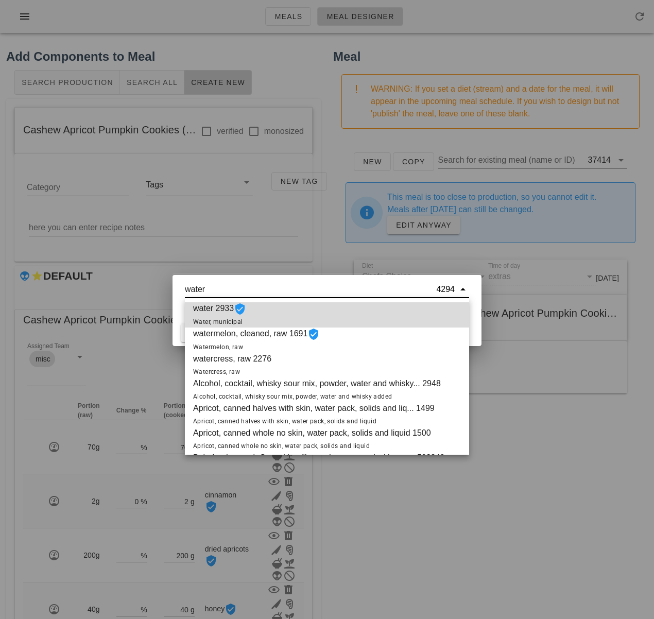
click at [280, 314] on div "water 2933 Water, municipal" at bounding box center [327, 314] width 284 height 25
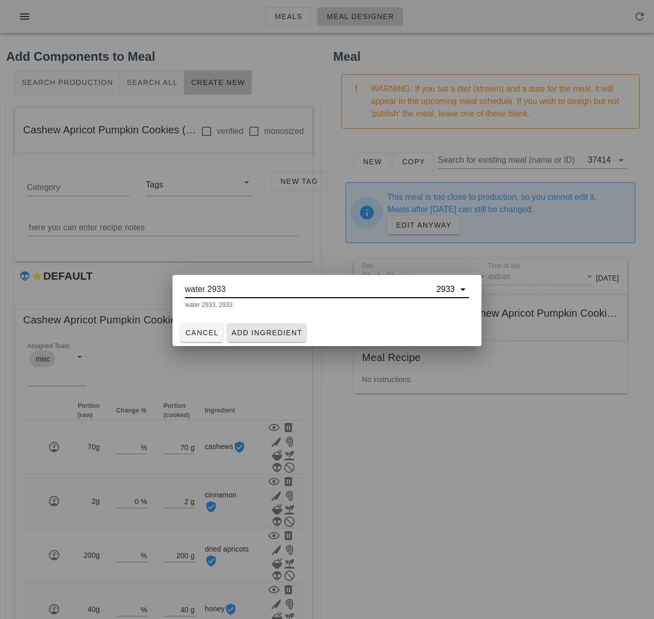
type input "water 2933"
click at [282, 330] on span "Add Ingredient" at bounding box center [267, 333] width 72 height 8
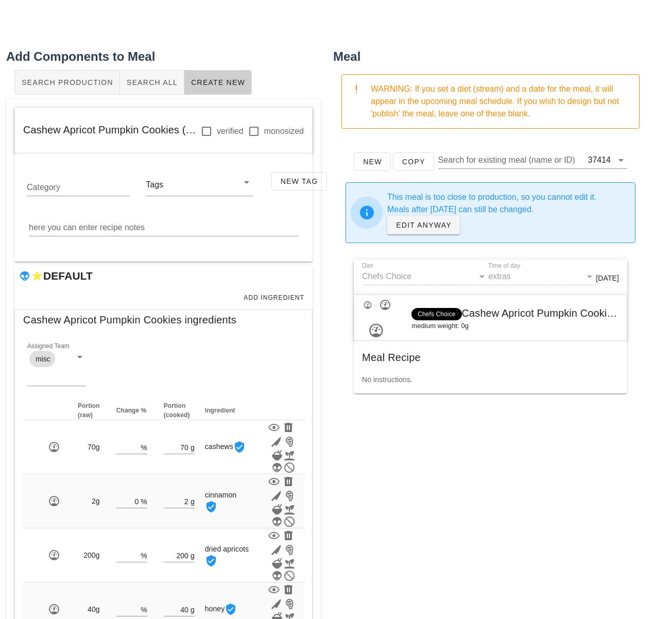
scroll to position [228, 0]
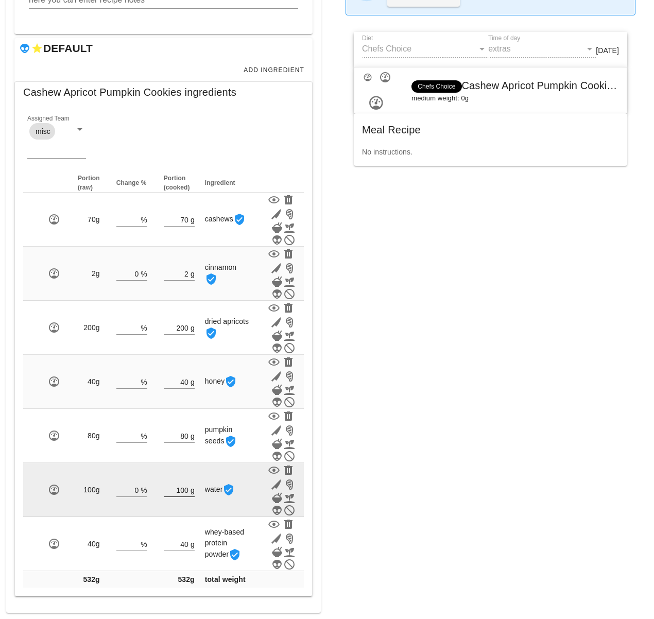
click at [185, 489] on input "100" at bounding box center [176, 489] width 25 height 13
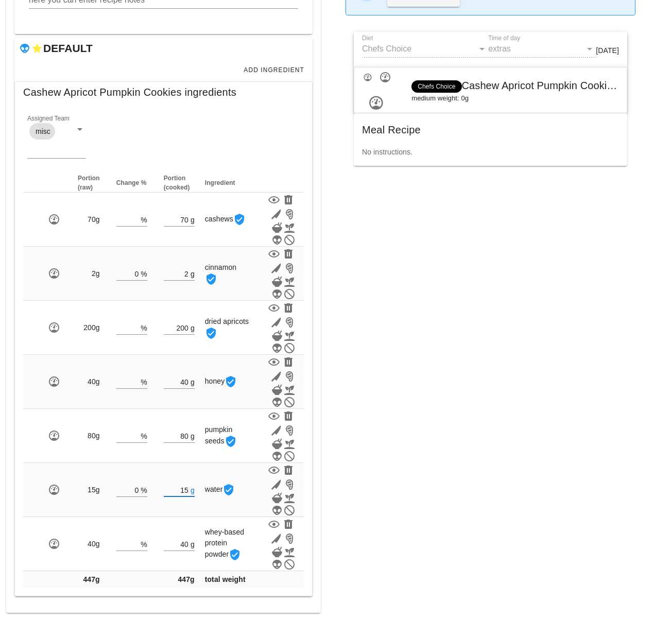
type input "15"
click at [365, 492] on div "Meal WARNING: If you set a diet (stream) and a date for the meal, it will appea…" at bounding box center [490, 216] width 327 height 806
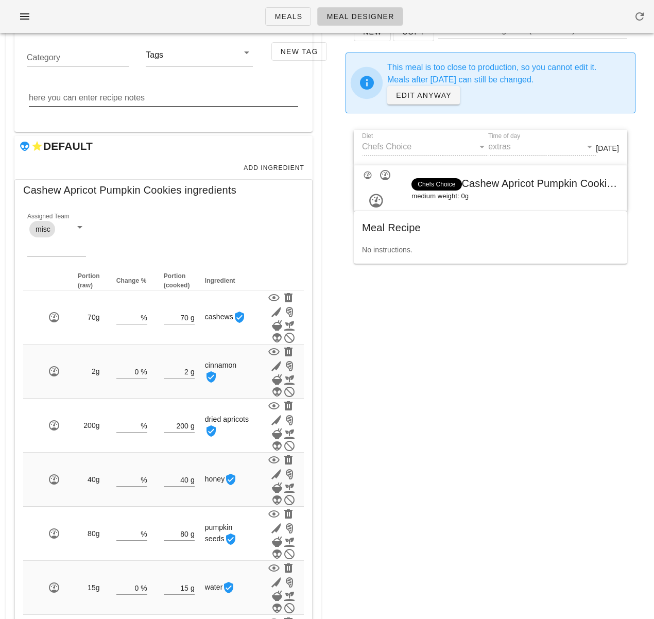
scroll to position [118, 0]
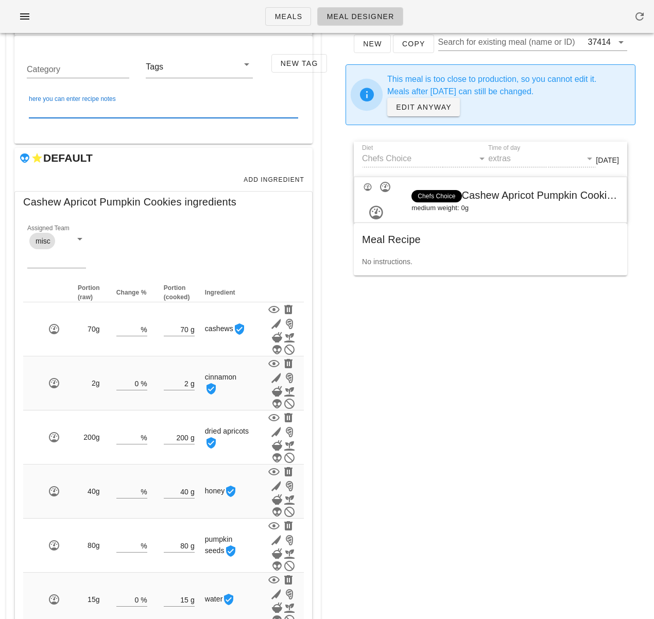
click at [113, 112] on textarea "here you can enter recipe notes" at bounding box center [163, 109] width 269 height 16
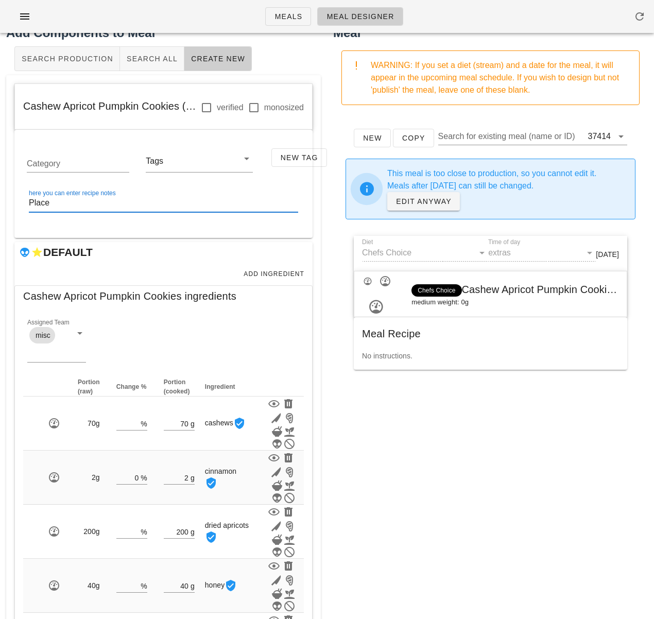
scroll to position [0, 0]
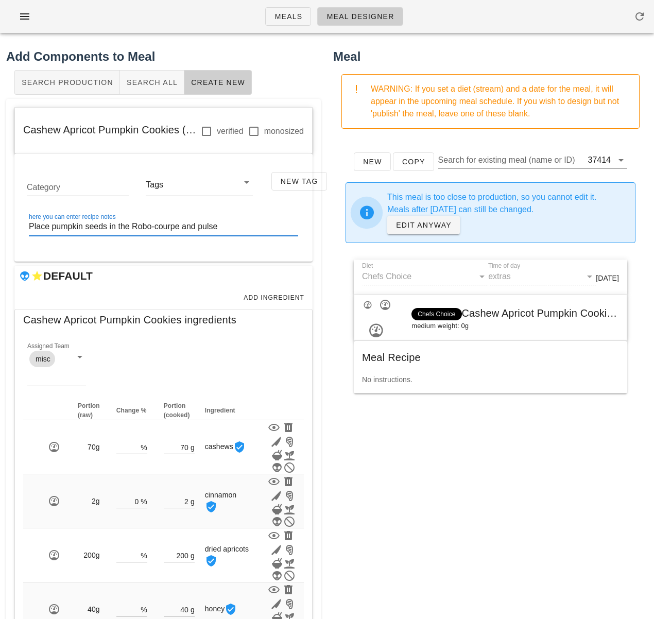
click at [168, 223] on textarea "Place pumpkin seeds in the Robo-courpe and pulse" at bounding box center [163, 227] width 269 height 16
click at [171, 227] on textarea "Place pumpkin seeds in the Robo-courpe and pulse" at bounding box center [163, 227] width 269 height 16
click at [266, 231] on textarea "Place pumpkin seeds in the Robo-coupe and pulse" at bounding box center [163, 227] width 269 height 16
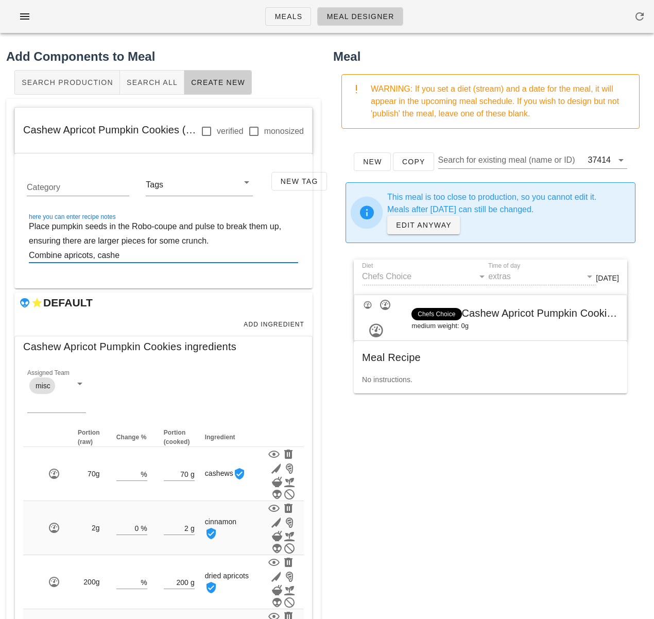
paste textarea "w"
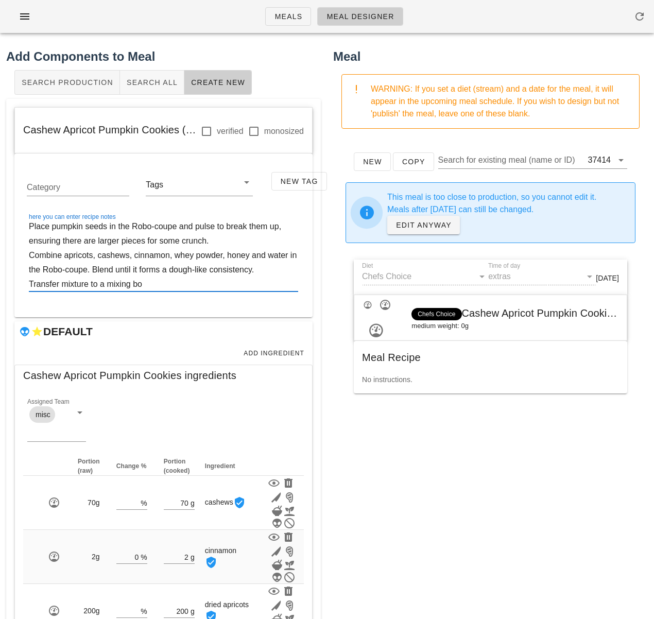
paste textarea "w"
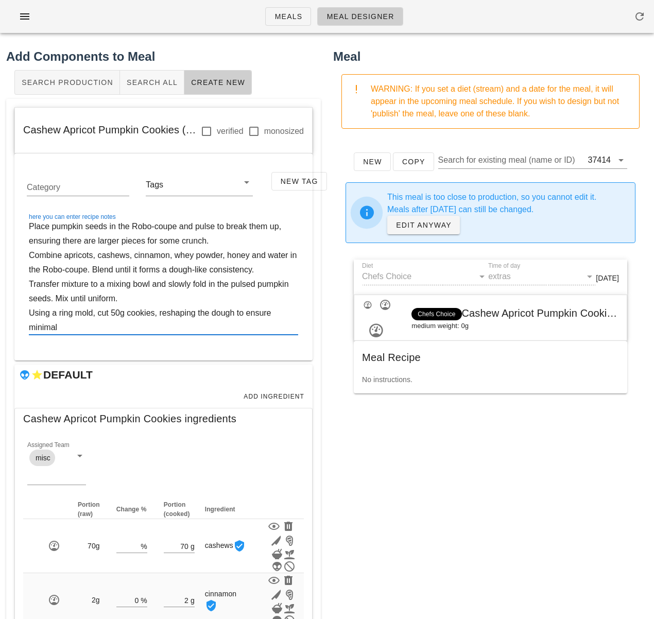
paste textarea "w"
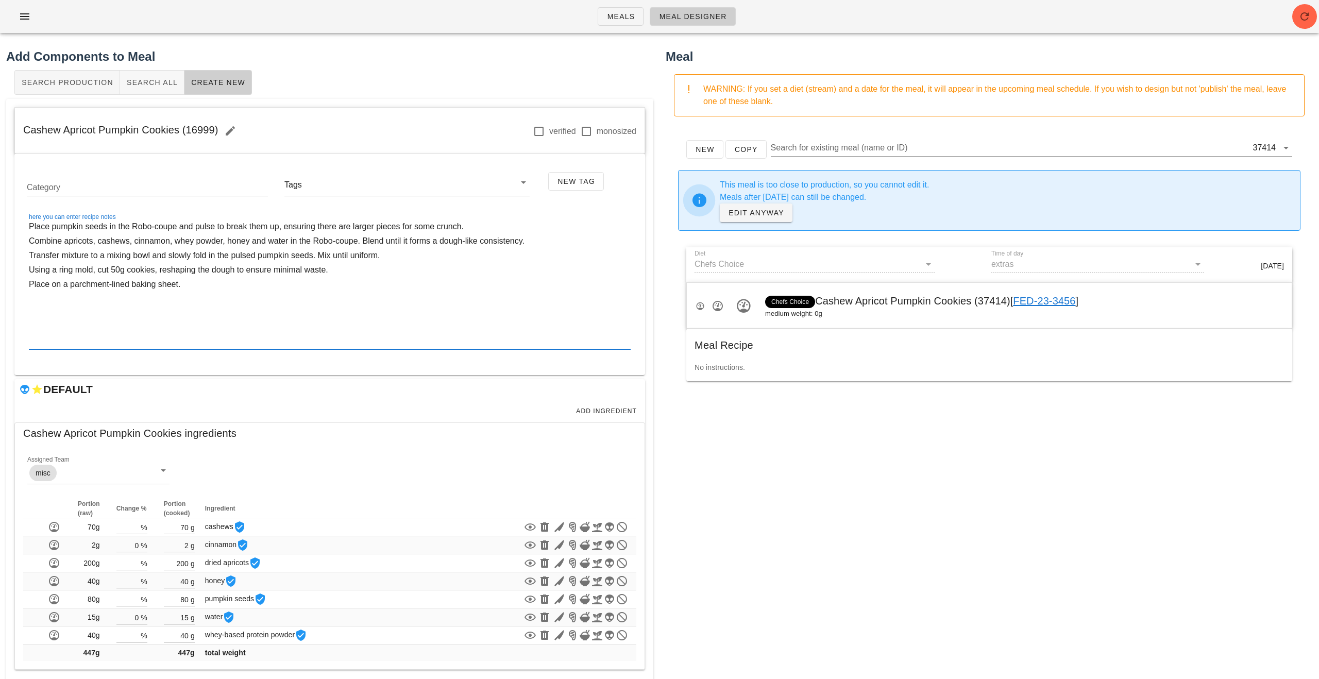
type textarea "Place pumpkin seeds in the Robo-coupe and pulse to break them up, ensuring ther…"
drag, startPoint x: 40, startPoint y: 134, endPoint x: 217, endPoint y: 129, distance: 177.3
click at [217, 129] on div "Cashew Apricot Pumpkin Cookies (16999) verified monosized" at bounding box center [330, 131] width 630 height 46
copy span "Cashew Apricot Pumpkin Cookies (16999)"
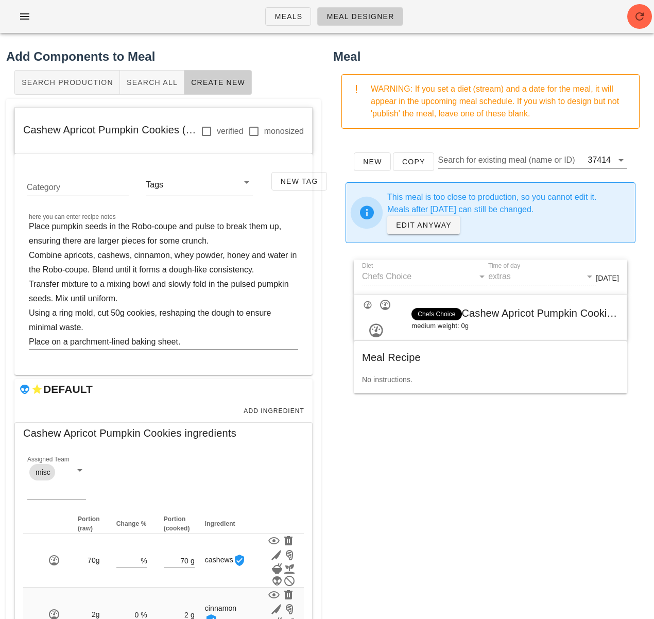
drag, startPoint x: 444, startPoint y: 483, endPoint x: 477, endPoint y: 331, distance: 155.0
click at [444, 483] on div "New Copy Search for existing meal (name or ID) 37414 This meal is too close to …" at bounding box center [490, 343] width 315 height 412
click at [427, 231] on link "EDIT ANYWAY" at bounding box center [423, 225] width 73 height 19
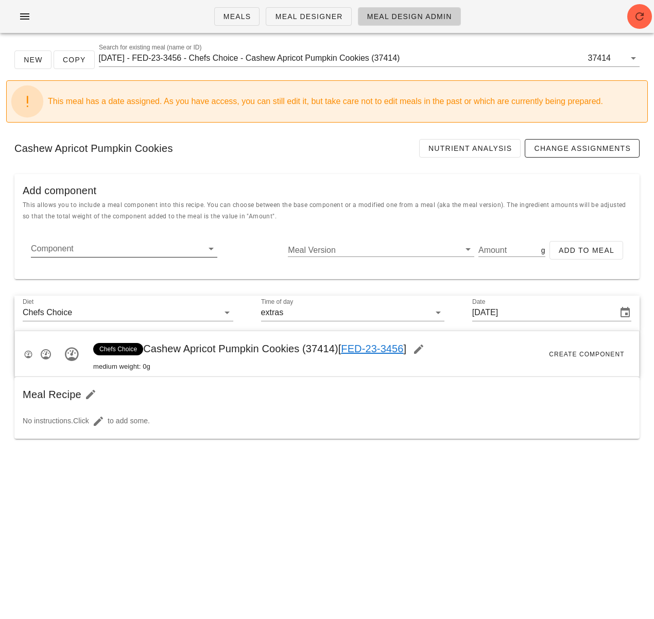
click at [129, 251] on input "Component" at bounding box center [116, 249] width 170 height 16
paste input "16999"
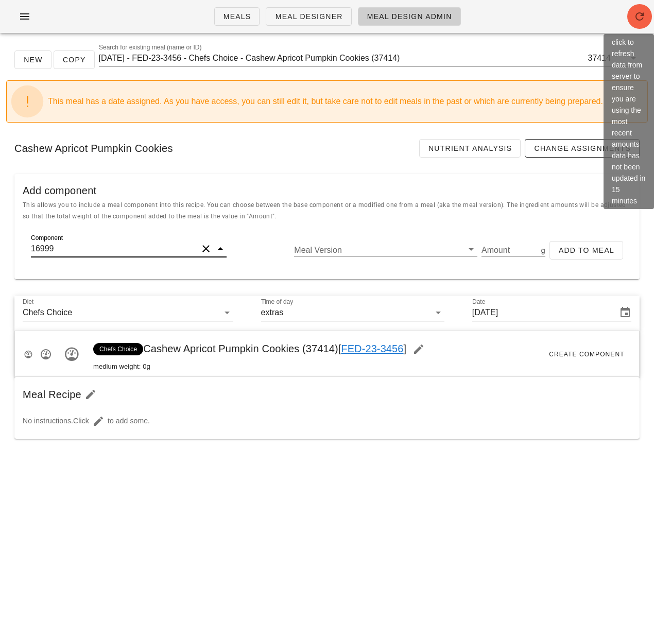
type input "16999"
click at [644, 20] on icon "button" at bounding box center [640, 16] width 12 height 12
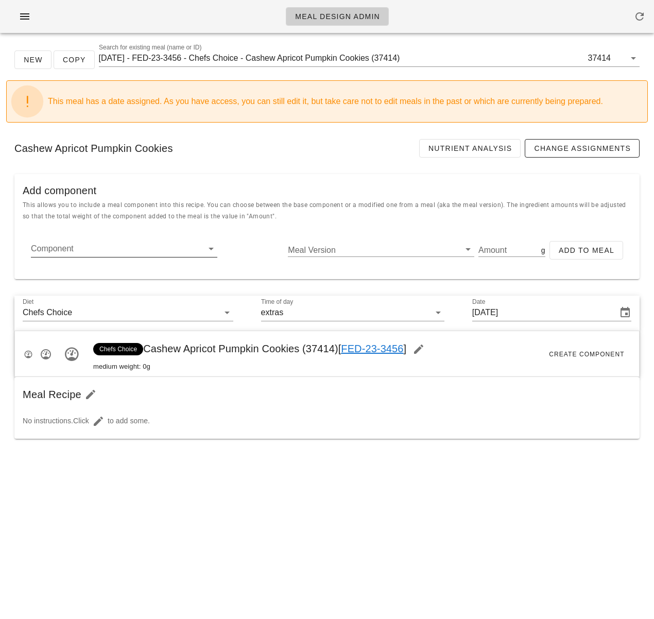
click at [131, 255] on input "Component" at bounding box center [116, 249] width 170 height 16
paste input "16999"
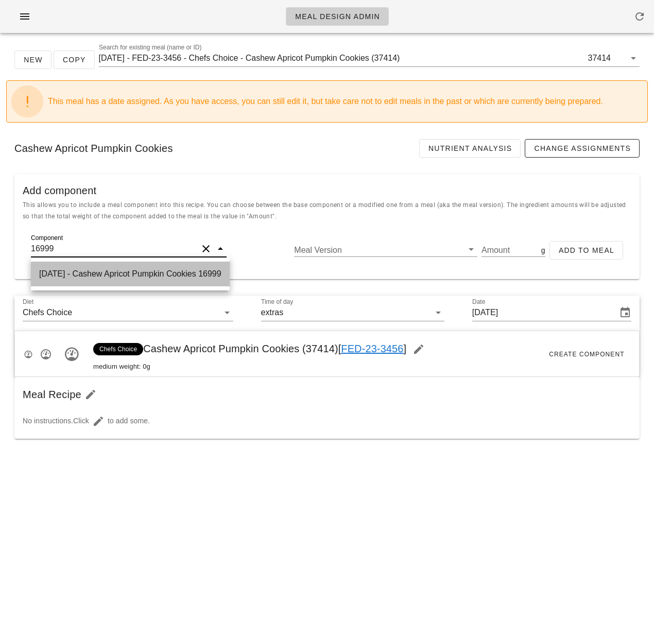
click at [150, 279] on div "[DATE] - Cashew Apricot Pumpkin Cookies 16999" at bounding box center [130, 274] width 199 height 25
type input "Cashew Apricot Pumpkin Cookies"
type input "447"
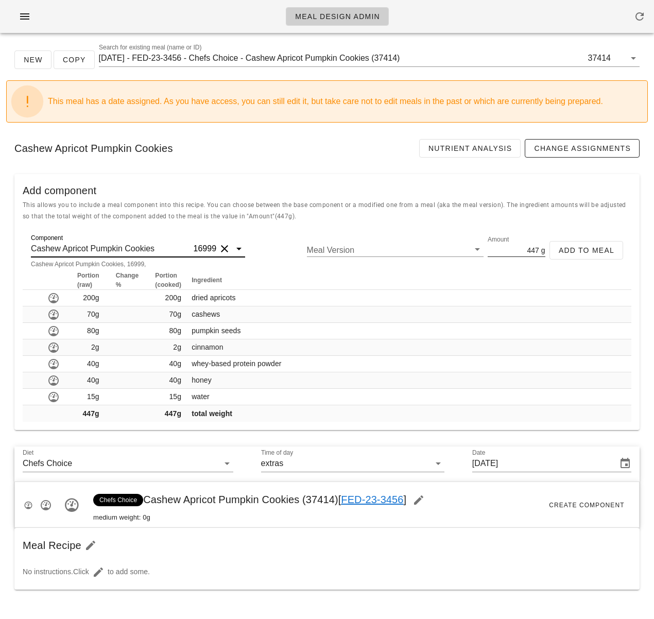
type input "Cashew Apricot Pumpkin Cookies"
drag, startPoint x: 520, startPoint y: 252, endPoint x: 546, endPoint y: 251, distance: 25.8
click at [546, 251] on div "Component Cashew Apricot Pumpkin Cookies 16999 Cashew Apricot Pumpkin Cookies, …" at bounding box center [327, 254] width 609 height 33
type input "150"
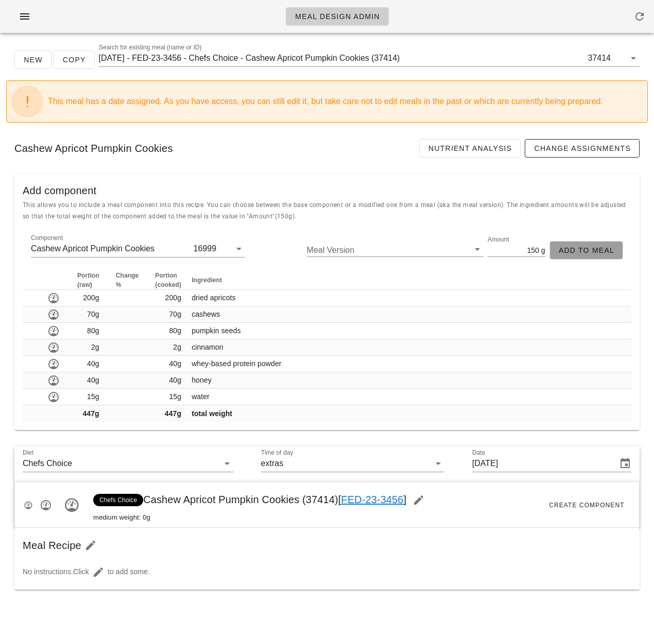
click at [568, 257] on button "Add to Meal" at bounding box center [587, 250] width 74 height 19
type input "0"
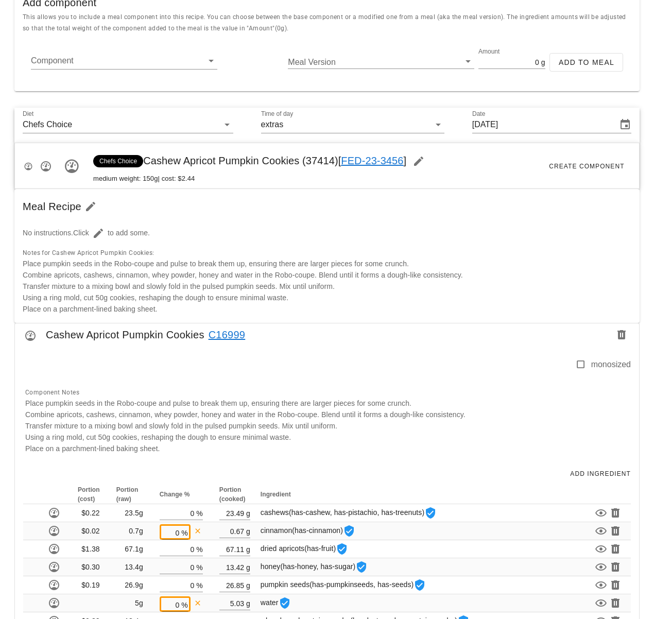
scroll to position [239, 0]
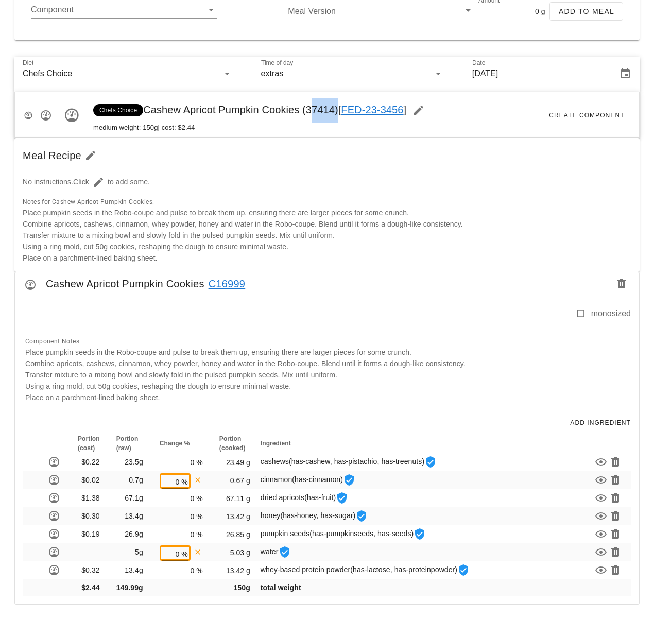
drag, startPoint x: 309, startPoint y: 111, endPoint x: 336, endPoint y: 111, distance: 27.8
click at [336, 111] on span "Chefs Choice Cashew Apricot Pumpkin Cookies (37414) [ FED-23-3456 ]" at bounding box center [262, 109] width 338 height 11
copy span "37414"
click at [334, 120] on div "Chefs Choice Cashew Apricot Pumpkin Cookies (37414) [ FED-23-3456 ] medium weig…" at bounding box center [262, 115] width 338 height 35
drag, startPoint x: 337, startPoint y: 111, endPoint x: 308, endPoint y: 110, distance: 29.4
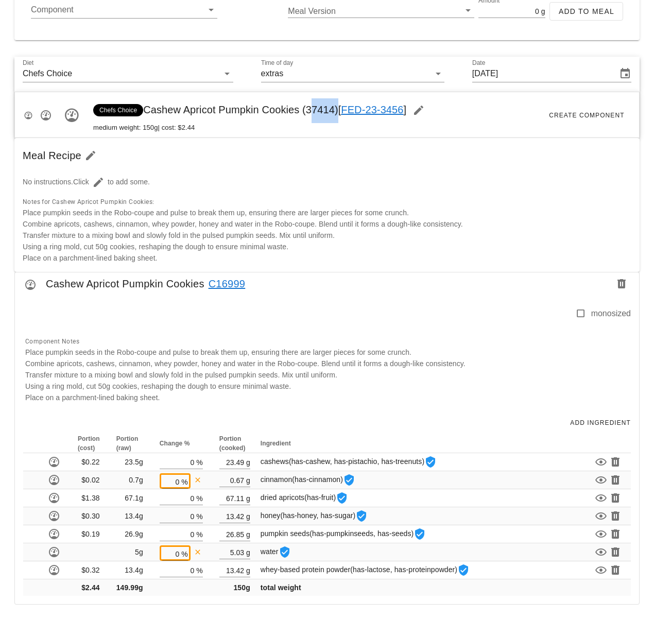
click at [308, 110] on span "Chefs Choice Cashew Apricot Pumpkin Cookies (37414) [ FED-23-3456 ]" at bounding box center [262, 109] width 338 height 11
copy span "37414"
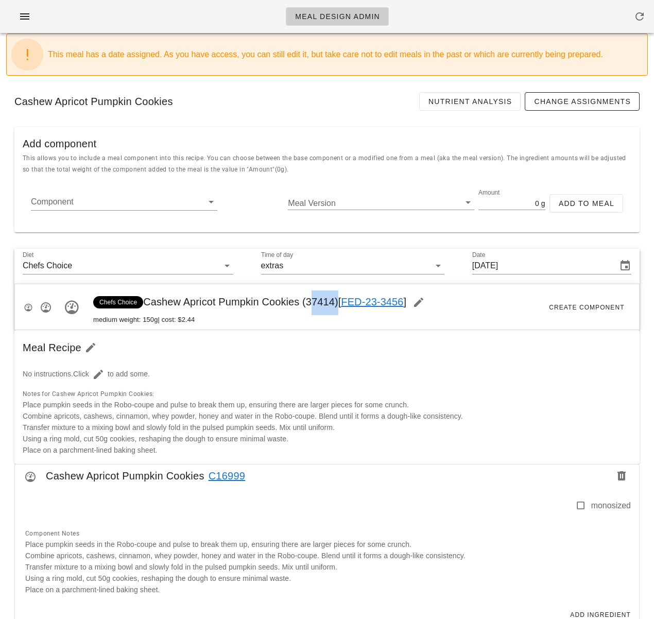
scroll to position [0, 0]
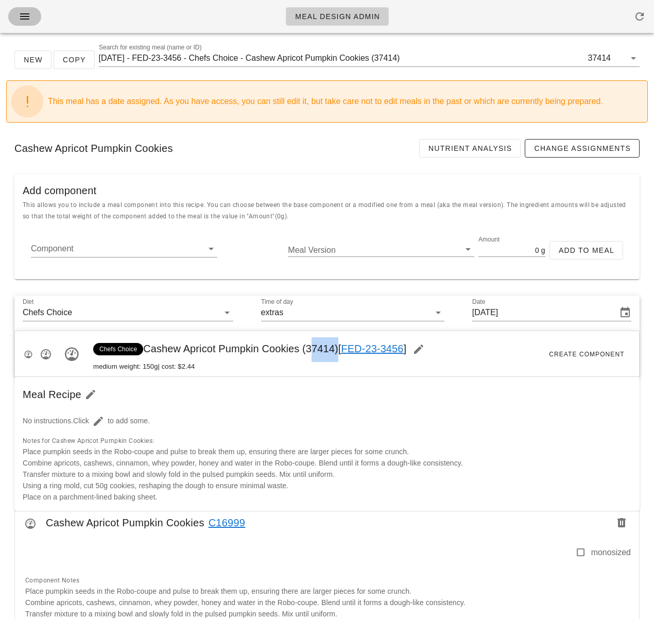
click at [22, 13] on icon "button" at bounding box center [25, 16] width 12 height 12
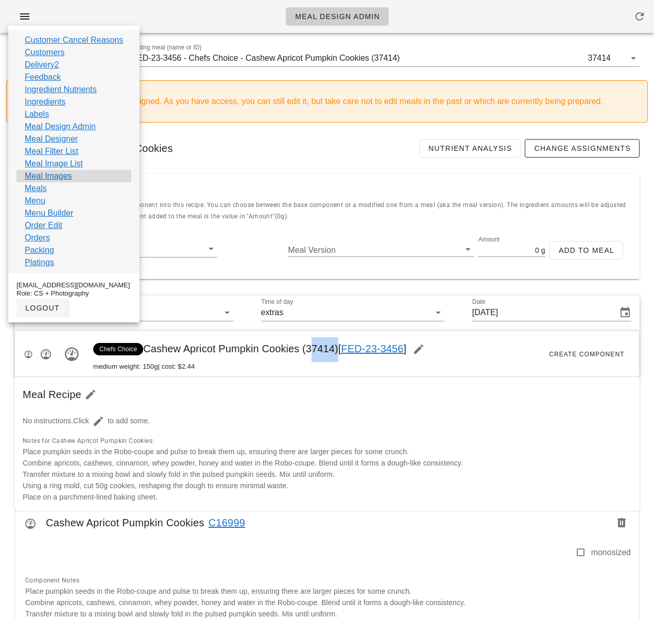
click at [80, 175] on div "Meal Images" at bounding box center [73, 176] width 115 height 12
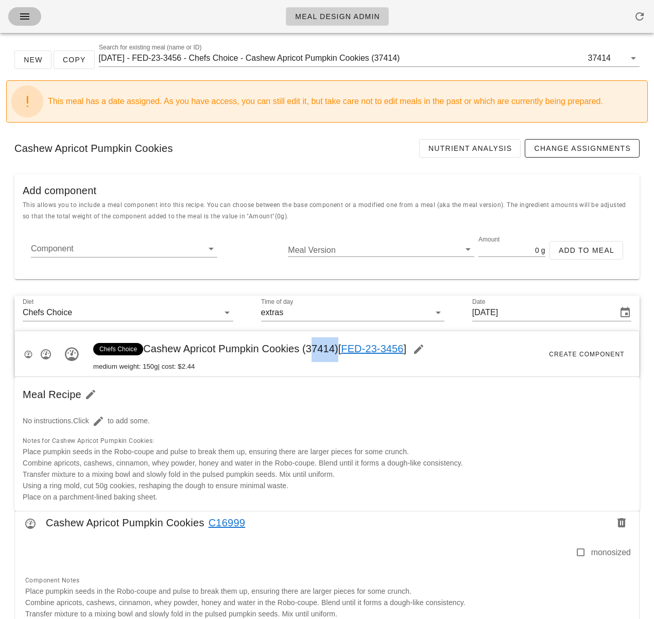
click at [27, 21] on icon "button" at bounding box center [25, 16] width 12 height 12
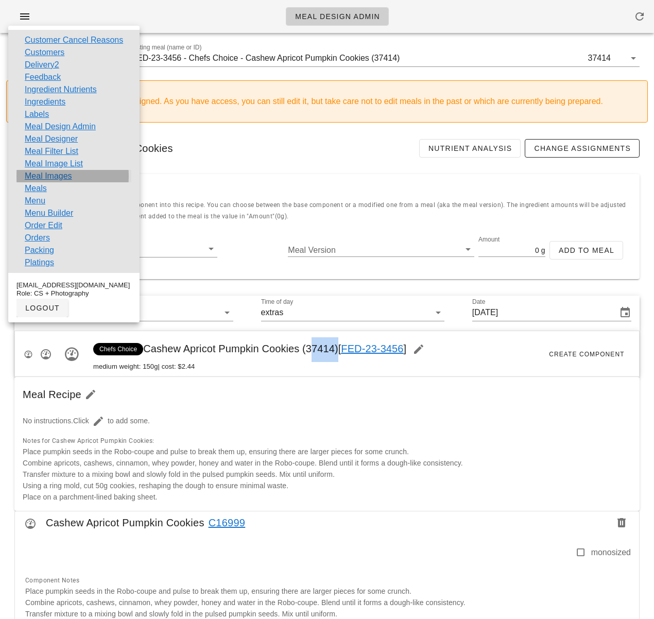
click at [63, 176] on link "Meal Images" at bounding box center [48, 176] width 47 height 12
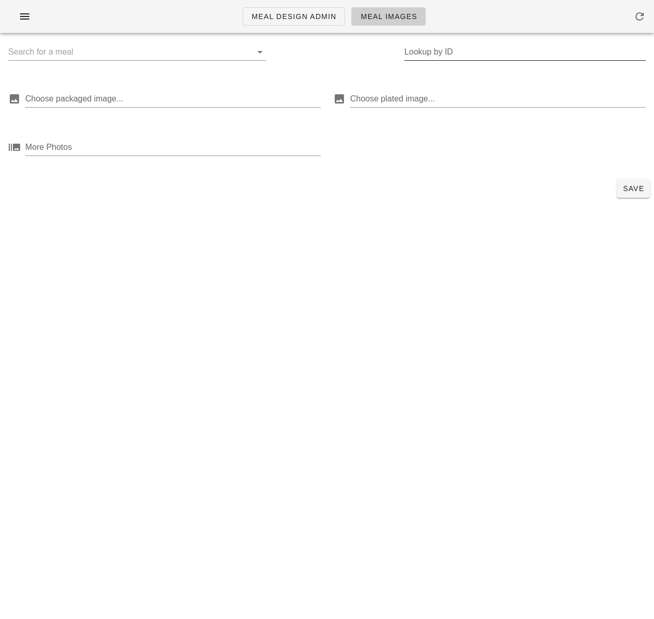
click at [430, 56] on input "Lookup by ID" at bounding box center [525, 52] width 242 height 16
paste input "37414"
type input "37414"
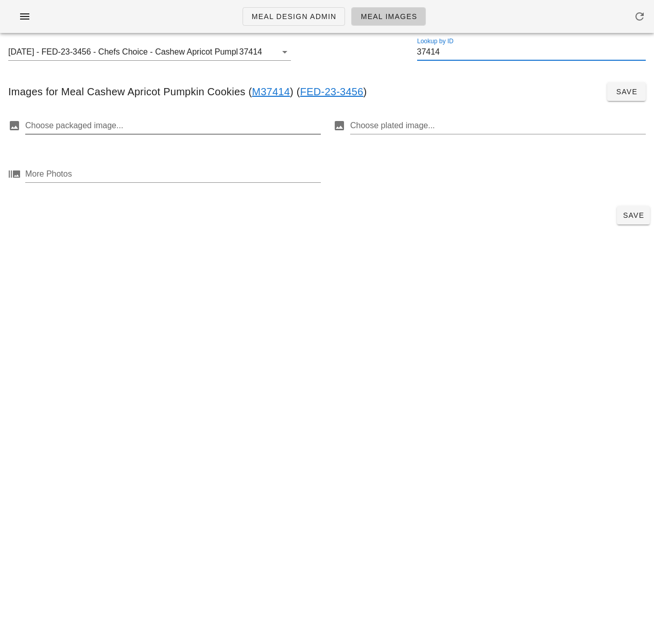
click at [194, 125] on div at bounding box center [172, 125] width 294 height 16
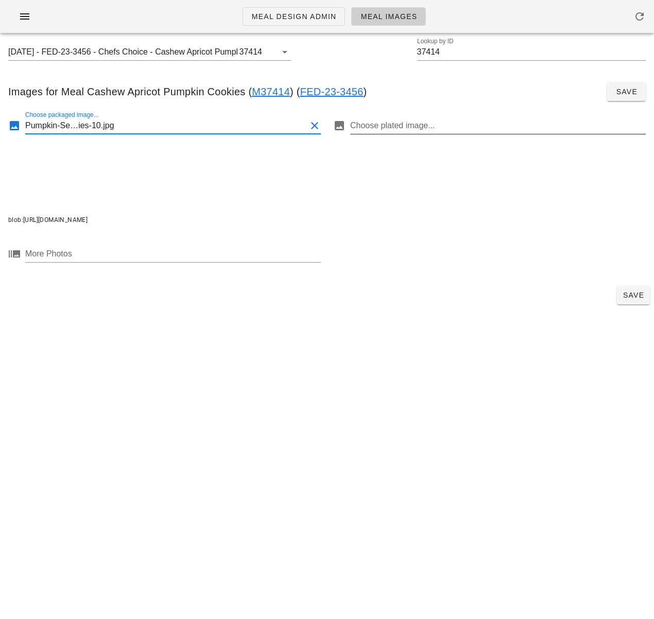
click at [391, 127] on div at bounding box center [497, 125] width 294 height 16
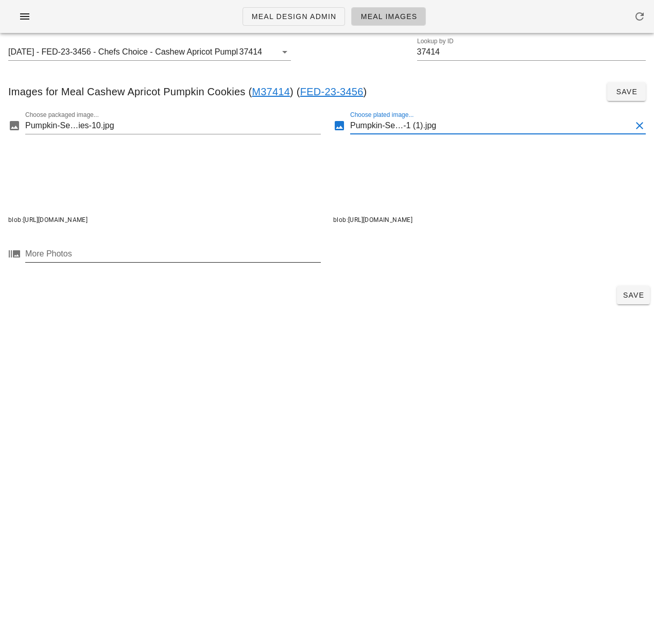
click at [270, 257] on div at bounding box center [172, 254] width 294 height 16
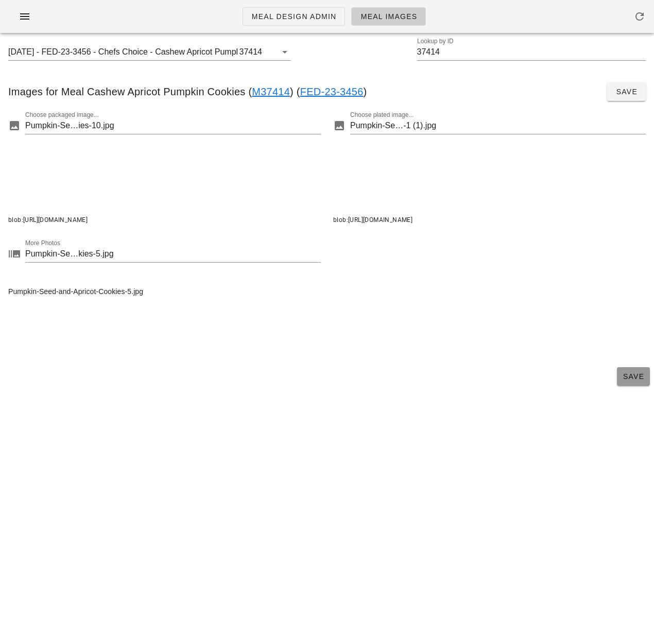
click at [618, 371] on button "Save" at bounding box center [633, 376] width 33 height 19
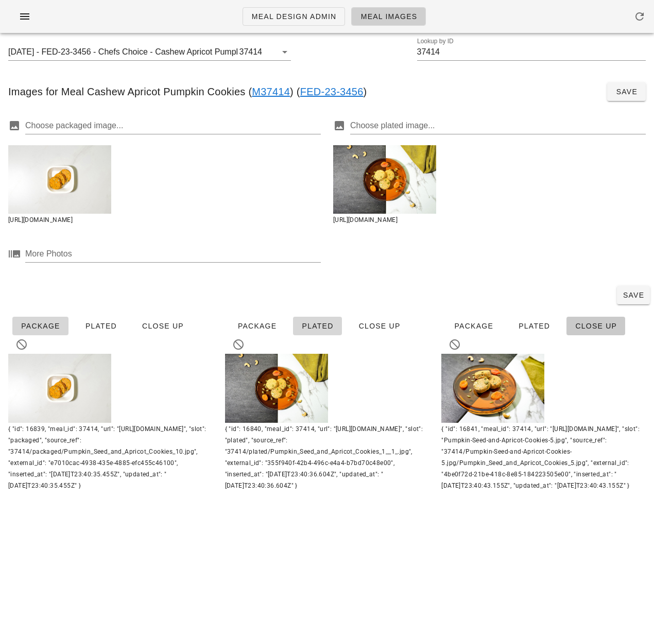
click at [589, 329] on span "Close Up" at bounding box center [596, 326] width 42 height 8
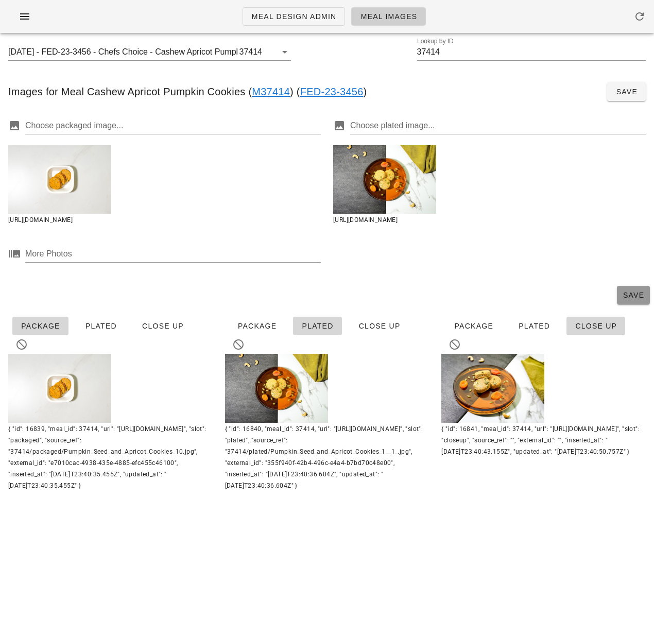
click at [623, 293] on span "Save" at bounding box center [633, 295] width 25 height 8
click at [441, 53] on input "37414" at bounding box center [531, 52] width 229 height 16
click at [368, 48] on div "2025-01-05 - FED-23-3456 - Chefs Choice - Cashew Apricot Pumpkin Cookies (37414…" at bounding box center [327, 57] width 654 height 33
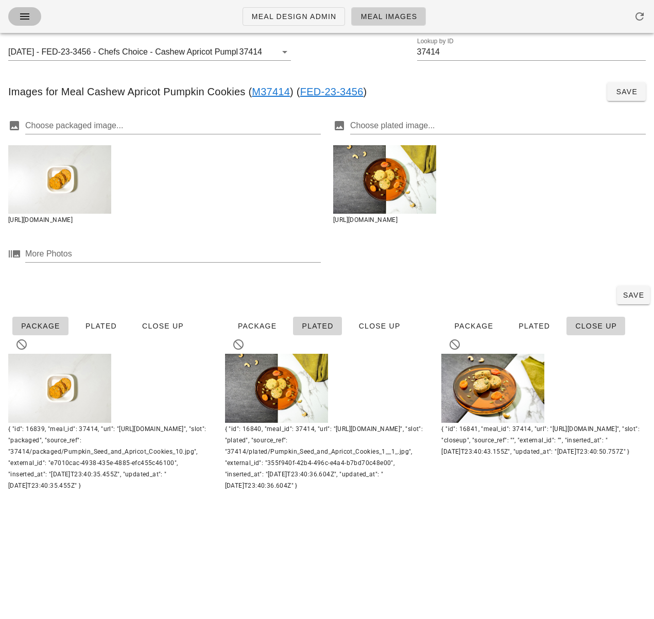
click at [20, 16] on icon "button" at bounding box center [25, 16] width 12 height 12
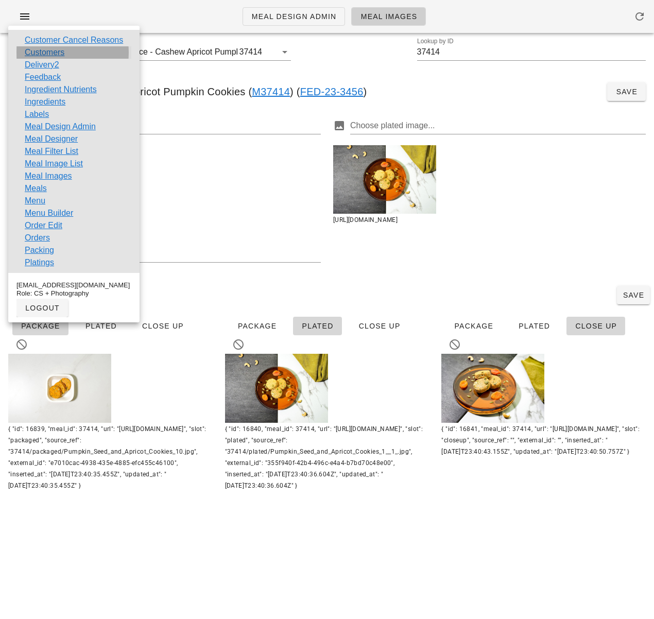
click at [55, 54] on link "Customers" at bounding box center [45, 52] width 40 height 12
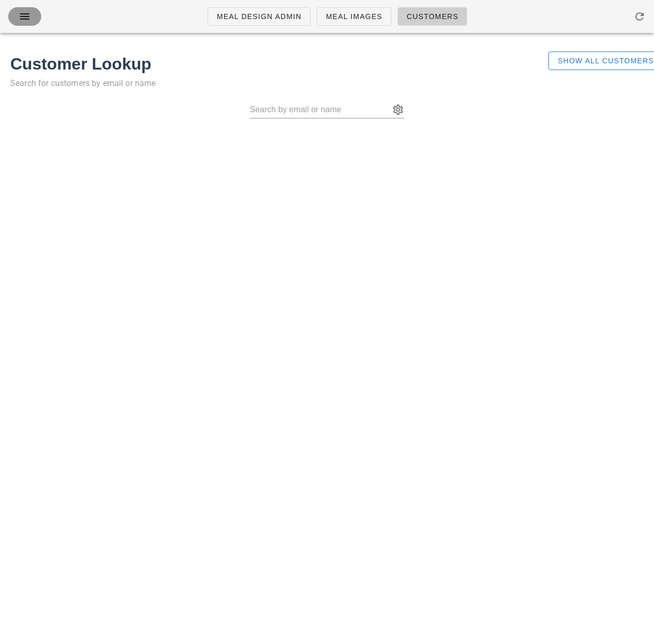
drag, startPoint x: 26, startPoint y: 19, endPoint x: 74, endPoint y: 71, distance: 71.5
click at [26, 19] on icon "button" at bounding box center [25, 16] width 12 height 12
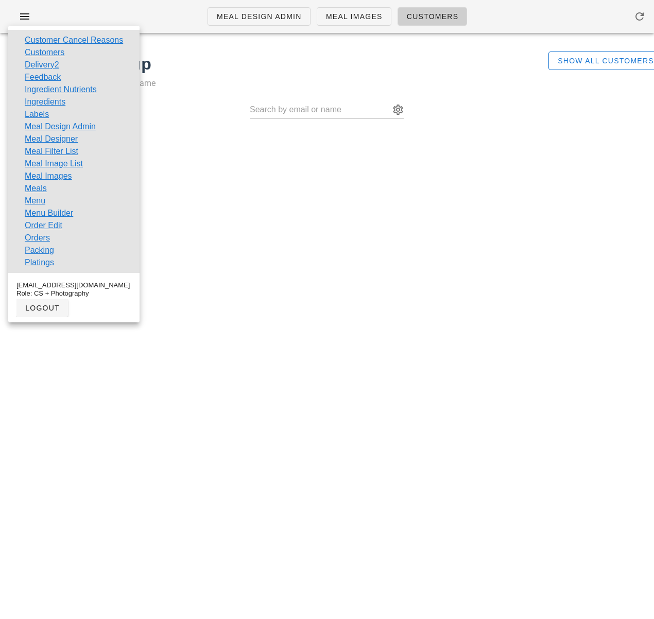
click at [66, 164] on link "Meal Image List" at bounding box center [54, 164] width 58 height 12
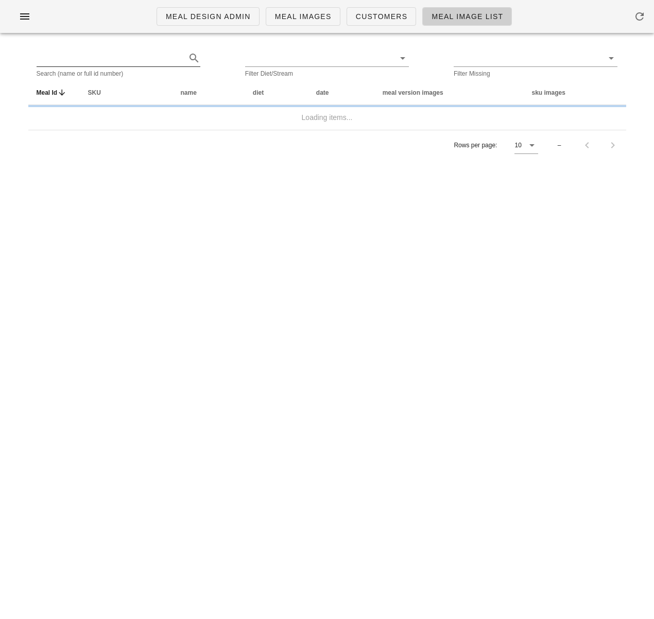
click at [158, 62] on input "text" at bounding box center [111, 58] width 148 height 16
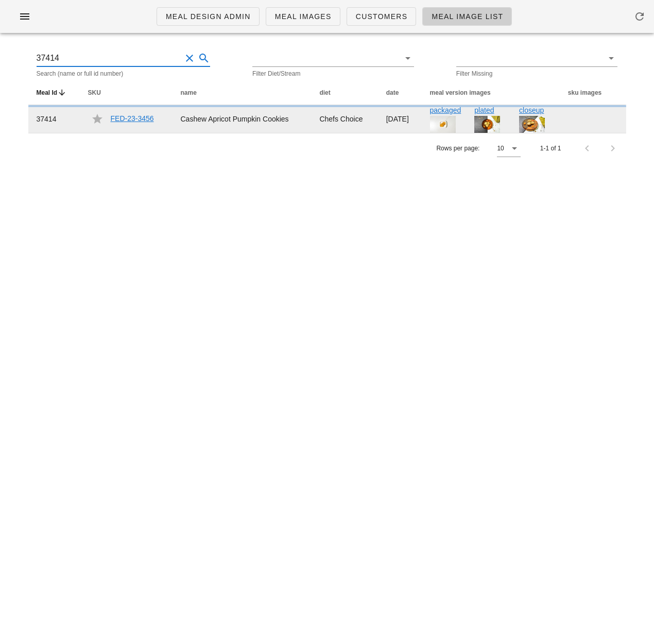
type input "37414"
click at [129, 116] on link "FED-23-3456" at bounding box center [132, 118] width 43 height 8
click at [140, 122] on link "FED-23-3456" at bounding box center [132, 118] width 43 height 8
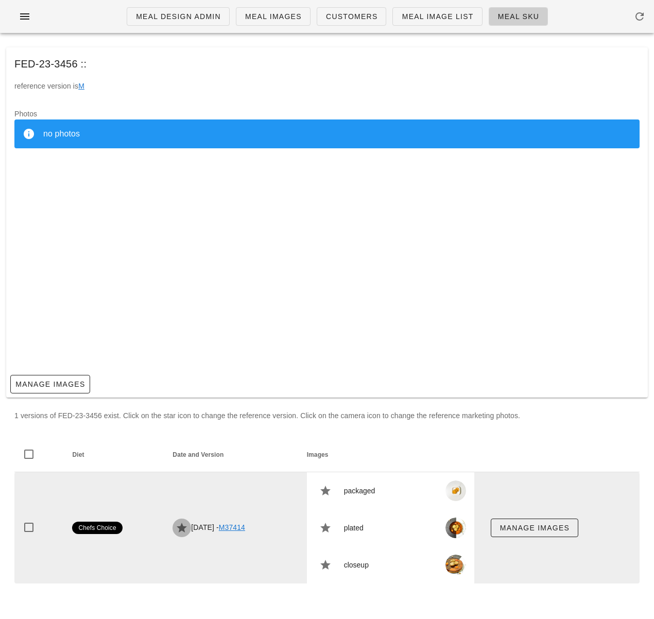
click at [176, 528] on icon "button" at bounding box center [182, 528] width 12 height 12
click at [176, 529] on icon "button" at bounding box center [182, 528] width 12 height 12
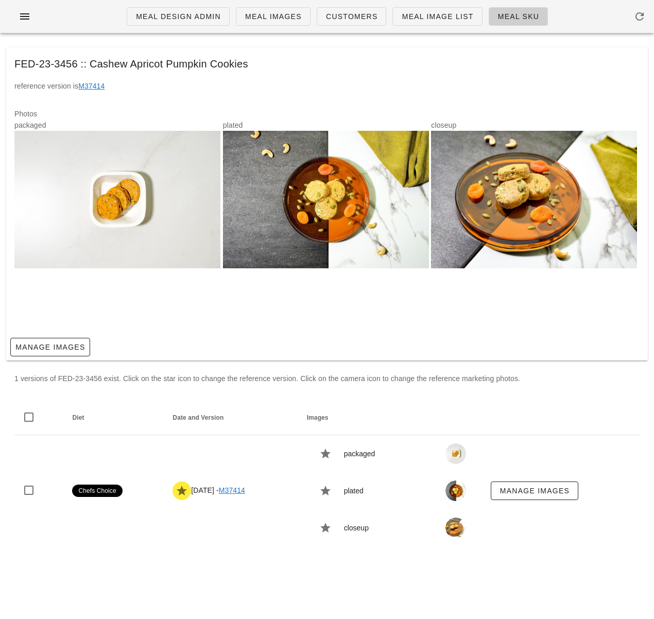
drag, startPoint x: 392, startPoint y: 59, endPoint x: 368, endPoint y: 35, distance: 34.6
click at [392, 59] on div "FED-23-3456 :: Cashew Apricot Pumpkin Cookies" at bounding box center [327, 63] width 642 height 33
drag, startPoint x: 258, startPoint y: 67, endPoint x: 91, endPoint y: 65, distance: 166.9
click at [91, 65] on div "FED-23-3456 :: Cashew Apricot Pumpkin Cookies" at bounding box center [327, 63] width 642 height 33
copy div "Cashew Apricot Pumpkin Cookies"
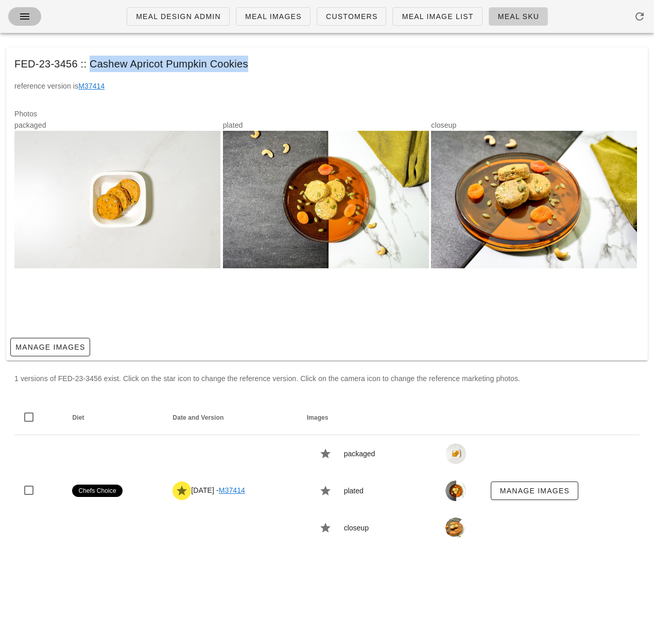
drag, startPoint x: 28, startPoint y: 14, endPoint x: 79, endPoint y: 49, distance: 61.9
click at [28, 15] on icon "button" at bounding box center [25, 16] width 12 height 12
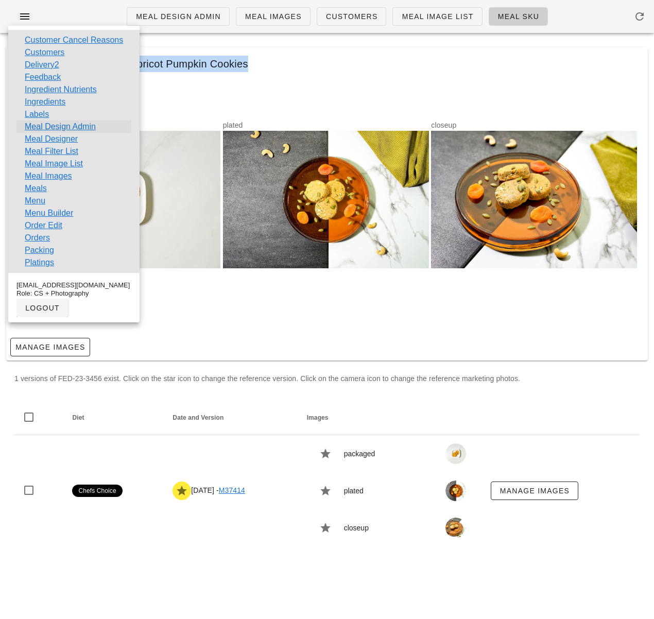
click at [81, 126] on link "Meal Design Admin" at bounding box center [60, 127] width 71 height 12
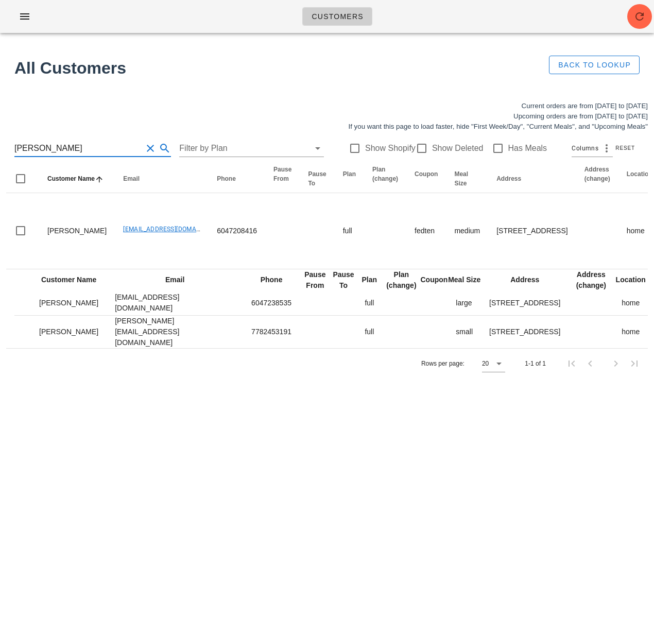
click at [70, 147] on input "[PERSON_NAME]" at bounding box center [78, 148] width 128 height 16
drag, startPoint x: 0, startPoint y: 0, endPoint x: 70, endPoint y: 148, distance: 163.6
click at [70, 147] on input "[PERSON_NAME]" at bounding box center [78, 148] width 128 height 16
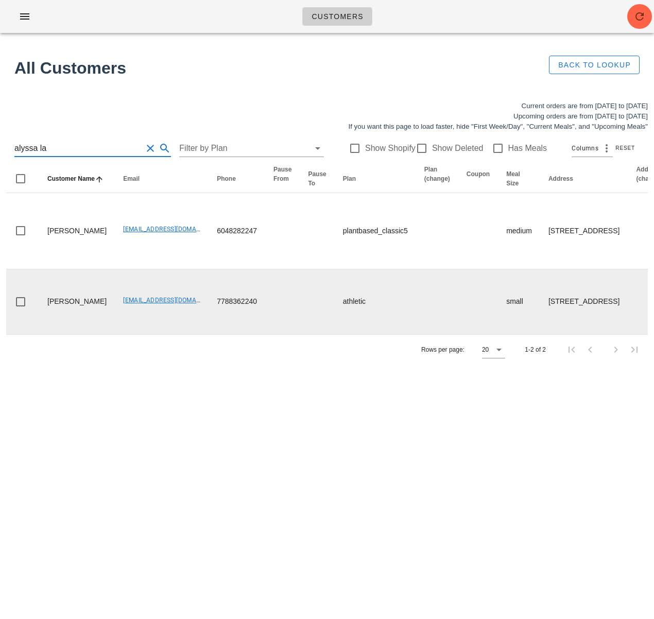
type input "alyssa la"
drag, startPoint x: 90, startPoint y: 315, endPoint x: 170, endPoint y: 318, distance: 80.5
click at [170, 318] on td "sassa_69@hotmail.com" at bounding box center [162, 301] width 94 height 65
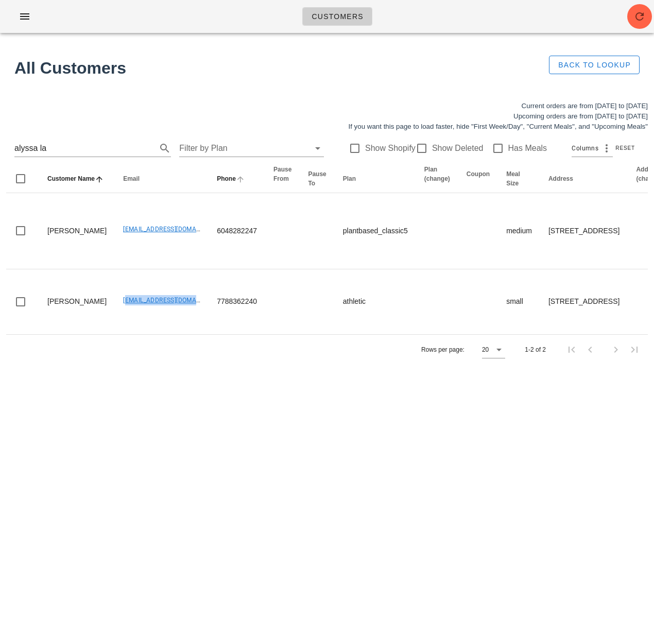
copy link "sassa_69@hotmail.com"
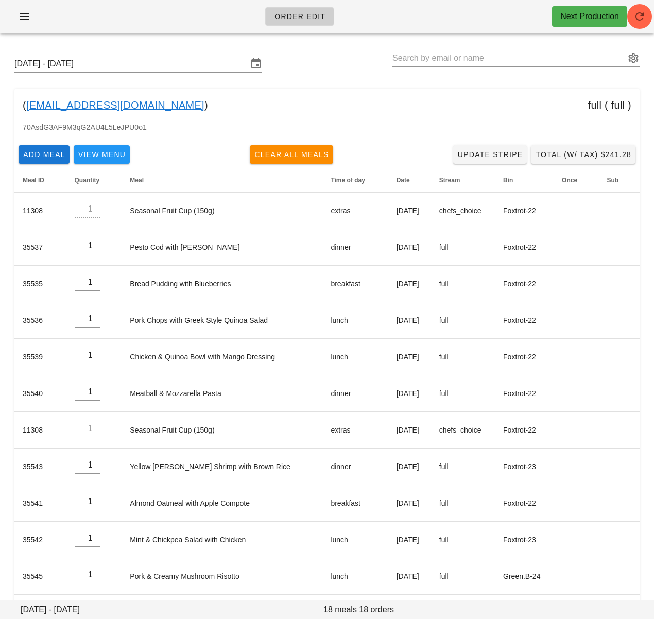
click at [456, 54] on input "text" at bounding box center [509, 58] width 233 height 16
paste input "[EMAIL_ADDRESS][DOMAIN_NAME]"
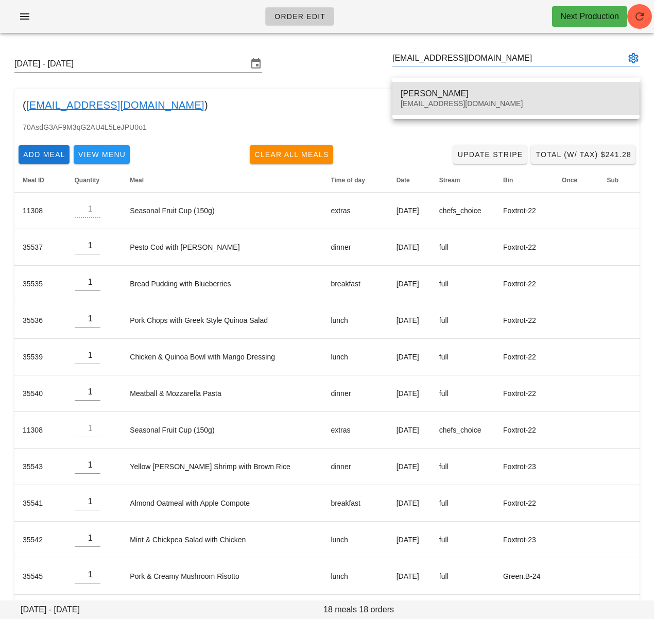
click at [441, 84] on div "Alyssa Lazzer sassa_69@hotmail.com" at bounding box center [516, 98] width 231 height 32
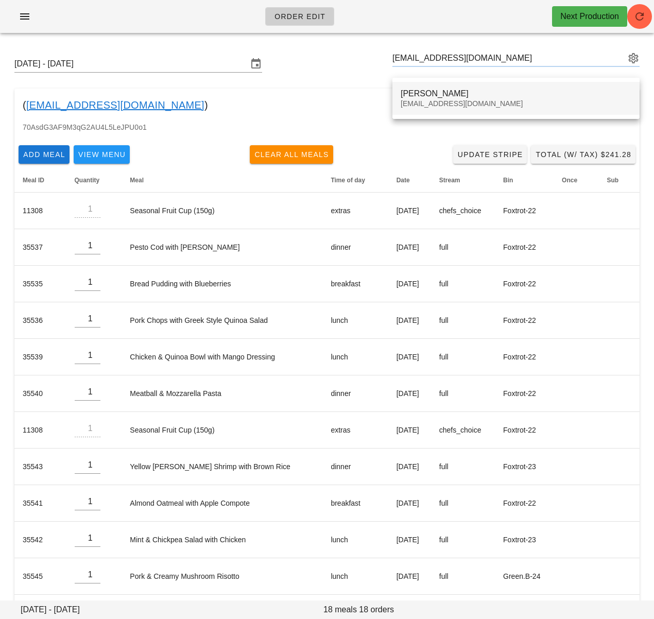
type input "Alyssa Lazzer (sassa_69@hotmail.com)"
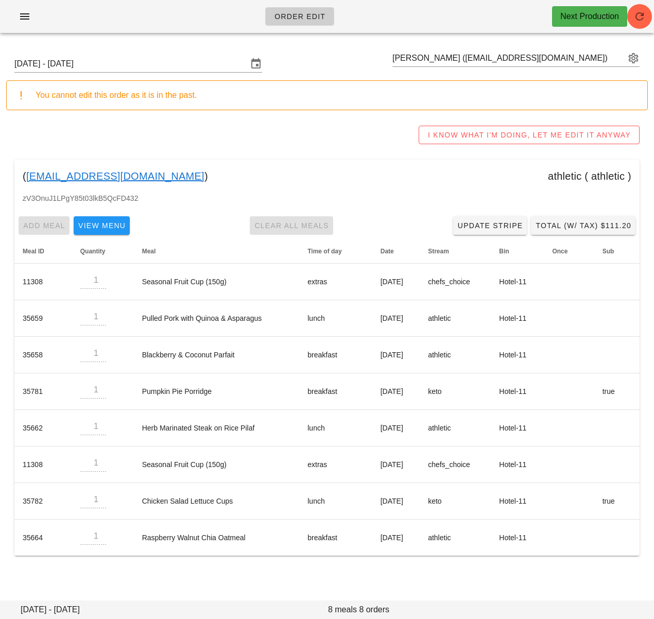
click at [188, 168] on div "( sassa_69@hotmail.com ) athletic ( athletic )" at bounding box center [326, 176] width 625 height 33
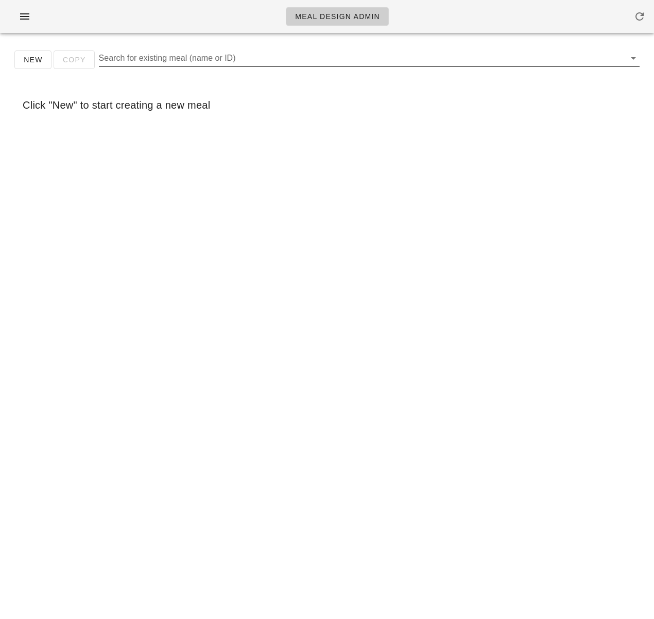
click at [191, 58] on input "Search for existing meal (name or ID)" at bounding box center [361, 58] width 524 height 16
paste input "Cashew Apricot Pumpkin Cookies"
type input "Cashew Apricot Pumpkin Cookies"
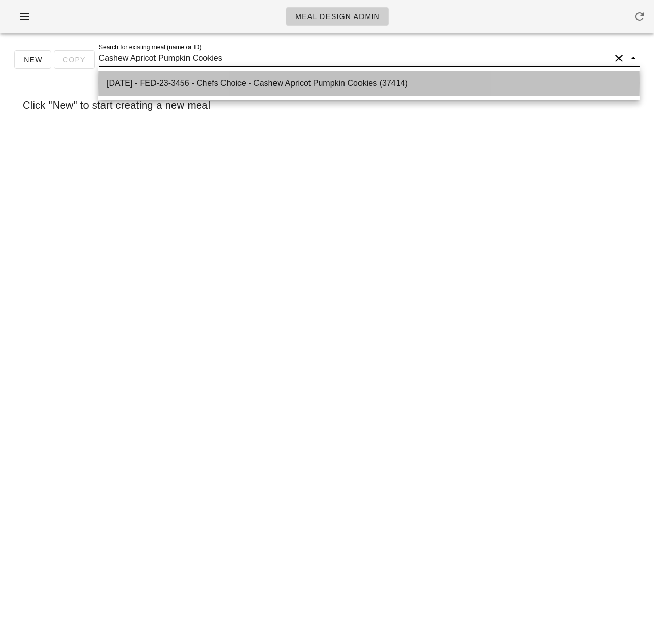
click at [199, 89] on div "[DATE] - FED-23-3456 - Chefs Choice - Cashew Apricot Pumpkin Cookies (37414)" at bounding box center [369, 83] width 525 height 22
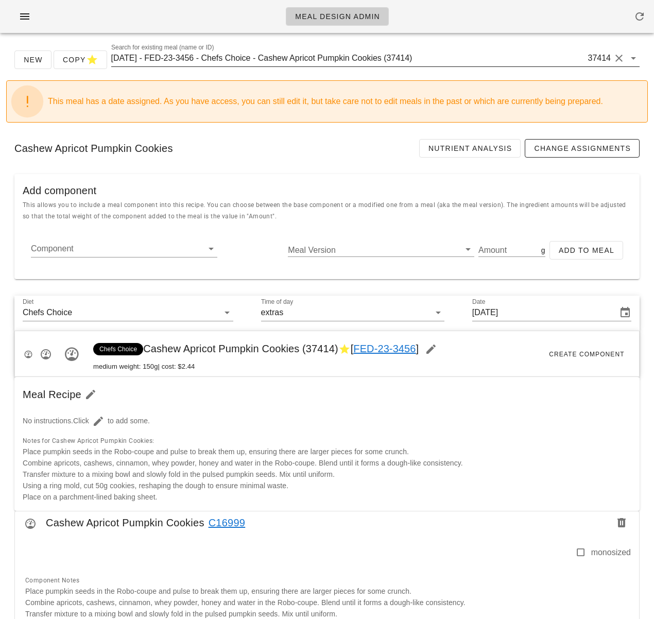
click at [314, 62] on input "[DATE] - FED-23-3456 - Chefs Choice - Cashew Apricot Pumpkin Cookies (37414)" at bounding box center [348, 58] width 475 height 16
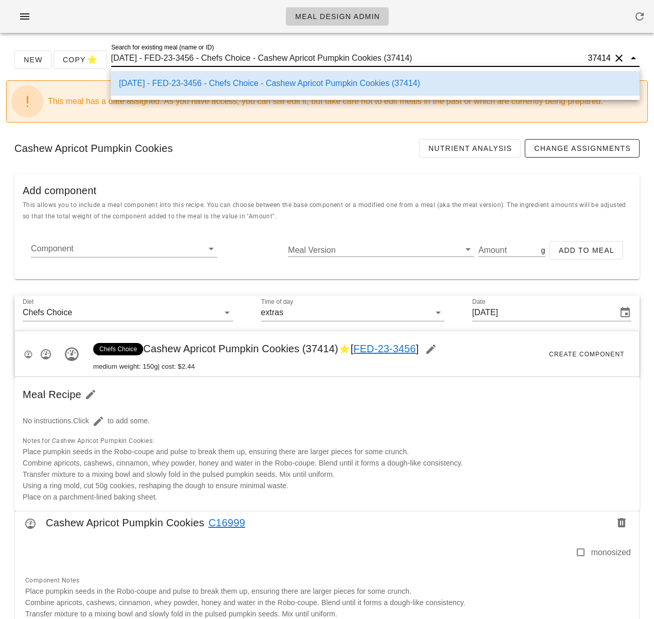
click at [275, 61] on input "[DATE] - FED-23-3456 - Chefs Choice - Cashew Apricot Pumpkin Cookies (37414)" at bounding box center [348, 58] width 475 height 16
drag, startPoint x: 273, startPoint y: 58, endPoint x: 431, endPoint y: 60, distance: 157.7
click at [431, 60] on input "2025-01-05 - FED-23-3456 - Chefs Choice - Cashew Apricot Pumpkin Cookies (37414)" at bounding box center [348, 58] width 475 height 16
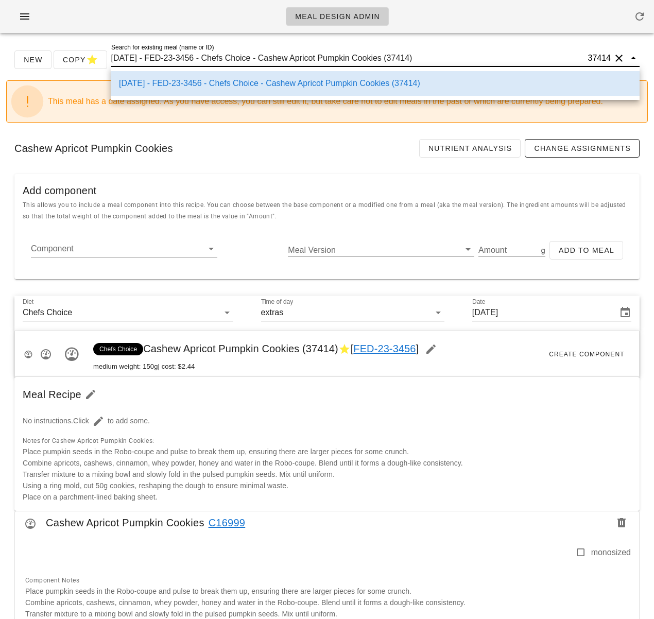
click at [240, 62] on input "2025-01-05 - FED-23-3456 - Chefs Choice - Cashew Apricot Pumpkin Cookies (37414)" at bounding box center [348, 58] width 475 height 16
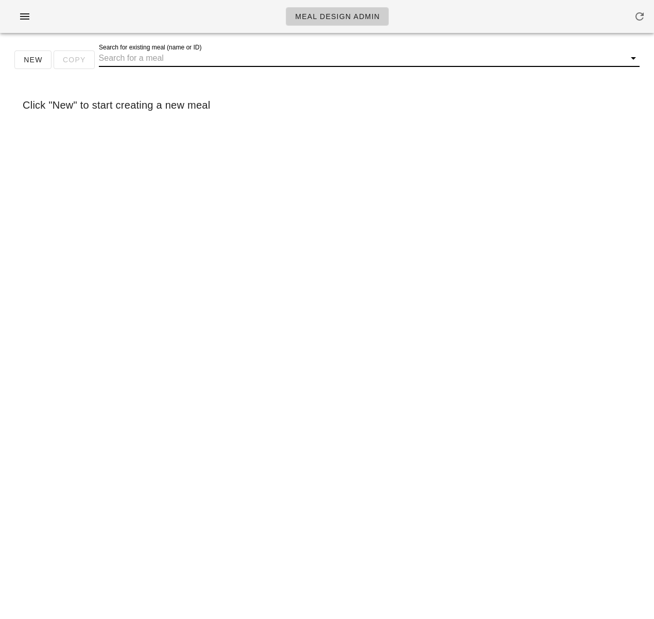
click at [212, 61] on input "Search for existing meal (name or ID)" at bounding box center [361, 58] width 524 height 16
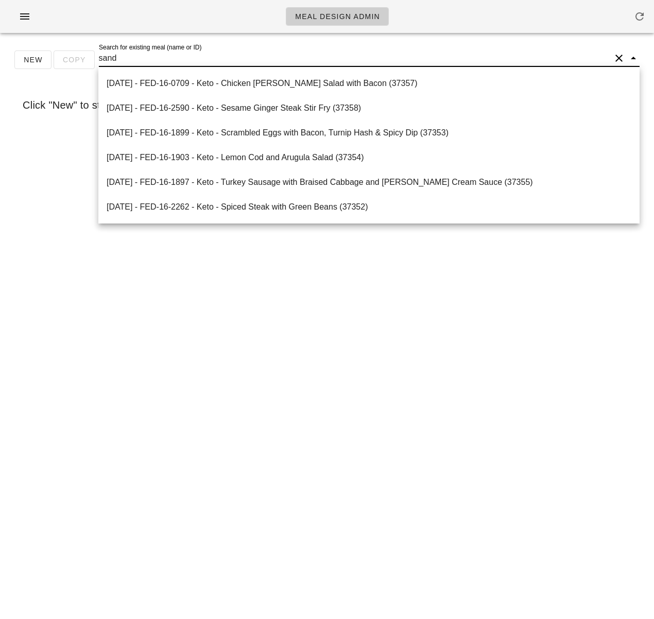
paste input "w"
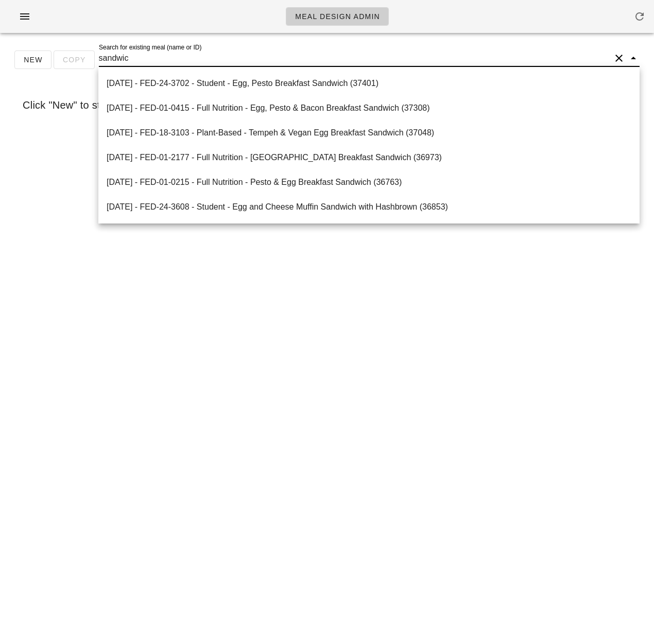
type input "sandwich"
drag, startPoint x: 143, startPoint y: 57, endPoint x: 58, endPoint y: 50, distance: 84.8
click at [58, 50] on div "New Copy Search for existing meal (name or ID) sandwich" at bounding box center [327, 63] width 642 height 33
type input "italian picnic"
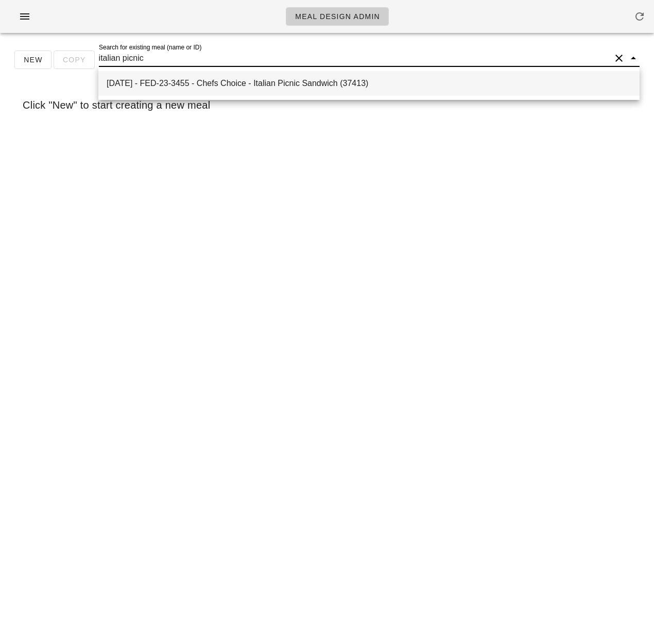
click at [296, 89] on div "2025-01-05 - FED-23-3455 - Chefs Choice - Italian Picnic Sandwich (37413)" at bounding box center [369, 83] width 525 height 22
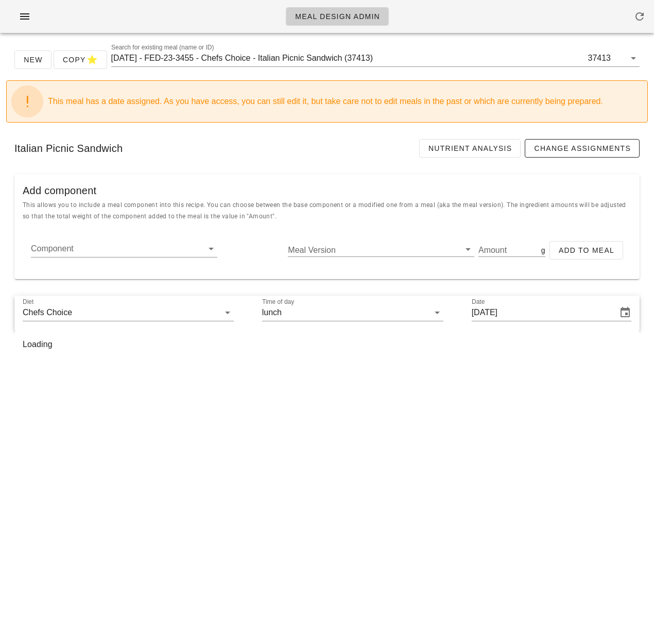
click at [6, 287] on div "New Copy Search for existing meal (name or ID) 2025-01-05 - FED-23-3455 - Chefs…" at bounding box center [327, 211] width 654 height 340
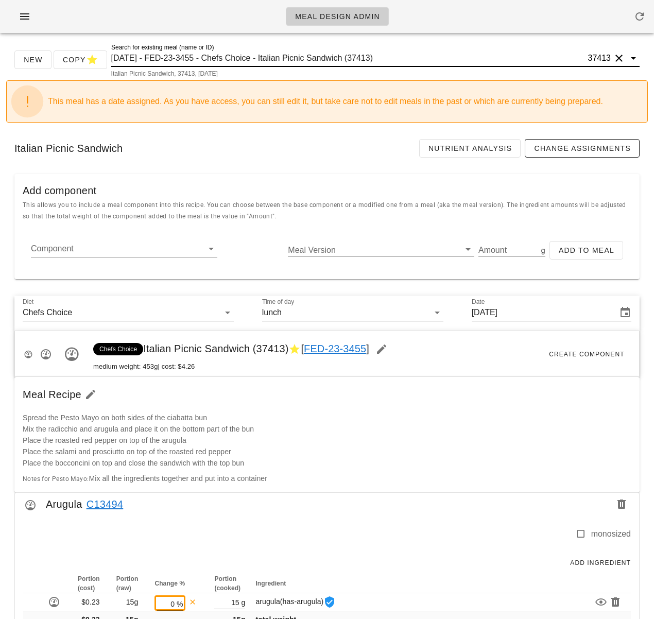
drag, startPoint x: 273, startPoint y: 57, endPoint x: 366, endPoint y: 59, distance: 93.3
click at [412, 57] on input "2025-01-05 - FED-23-3455 - Chefs Choice - Italian Picnic Sandwich (37413)" at bounding box center [348, 58] width 475 height 16
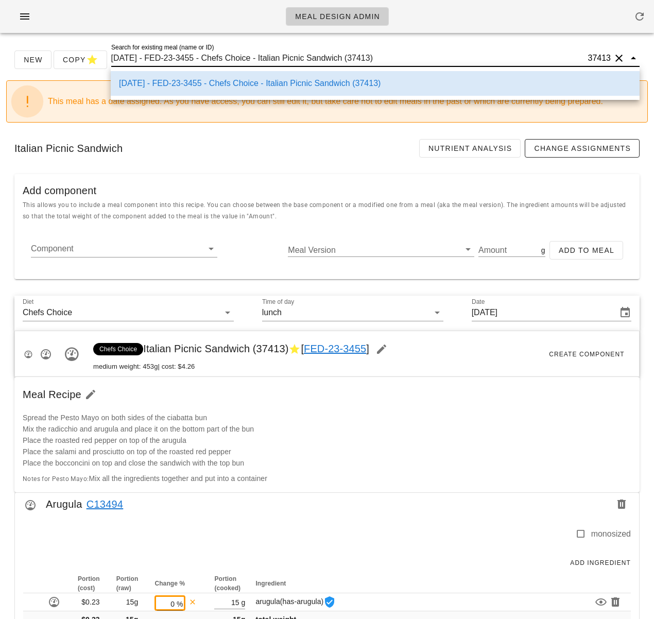
click at [366, 59] on input "2025-01-05 - FED-23-3455 - Chefs Choice - Italian Picnic Sandwich (37413)" at bounding box center [348, 58] width 475 height 16
drag, startPoint x: 368, startPoint y: 57, endPoint x: 294, endPoint y: 69, distance: 75.6
click at [272, 56] on input "2025-01-05 - FED-23-3455 - Chefs Choice - Italian Picnic Sandwich (37413)" at bounding box center [348, 58] width 475 height 16
click at [284, 55] on input "2025-01-05 - FED-23-3455 - Chefs Choice - Italian Picnic Sandwich (37413)" at bounding box center [348, 58] width 475 height 16
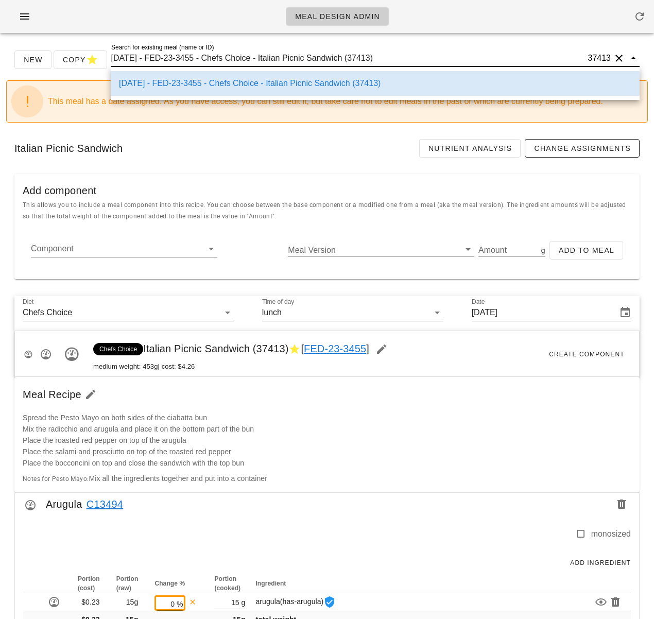
click at [284, 55] on input "2025-01-05 - FED-23-3455 - Chefs Choice - Italian Picnic Sandwich (37413)" at bounding box center [348, 58] width 475 height 16
click at [285, 55] on input "2025-01-05 - FED-23-3455 - Chefs Choice - Italian Picnic Sandwich (37413)" at bounding box center [348, 58] width 475 height 16
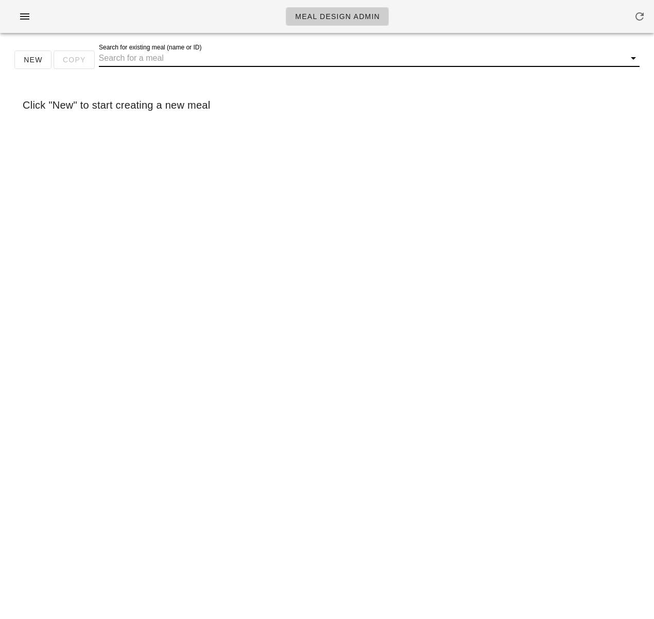
click at [314, 59] on input "Search for existing meal (name or ID)" at bounding box center [361, 58] width 524 height 16
type input "brie"
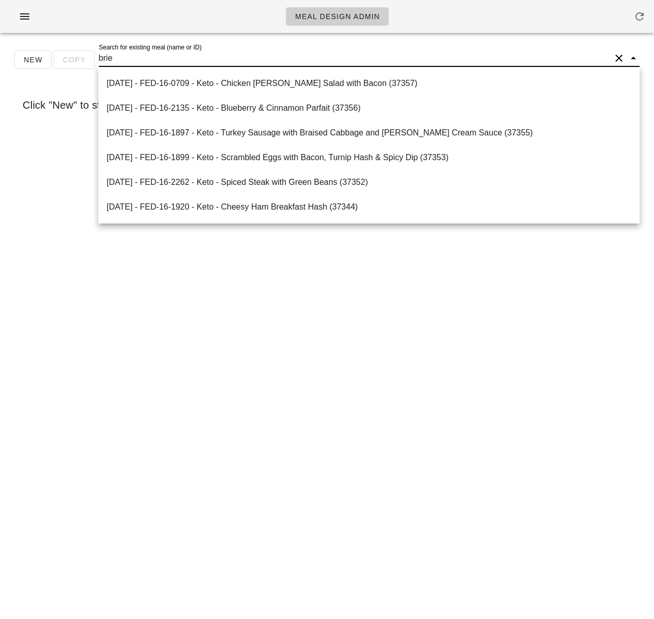
drag, startPoint x: 144, startPoint y: 56, endPoint x: 96, endPoint y: 54, distance: 47.4
click at [96, 54] on div "New Copy Search for existing meal (name or ID) brie" at bounding box center [327, 63] width 642 height 33
click at [164, 60] on input "brie" at bounding box center [355, 58] width 512 height 16
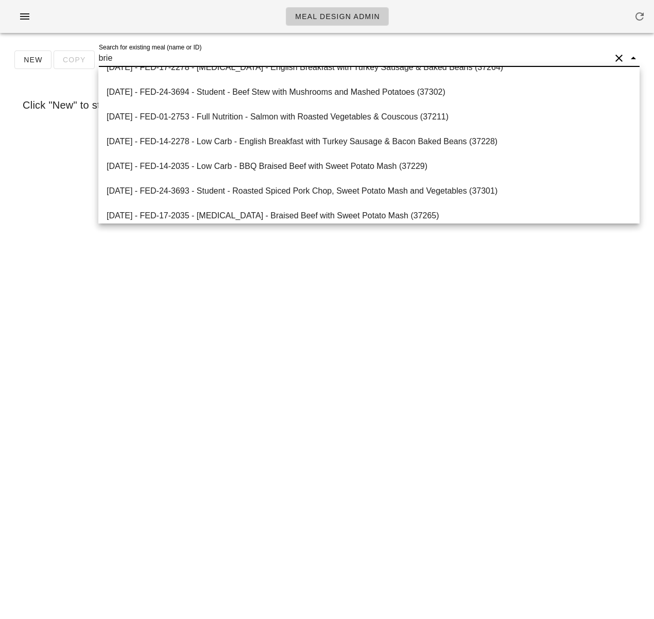
drag, startPoint x: 113, startPoint y: 59, endPoint x: 91, endPoint y: 58, distance: 22.7
click at [91, 58] on div "New Copy Search for existing meal (name or ID) brie" at bounding box center [327, 63] width 642 height 33
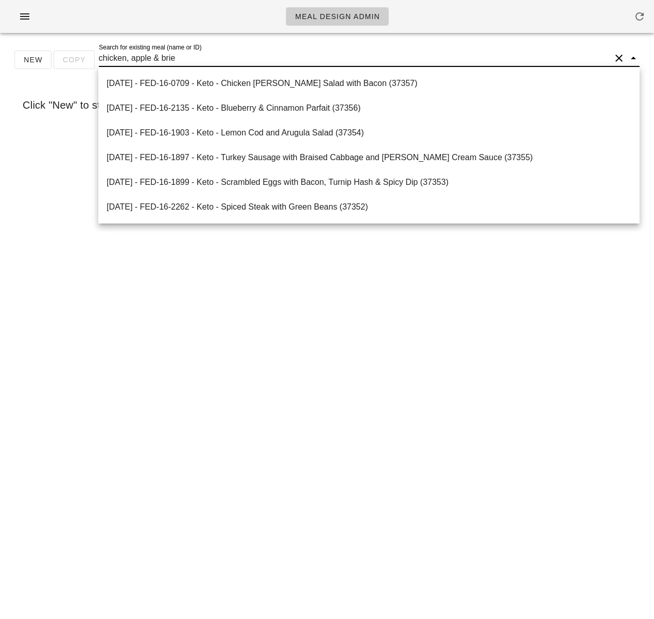
click at [135, 58] on input "chicken, apple & brie" at bounding box center [355, 58] width 512 height 16
drag, startPoint x: 129, startPoint y: 58, endPoint x: 59, endPoint y: 57, distance: 70.1
click at [63, 58] on div "New Copy Search for existing meal (name or ID) chicken, apple & brie" at bounding box center [327, 63] width 642 height 33
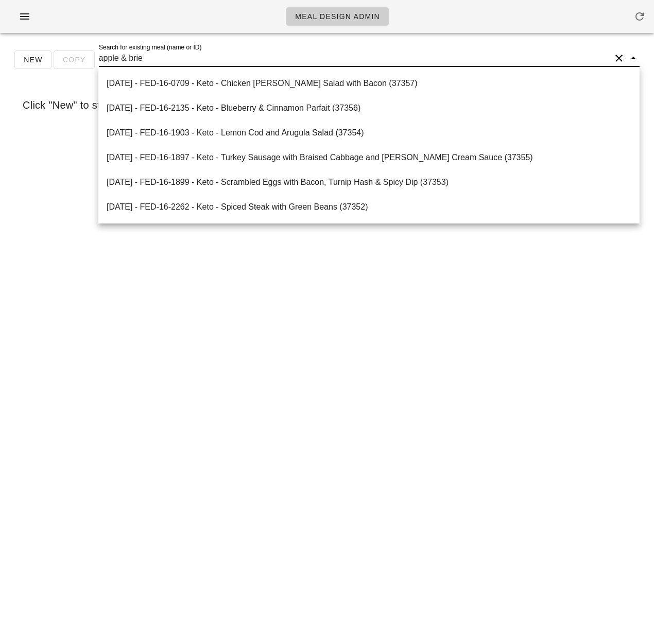
drag, startPoint x: 144, startPoint y: 57, endPoint x: 120, endPoint y: 57, distance: 24.7
click at [120, 57] on input "apple & brie" at bounding box center [355, 58] width 512 height 16
type input "apple"
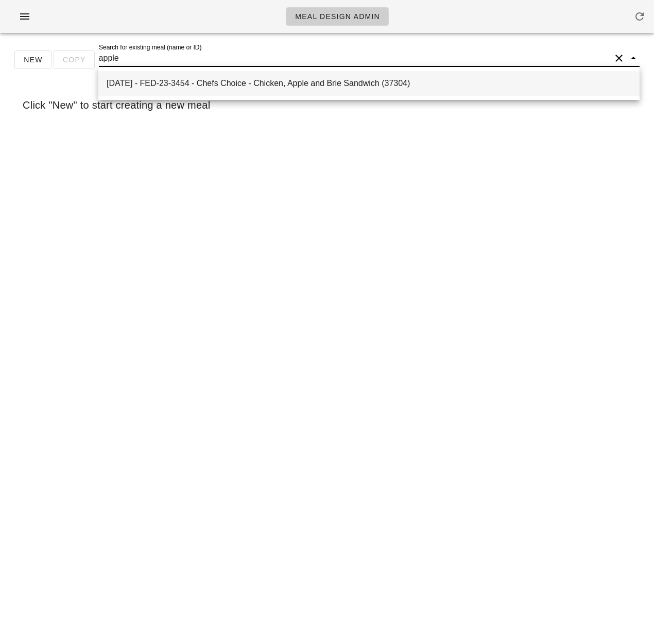
click at [301, 84] on div "2025-01-05 - FED-23-3454 - Chefs Choice - Chicken, Apple and Brie Sandwich (373…" at bounding box center [369, 83] width 525 height 10
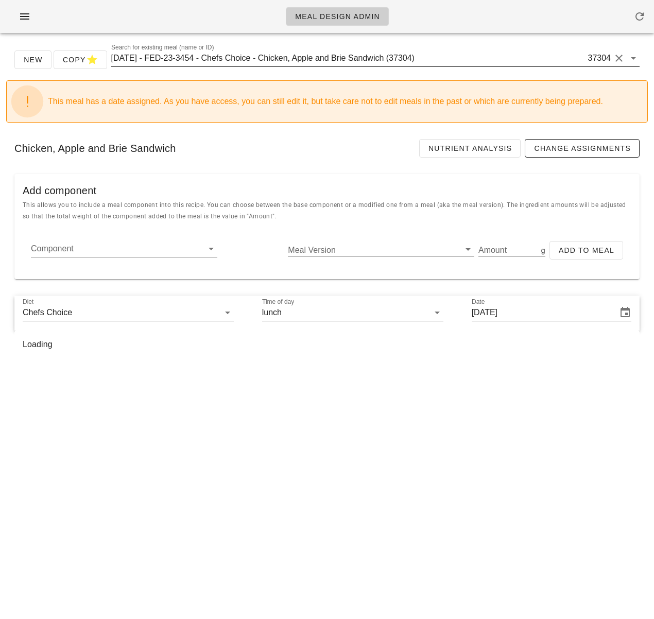
click at [268, 58] on input "2025-01-05 - FED-23-3454 - Chefs Choice - Chicken, Apple and Brie Sandwich (373…" at bounding box center [348, 58] width 475 height 16
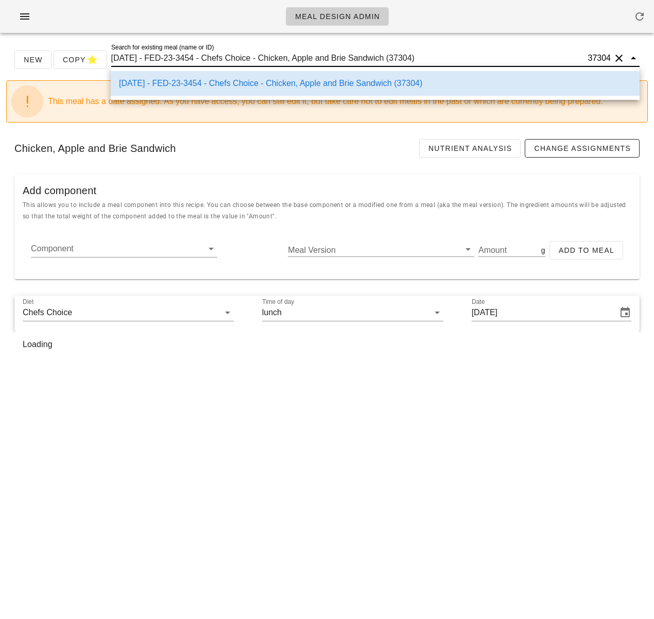
click at [272, 58] on input "2025-01-05 - FED-23-3454 - Chefs Choice - Chicken, Apple and Brie Sandwich (373…" at bounding box center [348, 58] width 475 height 16
drag, startPoint x: 273, startPoint y: 59, endPoint x: 459, endPoint y: 57, distance: 186.0
click at [459, 57] on input "2025-01-05 - FED-23-3454 - Chefs Choice - Chicken, Apple and Brie Sandwich (373…" at bounding box center [348, 58] width 475 height 16
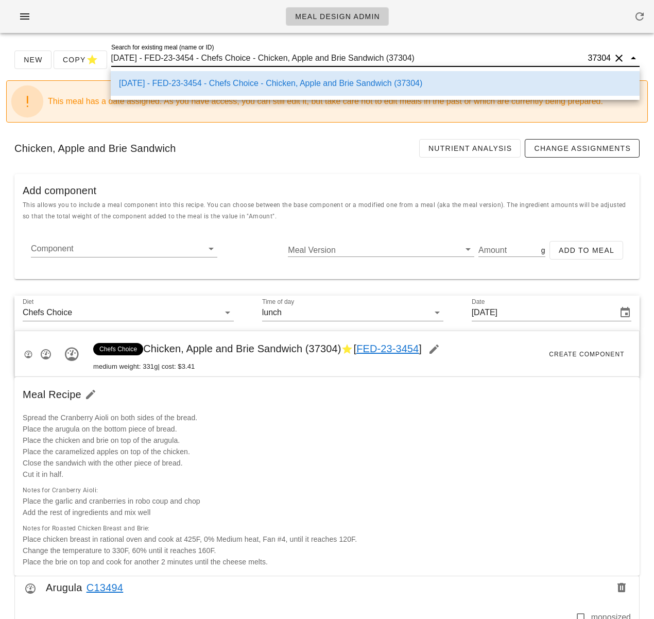
drag, startPoint x: 404, startPoint y: 425, endPoint x: 395, endPoint y: 232, distance: 193.5
click at [404, 422] on div "Spread the Cranberry Aioli on both sides of the bread. Place the arugula on the…" at bounding box center [326, 446] width 621 height 80
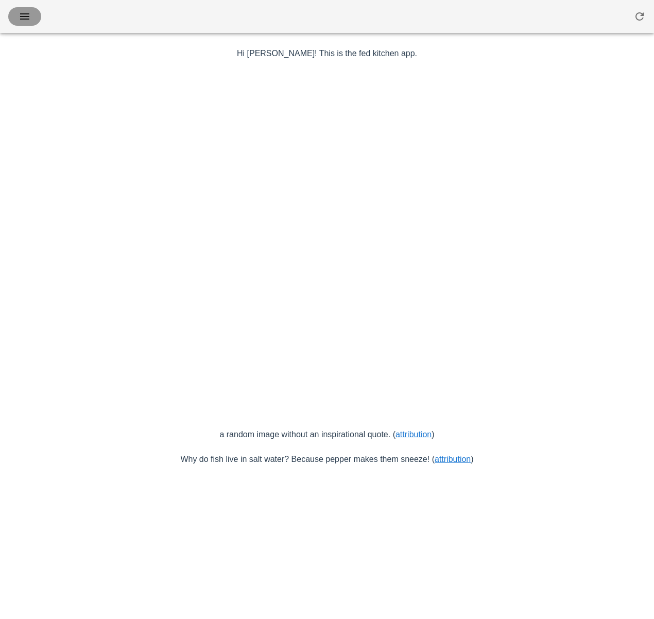
click at [23, 19] on icon "button" at bounding box center [25, 16] width 12 height 12
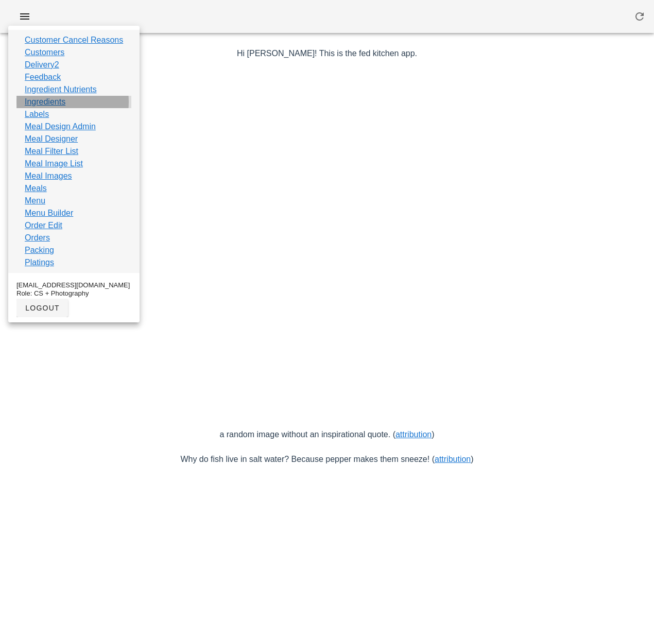
click at [67, 101] on div "Ingredients" at bounding box center [73, 102] width 115 height 12
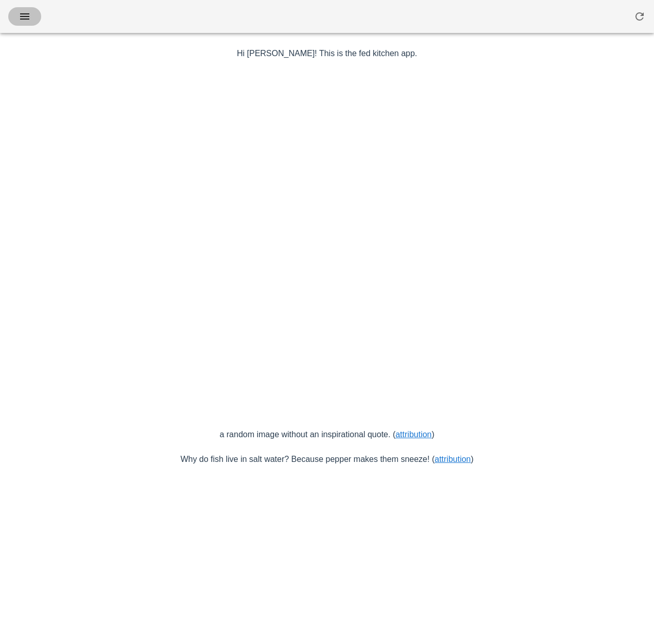
click at [26, 20] on icon "button" at bounding box center [25, 16] width 12 height 12
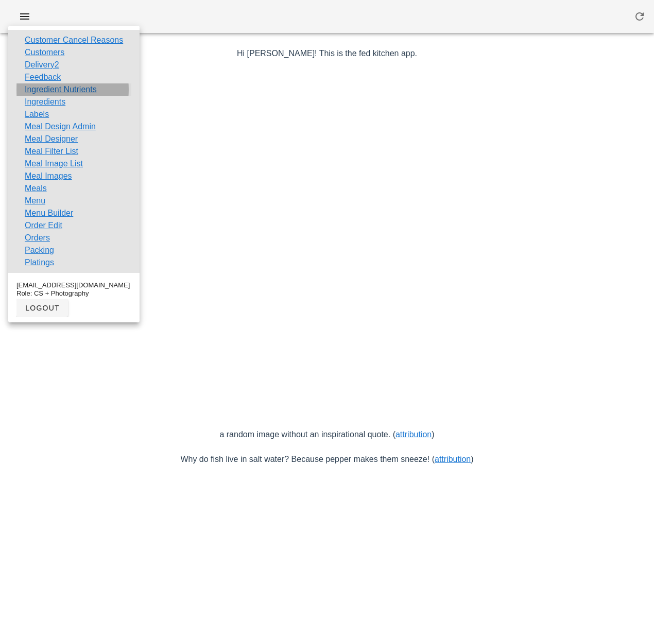
click at [59, 86] on link "Ingredient Nutrients" at bounding box center [61, 89] width 72 height 12
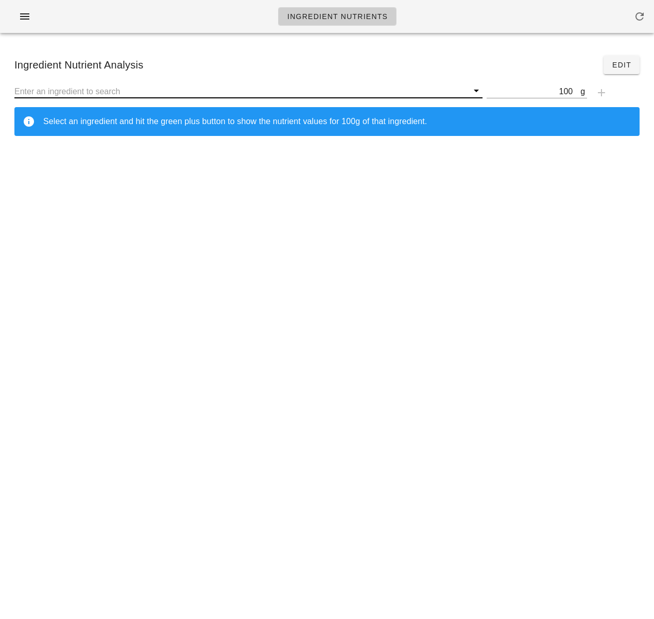
click at [78, 95] on input "text" at bounding box center [241, 90] width 454 height 13
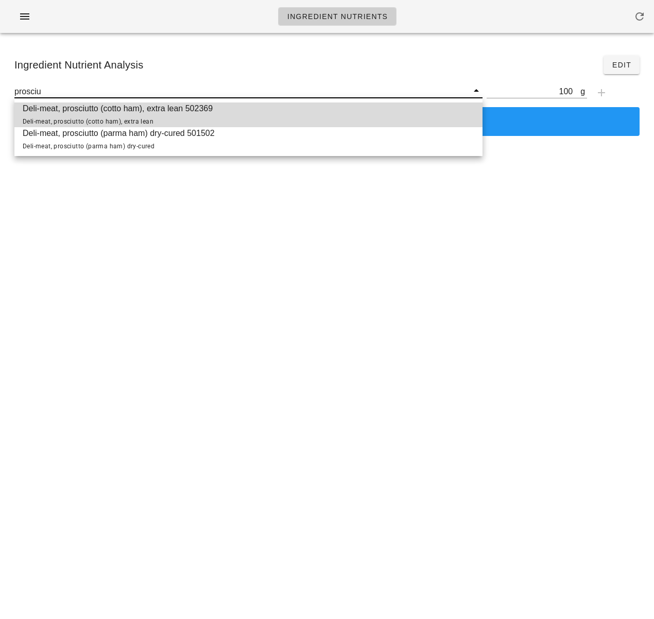
type input "prosciu"
type input "pros"
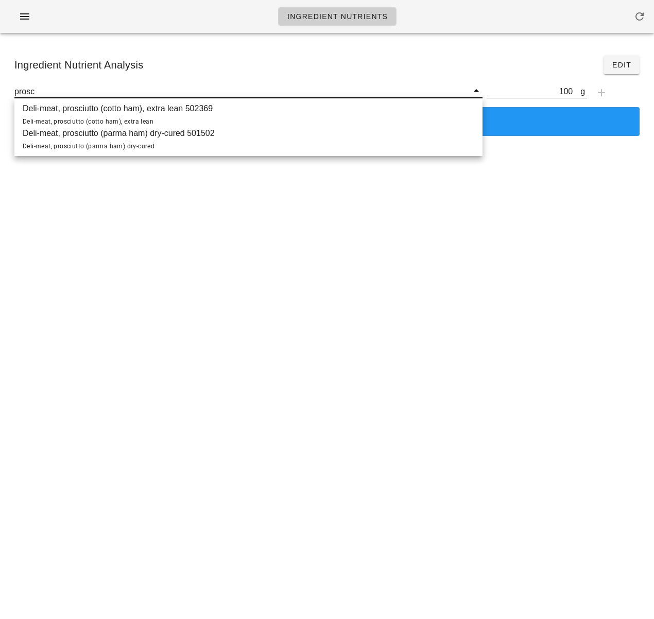
type input "prosc"
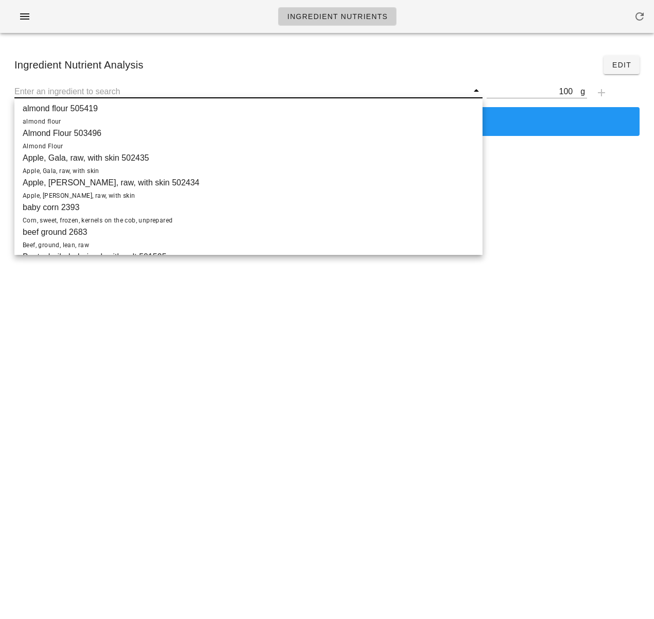
click at [276, 84] on input "text" at bounding box center [241, 90] width 454 height 13
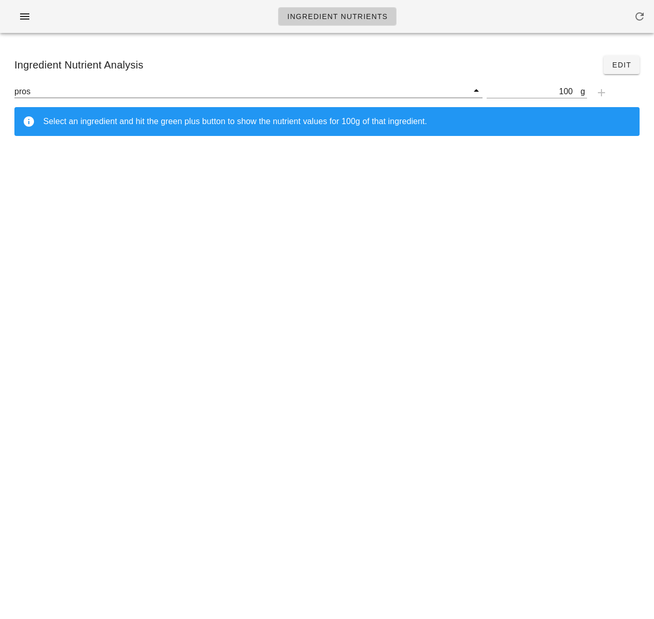
type input "prosc"
drag, startPoint x: 45, startPoint y: 94, endPoint x: -3, endPoint y: 91, distance: 48.5
click at [0, 91] on html "Ingredient Nutrients Ingredient Nutrient Analysis Edit prosc g 100 Select an in…" at bounding box center [327, 309] width 654 height 619
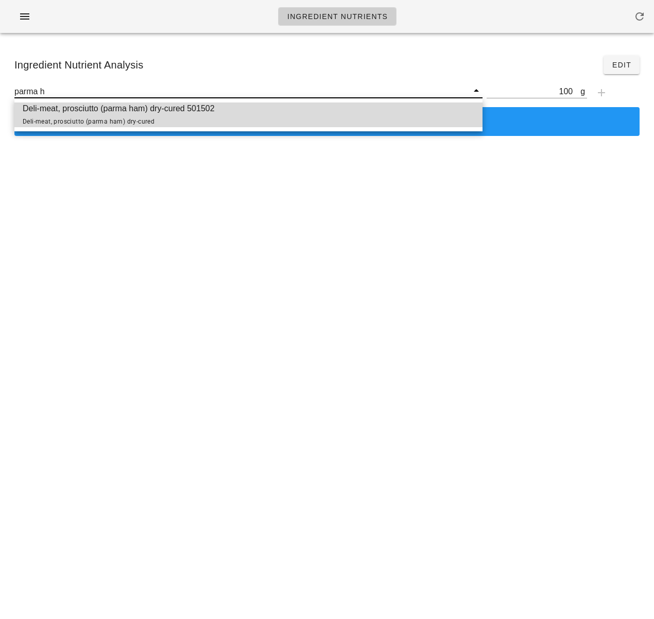
type input "parma h"
